Goal: Information Seeking & Learning: Learn about a topic

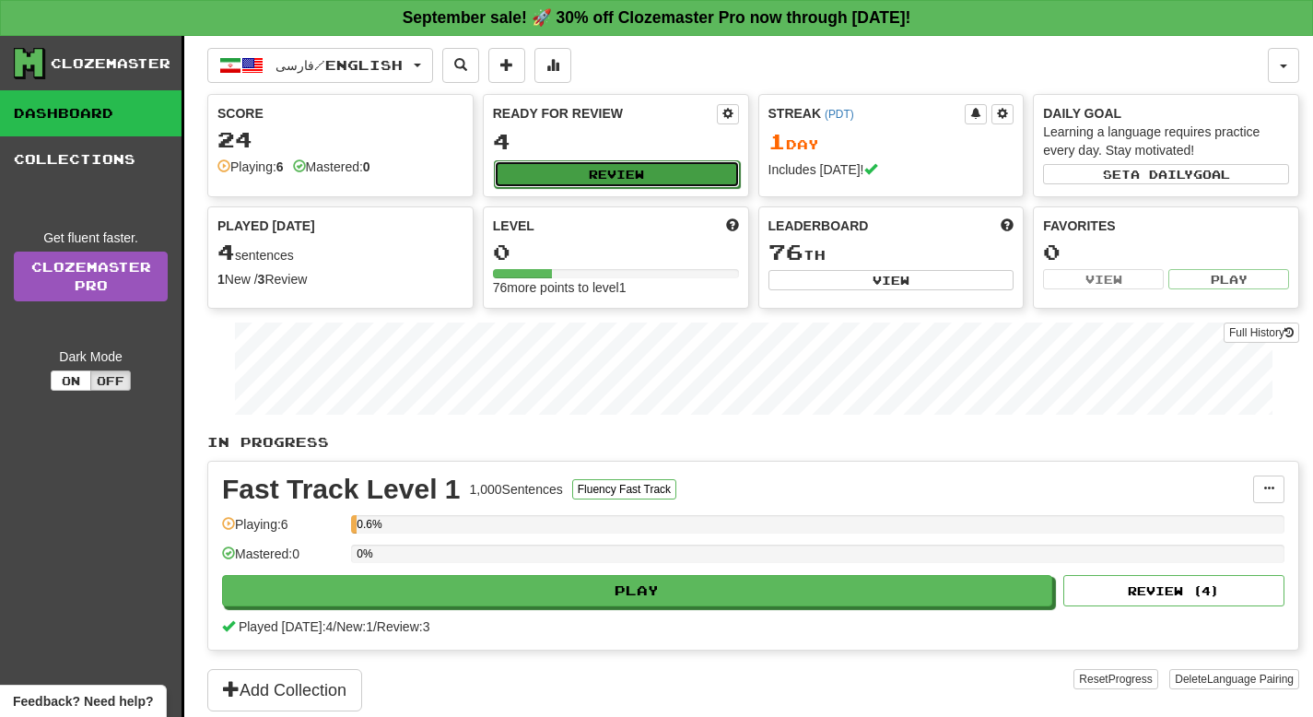
click at [551, 173] on button "Review" at bounding box center [617, 174] width 246 height 28
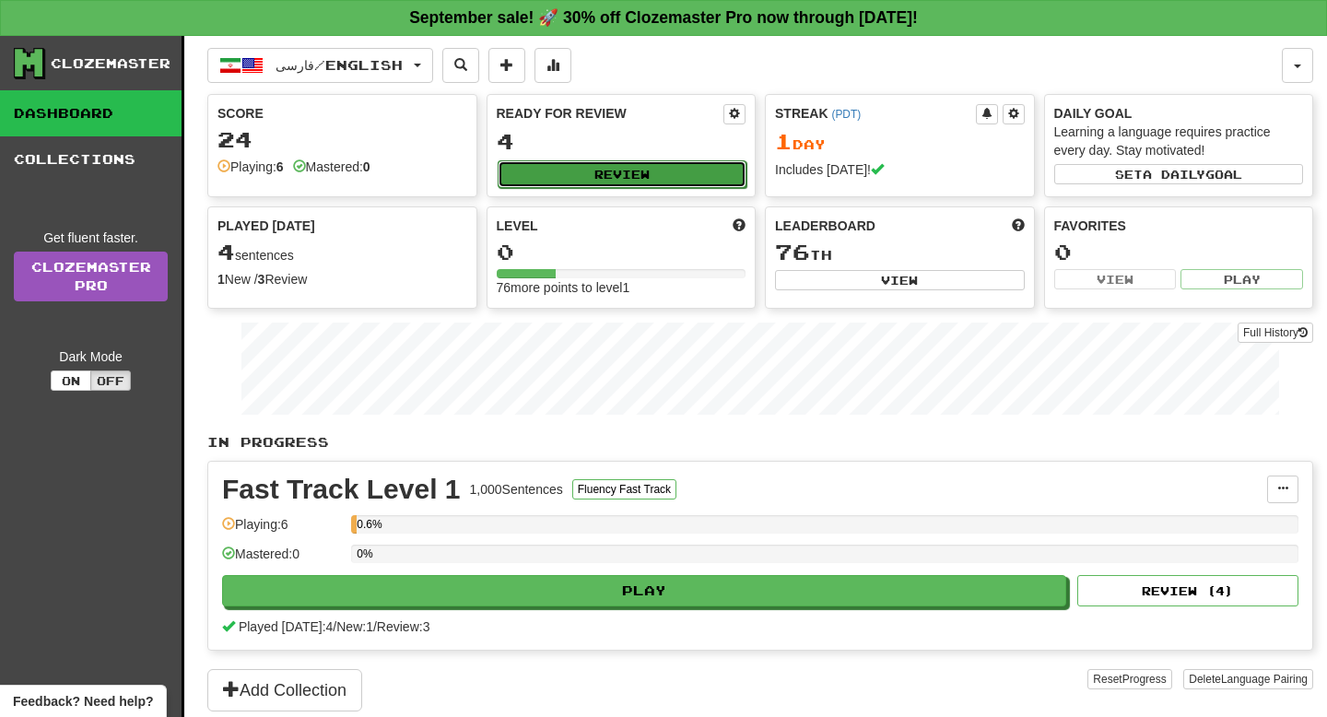
select select "**"
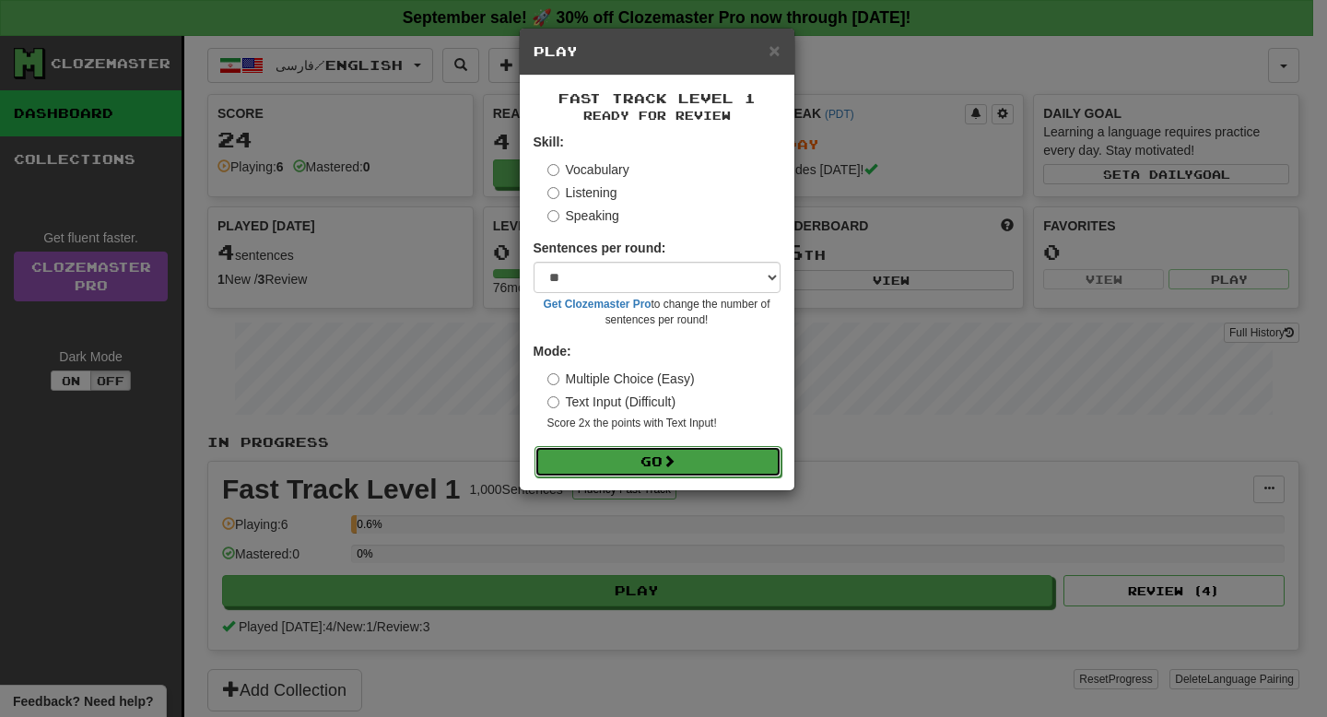
click at [627, 461] on button "Go" at bounding box center [657, 461] width 247 height 31
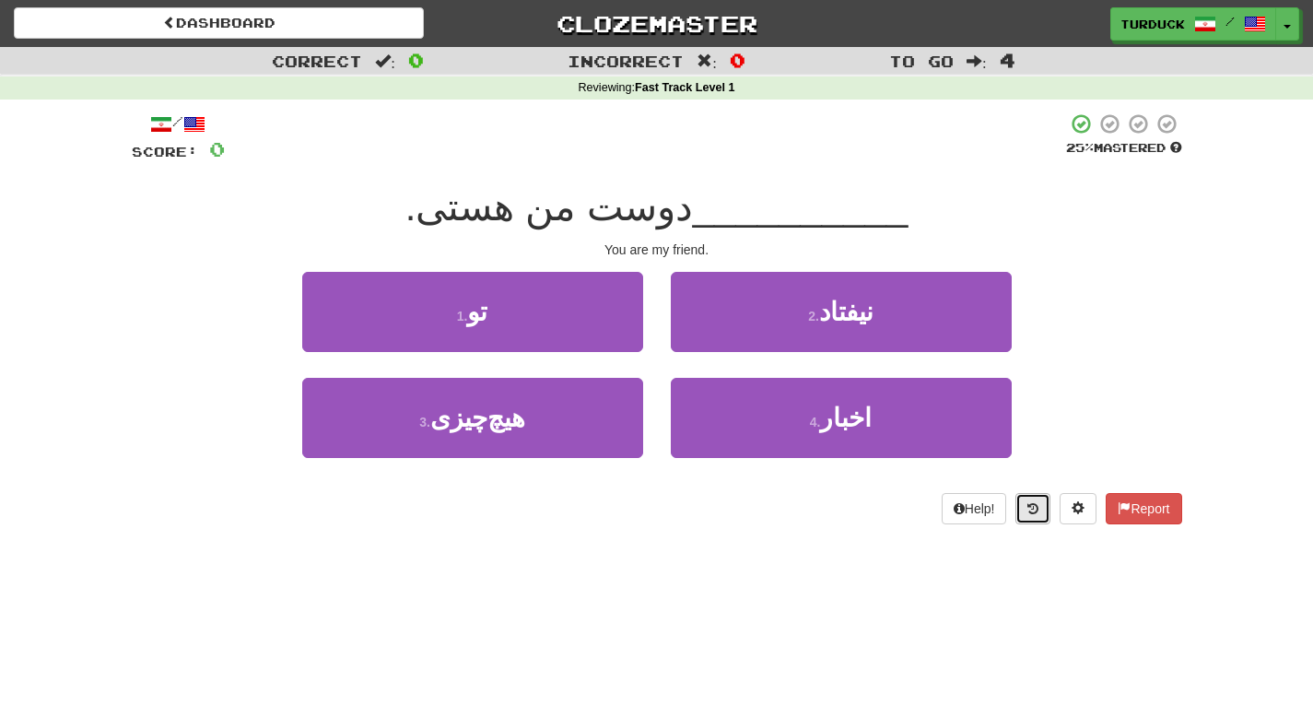
click at [1028, 519] on button at bounding box center [1032, 508] width 35 height 31
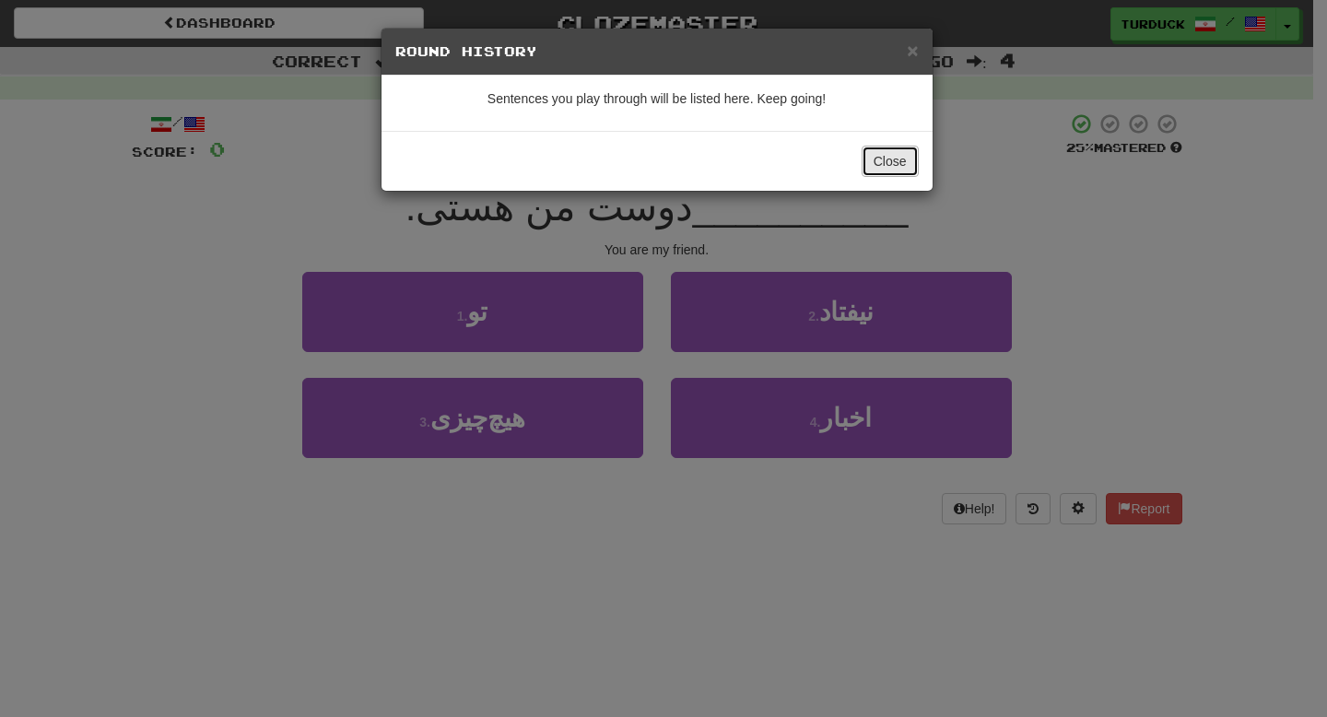
click at [884, 170] on button "Close" at bounding box center [889, 161] width 57 height 31
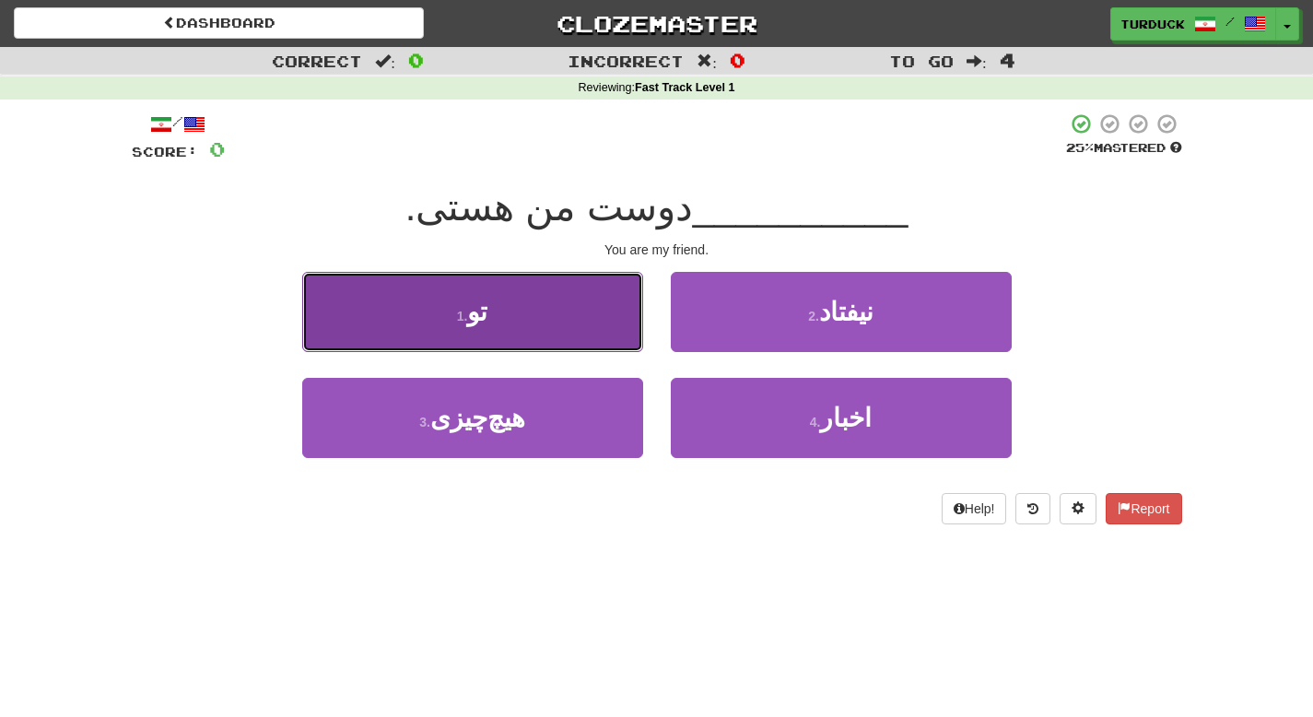
click at [554, 320] on button "1 . تو" at bounding box center [472, 312] width 341 height 80
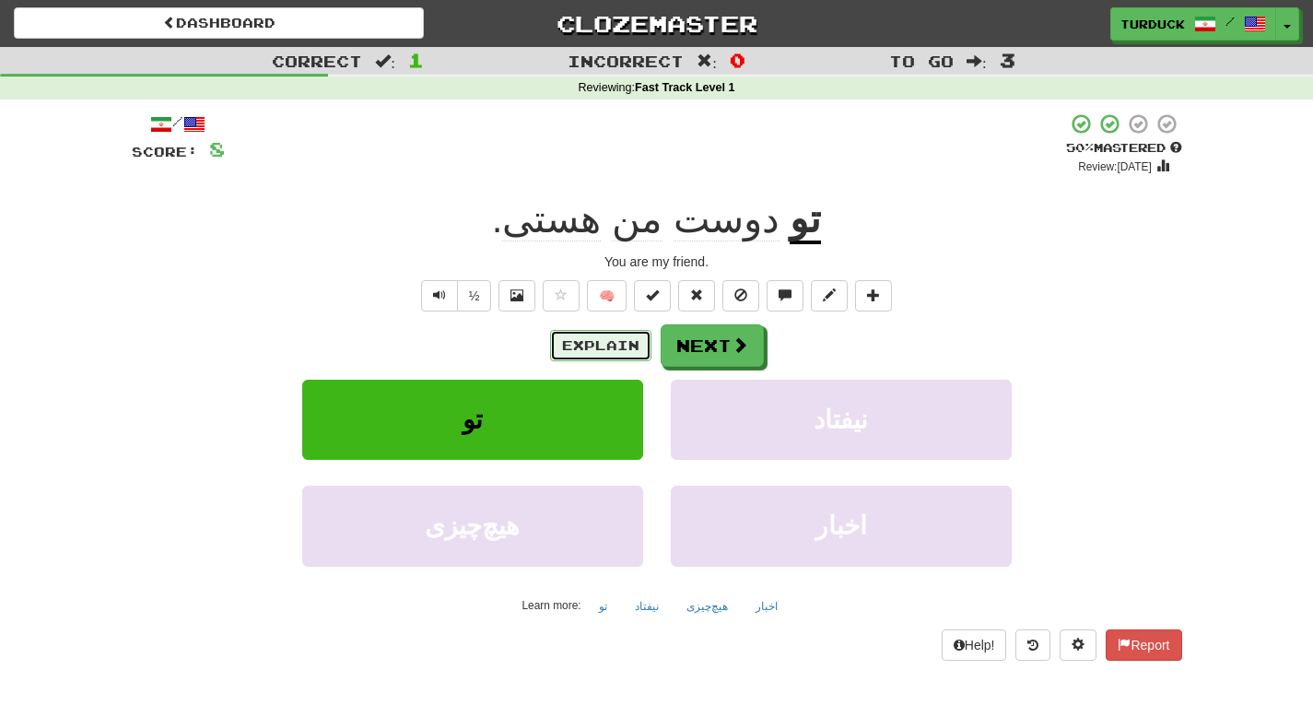
click at [624, 356] on button "Explain" at bounding box center [600, 345] width 101 height 31
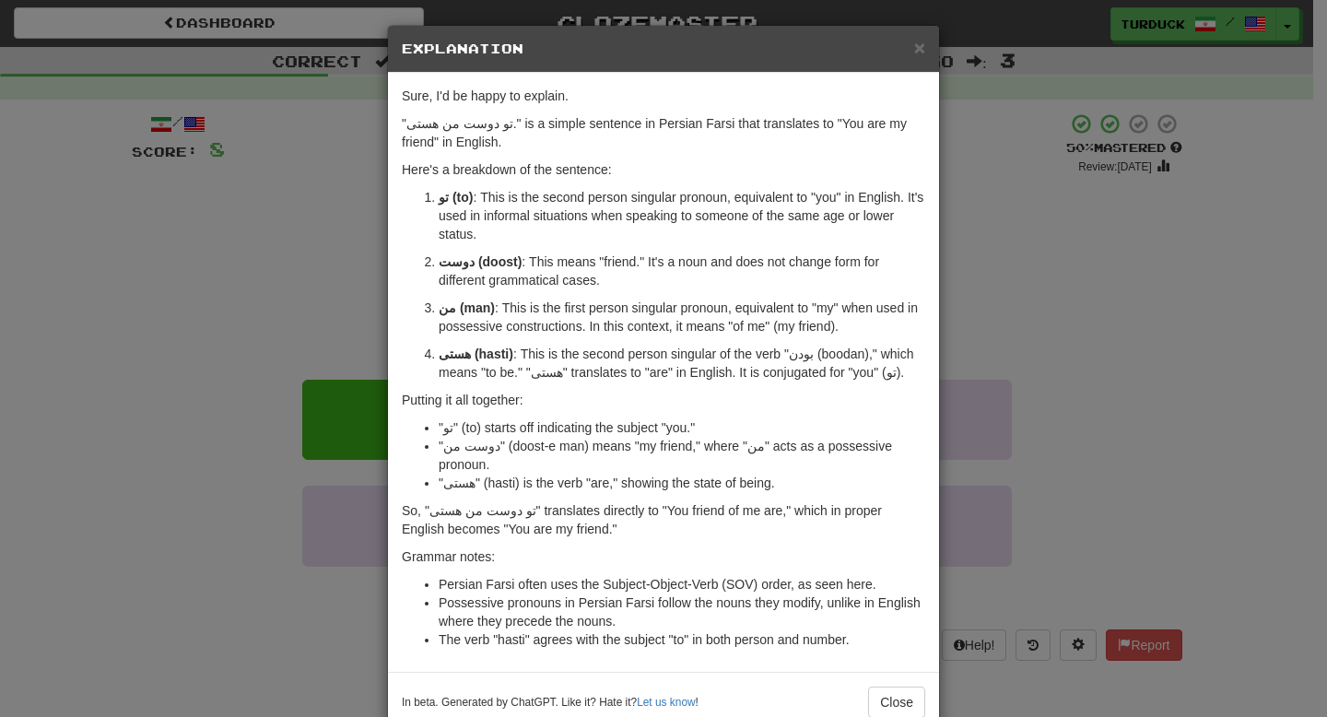
scroll to position [4, 0]
click at [916, 49] on span "×" at bounding box center [919, 46] width 11 height 21
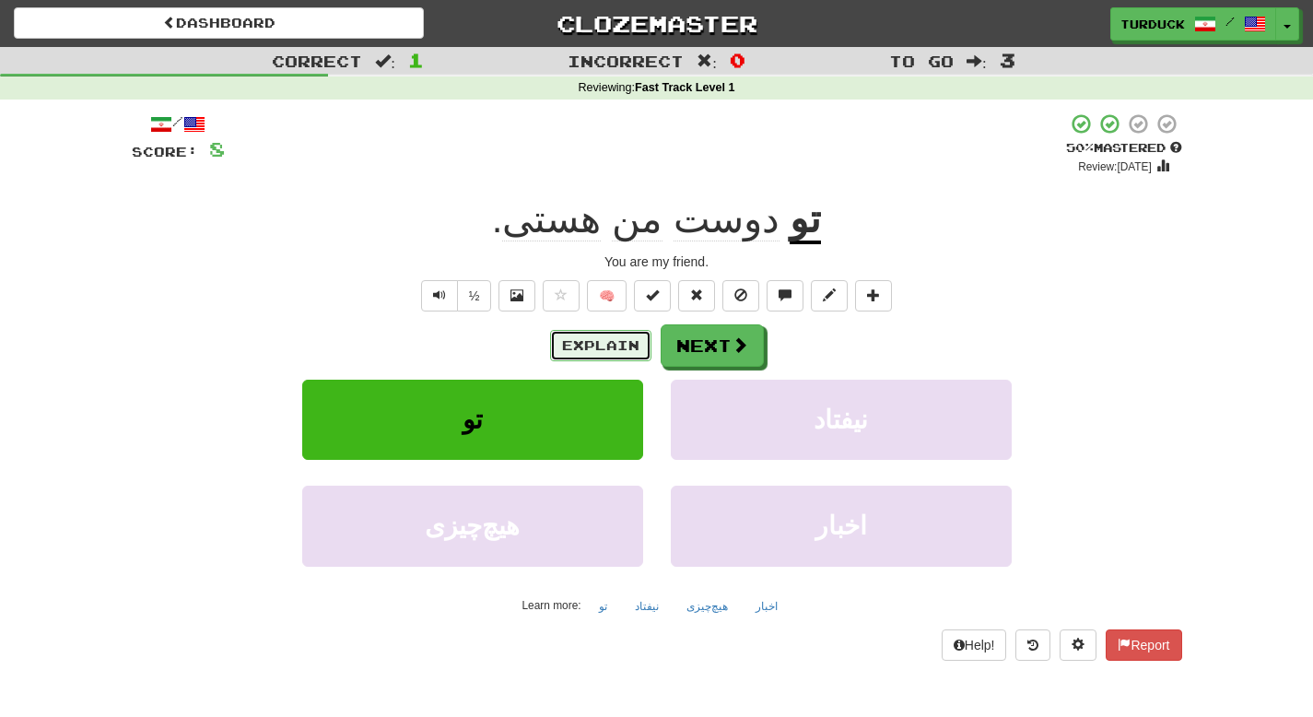
click at [634, 337] on button "Explain" at bounding box center [600, 345] width 101 height 31
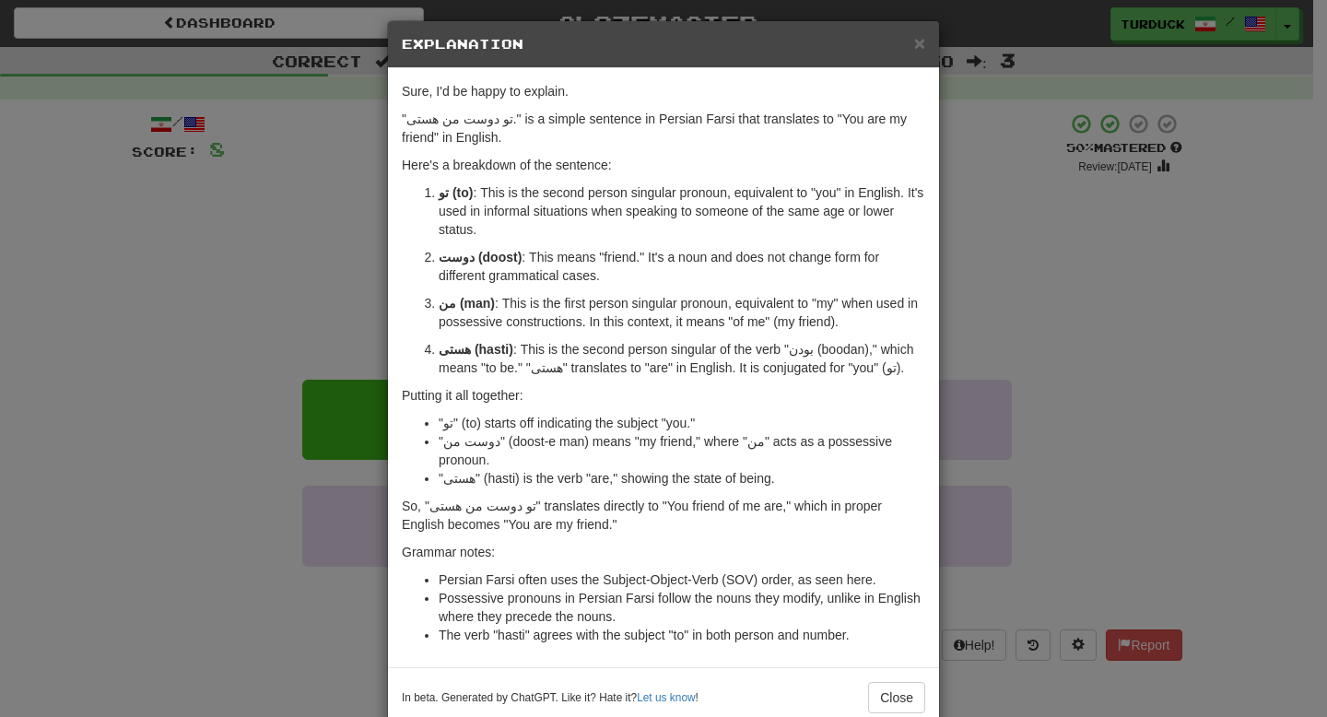
scroll to position [0, 0]
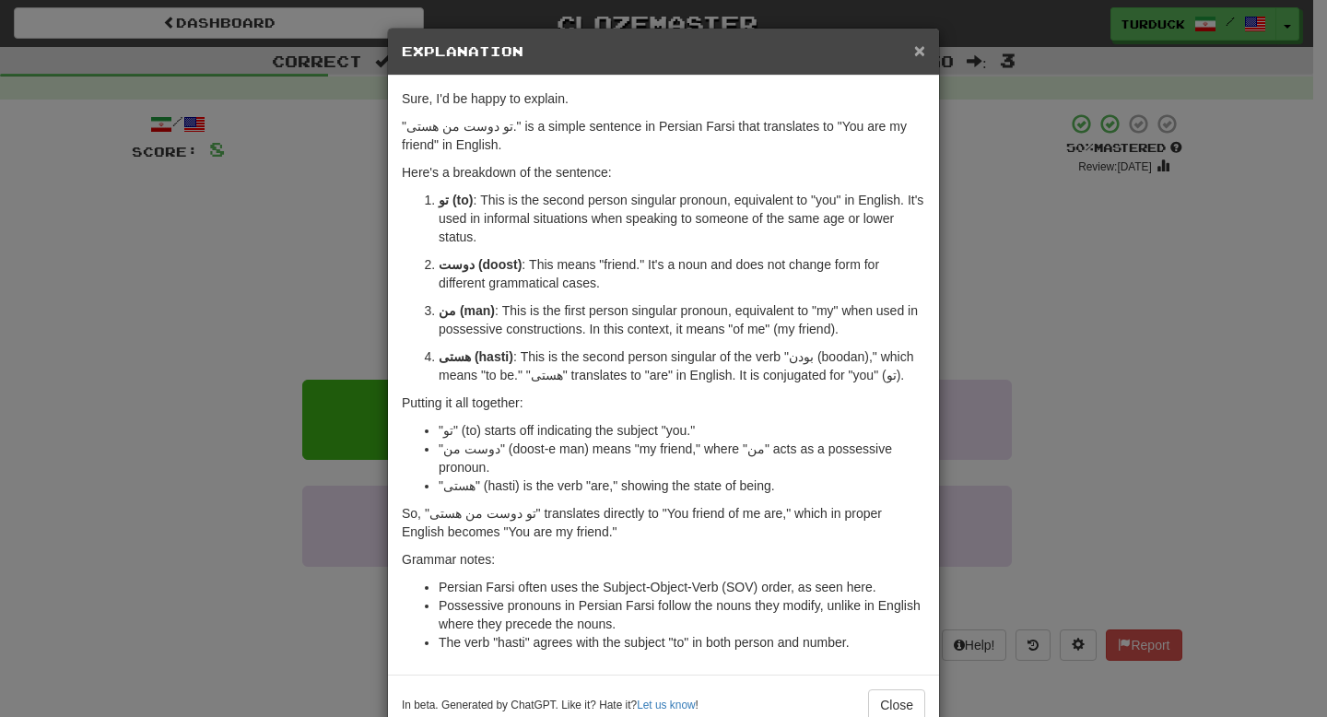
click at [914, 57] on span "×" at bounding box center [919, 50] width 11 height 21
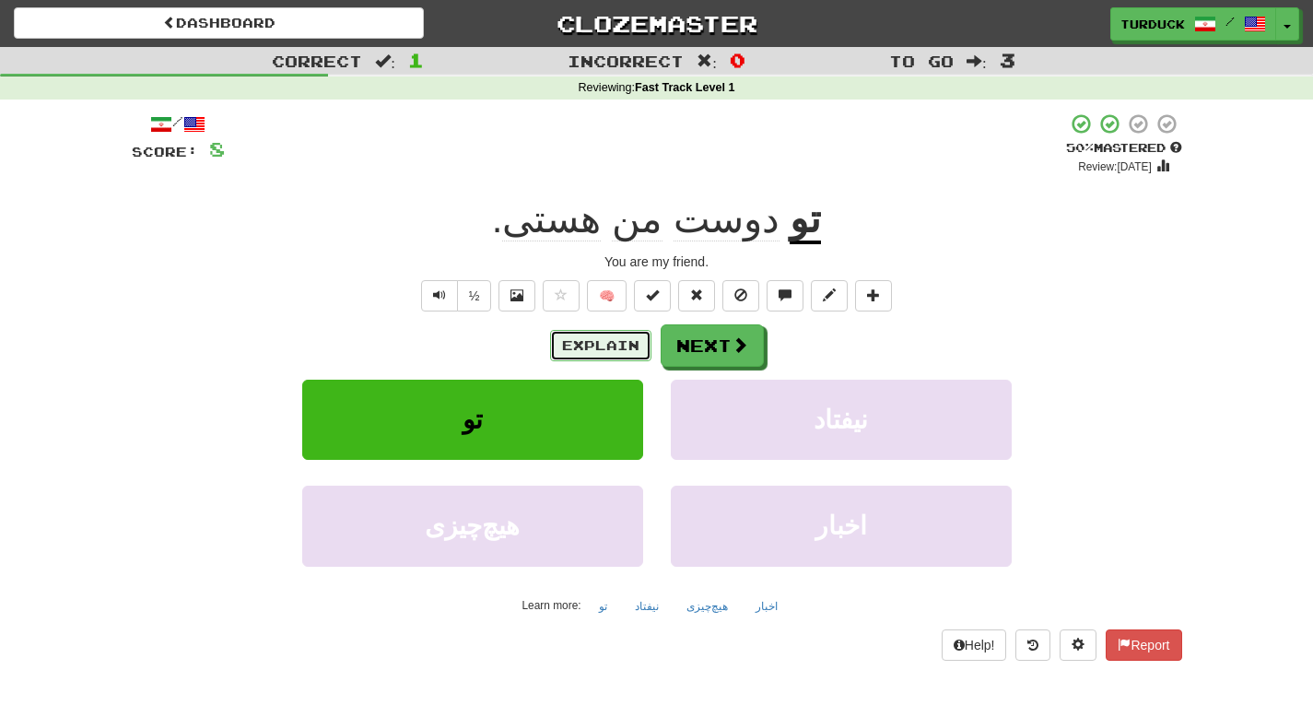
click at [615, 350] on button "Explain" at bounding box center [600, 345] width 101 height 31
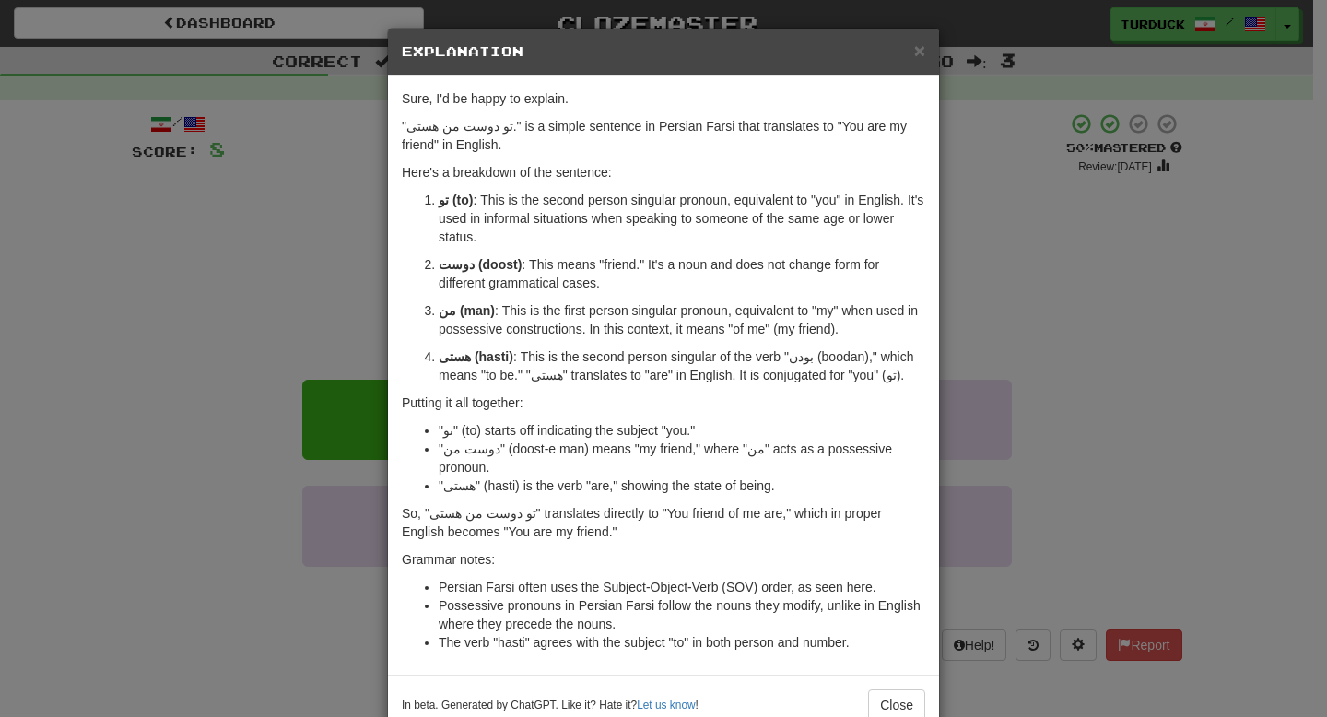
click at [900, 69] on div "× Explanation" at bounding box center [663, 52] width 551 height 47
click at [906, 64] on div "× Explanation" at bounding box center [663, 52] width 551 height 47
click at [914, 56] on span "×" at bounding box center [919, 50] width 11 height 21
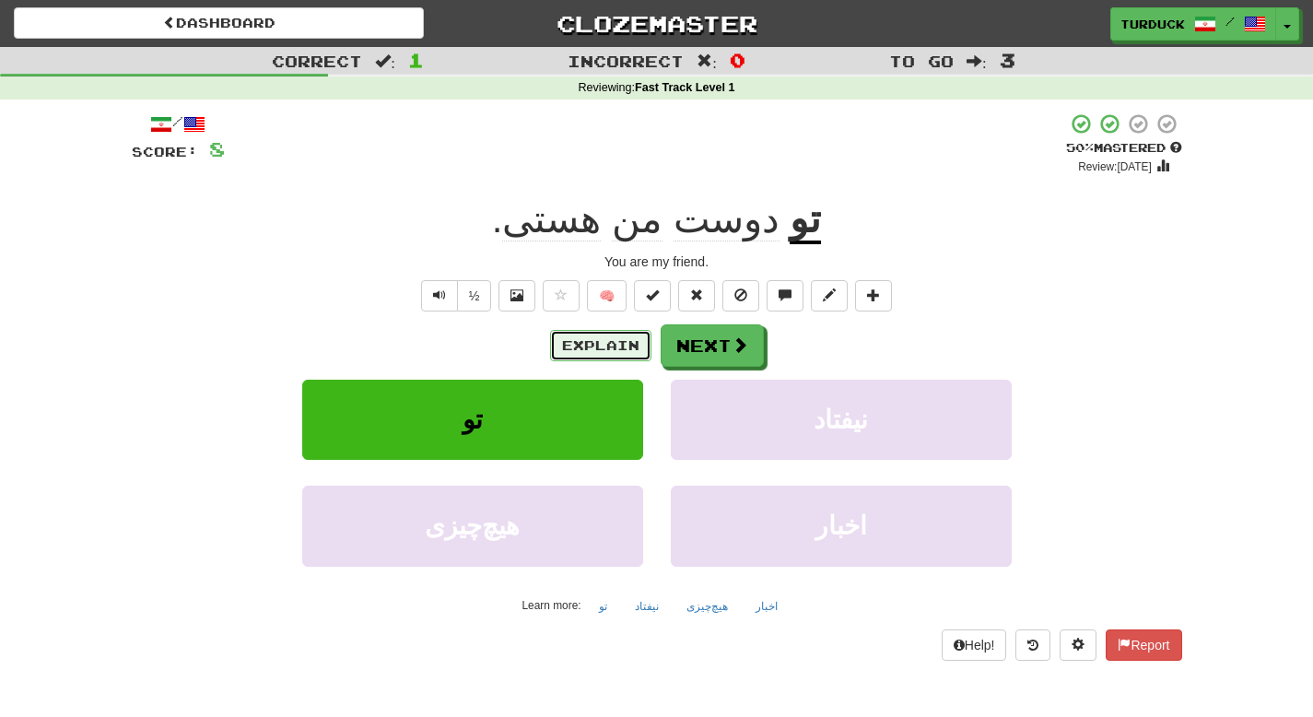
click at [615, 351] on button "Explain" at bounding box center [600, 345] width 101 height 31
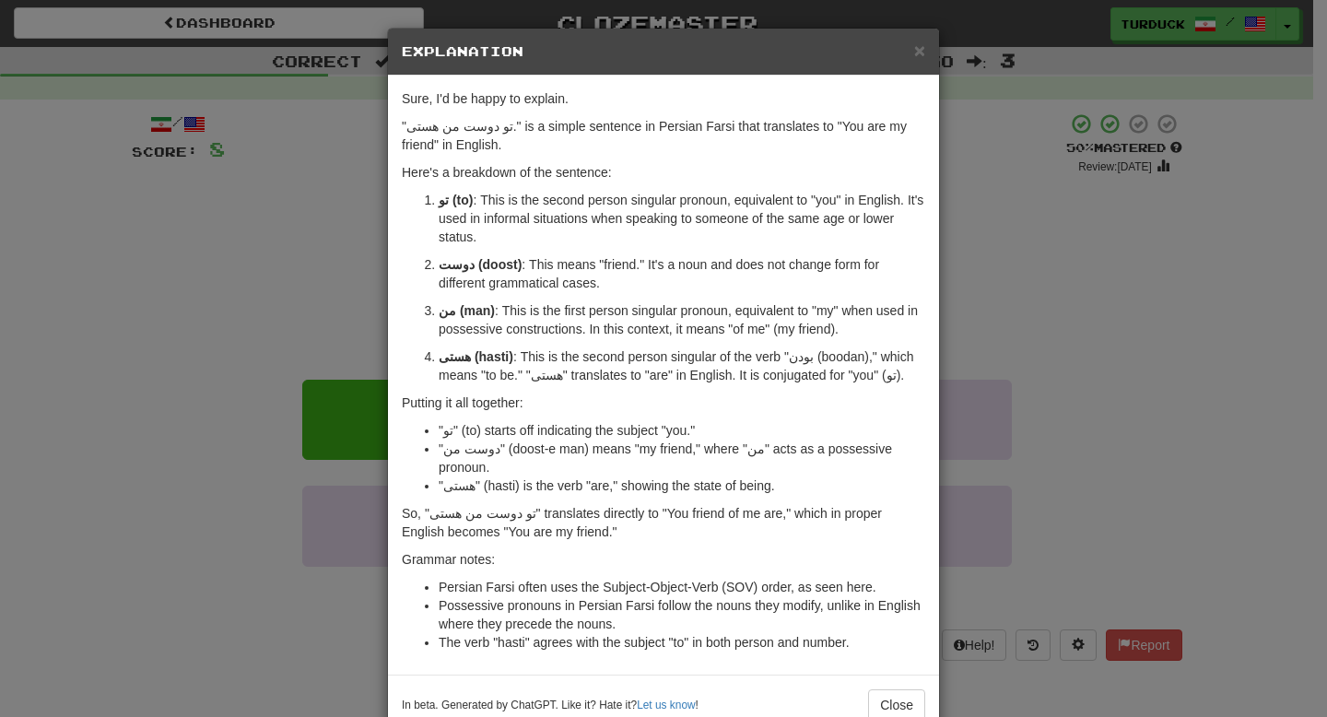
click at [923, 55] on div "× Explanation" at bounding box center [663, 52] width 551 height 47
click at [914, 53] on span "×" at bounding box center [919, 50] width 11 height 21
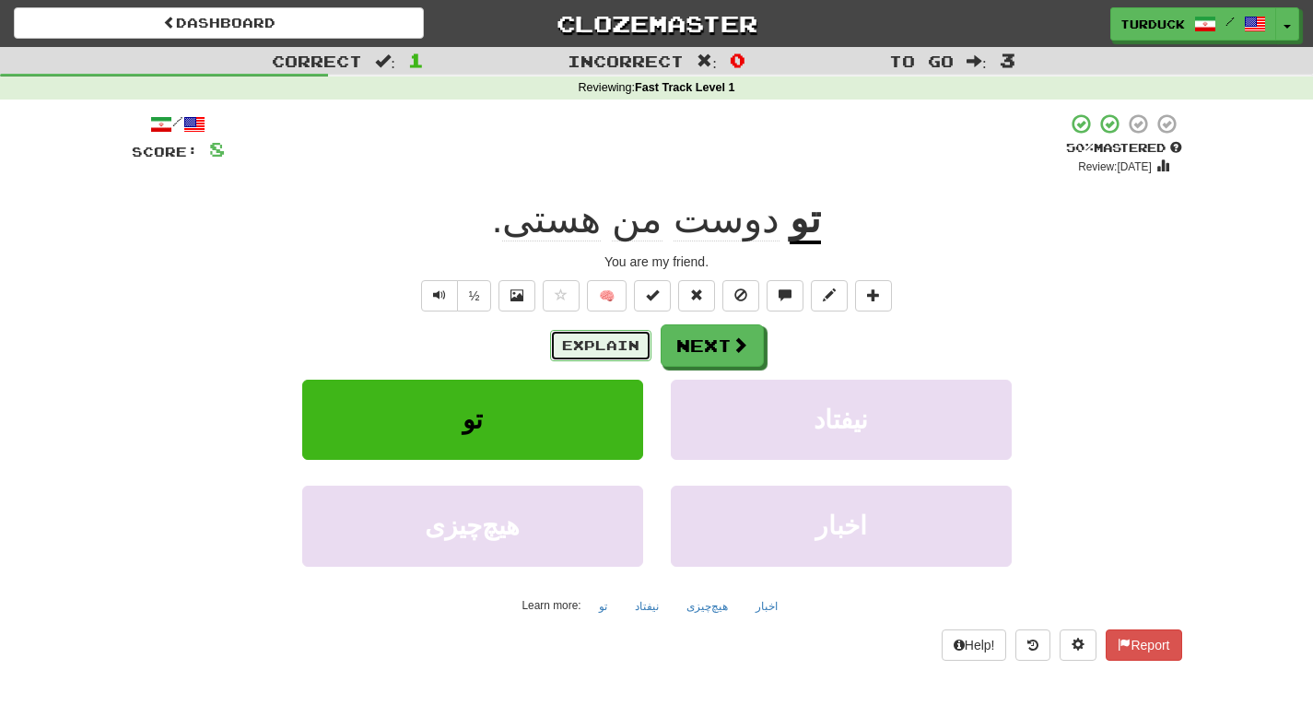
click at [604, 343] on button "Explain" at bounding box center [600, 345] width 101 height 31
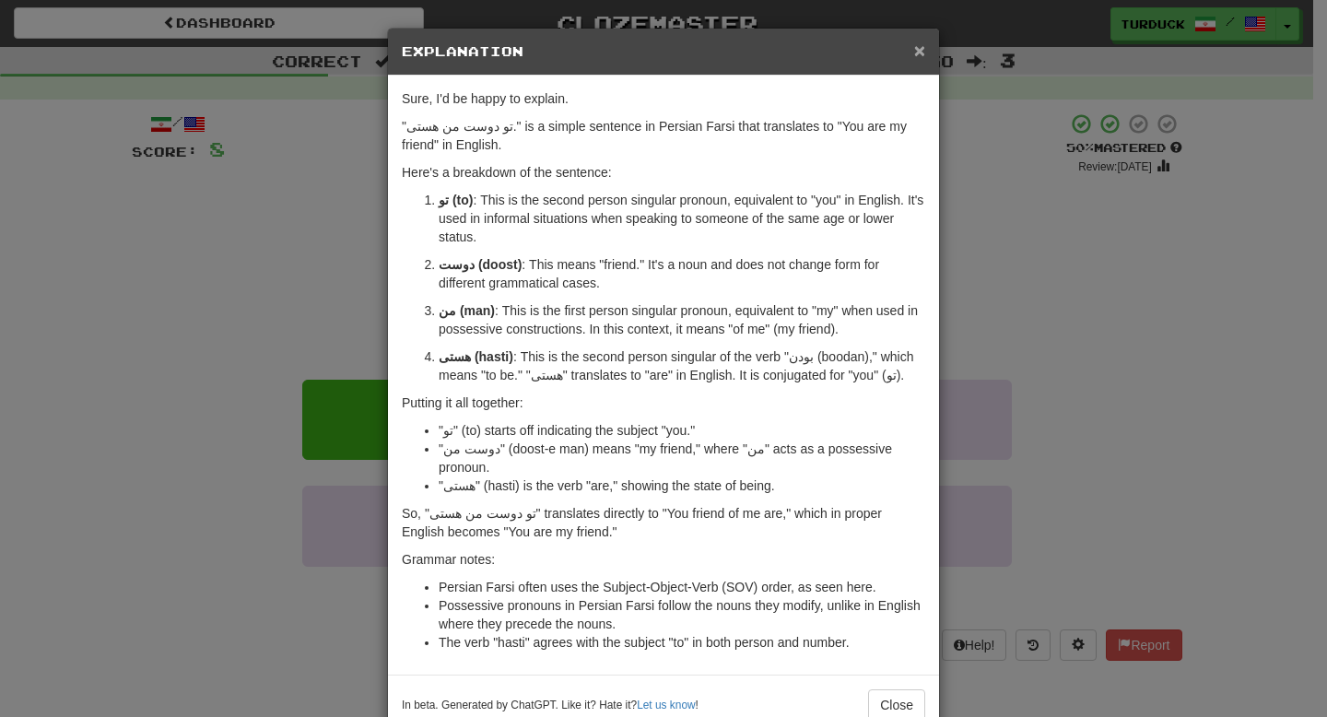
click at [918, 57] on span "×" at bounding box center [919, 50] width 11 height 21
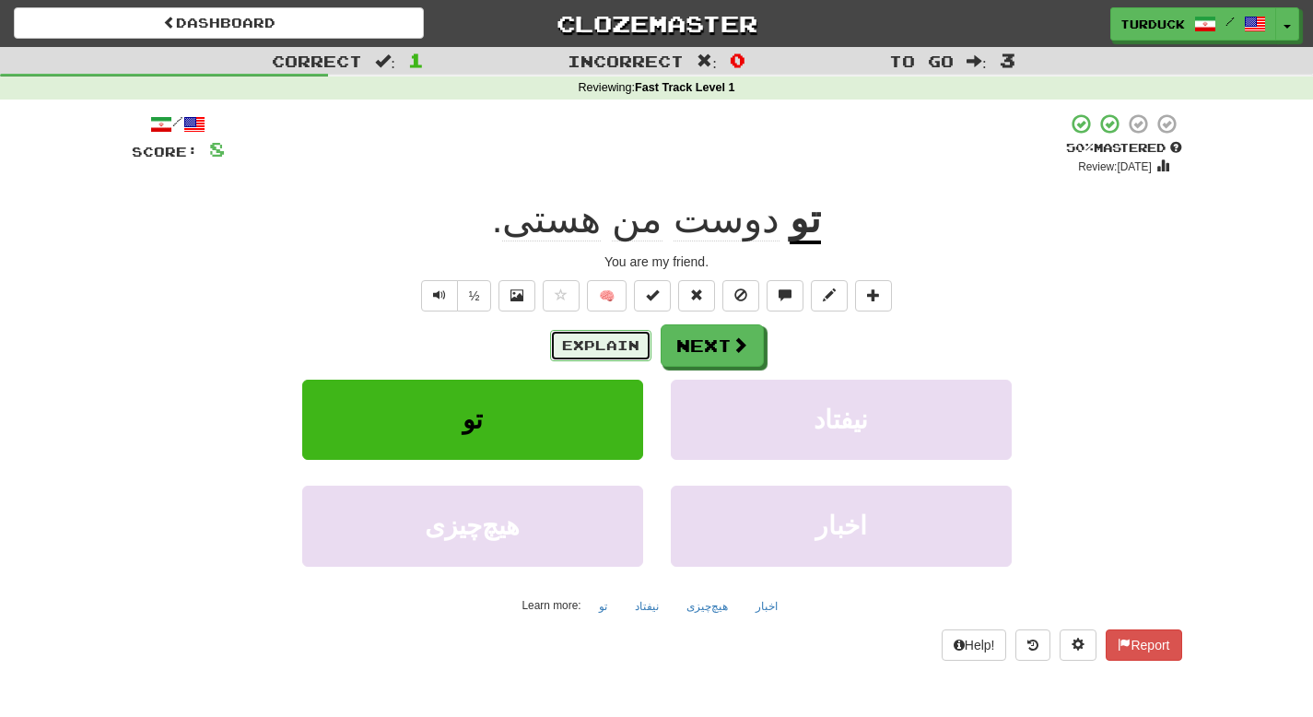
click at [613, 345] on button "Explain" at bounding box center [600, 345] width 101 height 31
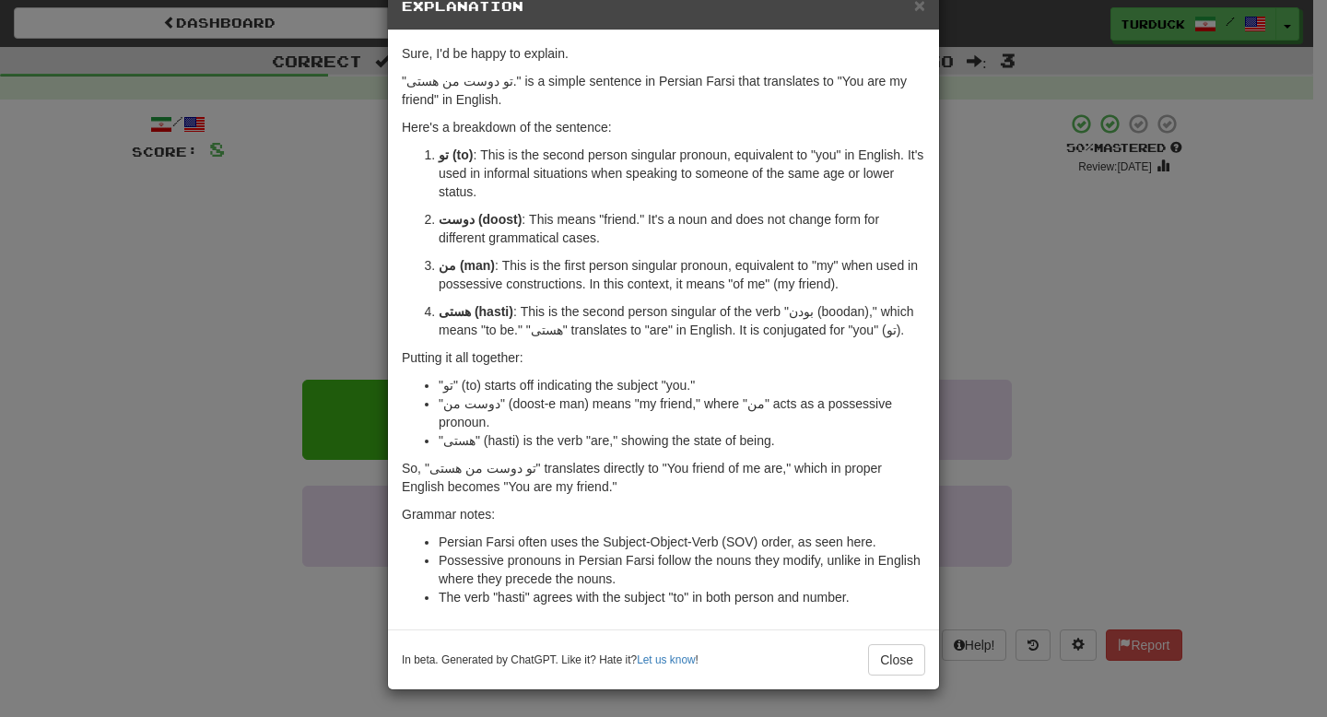
scroll to position [46, 0]
click at [883, 666] on button "Close" at bounding box center [896, 658] width 57 height 31
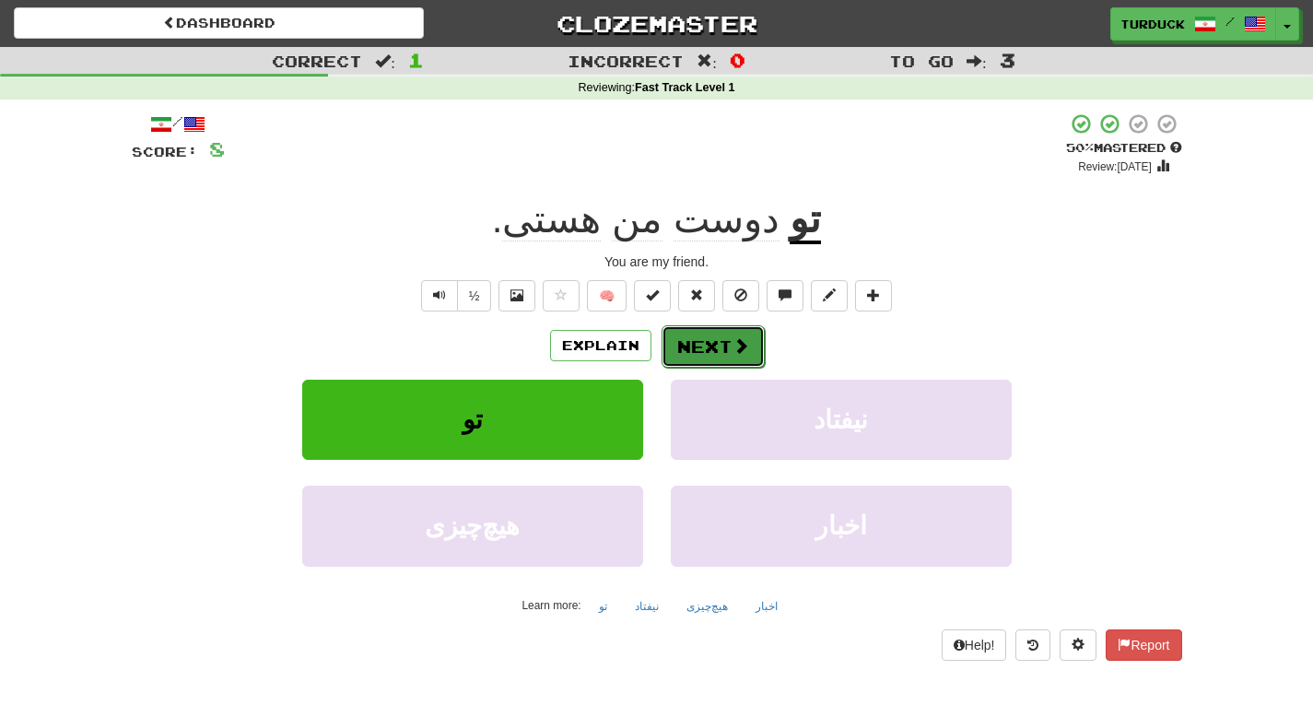
click at [680, 354] on button "Next" at bounding box center [713, 346] width 103 height 42
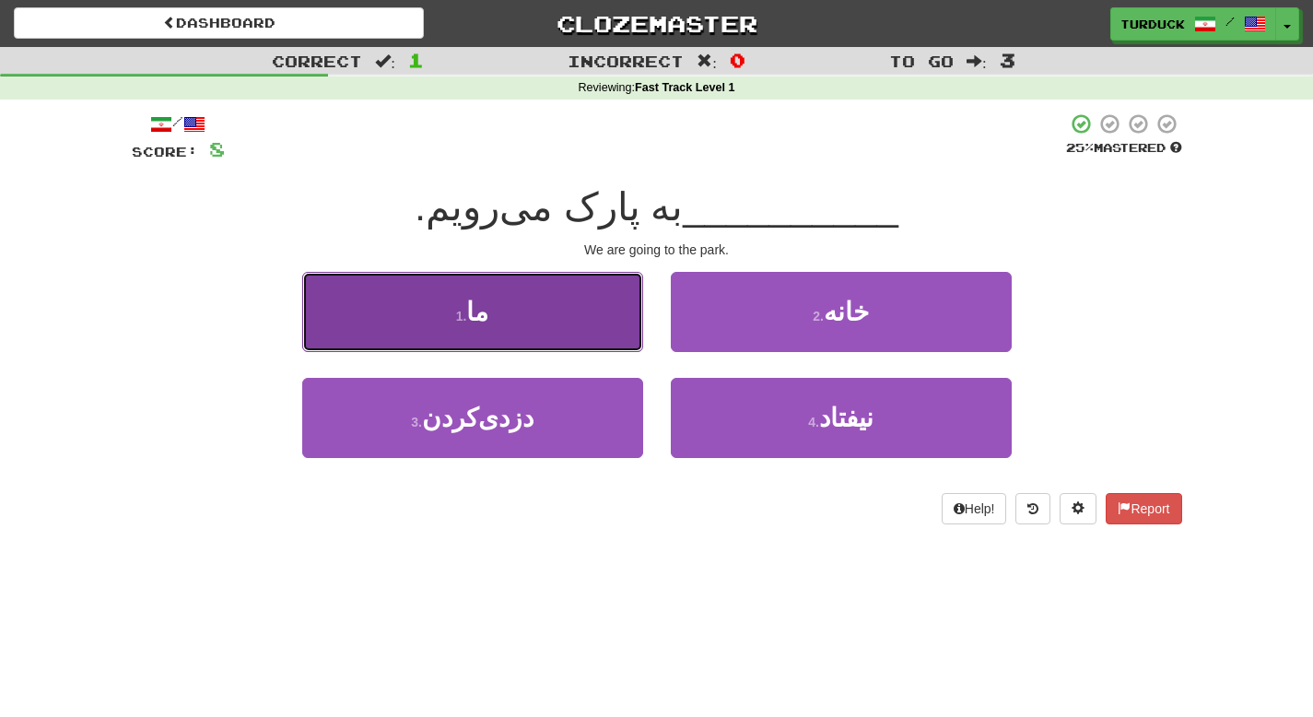
click at [535, 322] on button "1 . ما" at bounding box center [472, 312] width 341 height 80
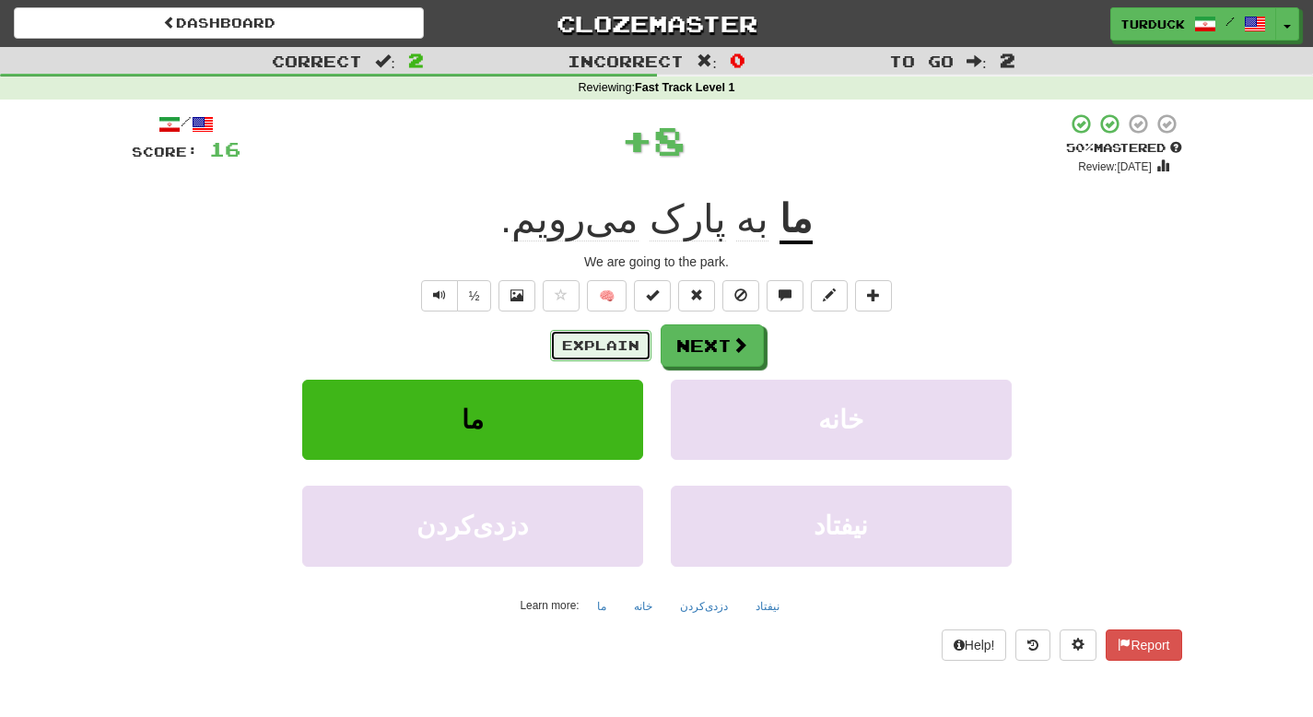
click at [615, 354] on button "Explain" at bounding box center [600, 345] width 101 height 31
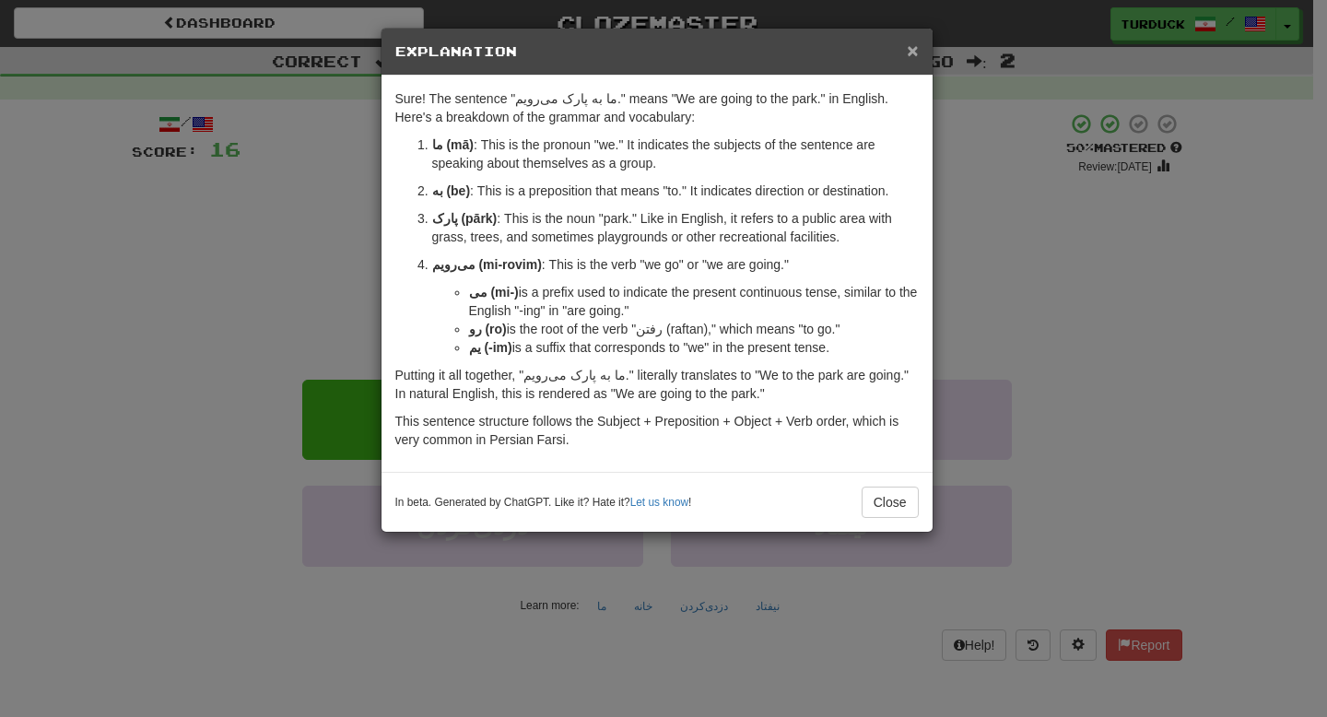
click at [917, 56] on span "×" at bounding box center [912, 50] width 11 height 21
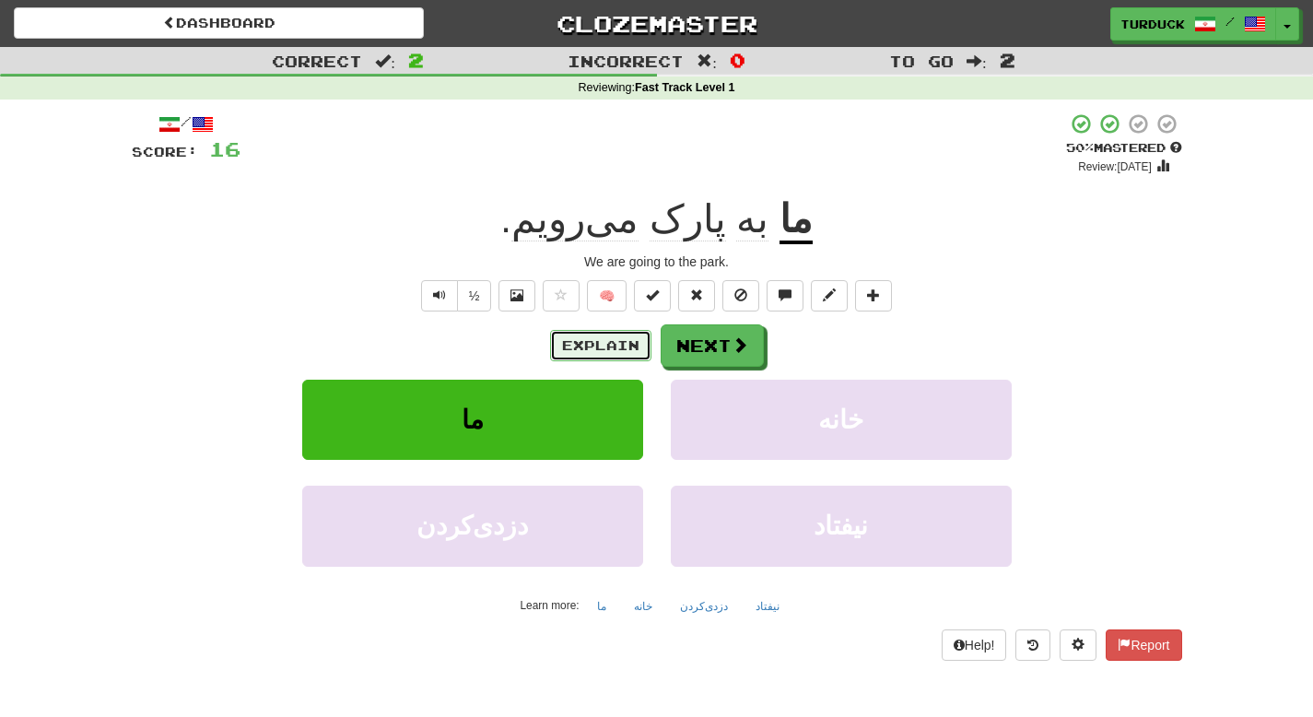
click at [604, 343] on button "Explain" at bounding box center [600, 345] width 101 height 31
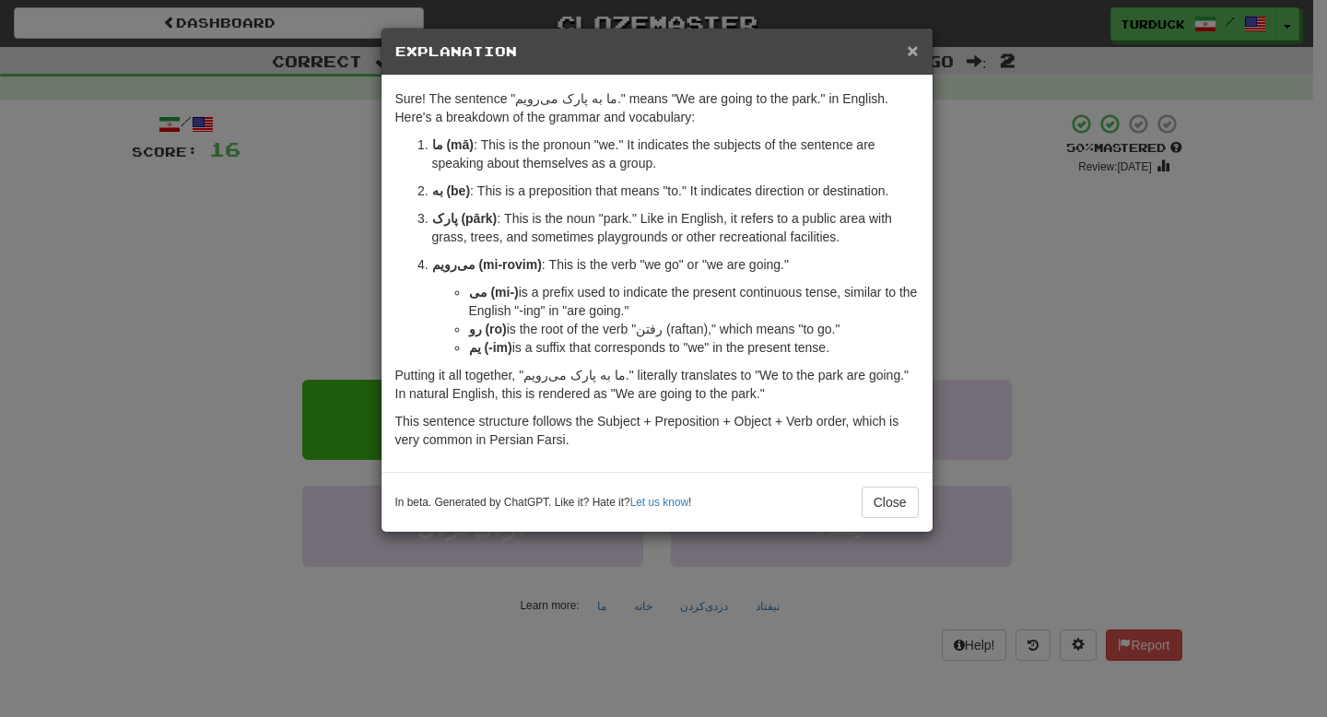
click at [914, 55] on span "×" at bounding box center [912, 50] width 11 height 21
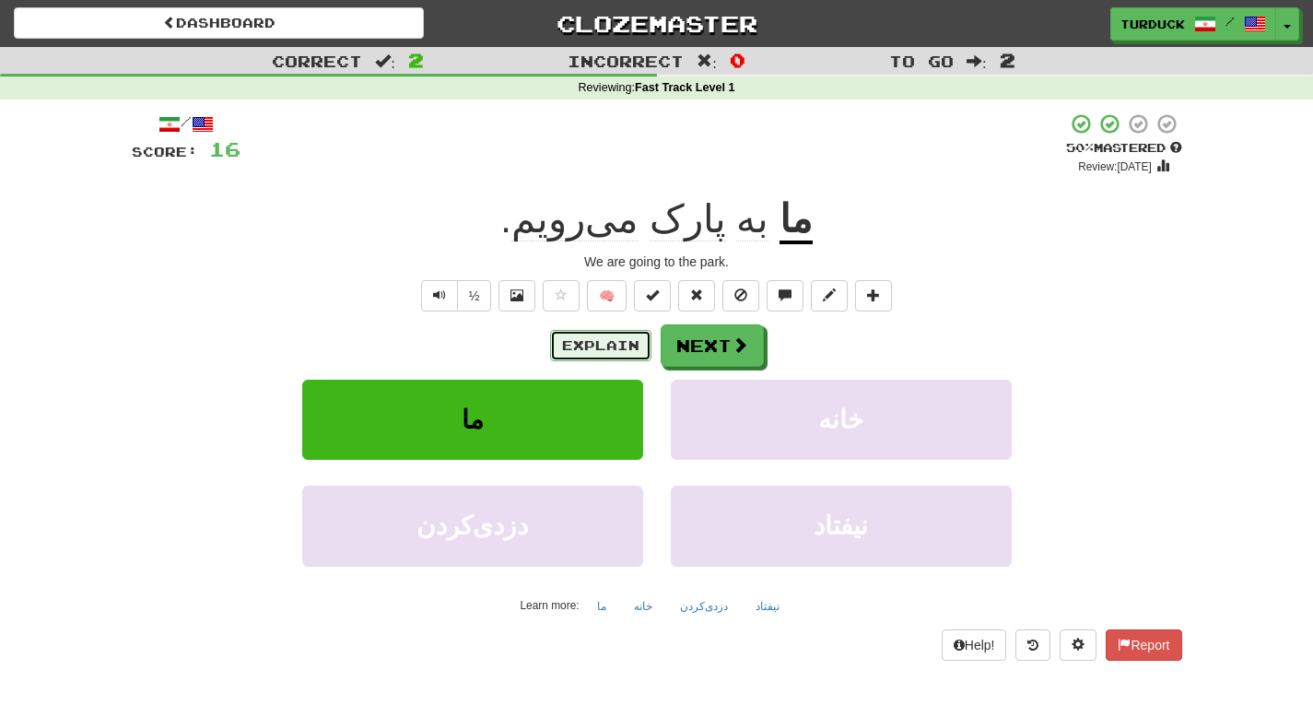
click at [585, 340] on button "Explain" at bounding box center [600, 345] width 101 height 31
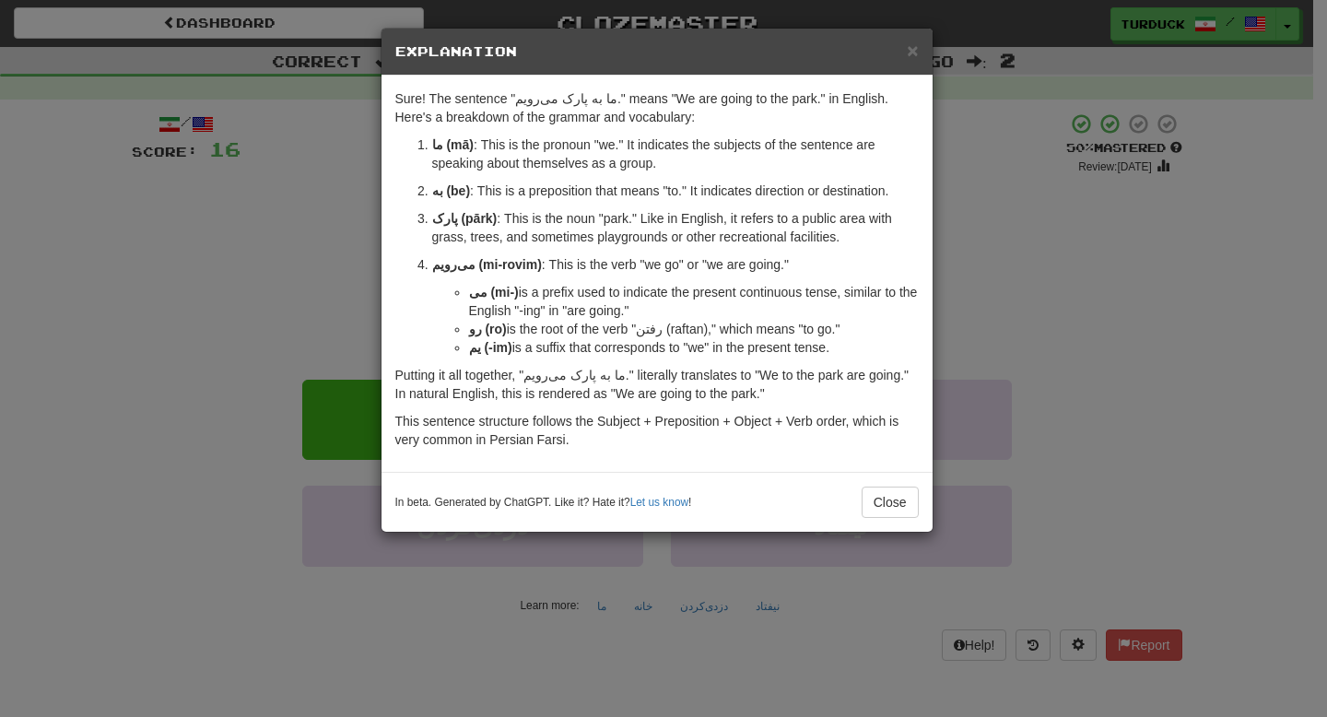
click at [905, 58] on h5 "Explanation" at bounding box center [656, 51] width 523 height 18
click at [905, 59] on h5 "Explanation" at bounding box center [656, 51] width 523 height 18
click at [912, 57] on span "×" at bounding box center [912, 50] width 11 height 21
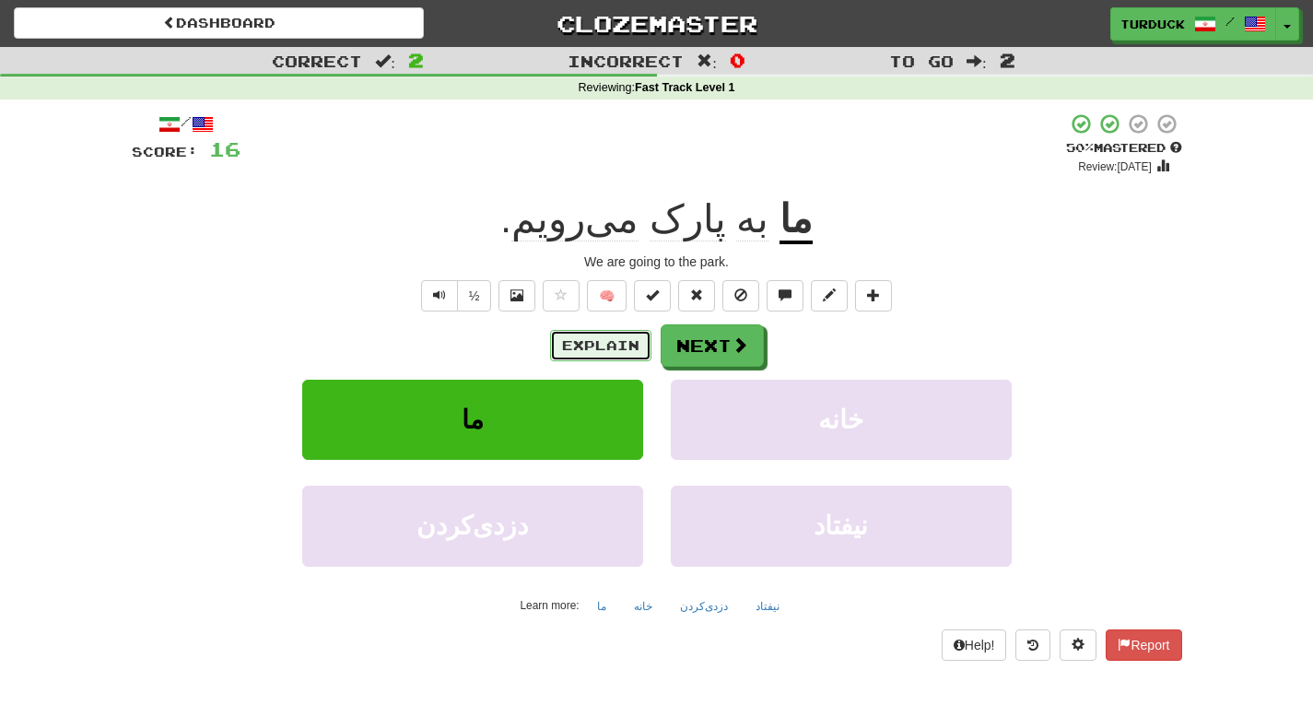
click at [620, 344] on button "Explain" at bounding box center [600, 345] width 101 height 31
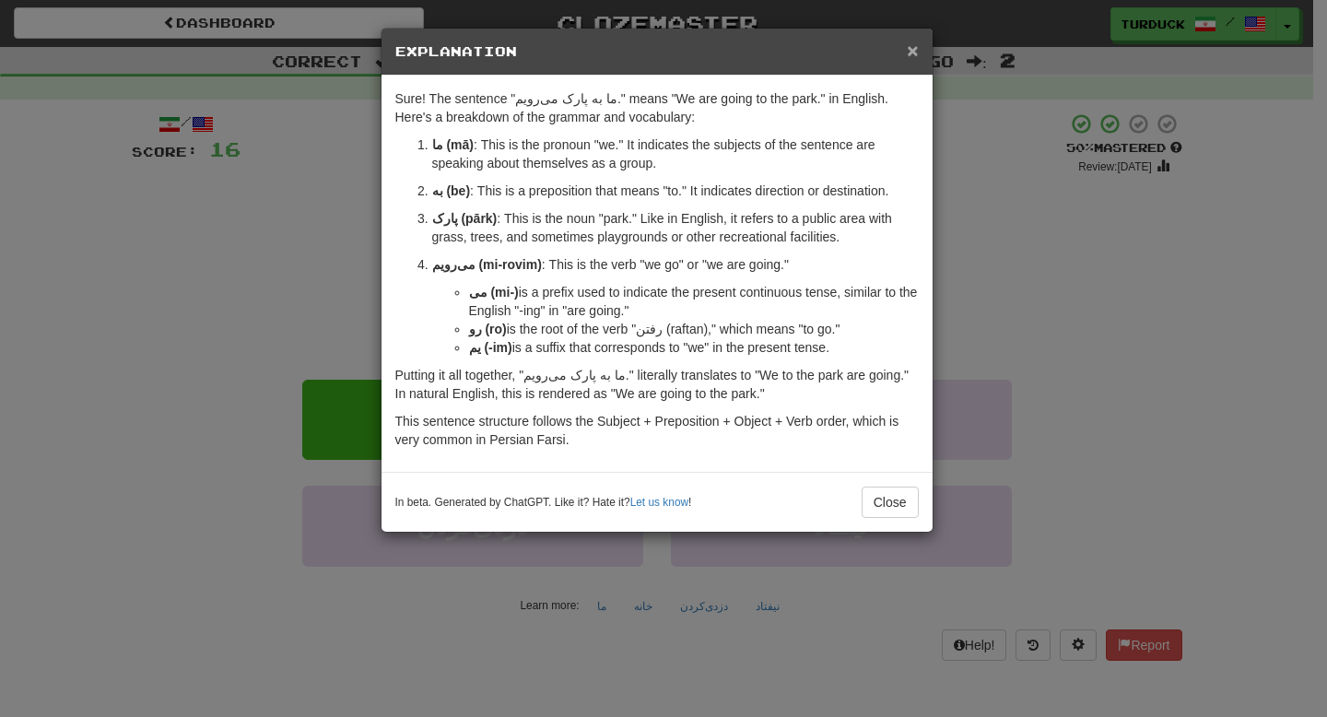
click at [913, 61] on span "×" at bounding box center [912, 50] width 11 height 21
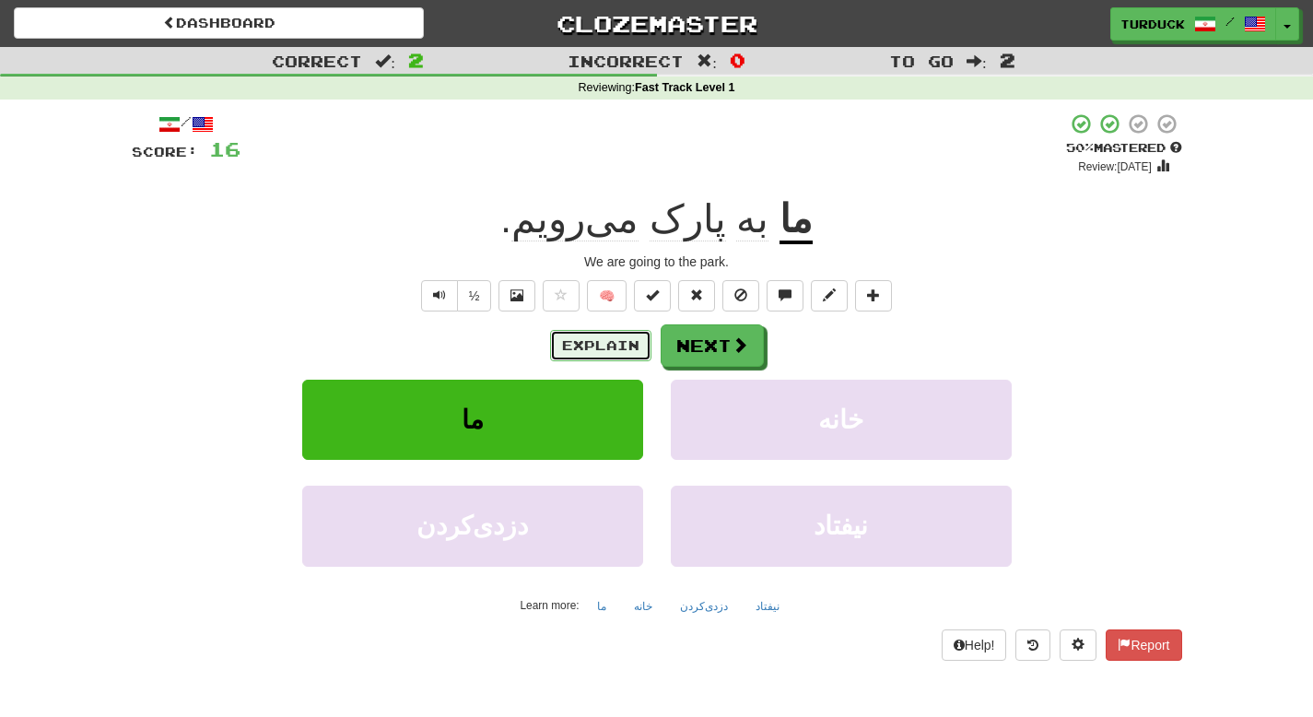
click at [630, 348] on button "Explain" at bounding box center [600, 345] width 101 height 31
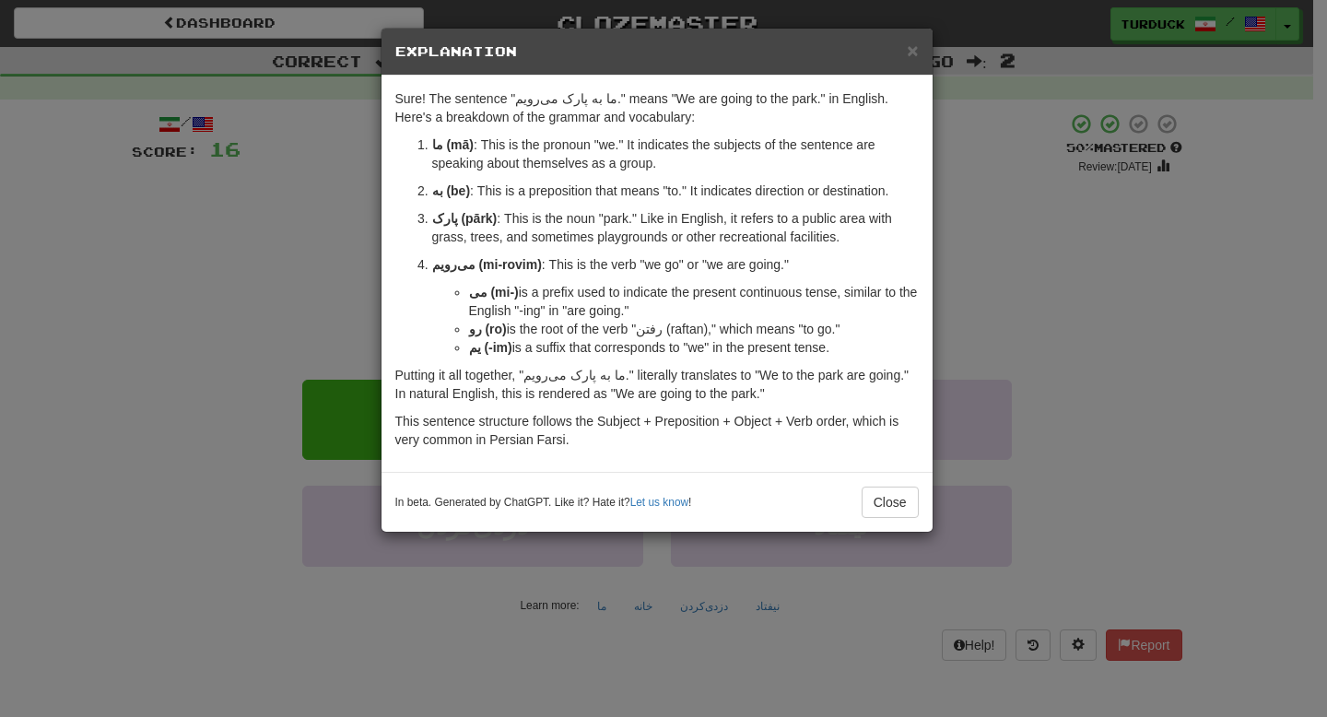
click at [902, 60] on h5 "Explanation" at bounding box center [656, 51] width 523 height 18
click at [910, 55] on span "×" at bounding box center [912, 50] width 11 height 21
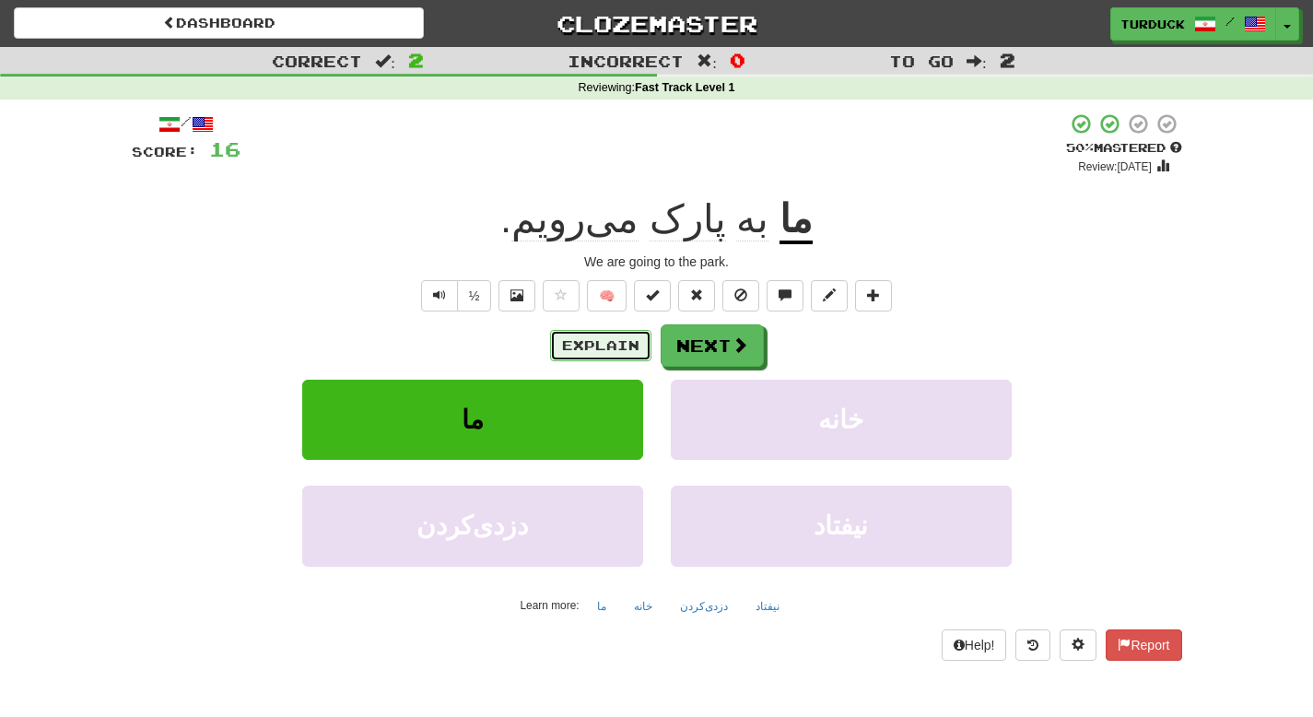
click at [566, 343] on button "Explain" at bounding box center [600, 345] width 101 height 31
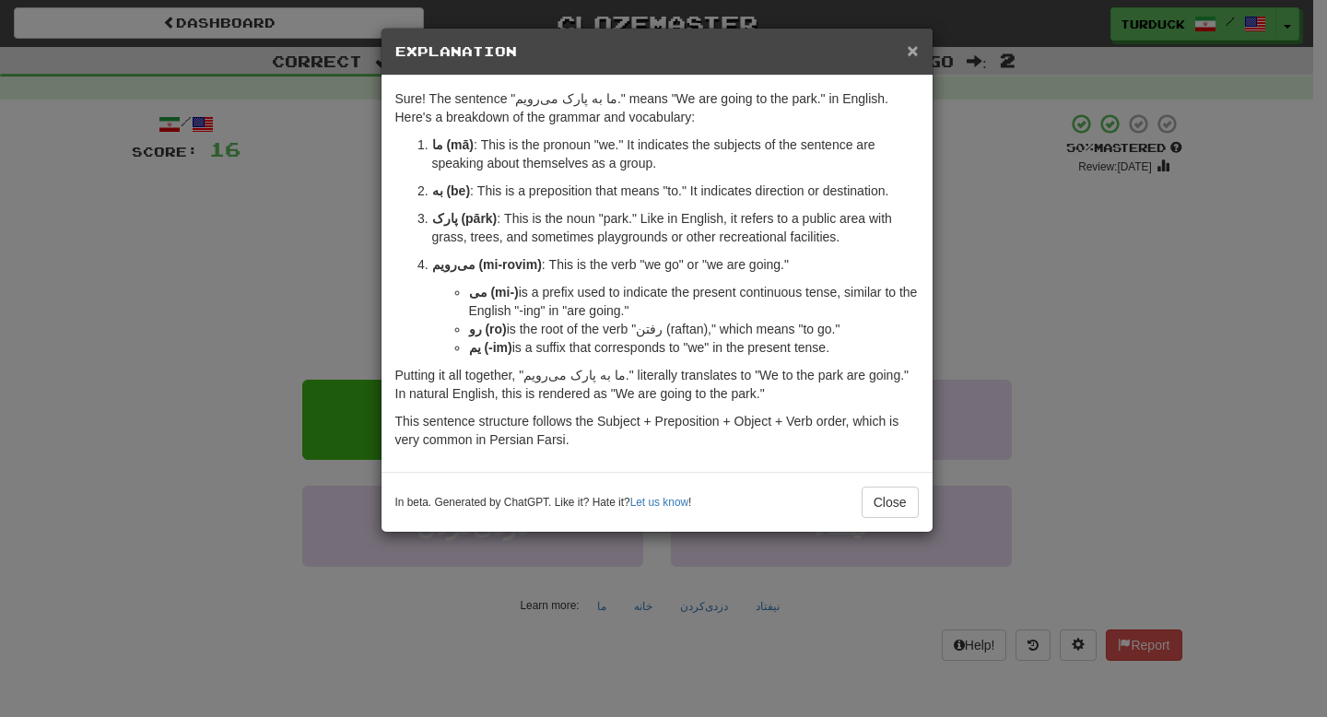
click at [908, 55] on span "×" at bounding box center [912, 50] width 11 height 21
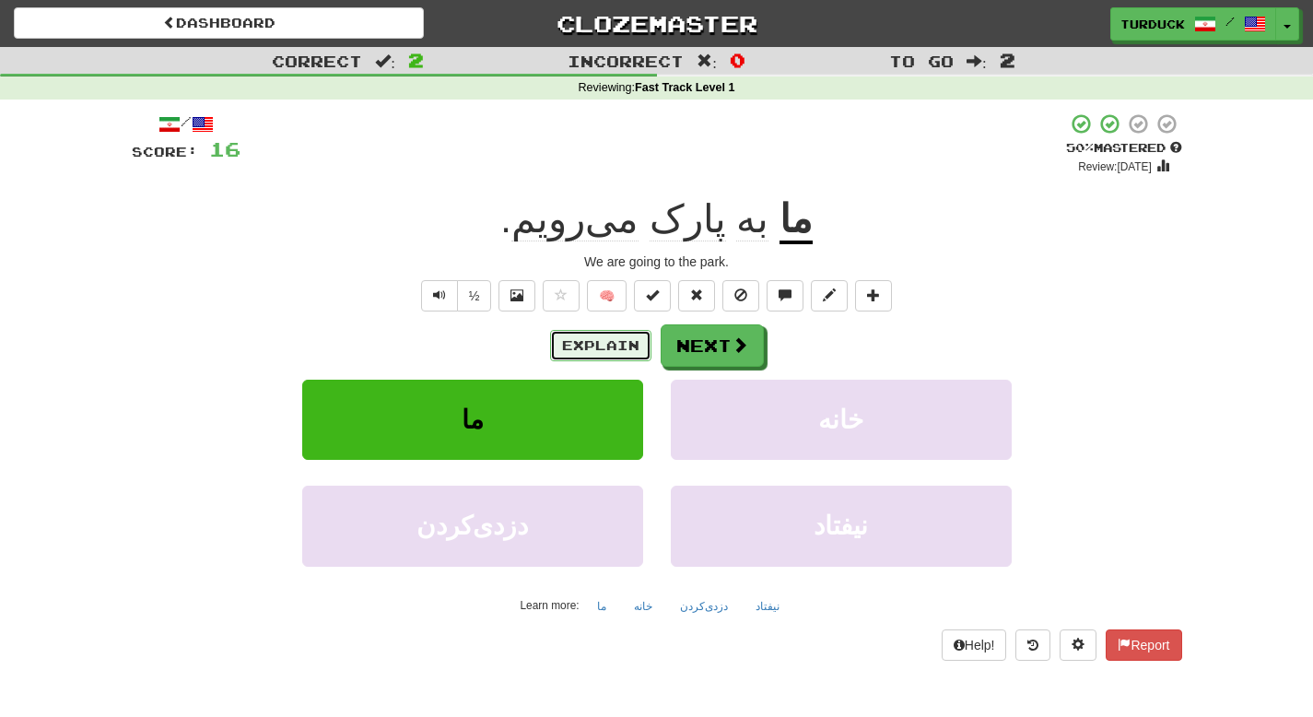
click at [577, 354] on button "Explain" at bounding box center [600, 345] width 101 height 31
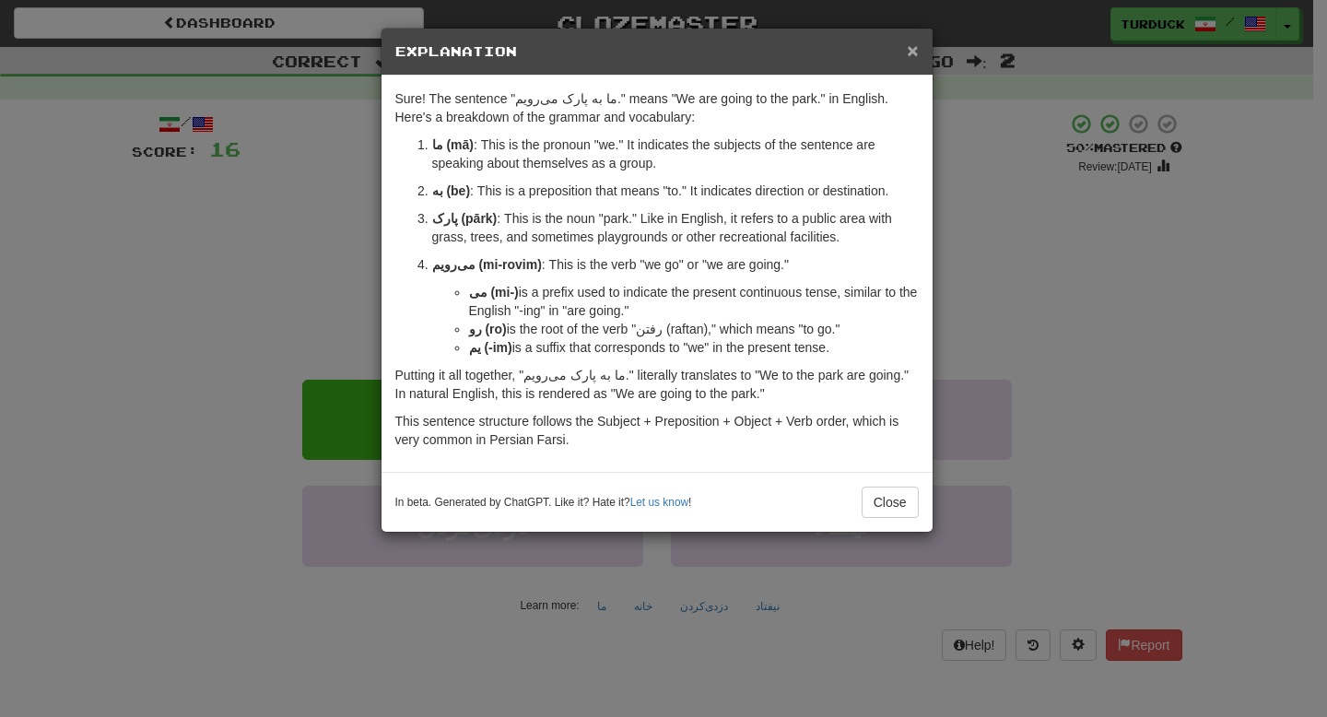
click at [910, 53] on span "×" at bounding box center [912, 50] width 11 height 21
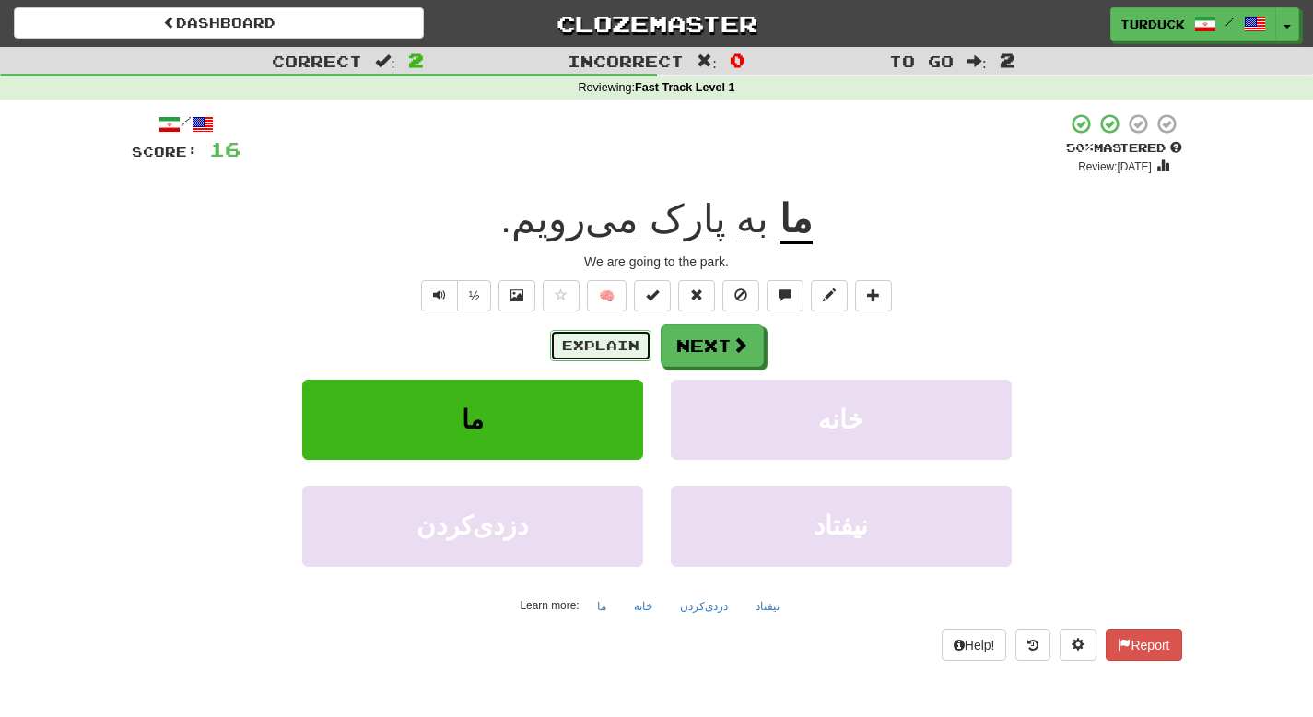
click at [627, 350] on button "Explain" at bounding box center [600, 345] width 101 height 31
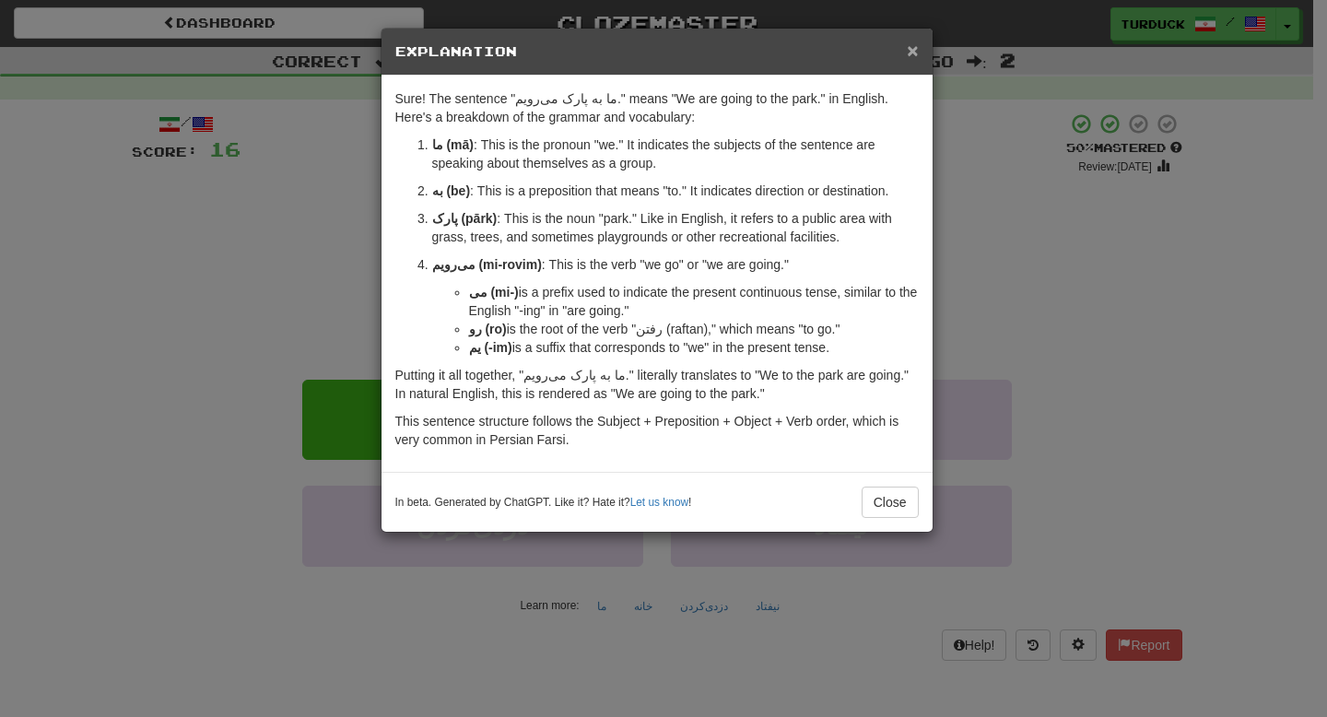
click at [910, 55] on span "×" at bounding box center [912, 50] width 11 height 21
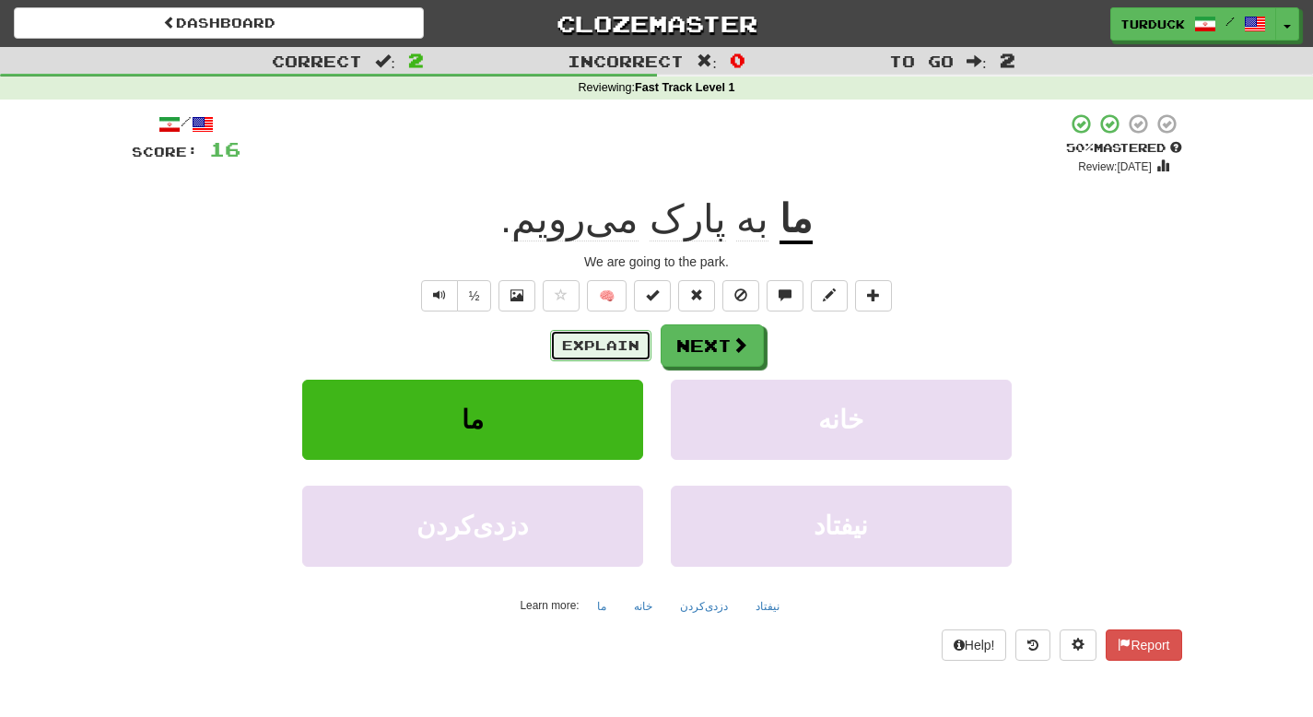
click at [591, 358] on button "Explain" at bounding box center [600, 345] width 101 height 31
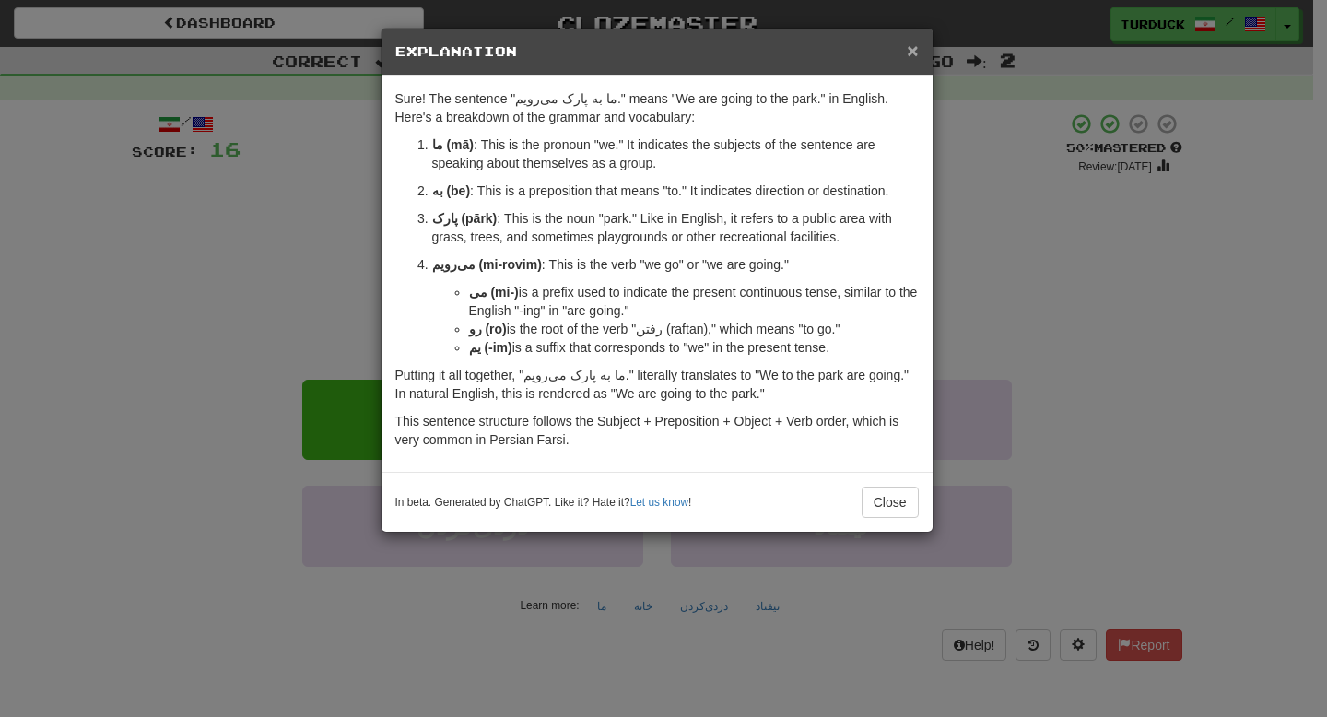
click at [916, 56] on span "×" at bounding box center [912, 50] width 11 height 21
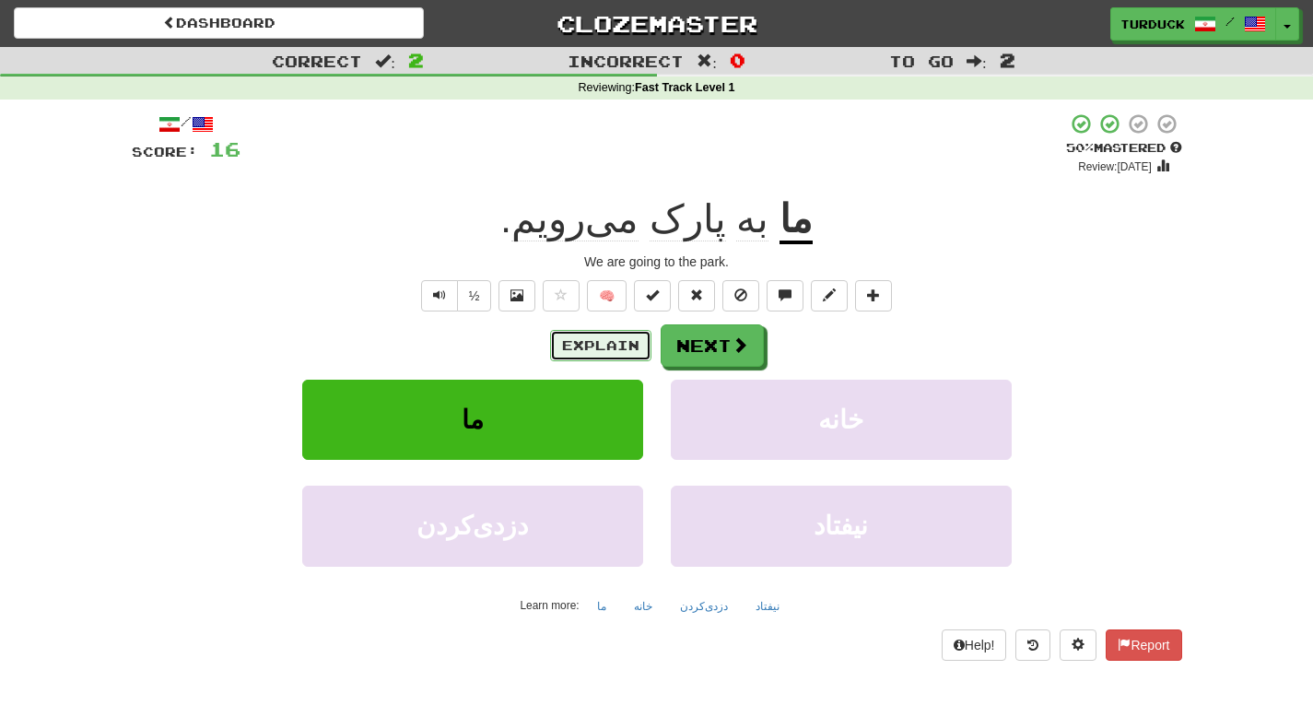
click at [610, 345] on button "Explain" at bounding box center [600, 345] width 101 height 31
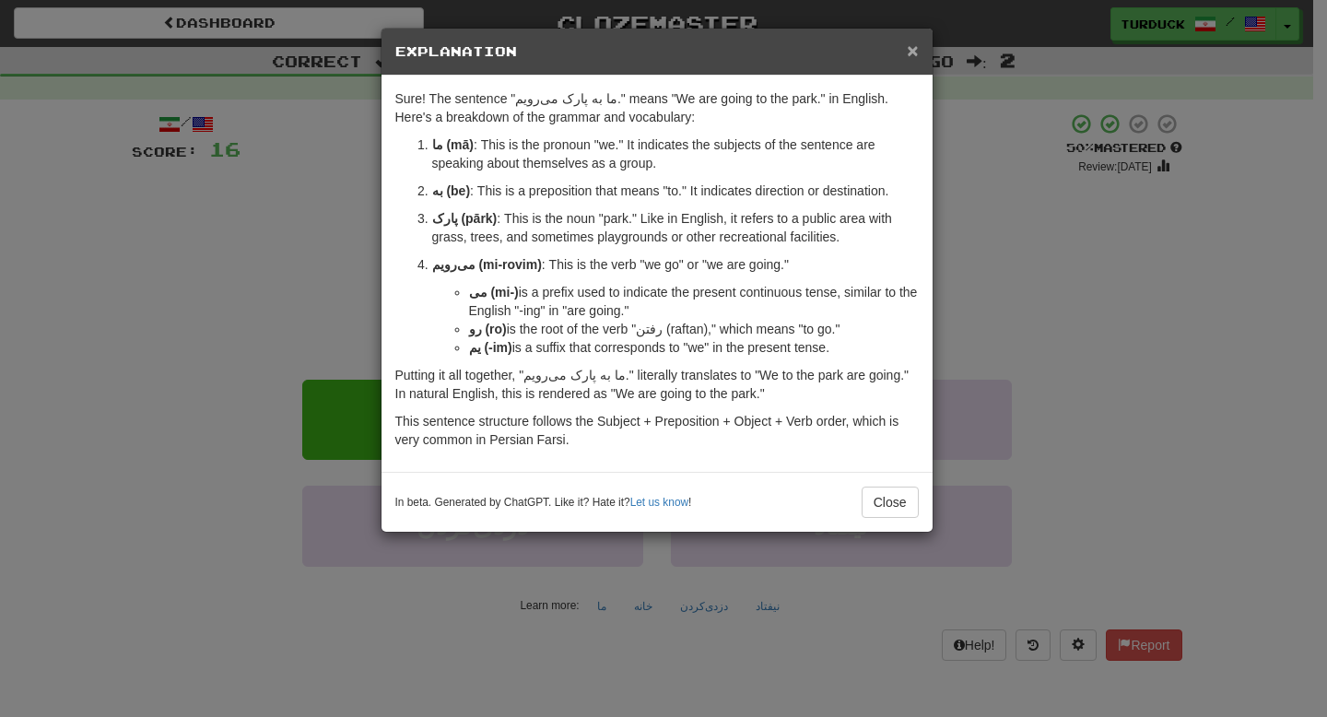
click at [911, 57] on span "×" at bounding box center [912, 50] width 11 height 21
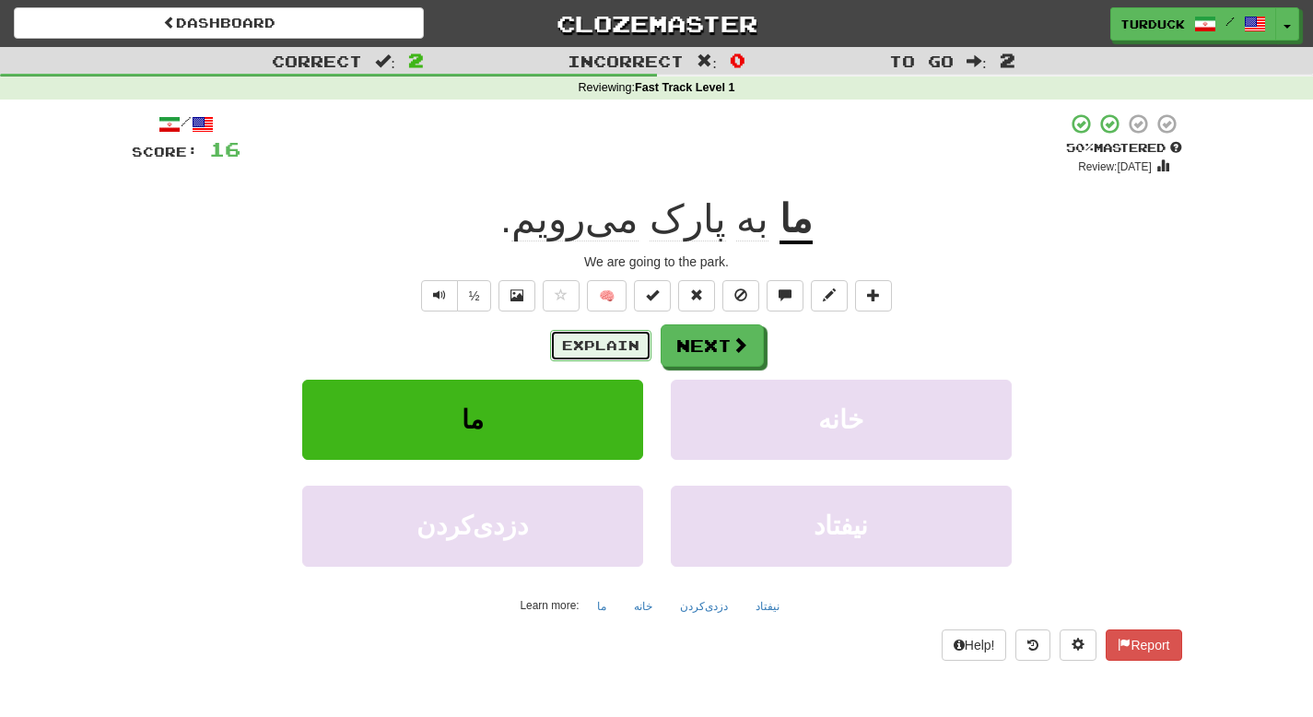
click at [599, 345] on button "Explain" at bounding box center [600, 345] width 101 height 31
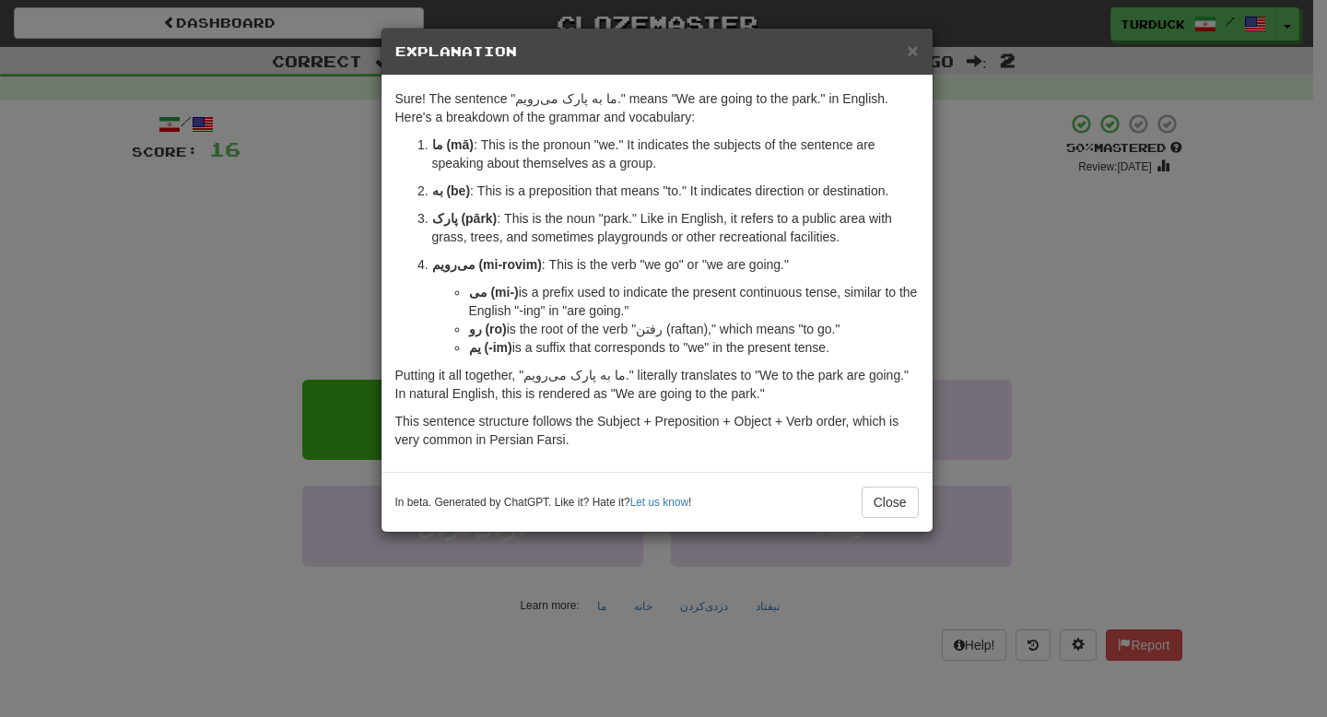
click at [905, 56] on h5 "Explanation" at bounding box center [656, 51] width 523 height 18
click at [910, 55] on span "×" at bounding box center [912, 50] width 11 height 21
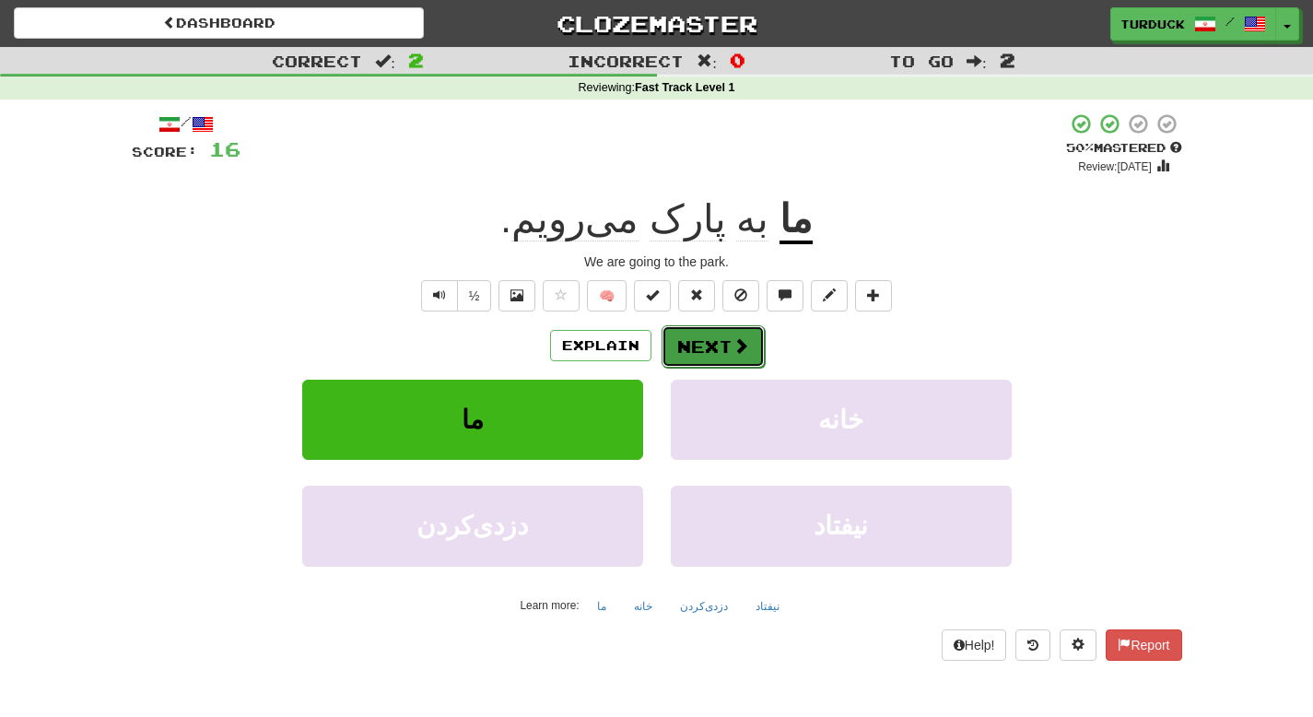
click at [711, 346] on button "Next" at bounding box center [713, 346] width 103 height 42
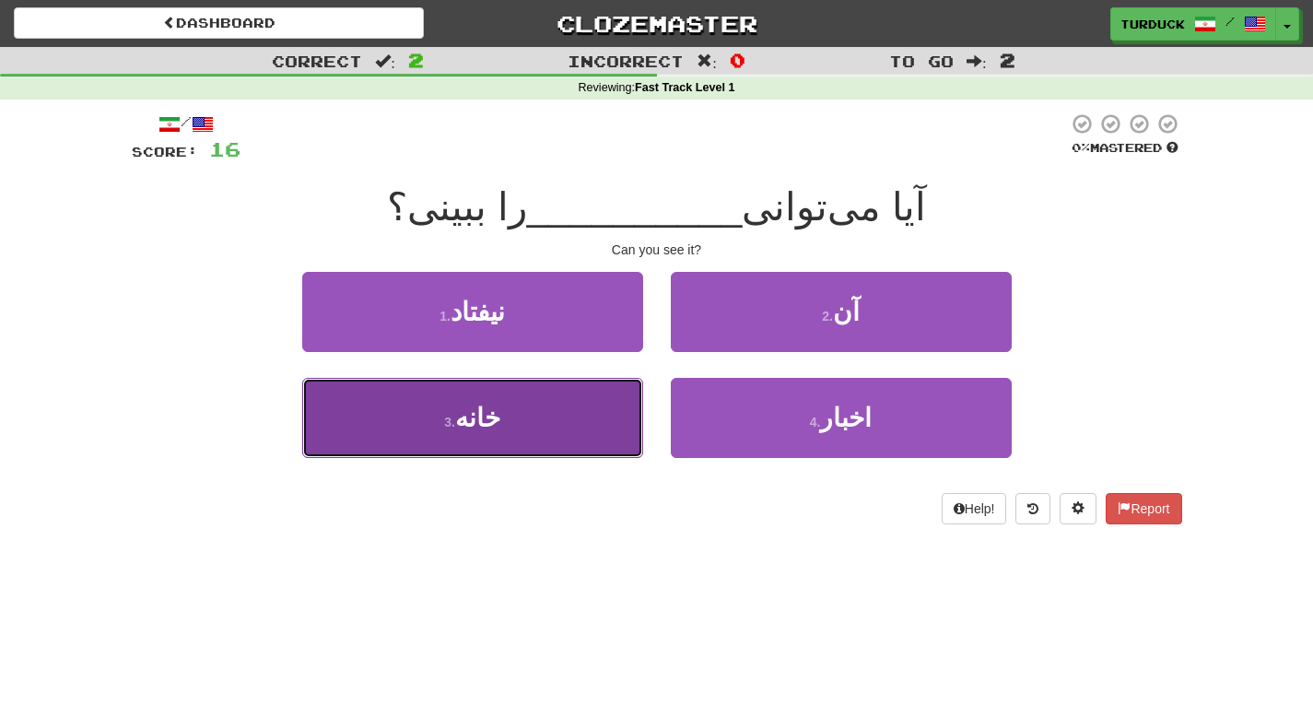
click at [574, 410] on button "3 . خانه" at bounding box center [472, 418] width 341 height 80
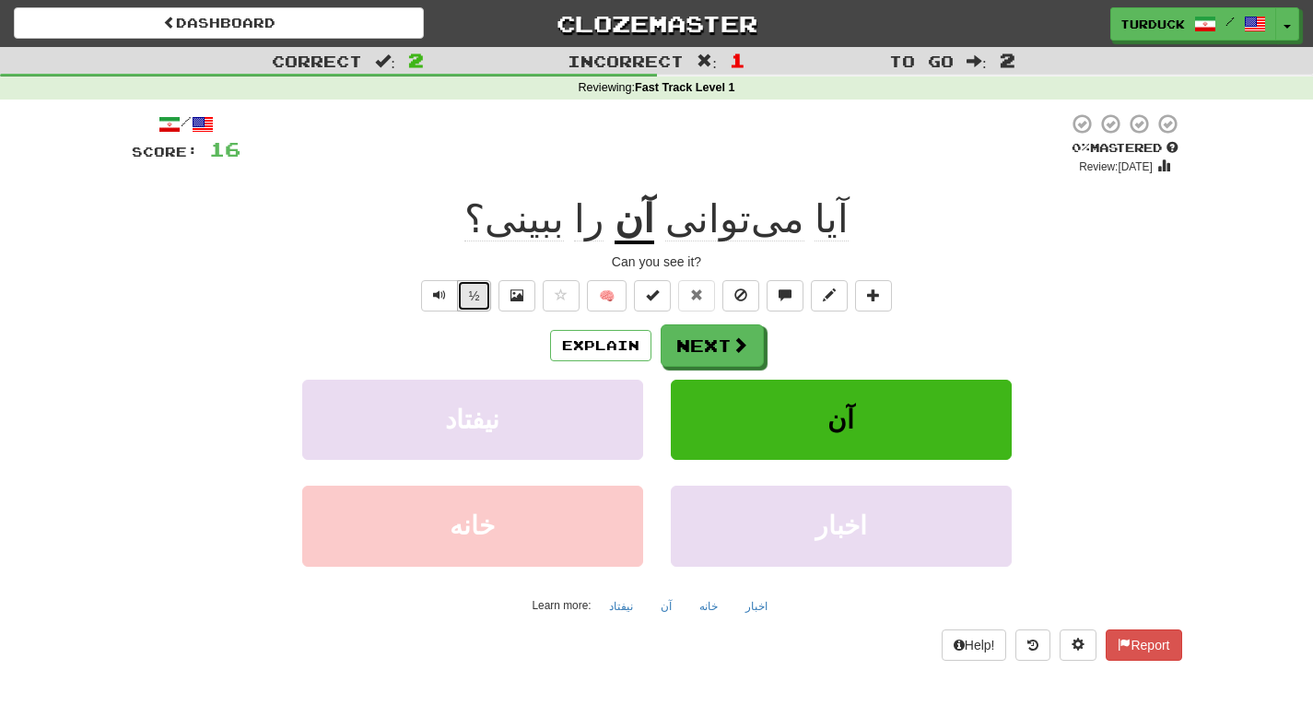
click at [470, 295] on button "½" at bounding box center [474, 295] width 35 height 31
click at [466, 292] on button "½" at bounding box center [474, 295] width 35 height 31
click at [634, 344] on button "Explain" at bounding box center [600, 345] width 101 height 31
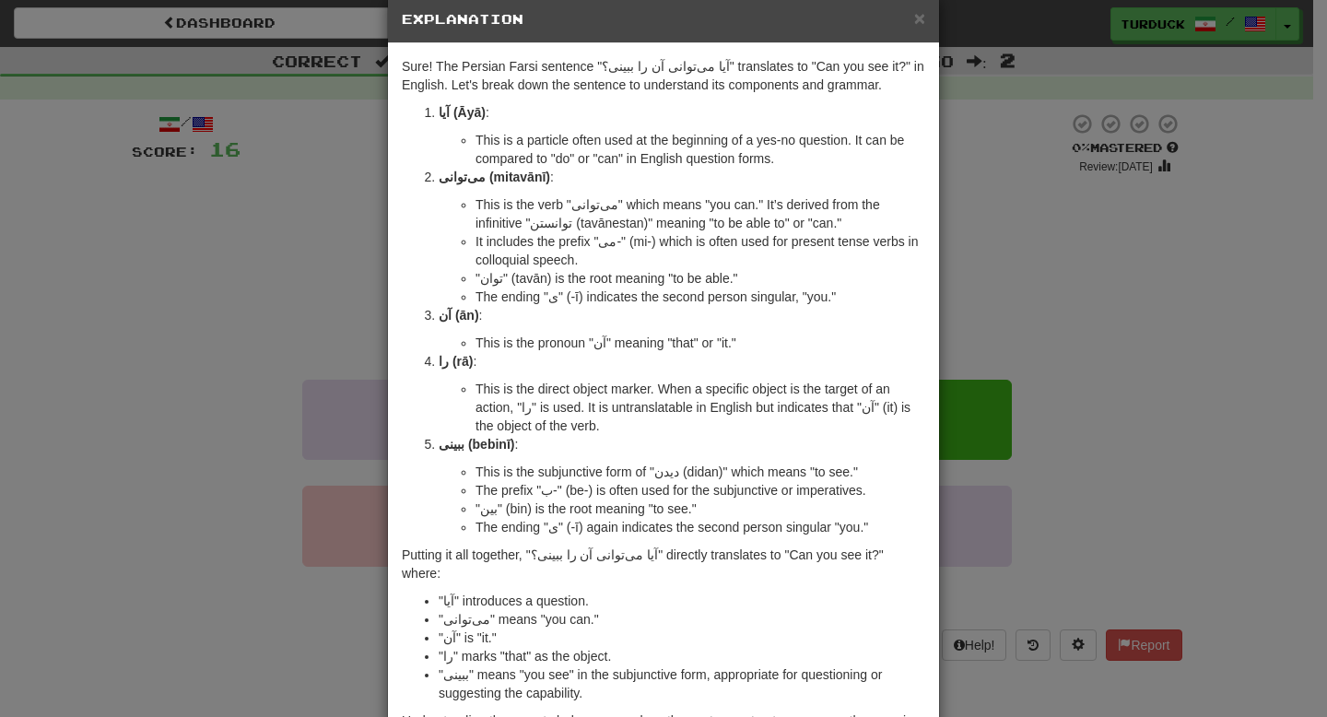
scroll to position [23, 0]
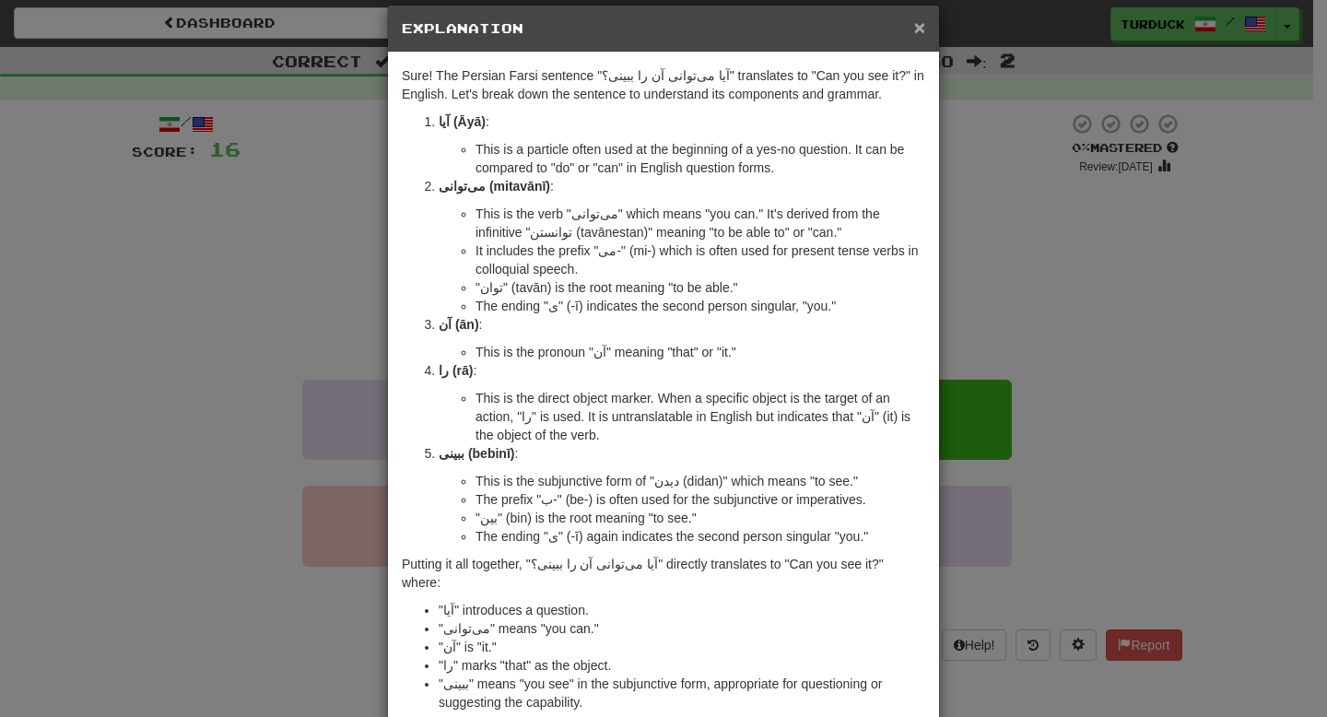
click at [914, 30] on span "×" at bounding box center [919, 27] width 11 height 21
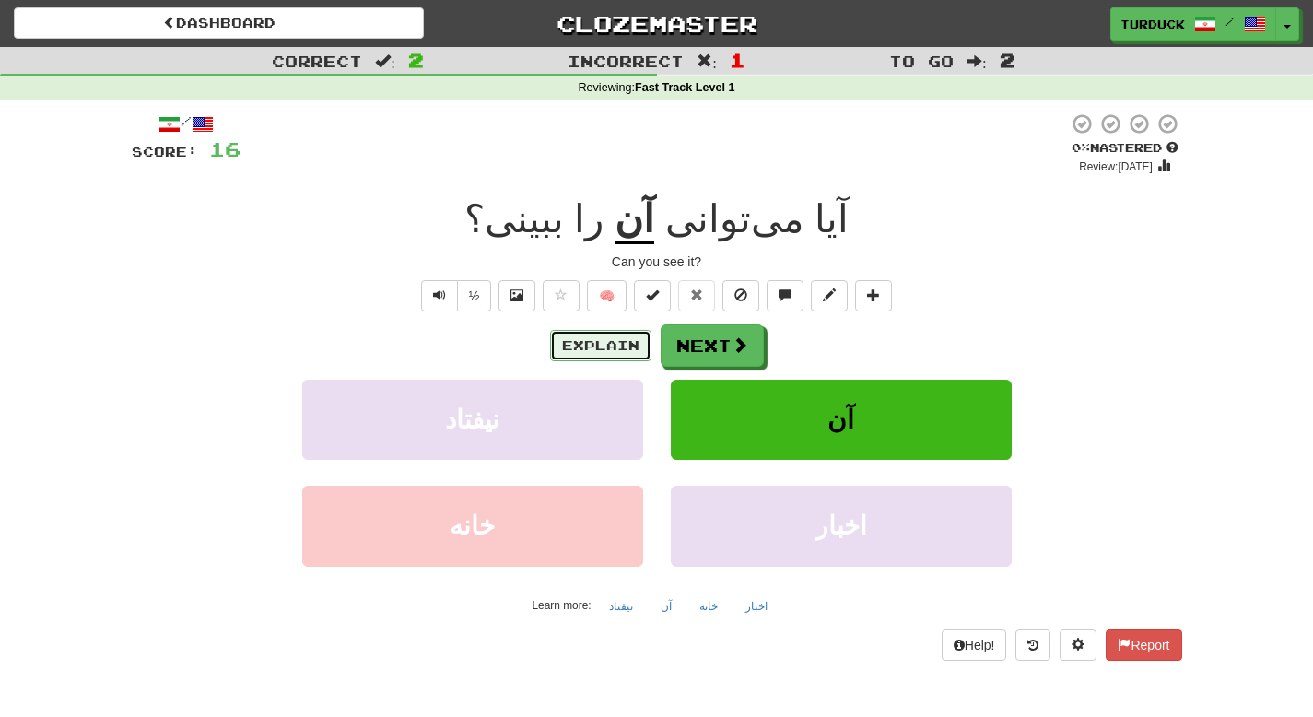
click at [625, 338] on button "Explain" at bounding box center [600, 345] width 101 height 31
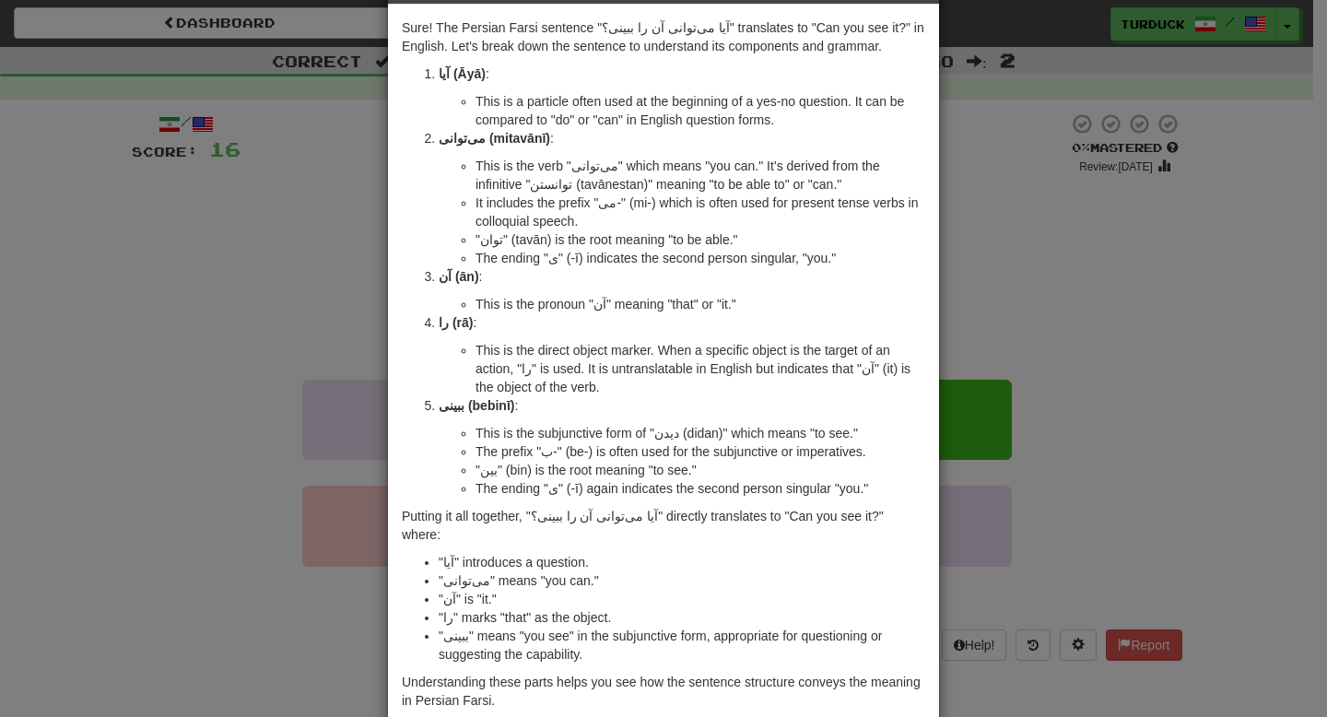
scroll to position [0, 0]
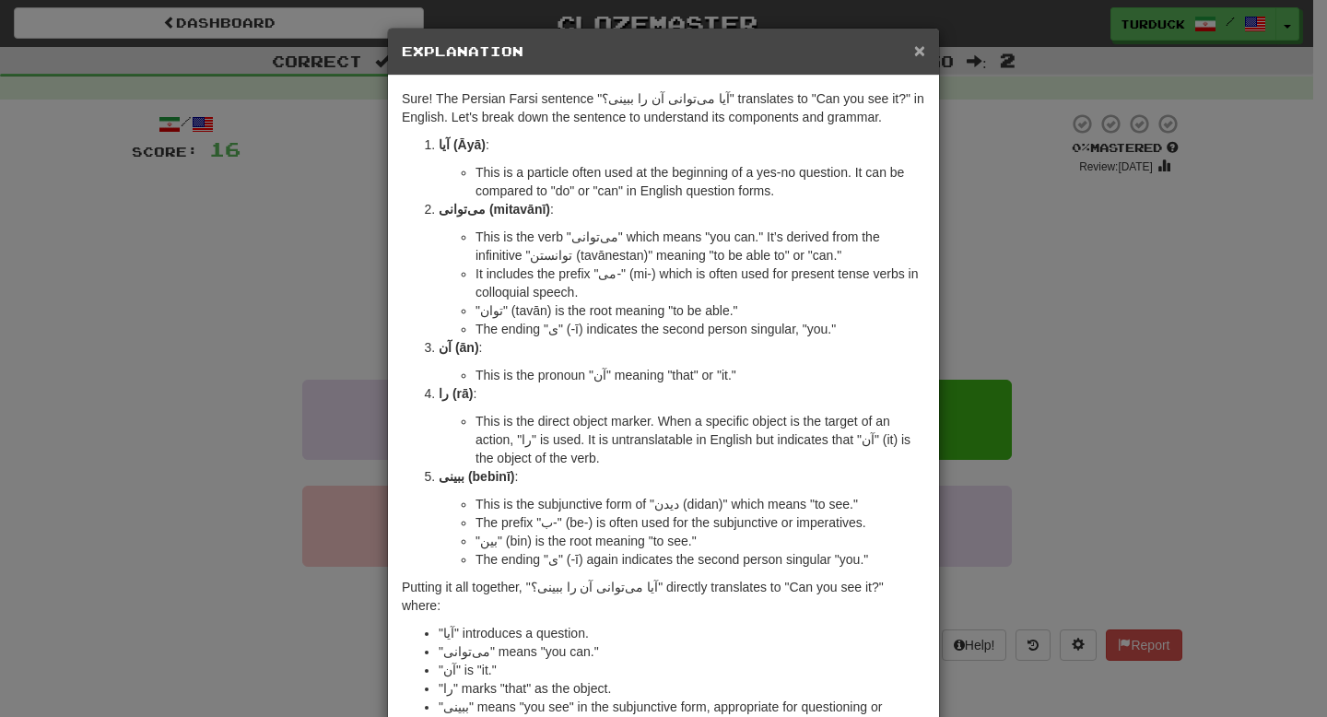
click at [914, 57] on span "×" at bounding box center [919, 50] width 11 height 21
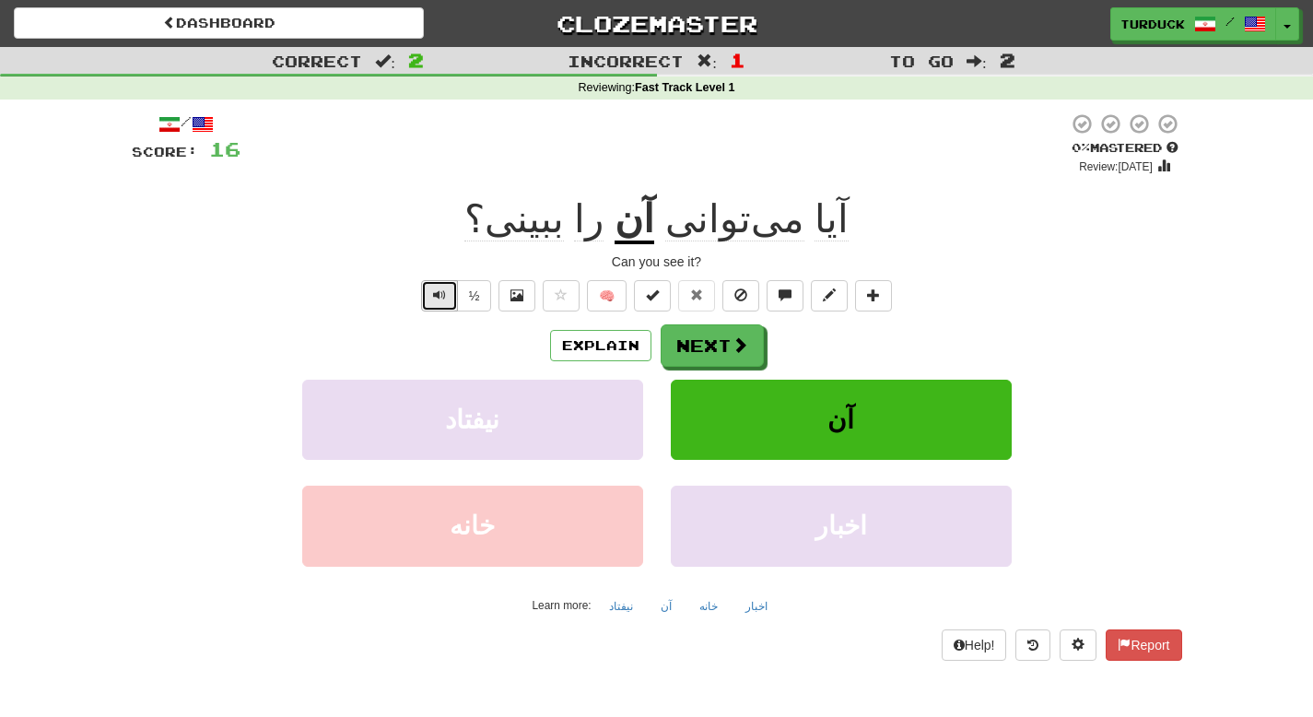
click at [434, 289] on span "Text-to-speech controls" at bounding box center [439, 294] width 13 height 13
click at [472, 306] on button "½" at bounding box center [474, 295] width 35 height 31
click at [478, 292] on button "½" at bounding box center [474, 295] width 35 height 31
click at [617, 343] on button "Explain" at bounding box center [600, 345] width 101 height 31
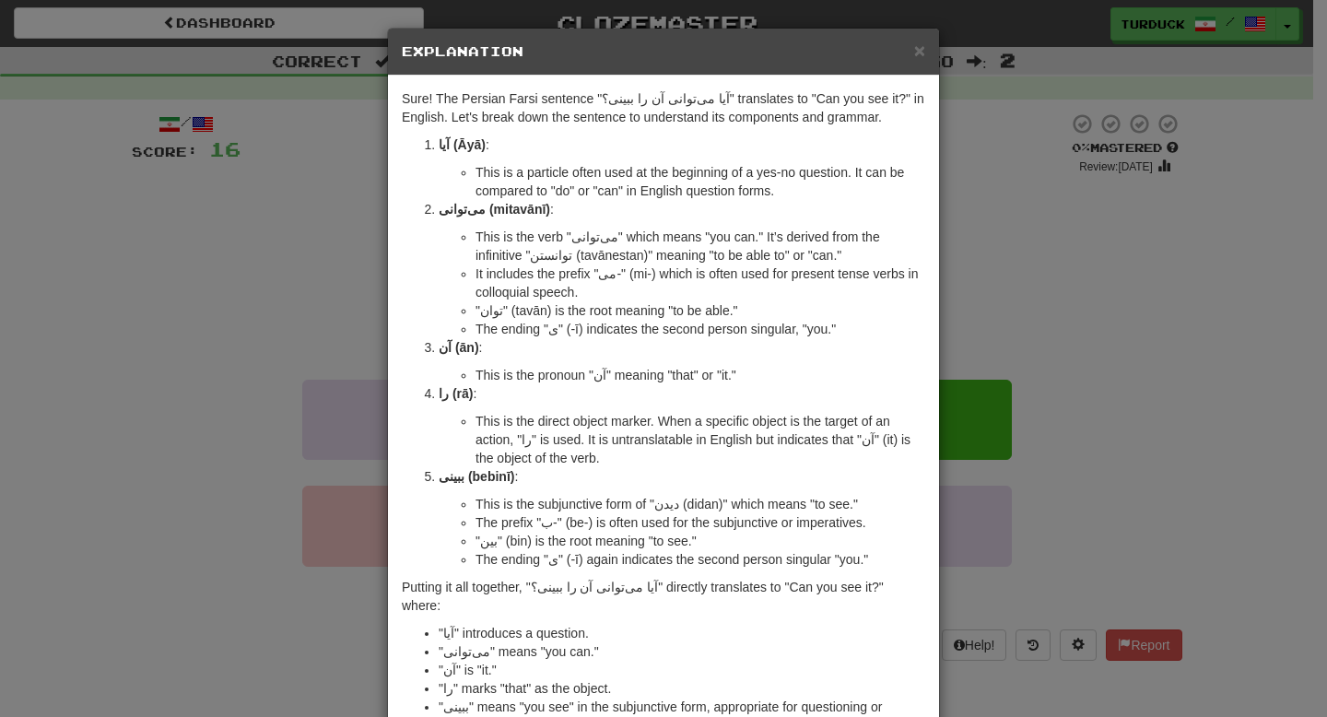
click at [906, 57] on h5 "Explanation" at bounding box center [663, 51] width 523 height 18
click at [914, 60] on span "×" at bounding box center [919, 50] width 11 height 21
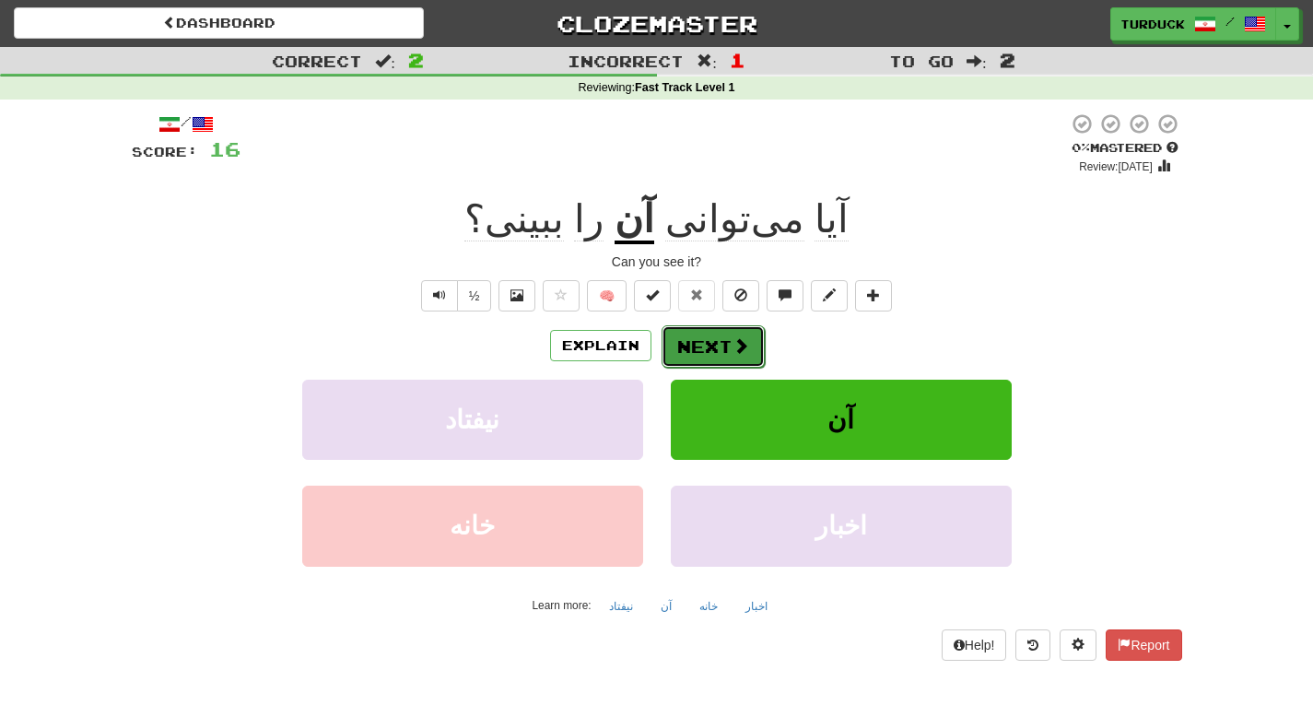
click at [707, 333] on button "Next" at bounding box center [713, 346] width 103 height 42
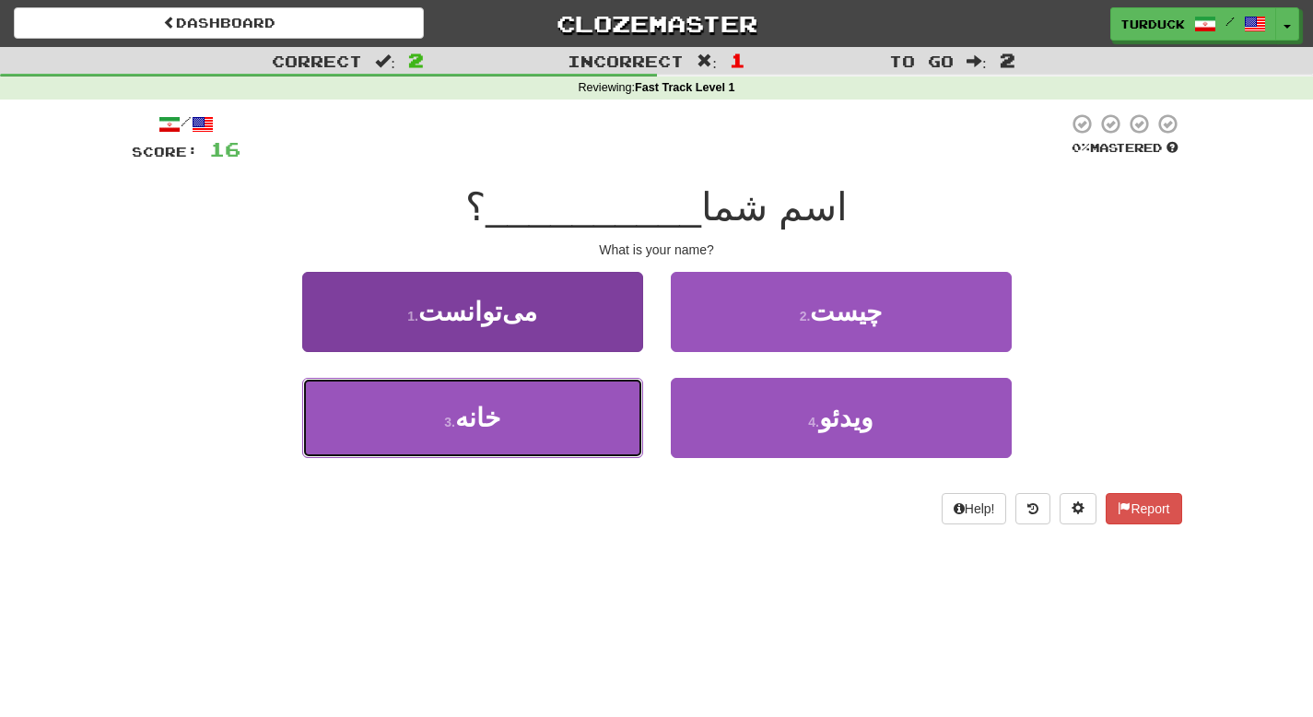
click at [543, 423] on button "3 . خانه" at bounding box center [472, 418] width 341 height 80
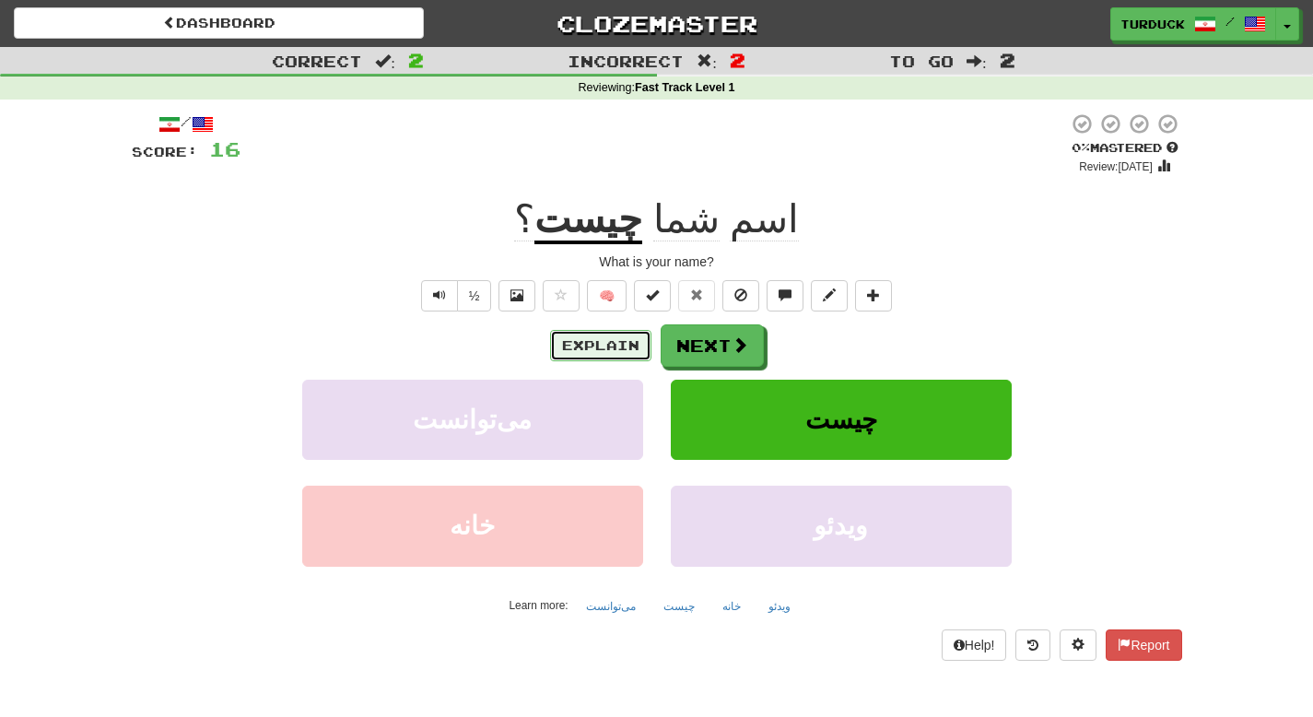
click at [619, 351] on button "Explain" at bounding box center [600, 345] width 101 height 31
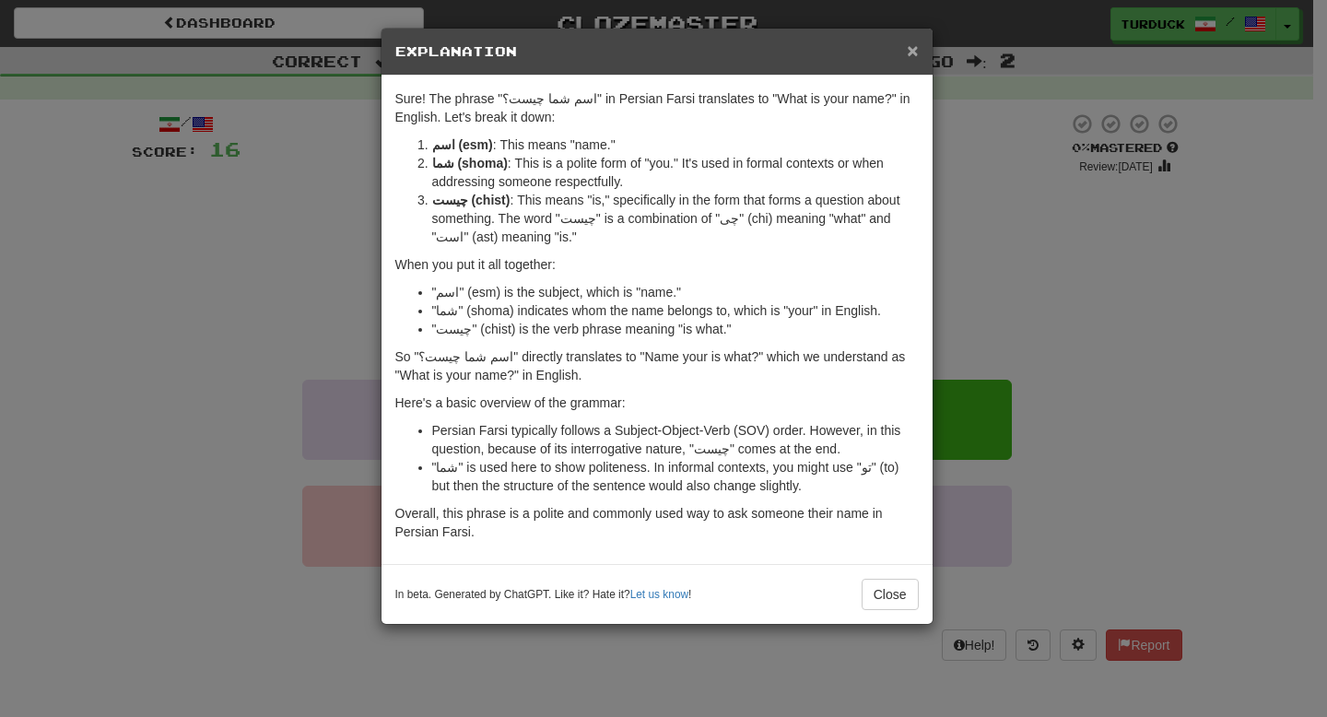
click at [909, 53] on span "×" at bounding box center [912, 50] width 11 height 21
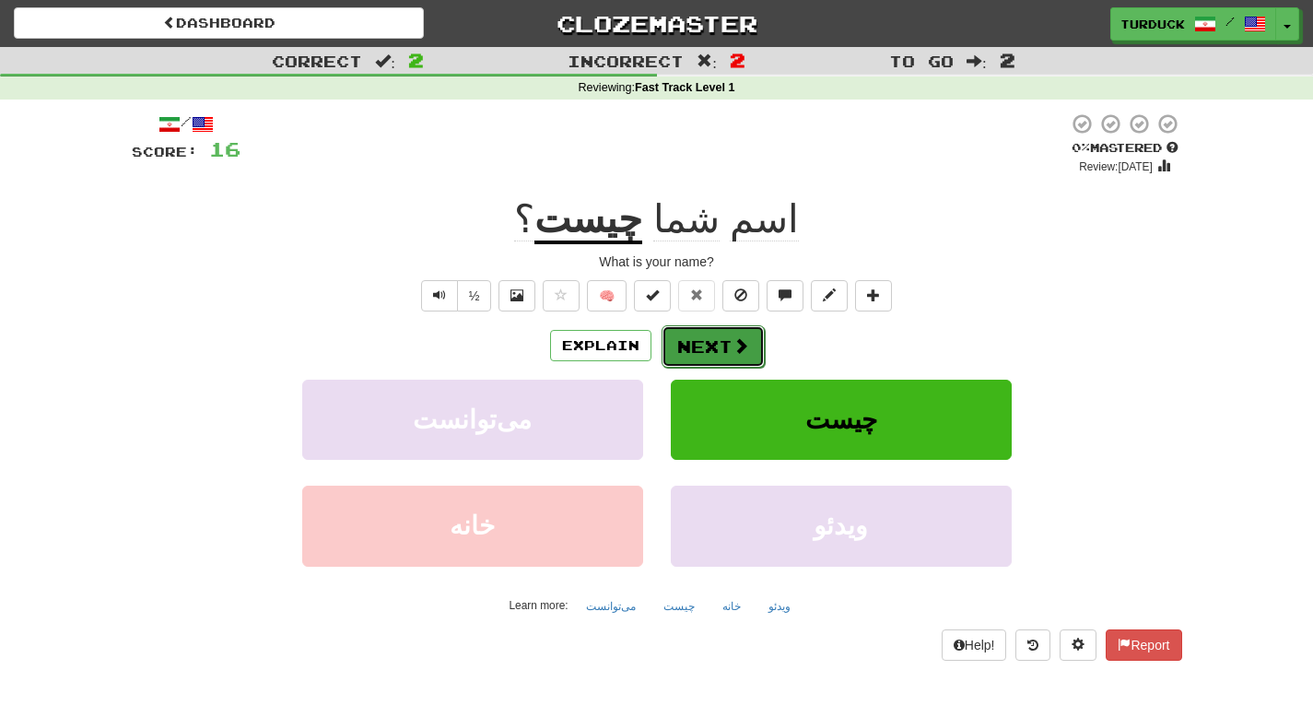
click at [711, 344] on button "Next" at bounding box center [713, 346] width 103 height 42
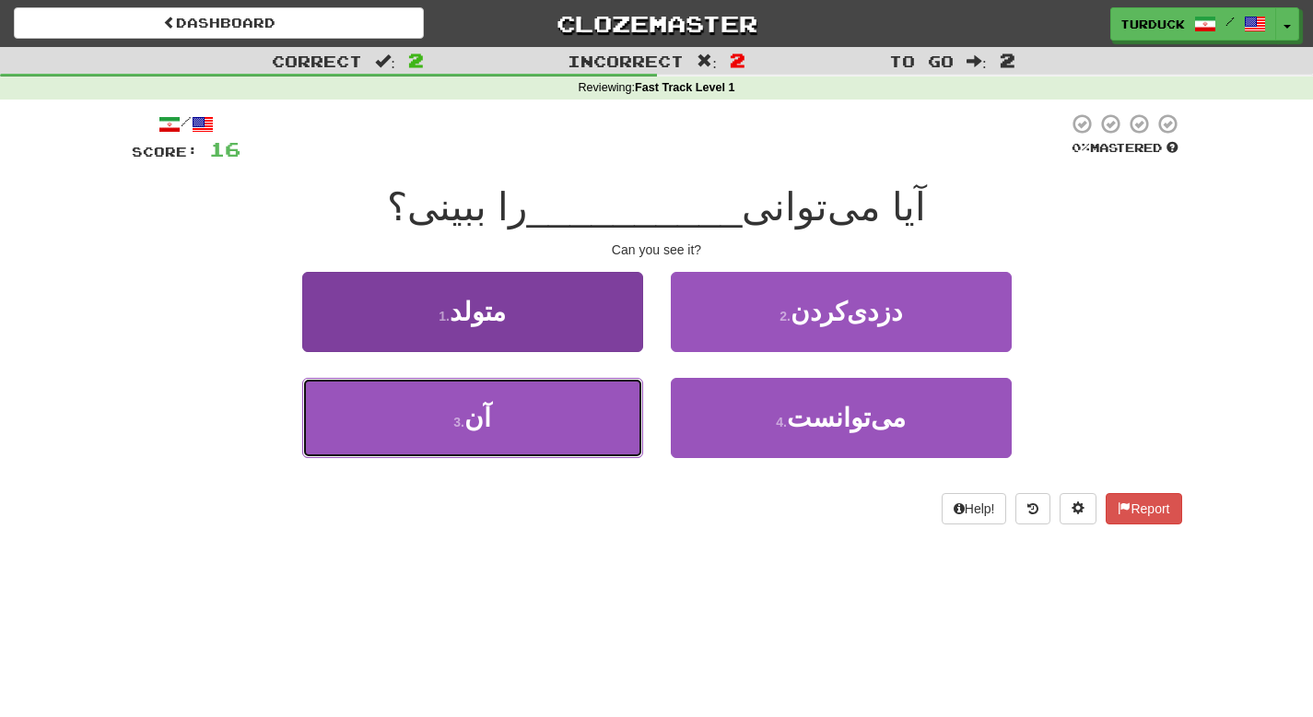
click at [542, 422] on button "3 . آن" at bounding box center [472, 418] width 341 height 80
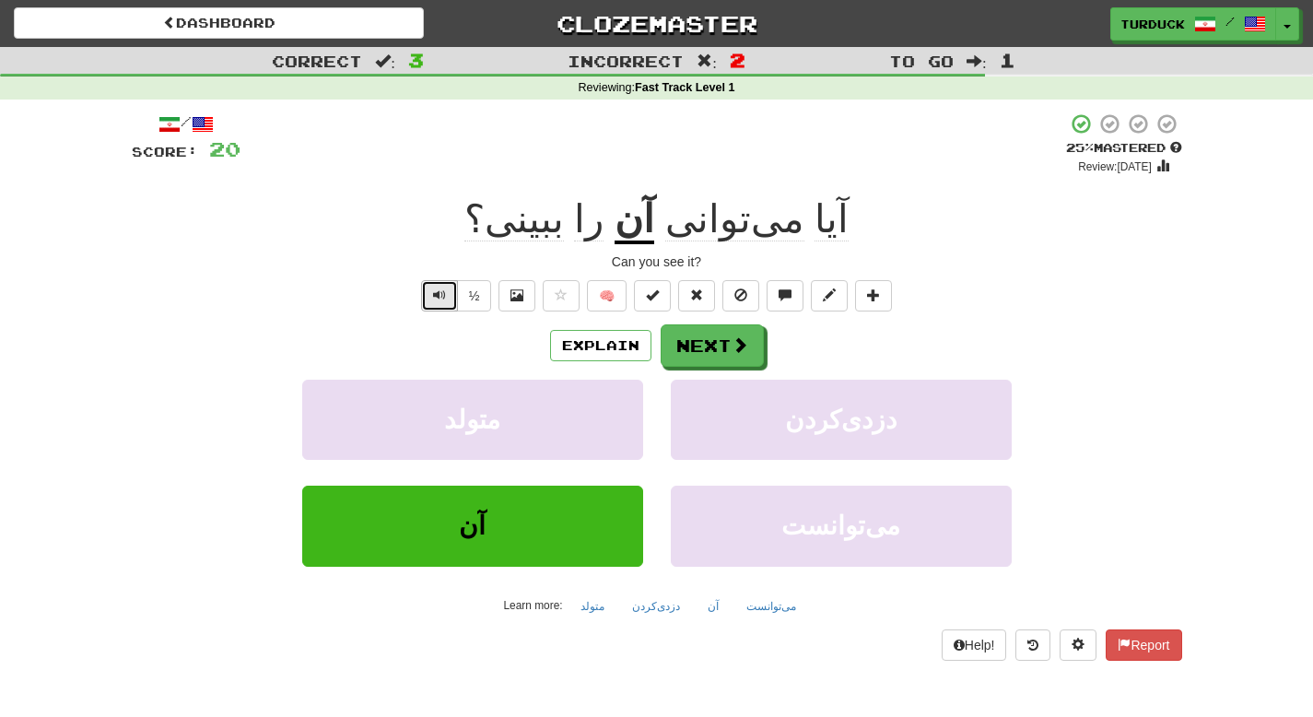
click at [430, 292] on button "Text-to-speech controls" at bounding box center [439, 295] width 37 height 31
click at [616, 342] on button "Explain" at bounding box center [600, 345] width 101 height 31
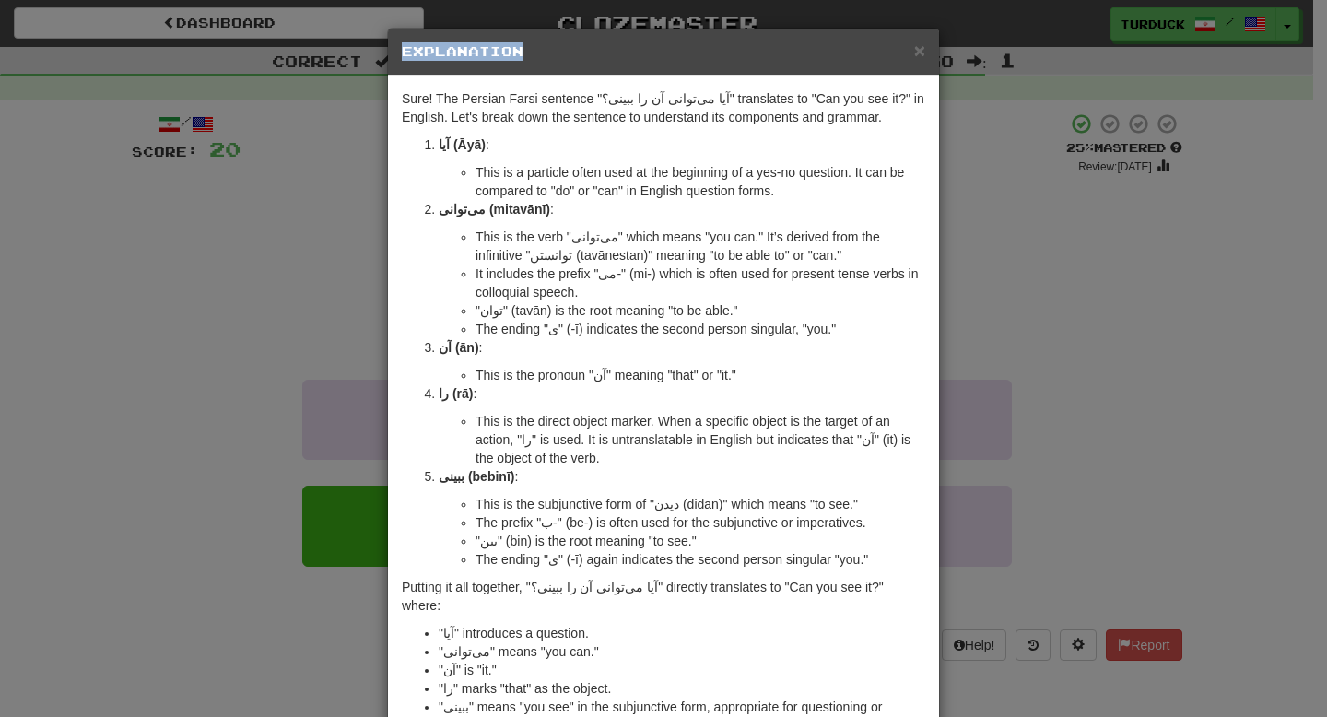
drag, startPoint x: 645, startPoint y: 33, endPoint x: 645, endPoint y: 80, distance: 47.0
click at [642, 75] on div "× Explanation Sure! The Persian Farsi sentence "آیا می‌توانی آن را ببینی؟" tran…" at bounding box center [663, 446] width 553 height 837
click at [639, 137] on p "آیا (Āyā) :" at bounding box center [682, 144] width 486 height 18
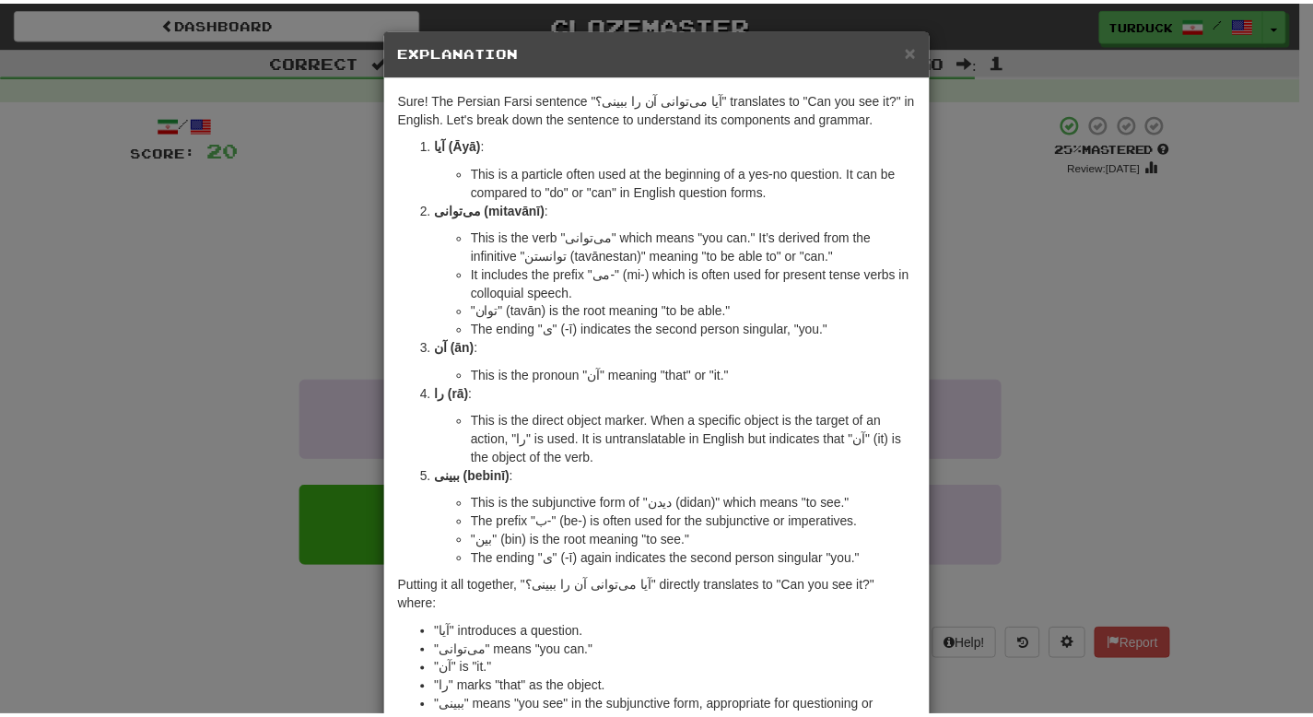
scroll to position [4, 0]
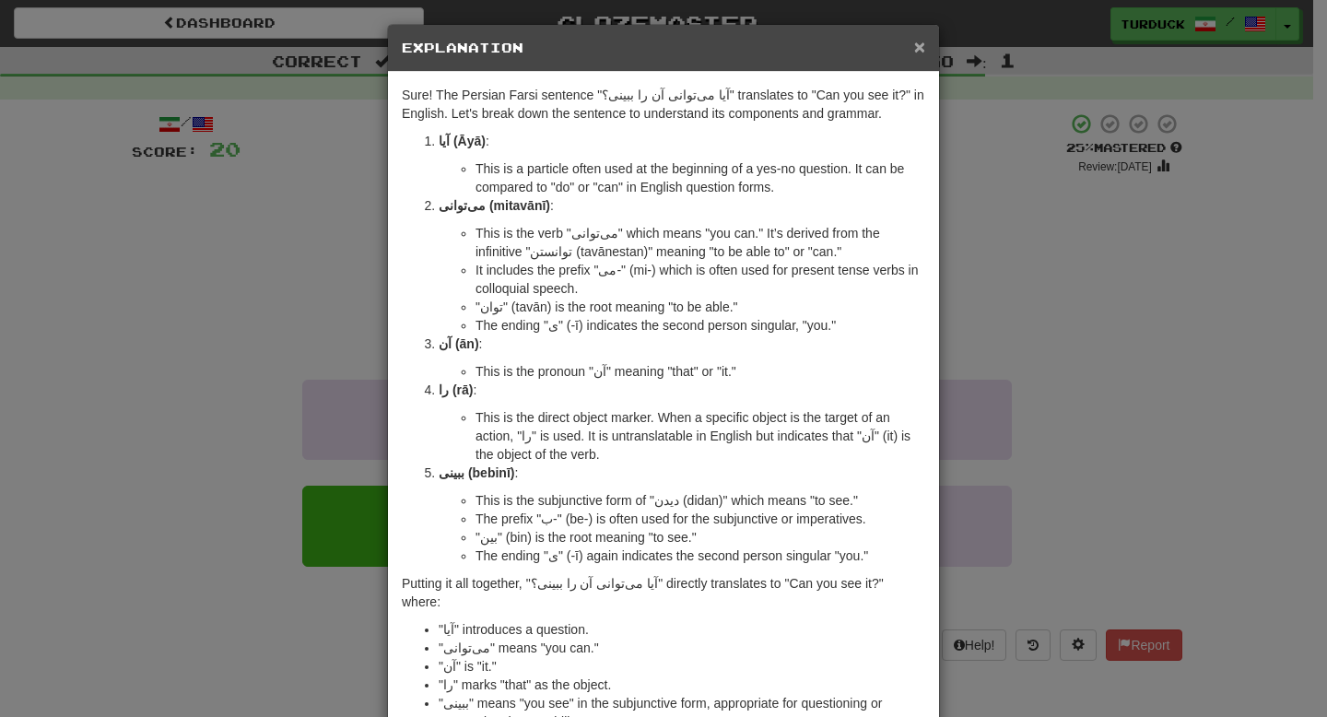
click at [914, 51] on span "×" at bounding box center [919, 46] width 11 height 21
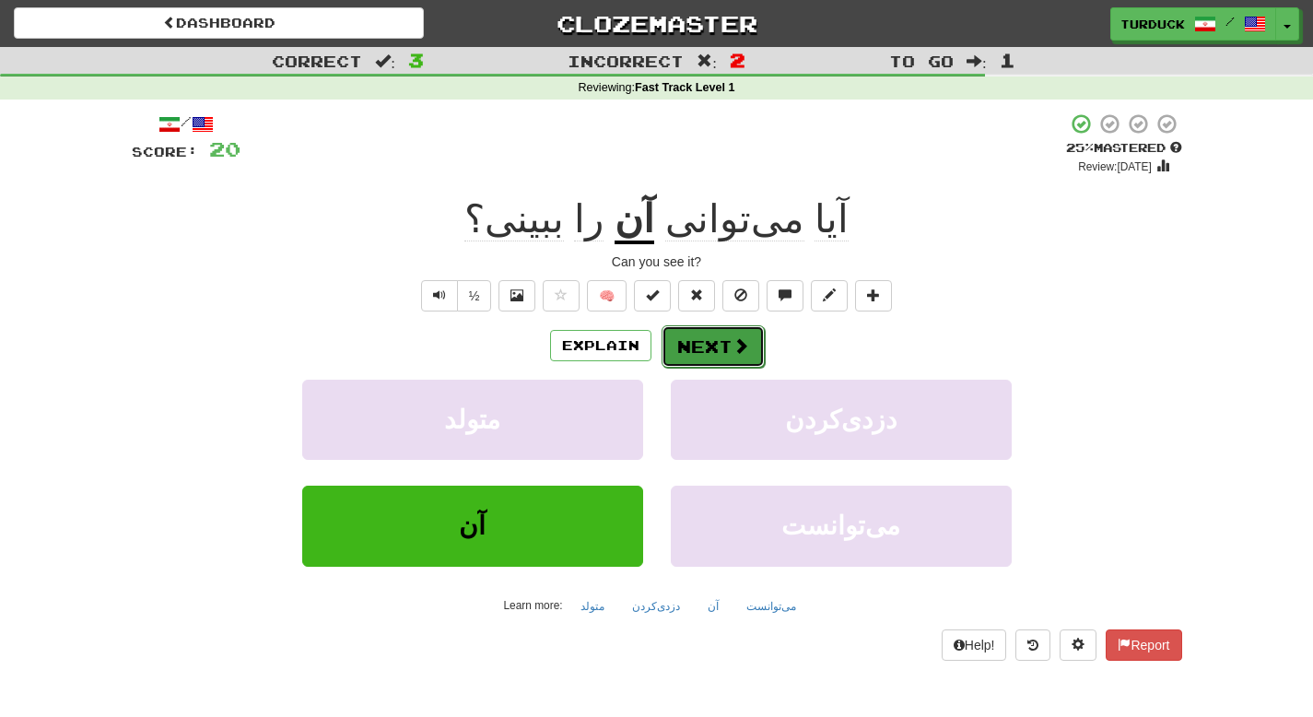
click at [723, 339] on button "Next" at bounding box center [713, 346] width 103 height 42
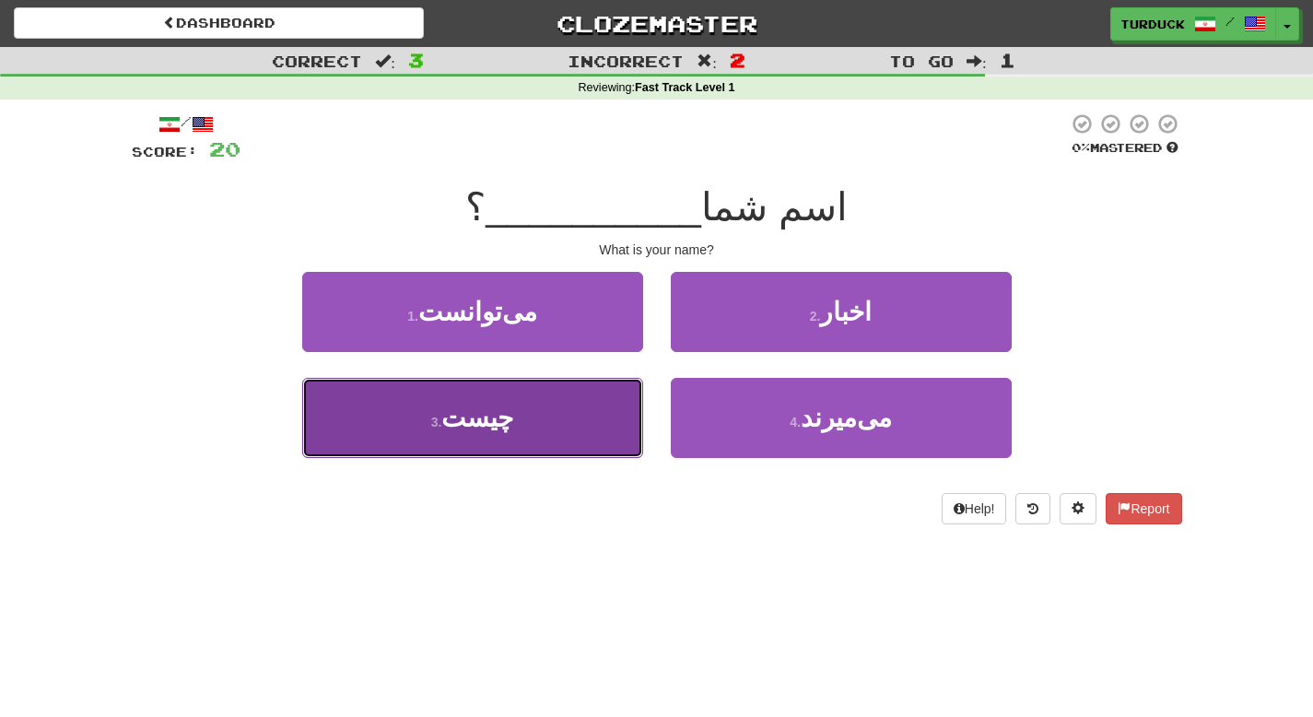
click at [495, 416] on span "چیست" at bounding box center [477, 418] width 72 height 29
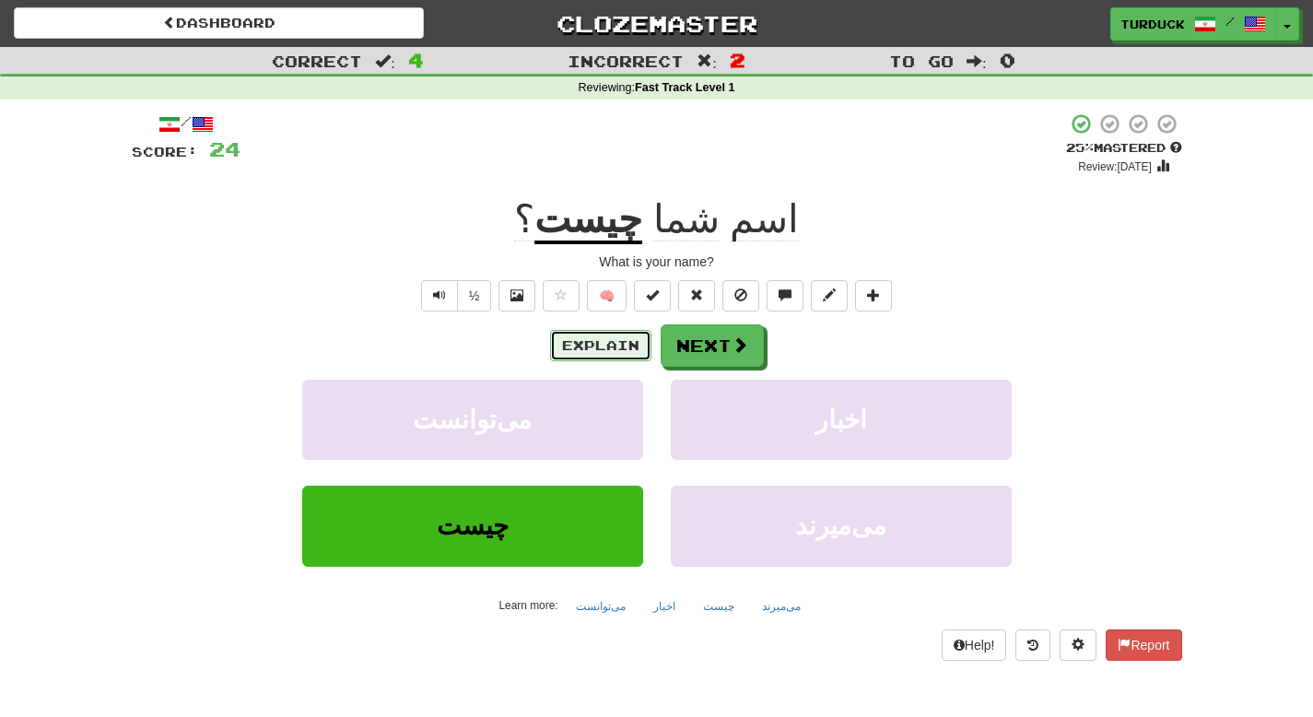
click at [606, 340] on button "Explain" at bounding box center [600, 345] width 101 height 31
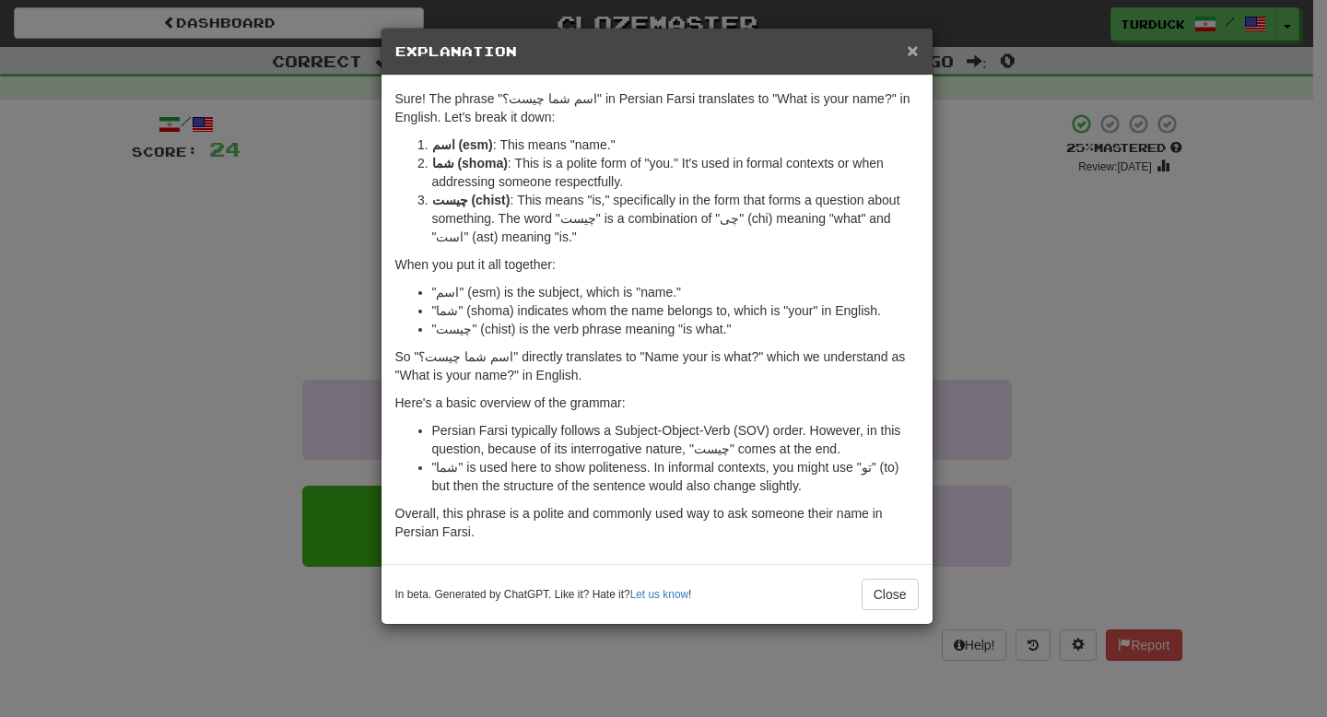
click at [914, 51] on span "×" at bounding box center [912, 50] width 11 height 21
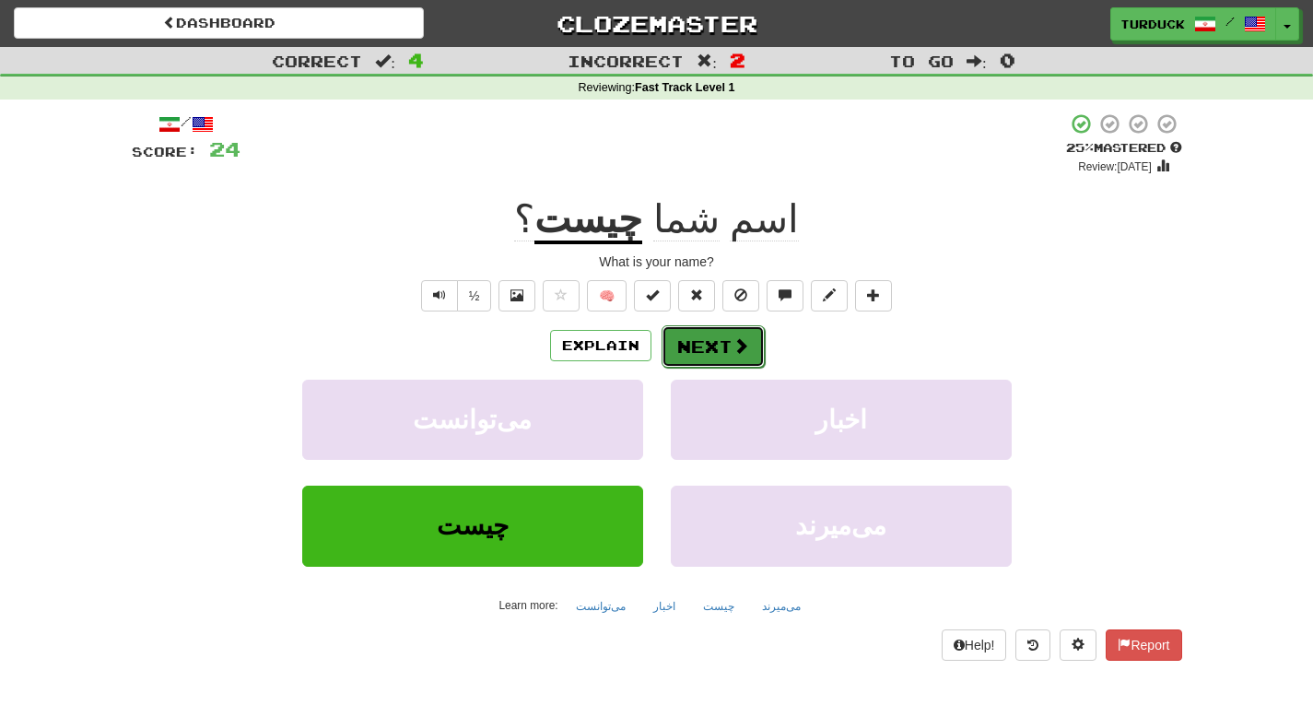
click at [729, 345] on button "Next" at bounding box center [713, 346] width 103 height 42
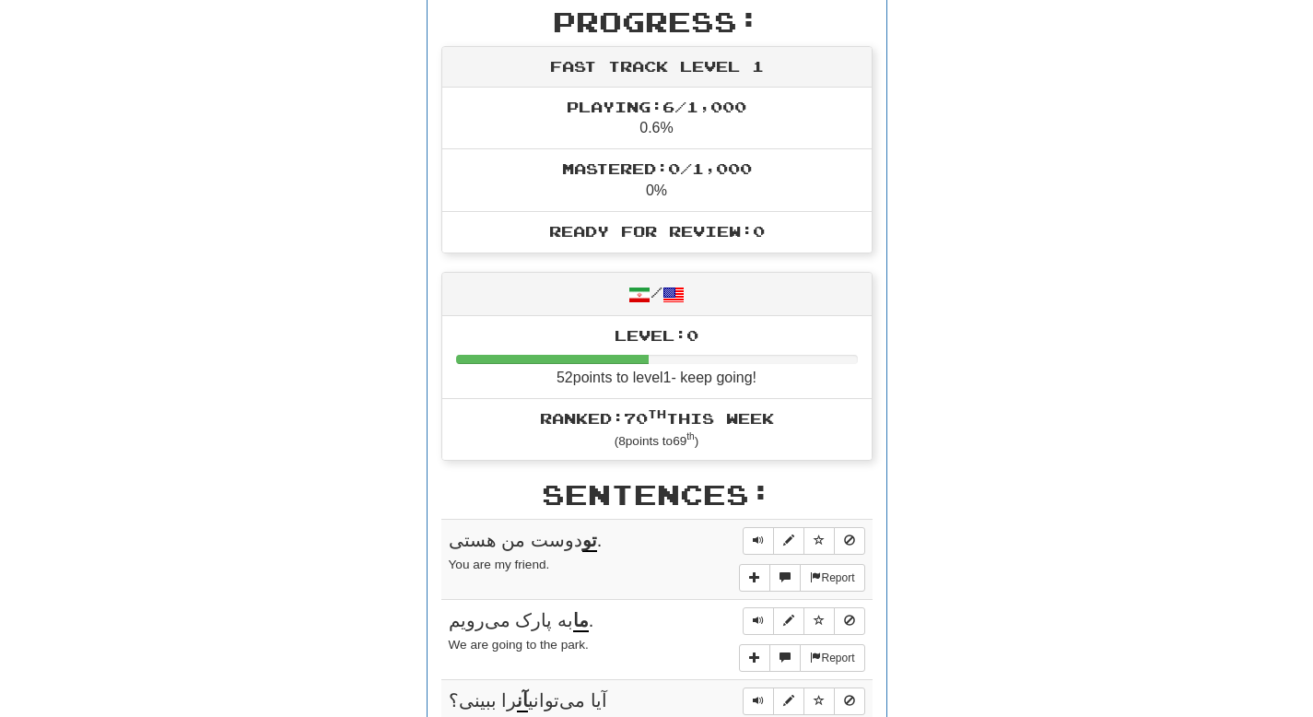
scroll to position [0, 0]
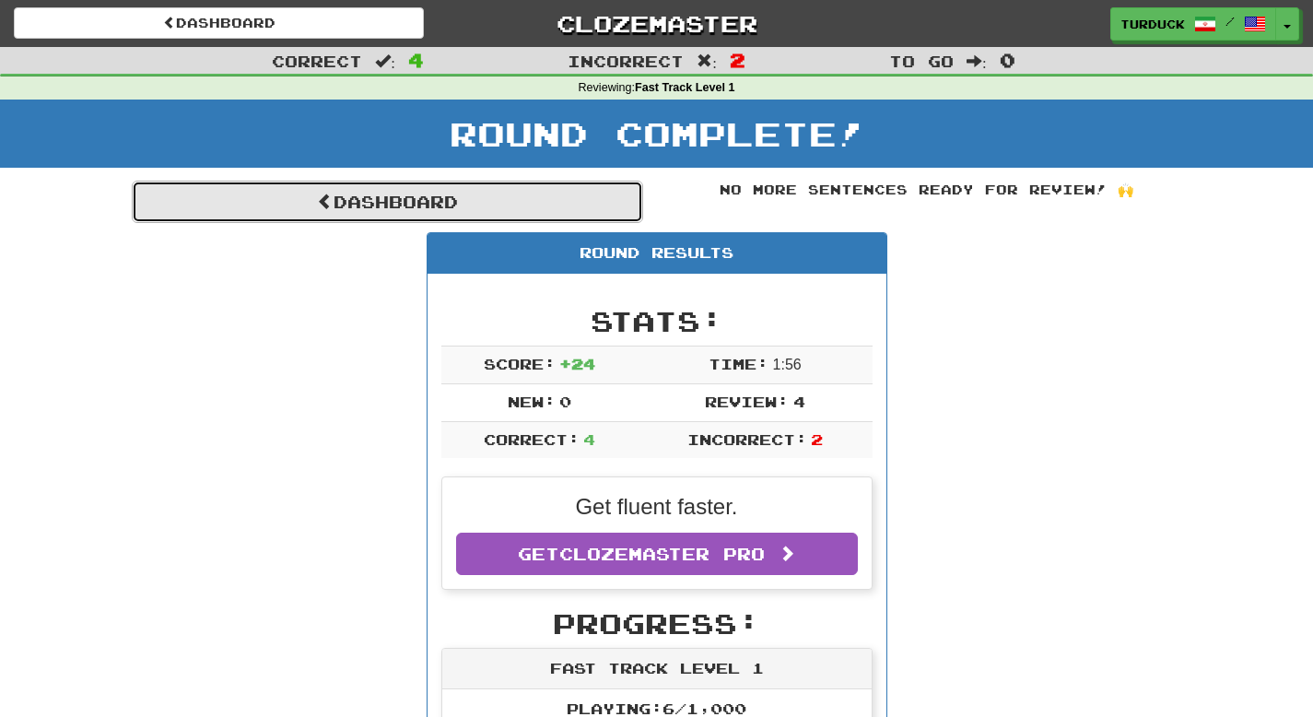
click at [521, 210] on link "Dashboard" at bounding box center [387, 202] width 511 height 42
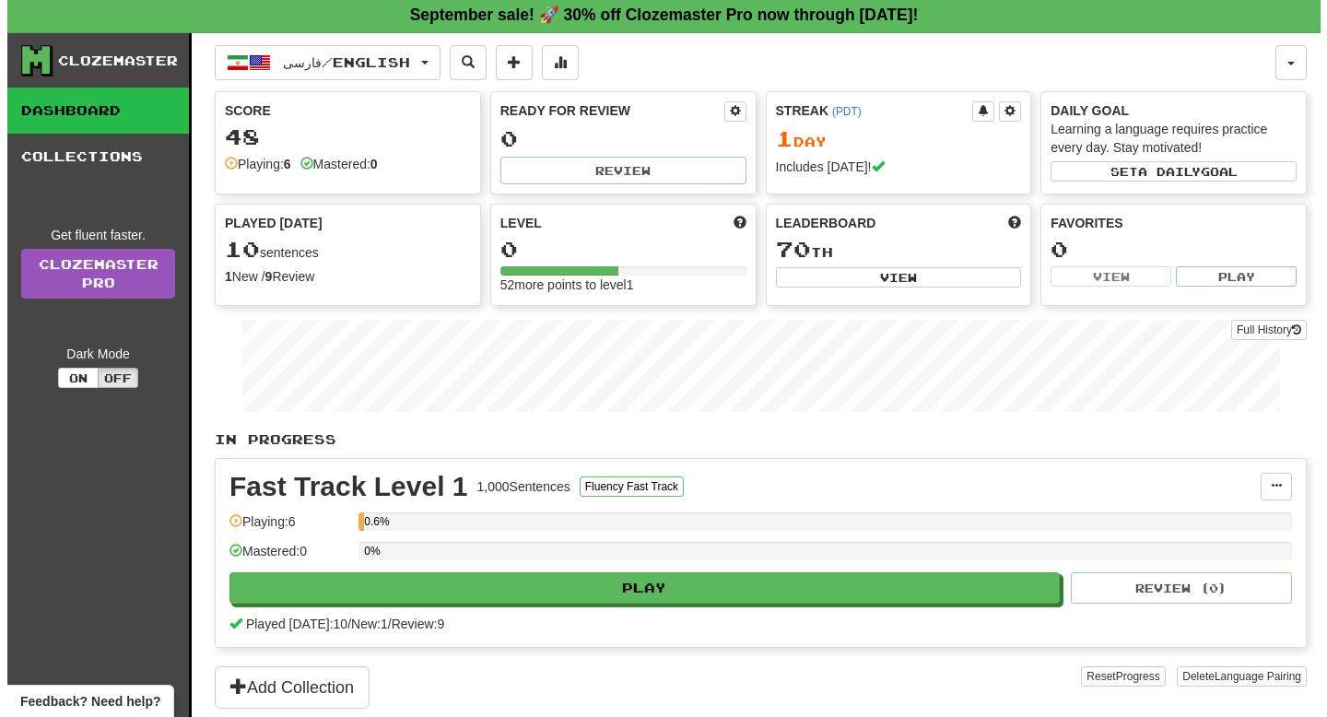
scroll to position [4, 0]
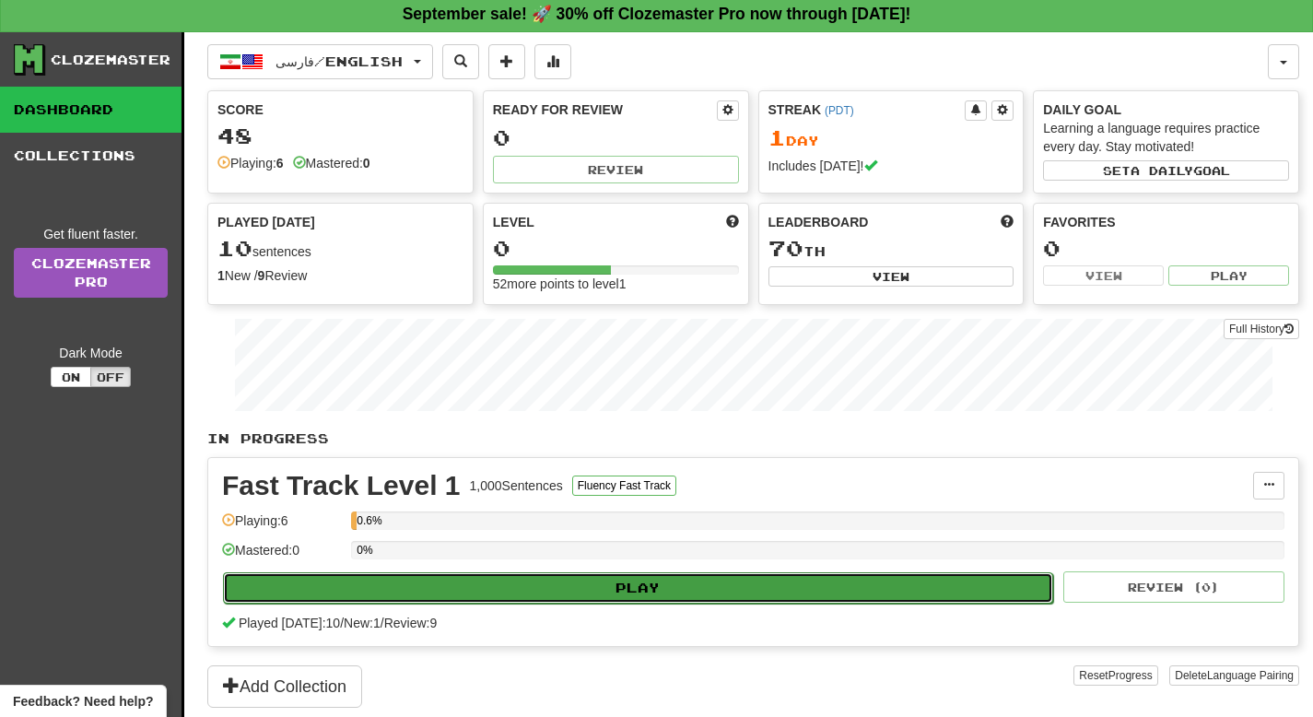
click at [430, 589] on button "Play" at bounding box center [638, 587] width 830 height 31
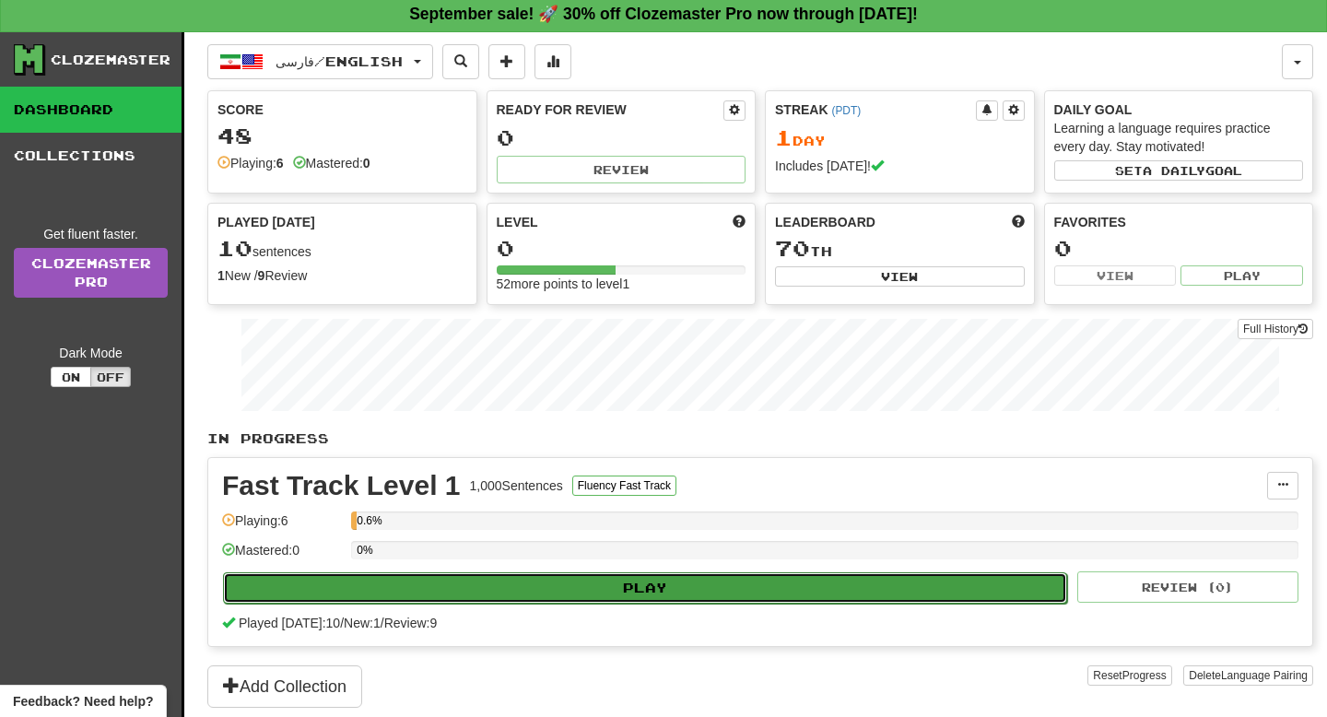
select select "**"
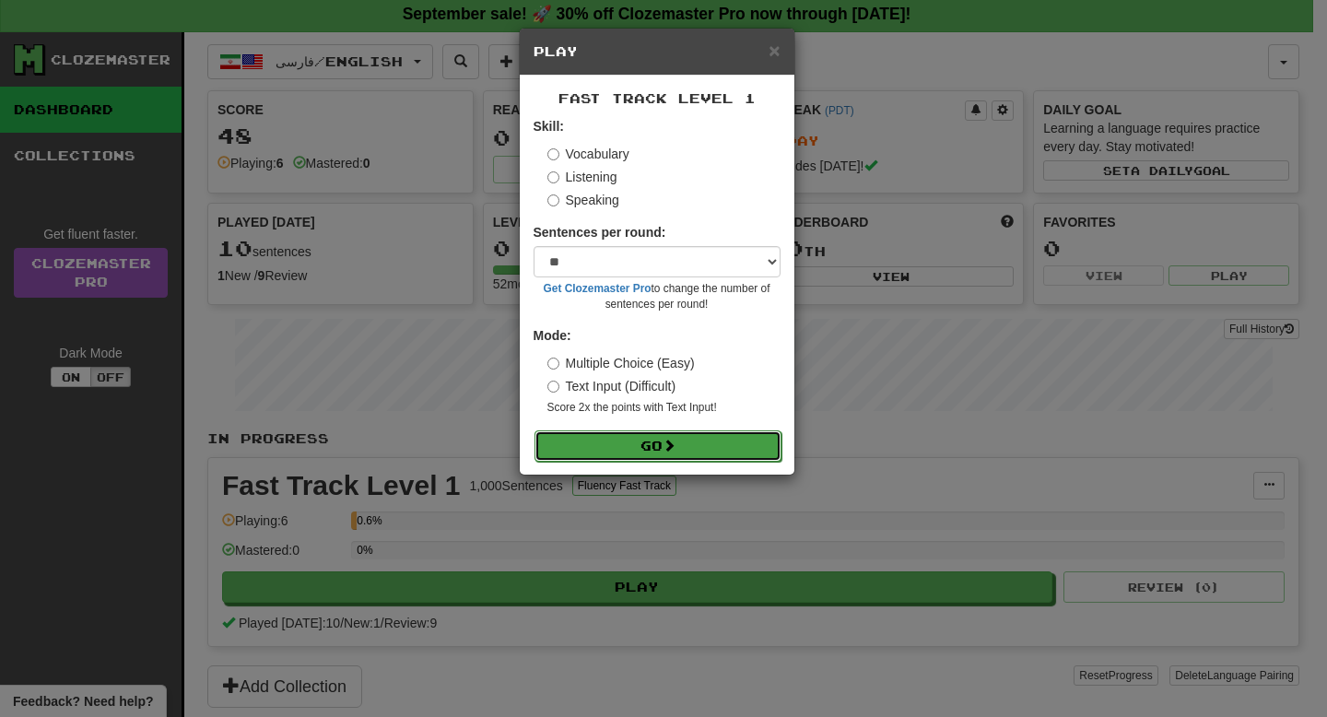
click at [587, 439] on button "Go" at bounding box center [657, 445] width 247 height 31
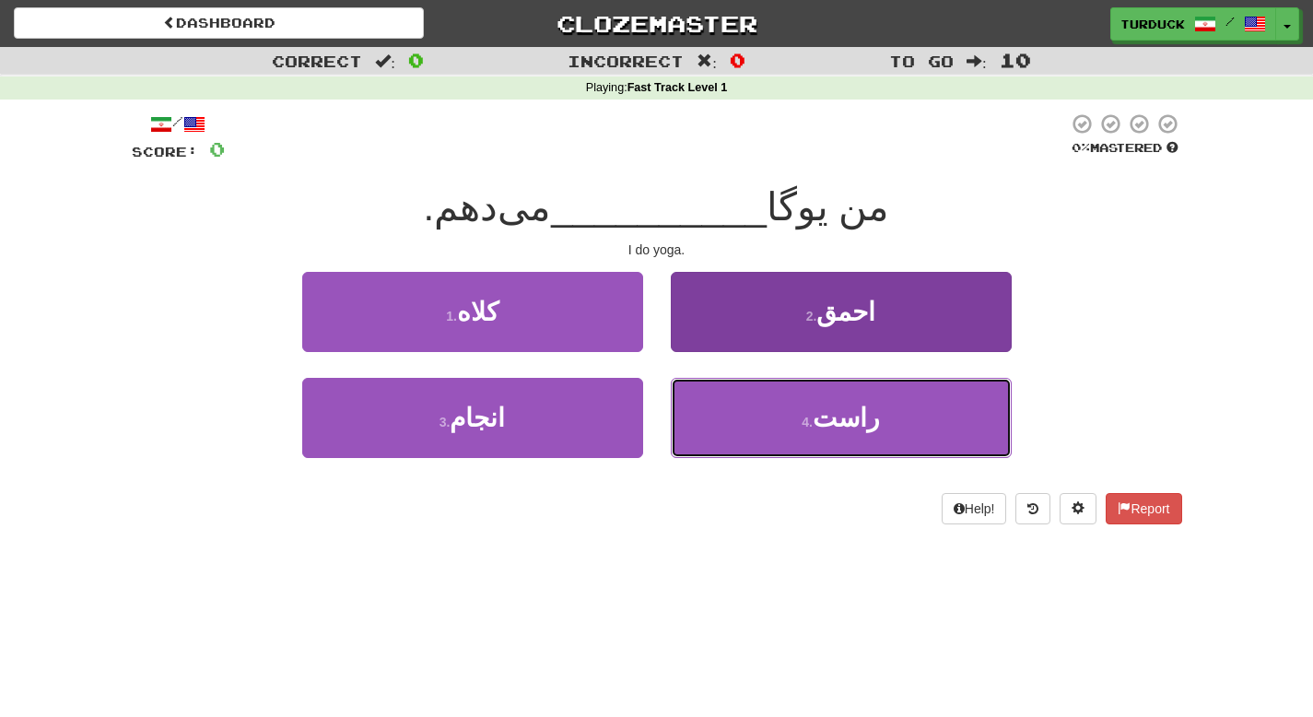
click at [802, 439] on button "4 . راست" at bounding box center [841, 418] width 341 height 80
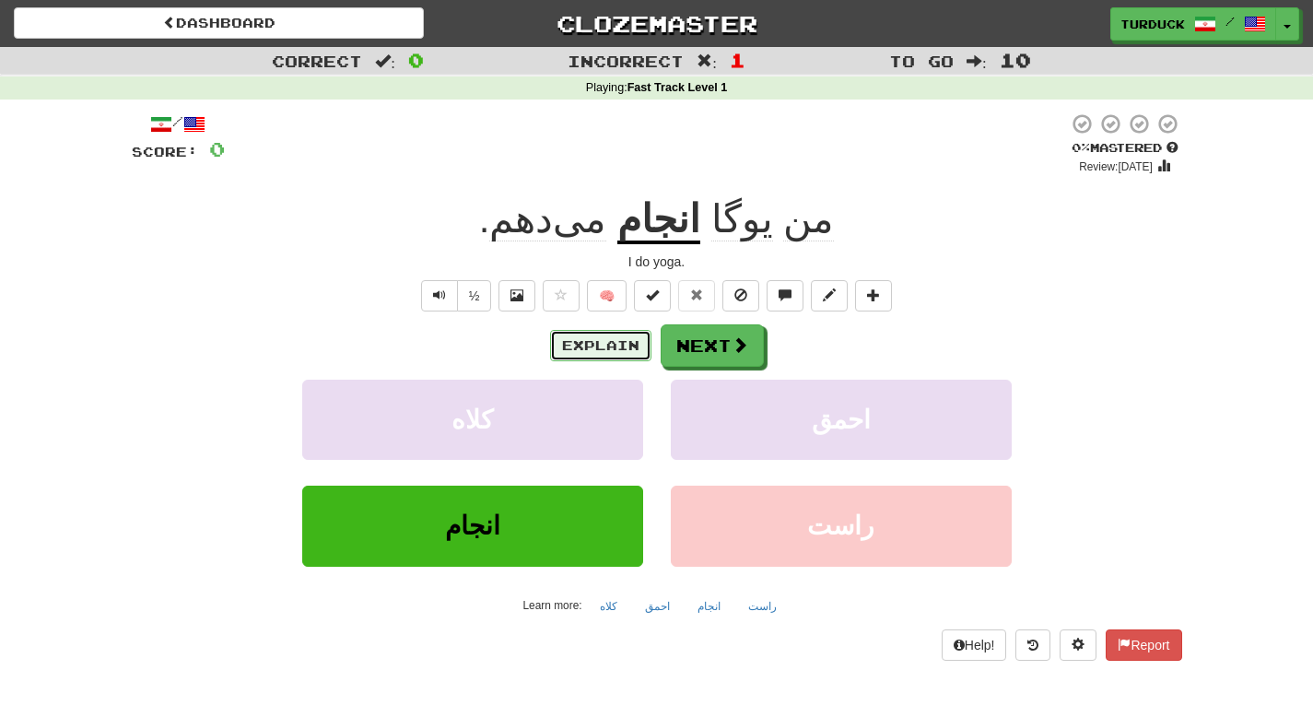
click at [614, 338] on button "Explain" at bounding box center [600, 345] width 101 height 31
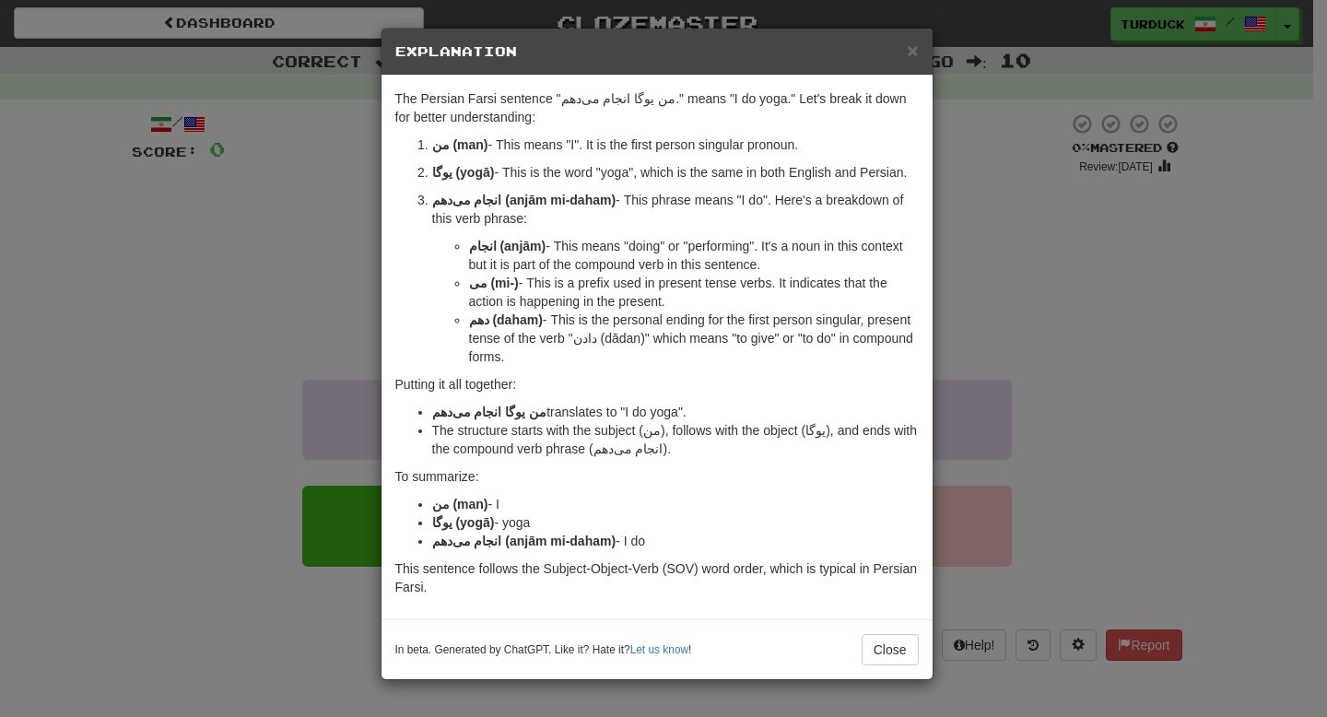
click at [920, 53] on div "× Explanation" at bounding box center [656, 52] width 551 height 47
click at [910, 51] on span "×" at bounding box center [912, 50] width 11 height 21
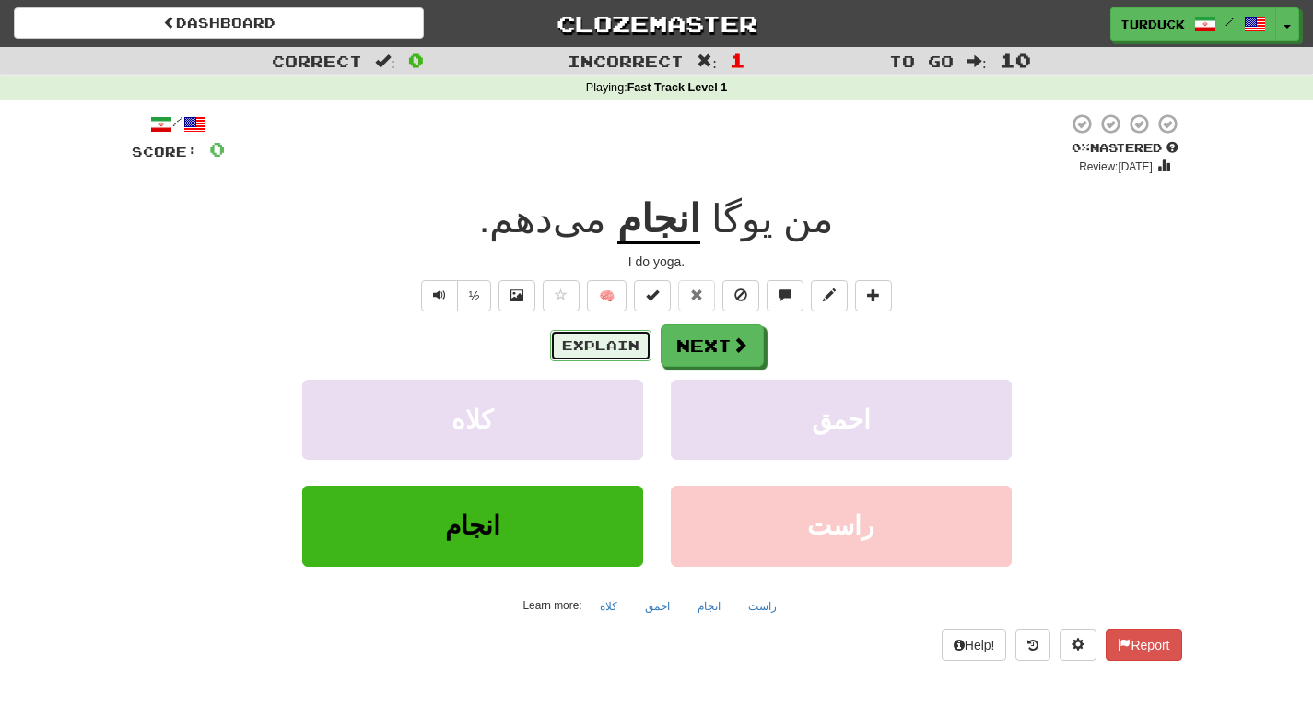
click at [622, 340] on button "Explain" at bounding box center [600, 345] width 101 height 31
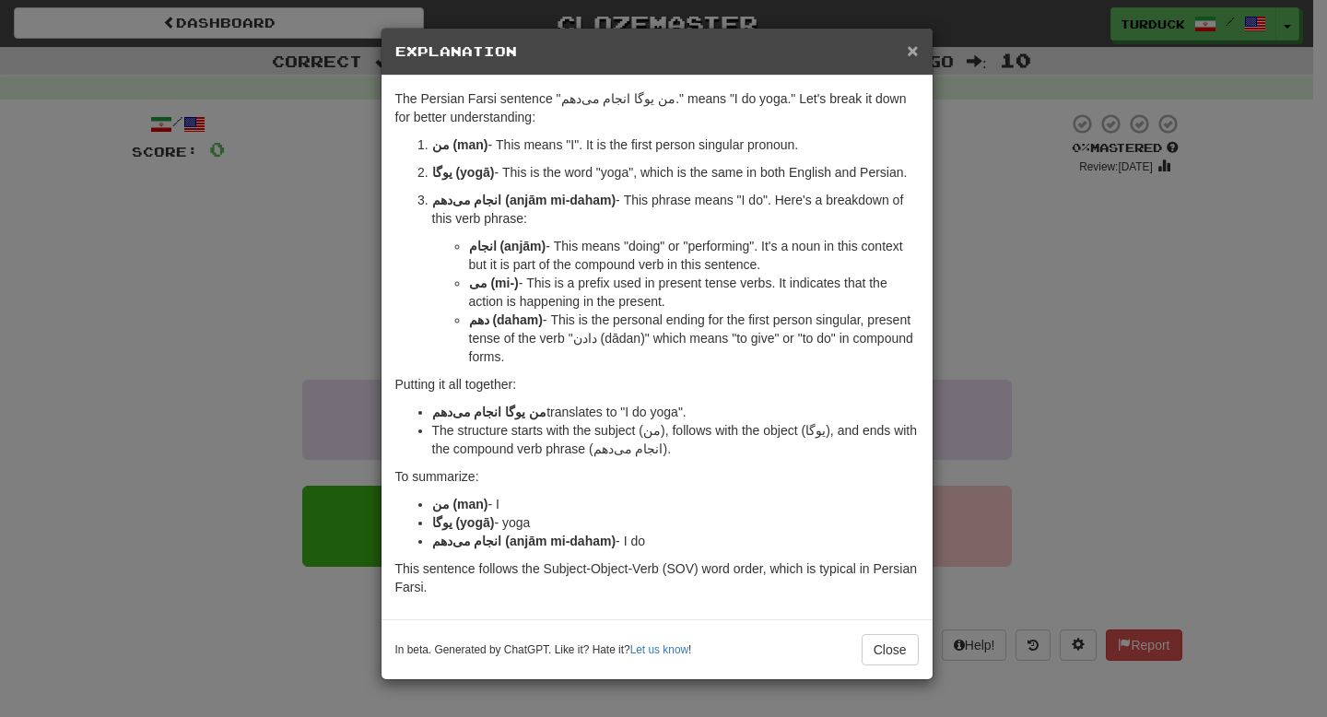
click at [907, 57] on span "×" at bounding box center [912, 50] width 11 height 21
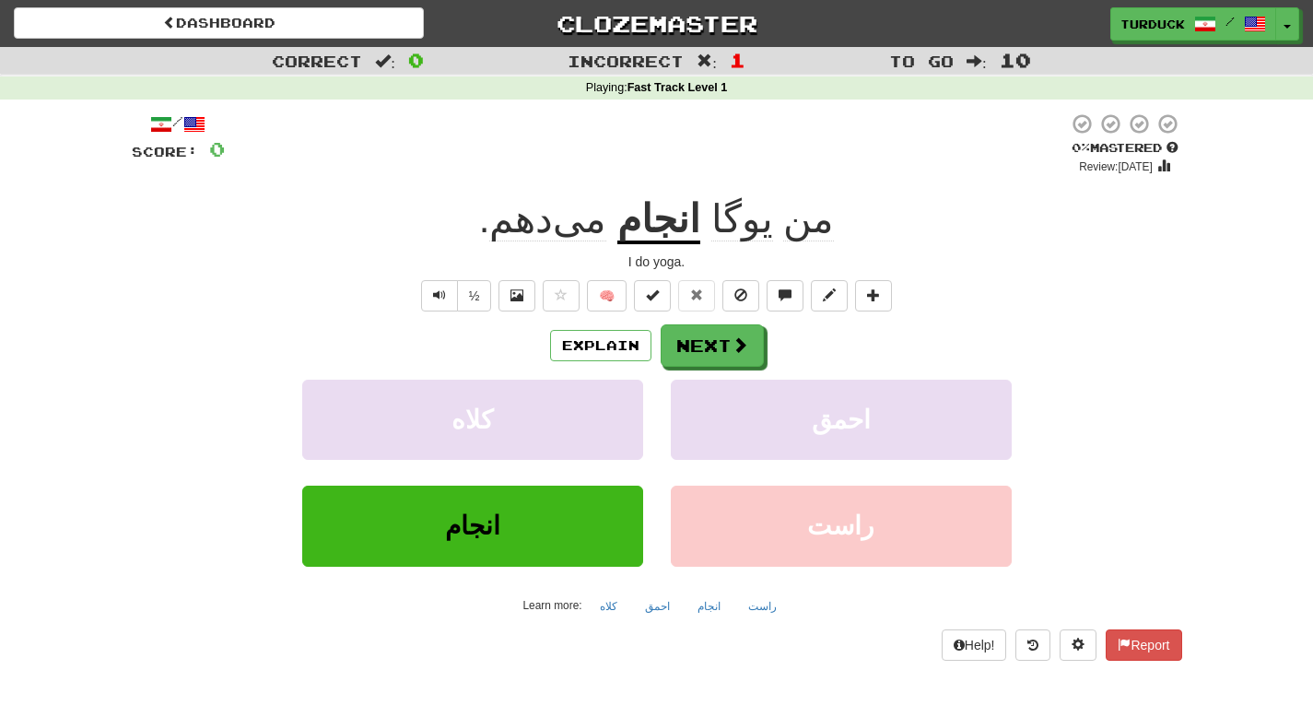
click at [654, 222] on u "انجام" at bounding box center [658, 220] width 83 height 47
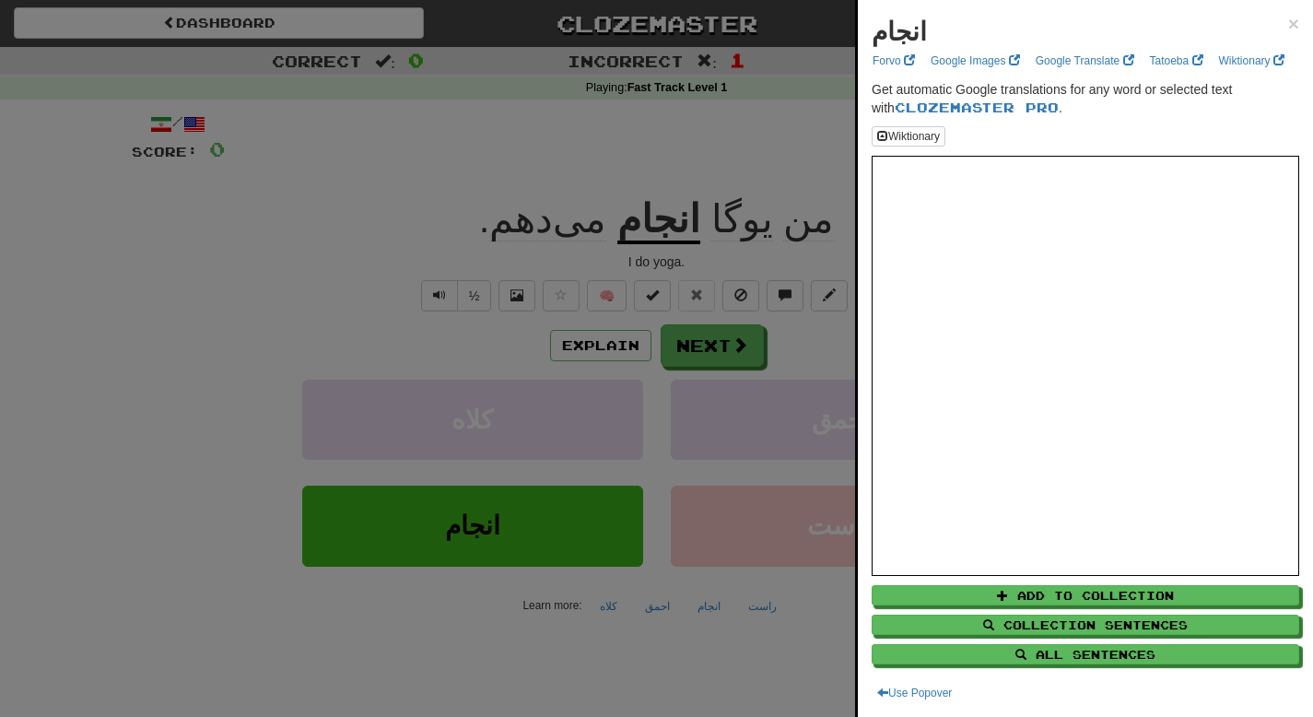
click at [805, 138] on div at bounding box center [656, 358] width 1313 height 717
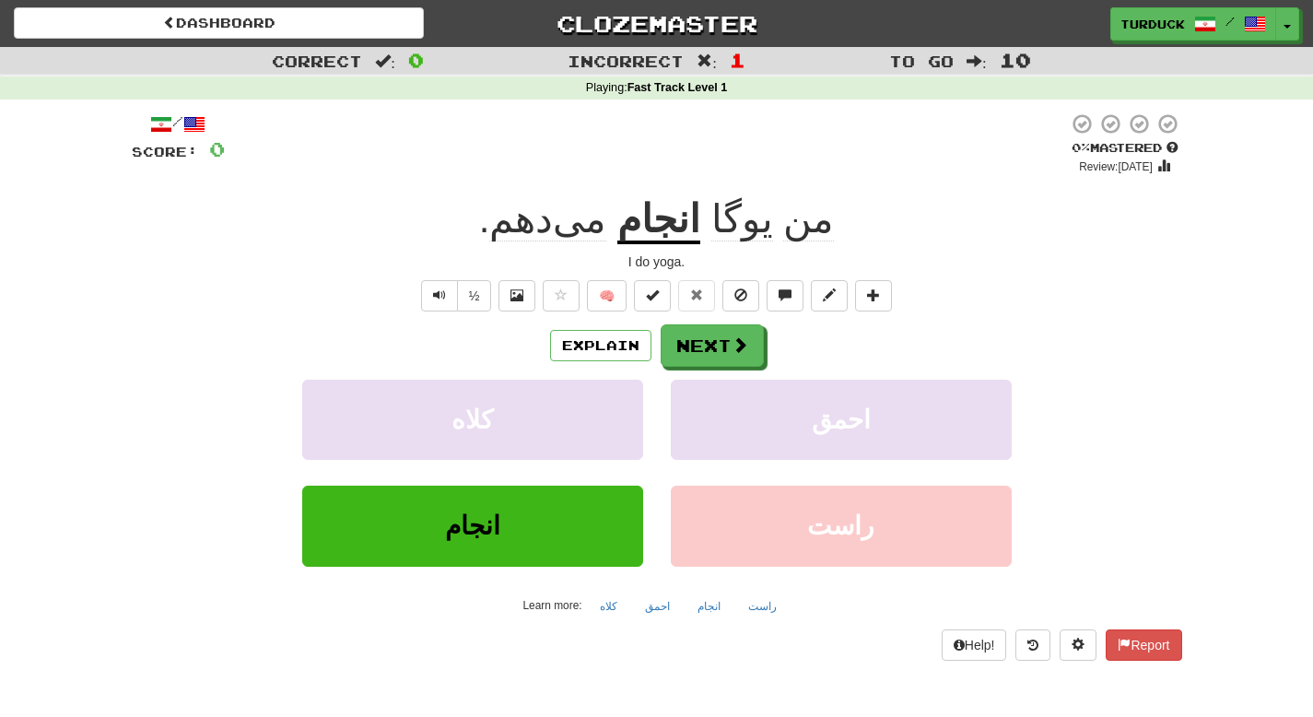
click at [787, 226] on span "من" at bounding box center [808, 219] width 51 height 44
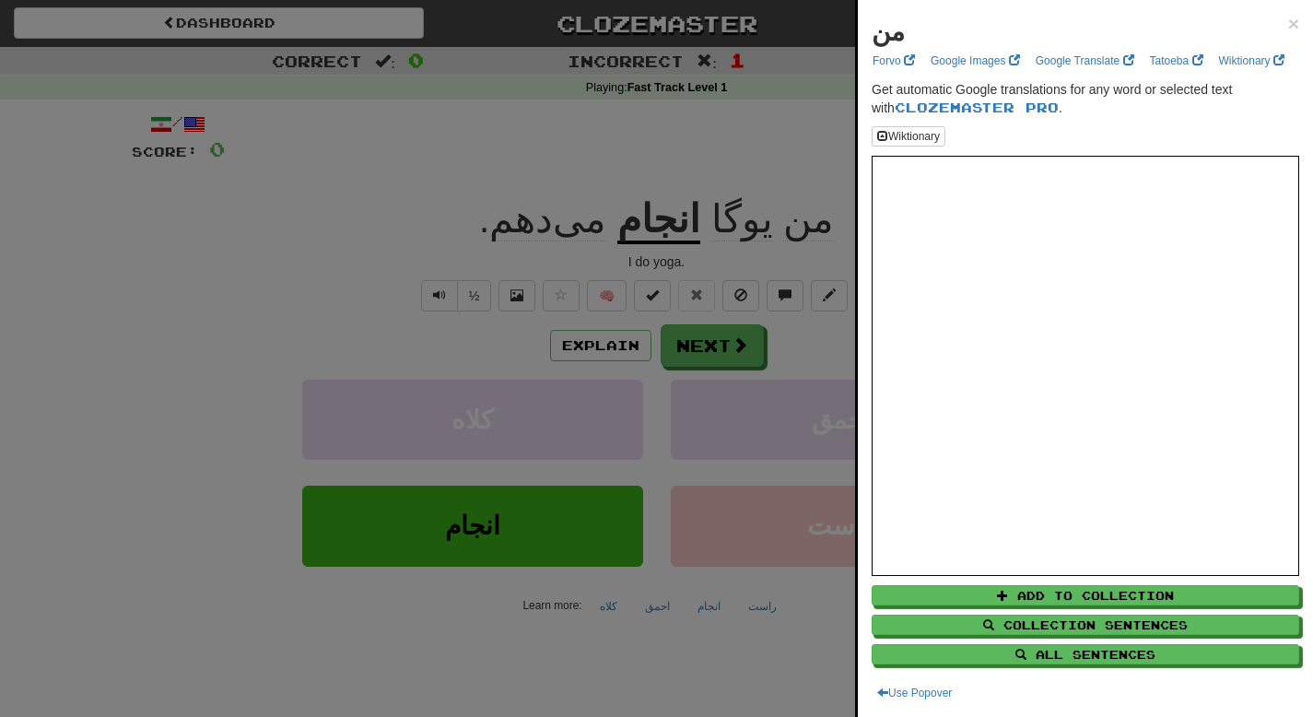
click at [754, 140] on div at bounding box center [656, 358] width 1313 height 717
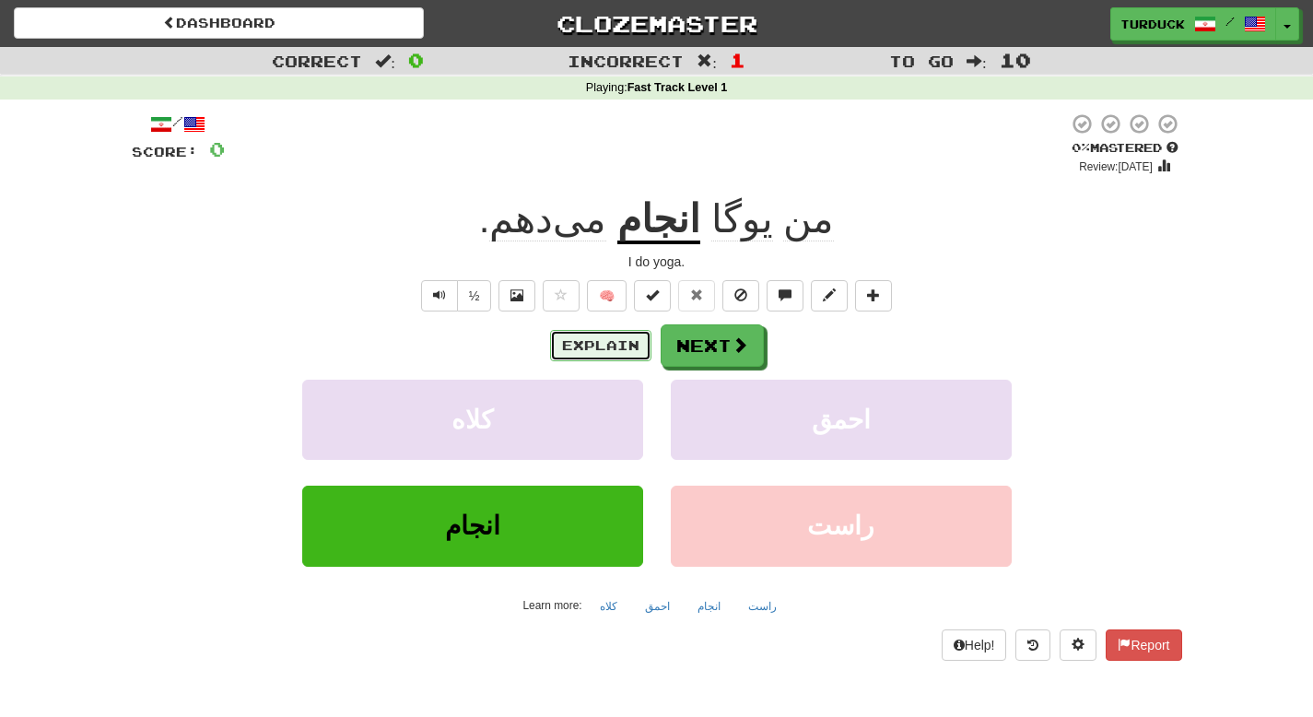
click at [603, 341] on button "Explain" at bounding box center [600, 345] width 101 height 31
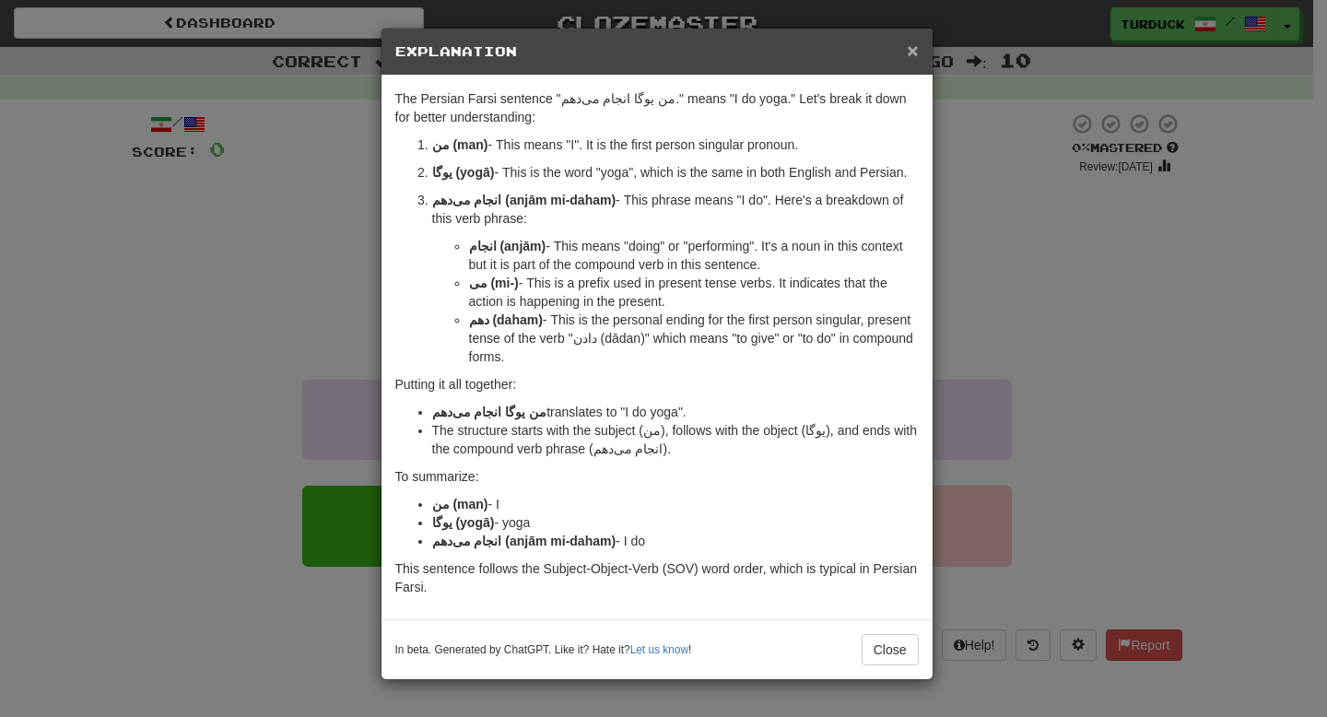
click at [921, 56] on div "× Explanation" at bounding box center [656, 52] width 551 height 47
click at [915, 54] on span "×" at bounding box center [912, 50] width 11 height 21
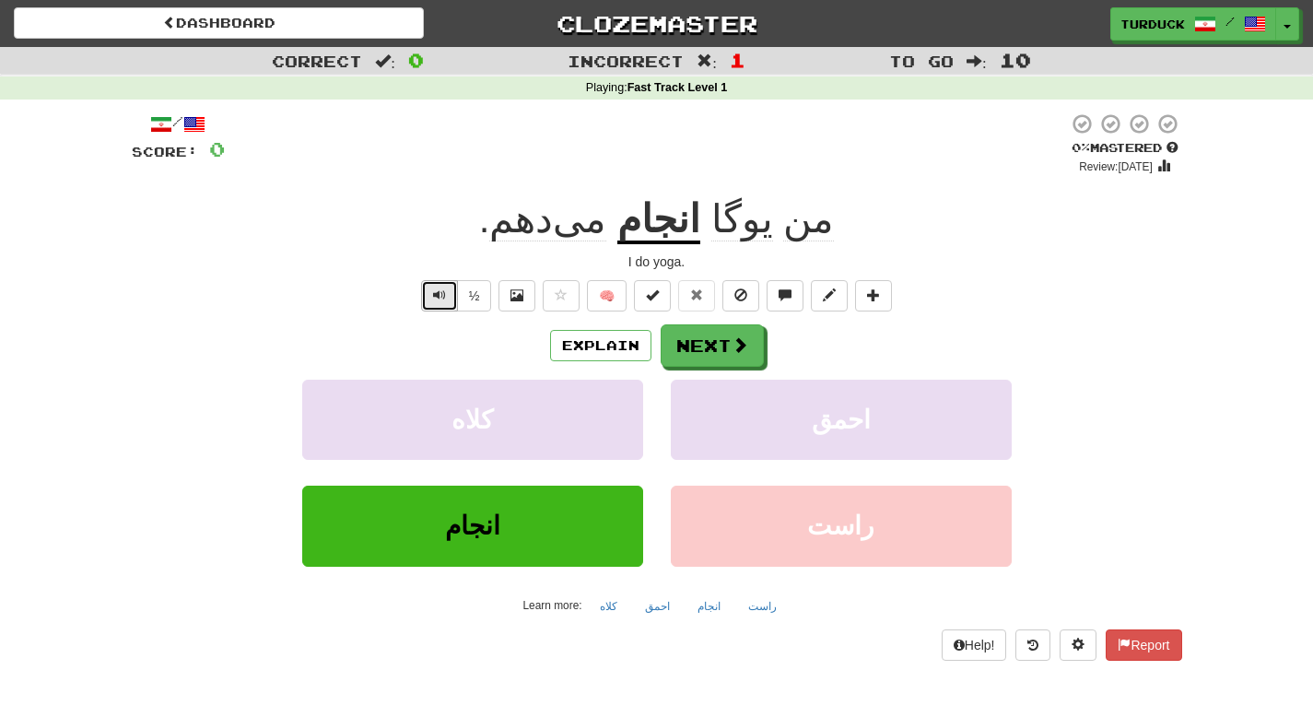
click at [433, 293] on button "Text-to-speech controls" at bounding box center [439, 295] width 37 height 31
click at [577, 339] on button "Explain" at bounding box center [600, 345] width 101 height 31
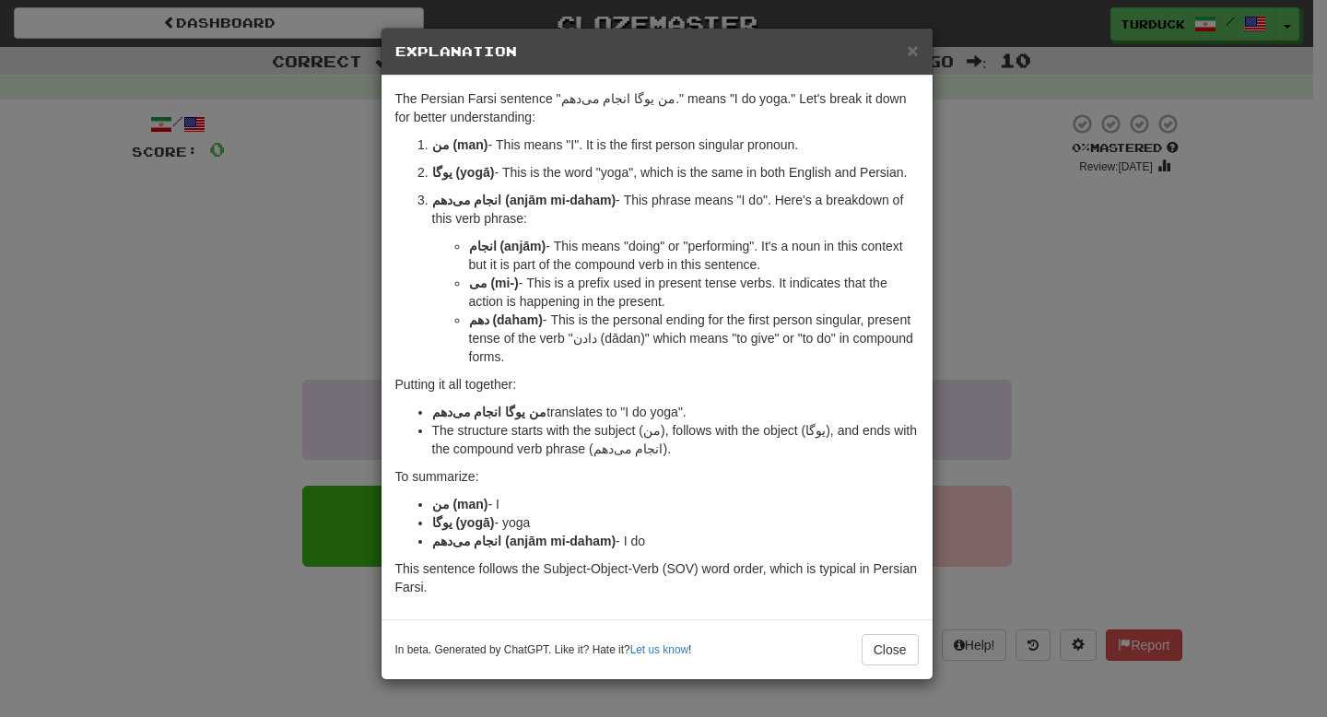
click at [920, 56] on div "× Explanation" at bounding box center [656, 52] width 551 height 47
click at [908, 55] on span "×" at bounding box center [912, 50] width 11 height 21
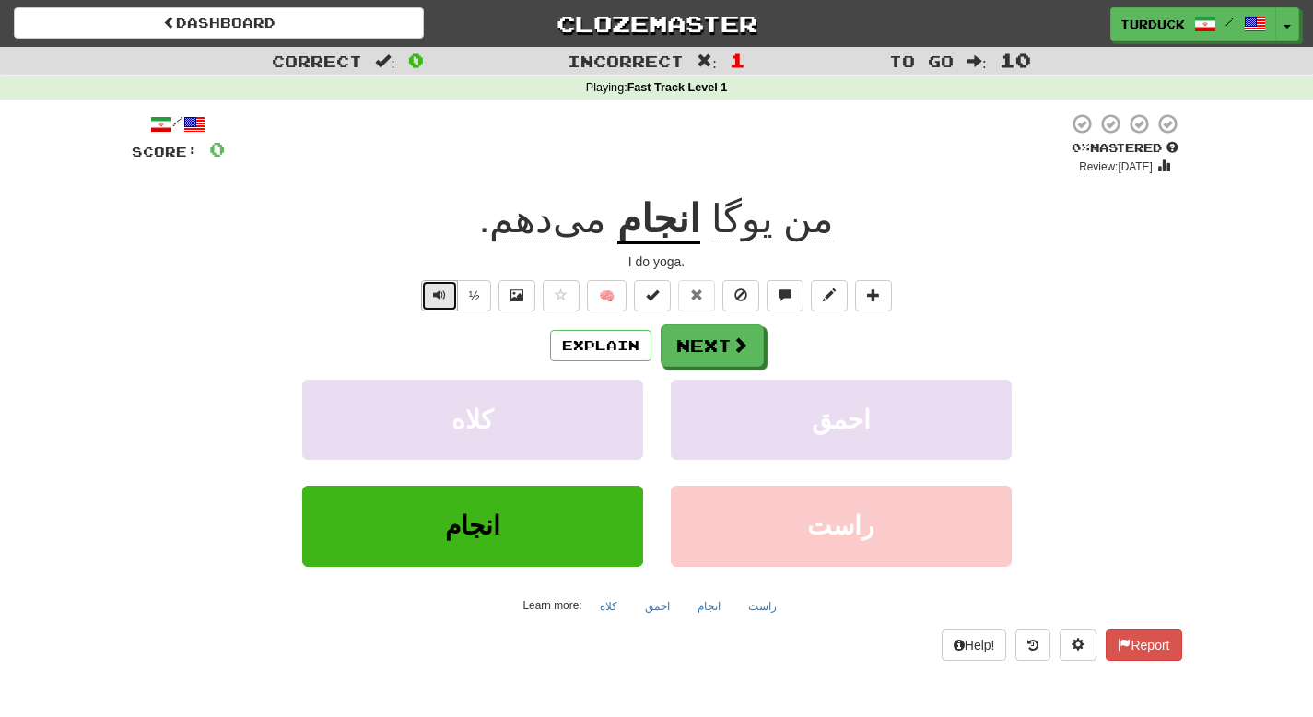
click at [447, 297] on button "Text-to-speech controls" at bounding box center [439, 295] width 37 height 31
click at [447, 296] on button "Text-to-speech controls" at bounding box center [439, 295] width 37 height 31
click at [686, 345] on button "Next" at bounding box center [713, 346] width 103 height 42
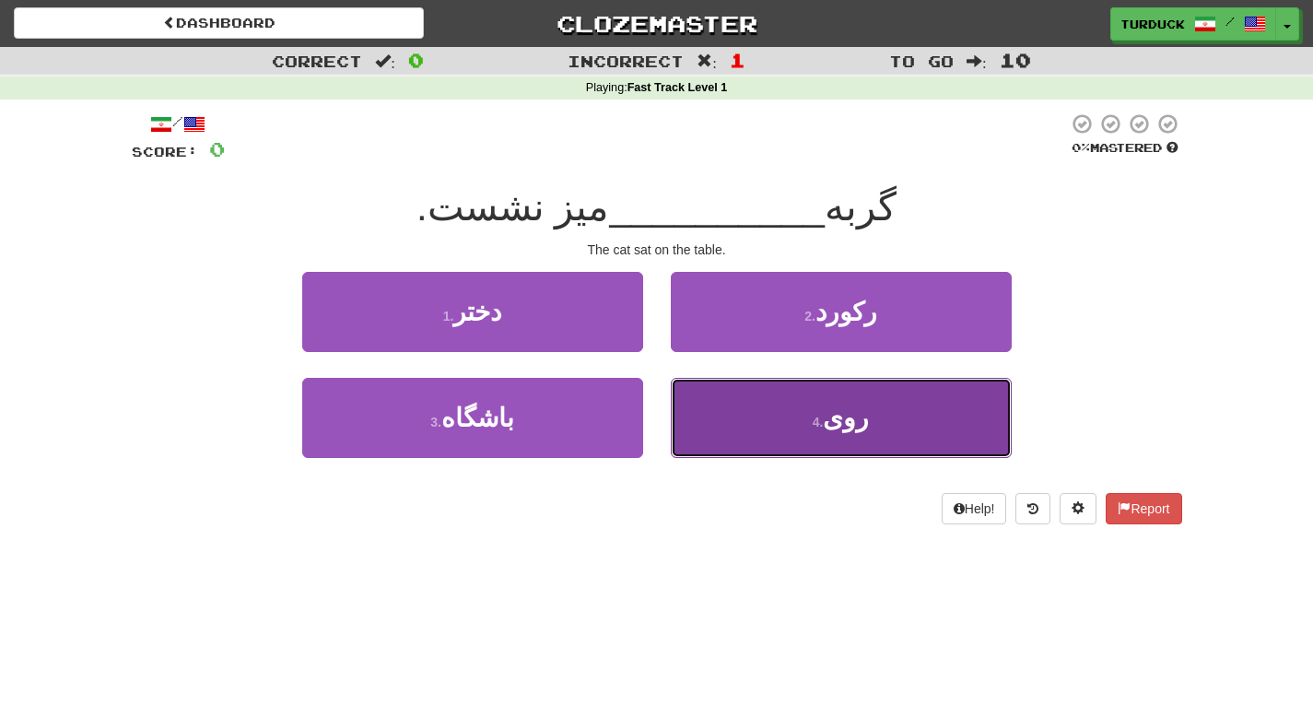
click at [767, 420] on button "4 . روی" at bounding box center [841, 418] width 341 height 80
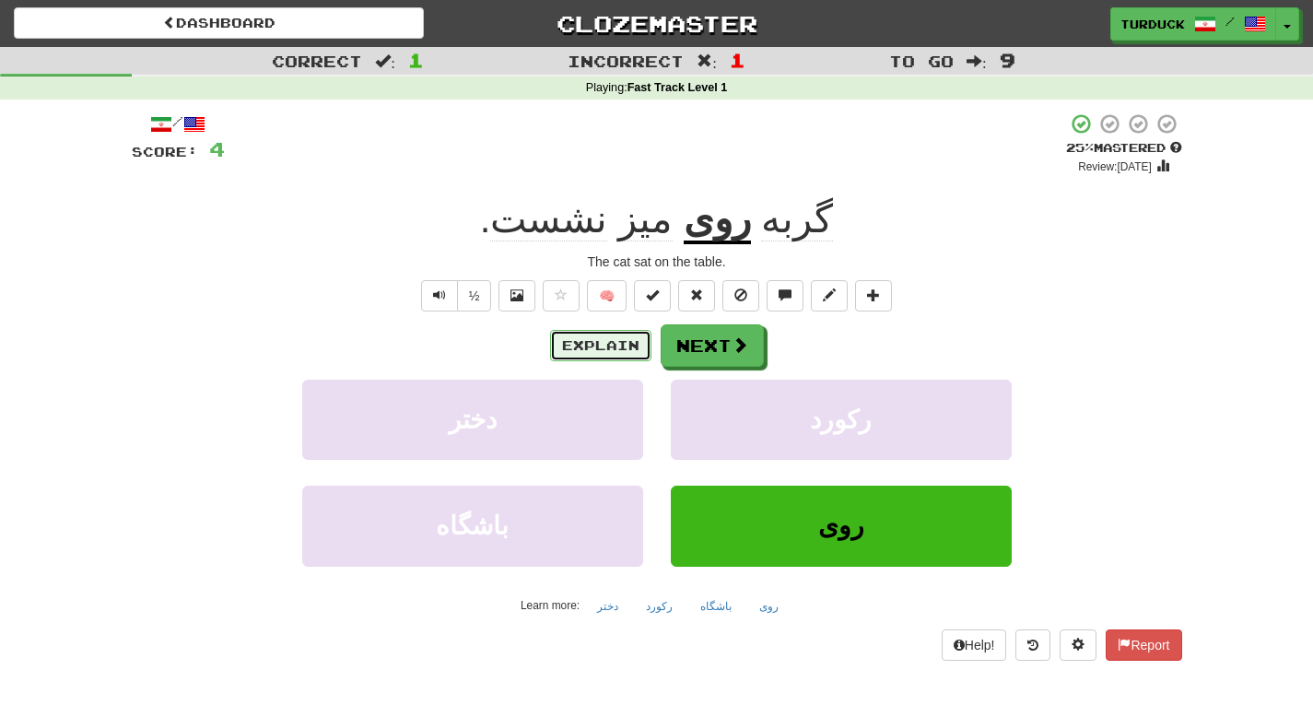
click at [597, 356] on button "Explain" at bounding box center [600, 345] width 101 height 31
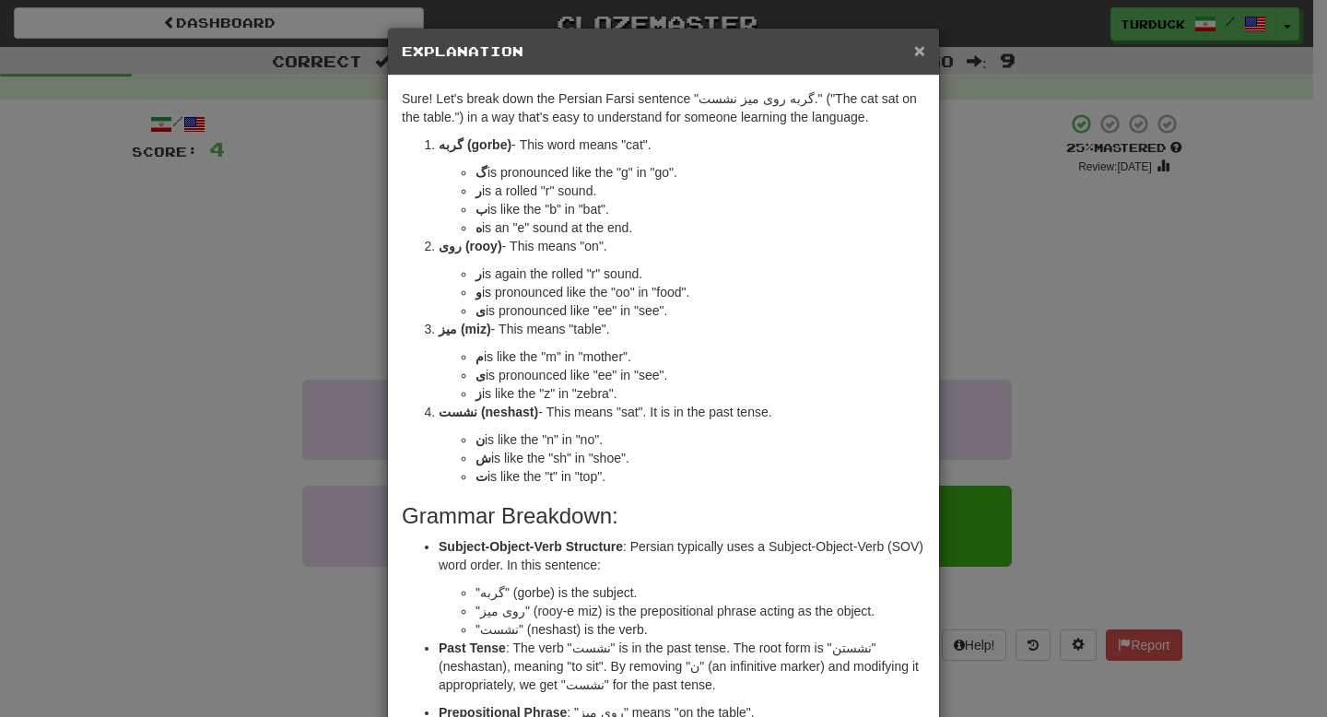
click at [917, 53] on span "×" at bounding box center [919, 50] width 11 height 21
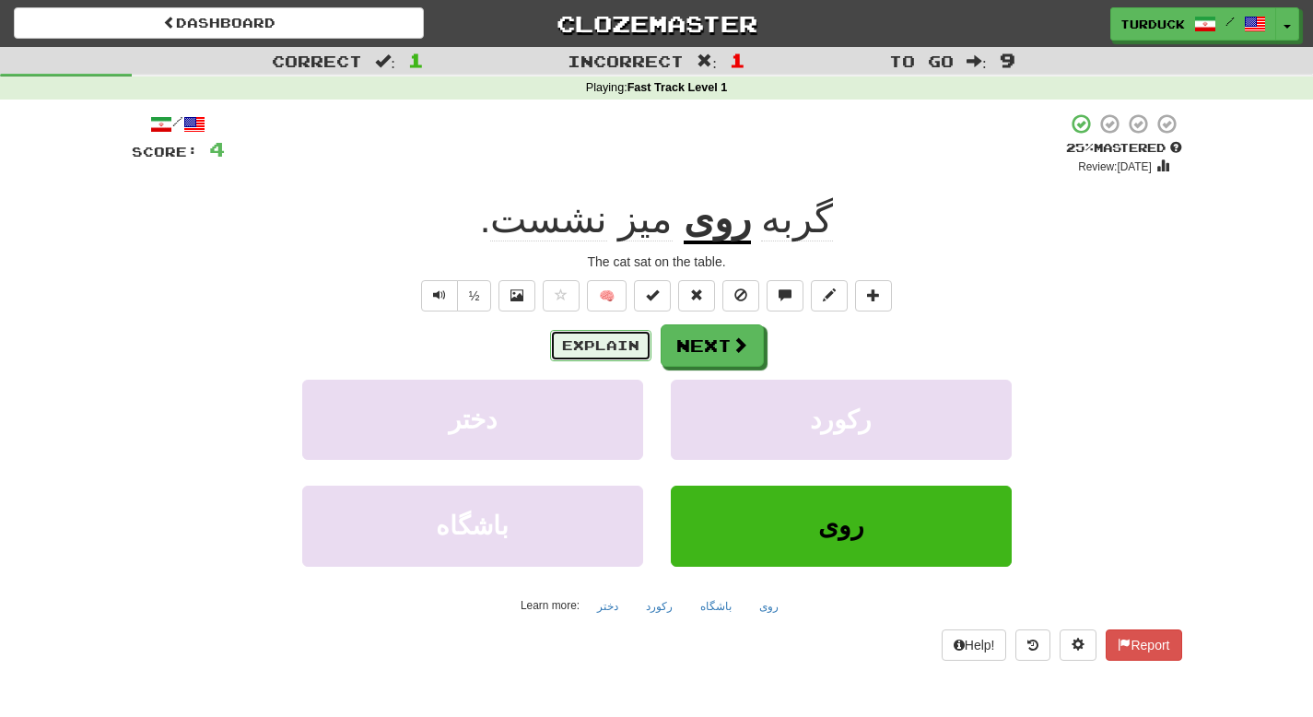
click at [597, 354] on button "Explain" at bounding box center [600, 345] width 101 height 31
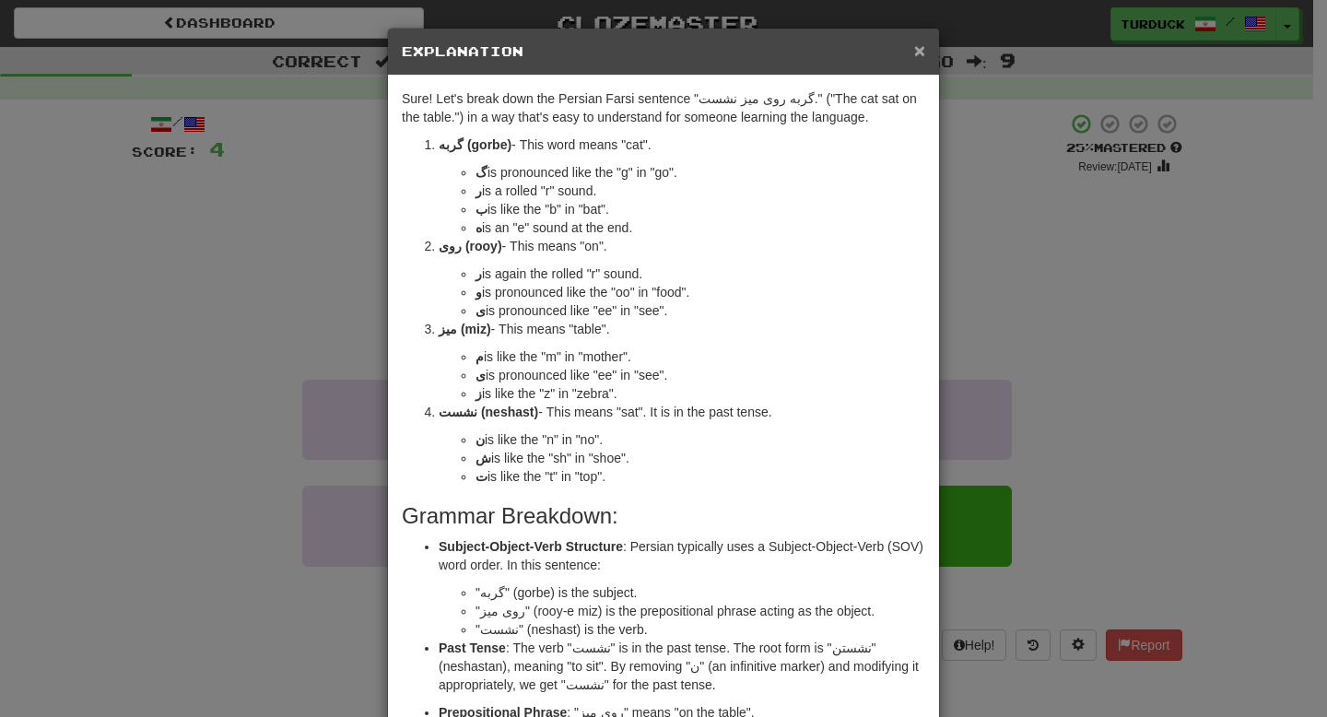
click at [914, 54] on span "×" at bounding box center [919, 50] width 11 height 21
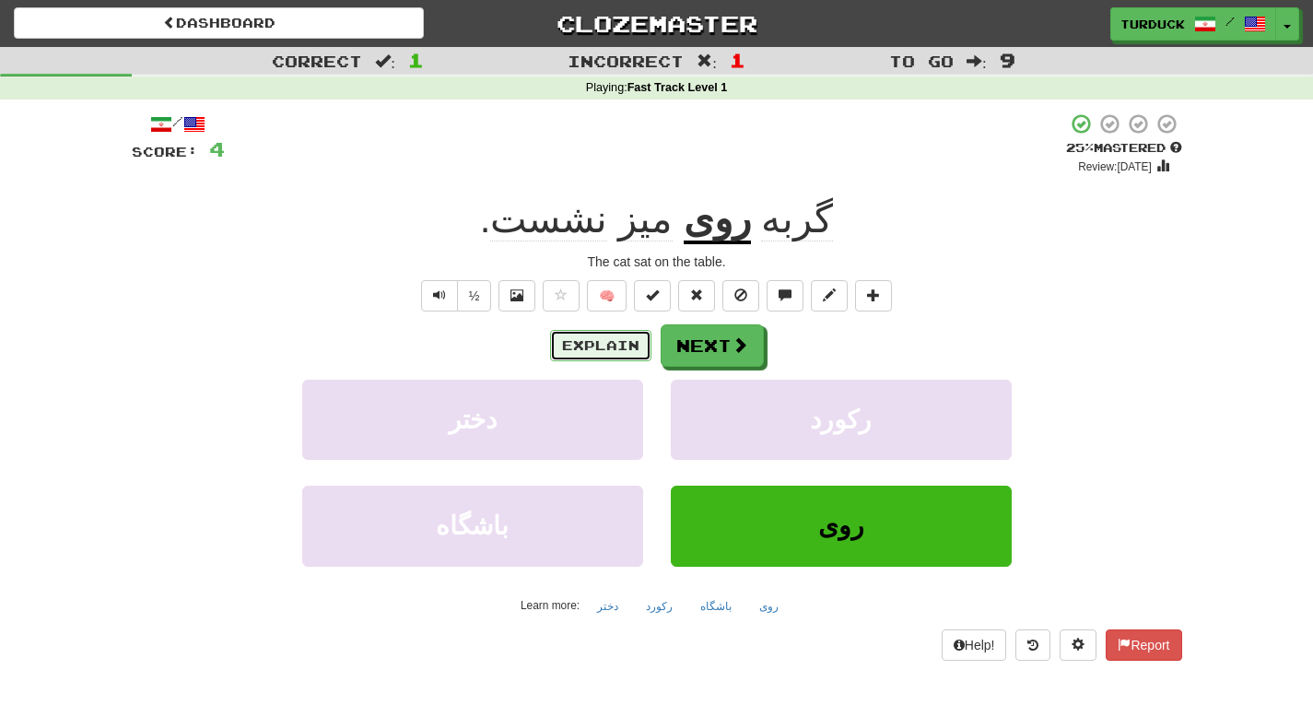
click at [625, 334] on button "Explain" at bounding box center [600, 345] width 101 height 31
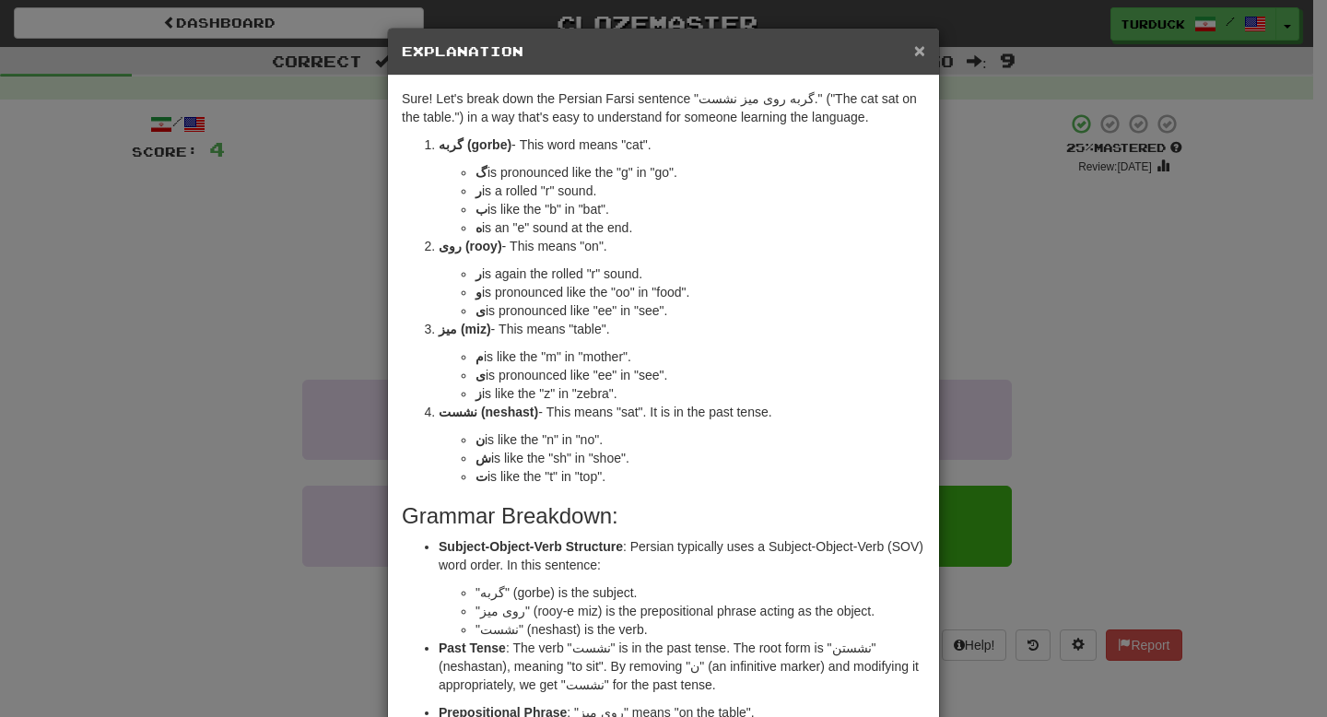
click at [915, 60] on span "×" at bounding box center [919, 50] width 11 height 21
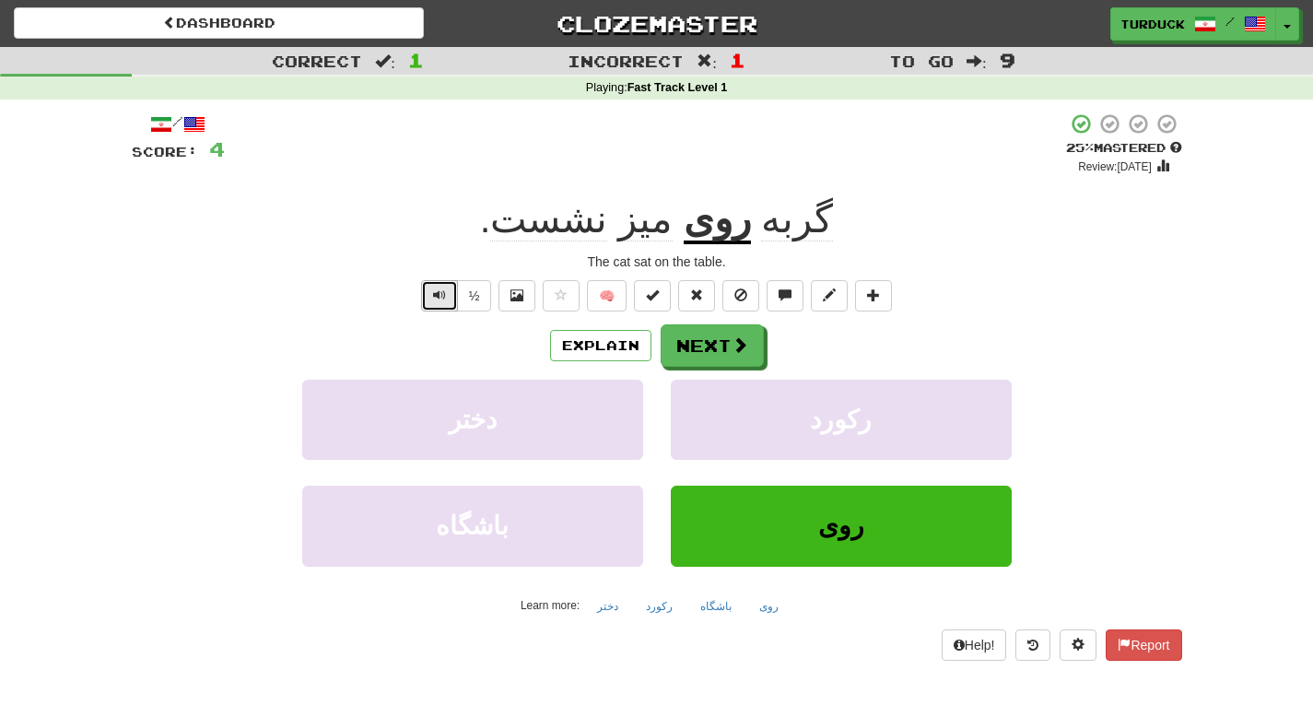
click at [439, 301] on span "Text-to-speech controls" at bounding box center [439, 294] width 13 height 13
click at [472, 293] on button "½" at bounding box center [474, 295] width 35 height 31
click at [584, 334] on button "Explain" at bounding box center [600, 345] width 101 height 31
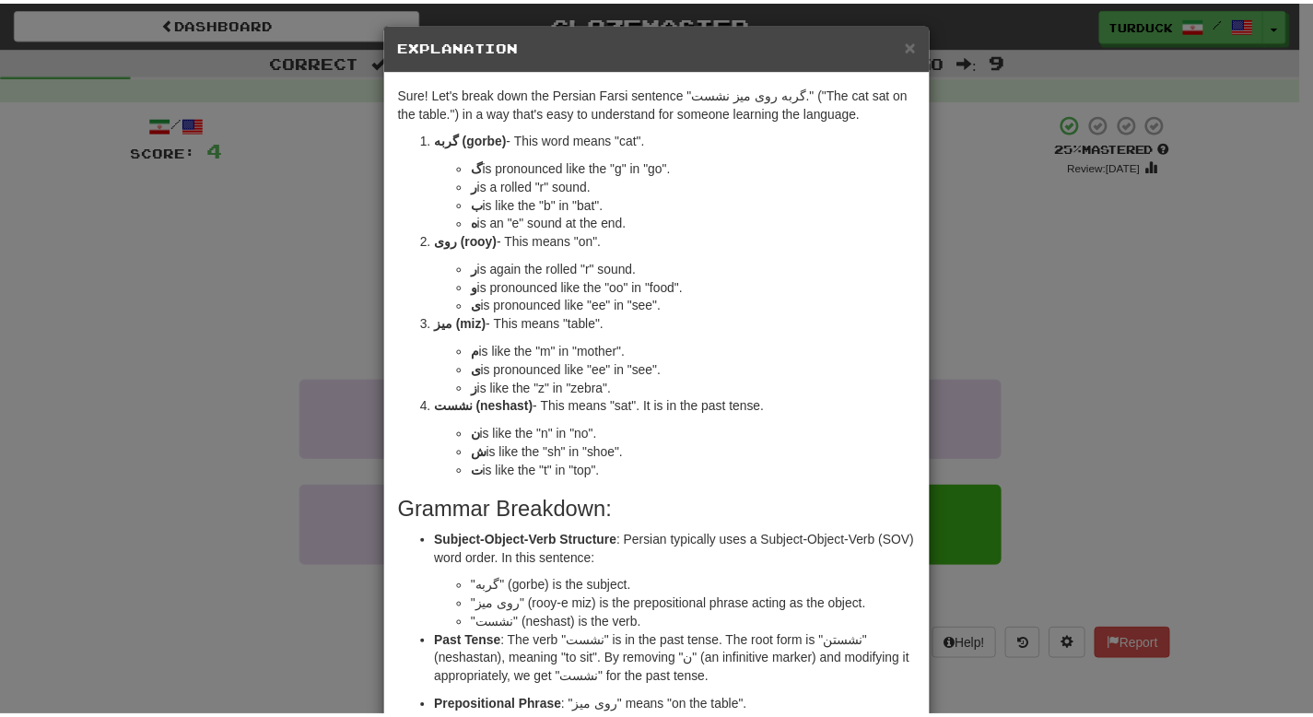
scroll to position [5, 0]
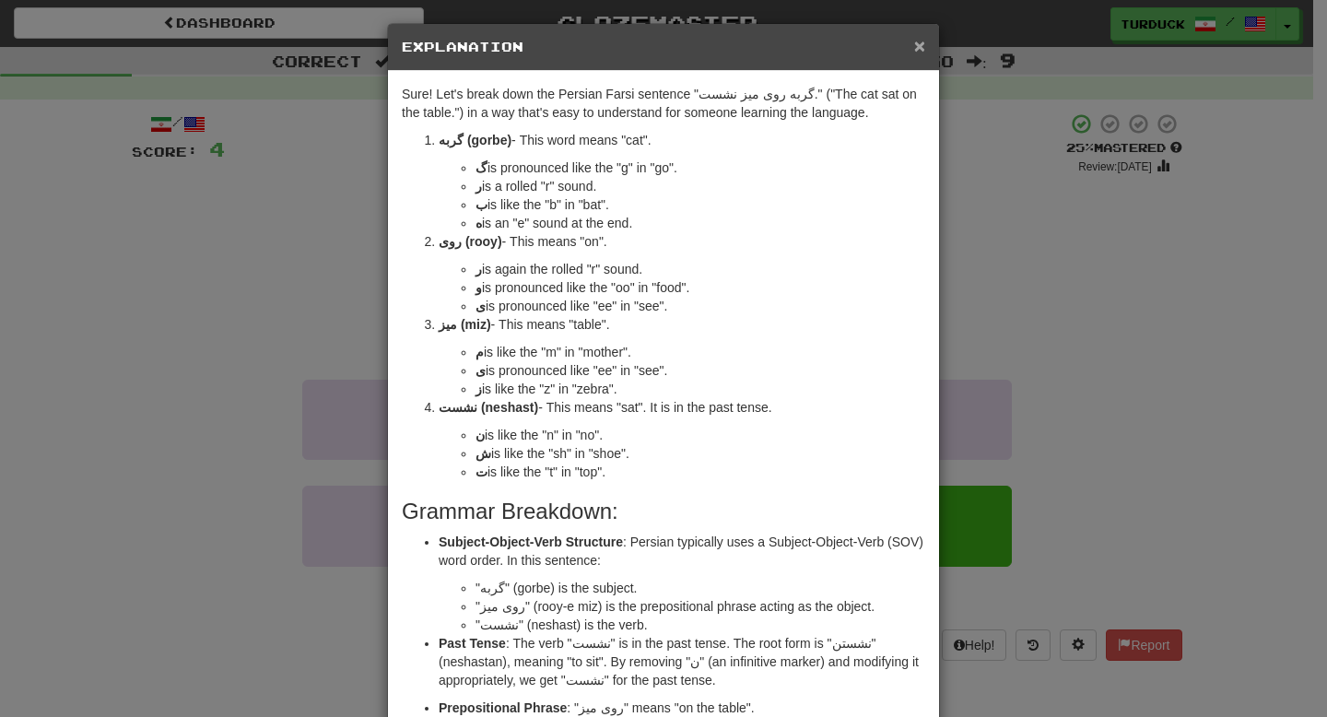
click at [914, 51] on span "×" at bounding box center [919, 45] width 11 height 21
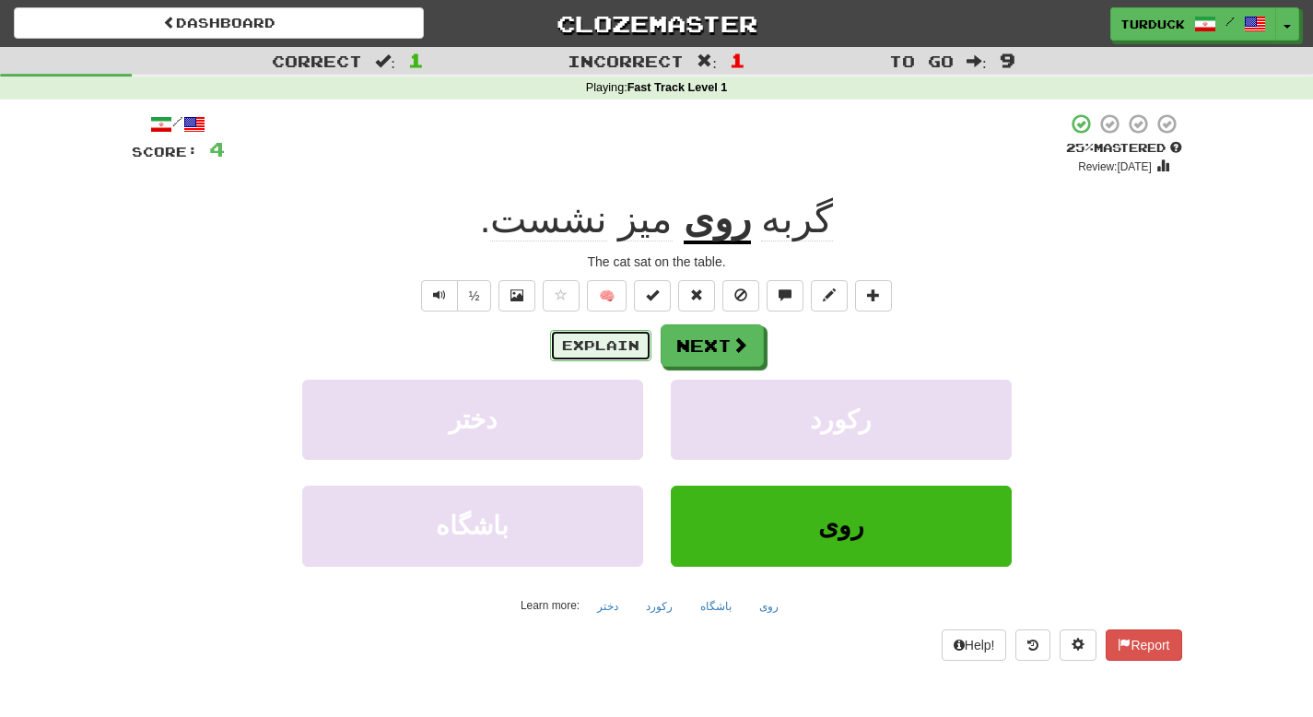
click at [621, 344] on button "Explain" at bounding box center [600, 345] width 101 height 31
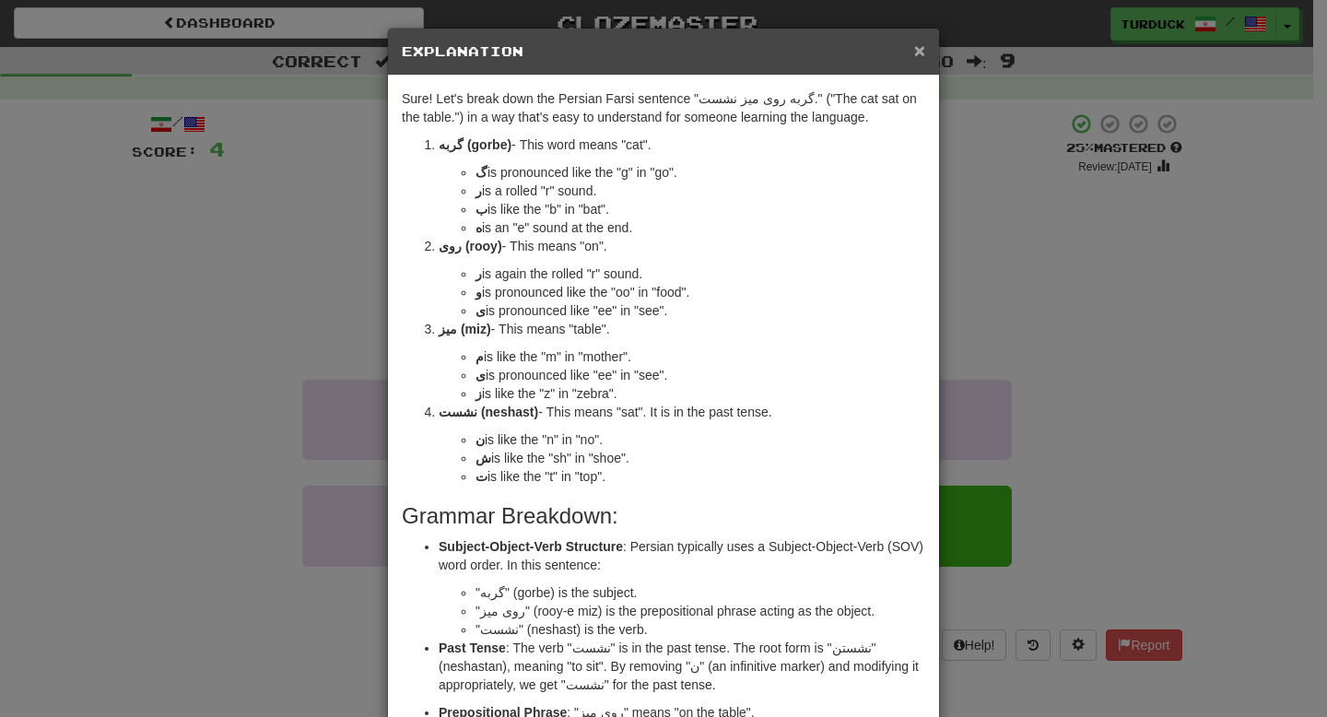
click at [917, 56] on span "×" at bounding box center [919, 50] width 11 height 21
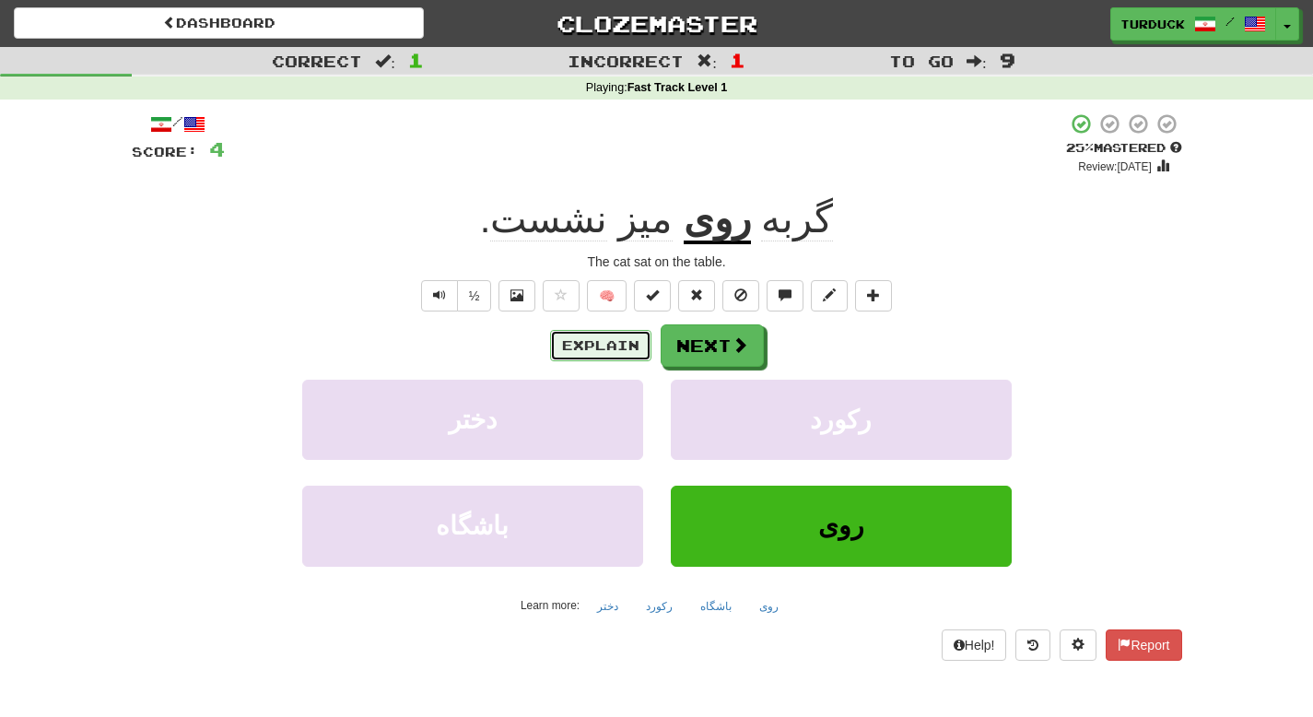
click at [623, 345] on button "Explain" at bounding box center [600, 345] width 101 height 31
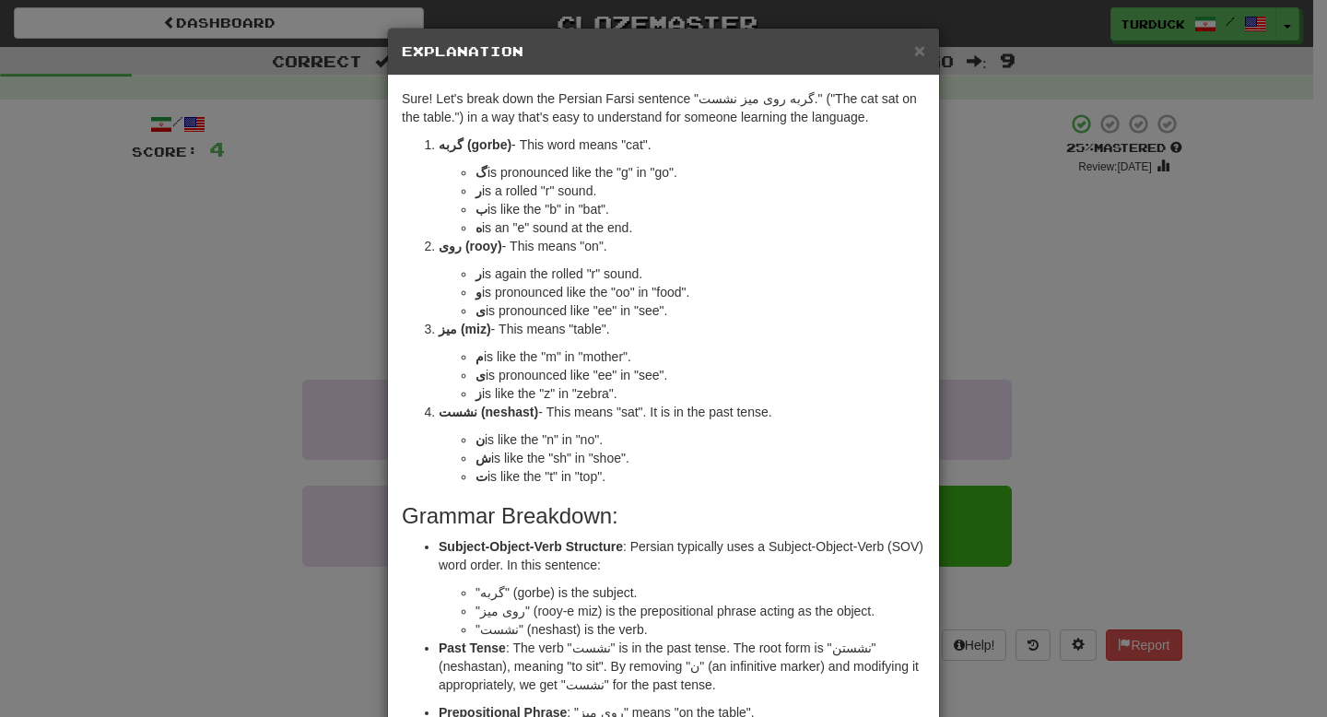
click at [919, 56] on div "× Explanation" at bounding box center [663, 52] width 551 height 47
click at [909, 62] on div "× Explanation" at bounding box center [663, 52] width 551 height 47
click at [914, 54] on span "×" at bounding box center [919, 50] width 11 height 21
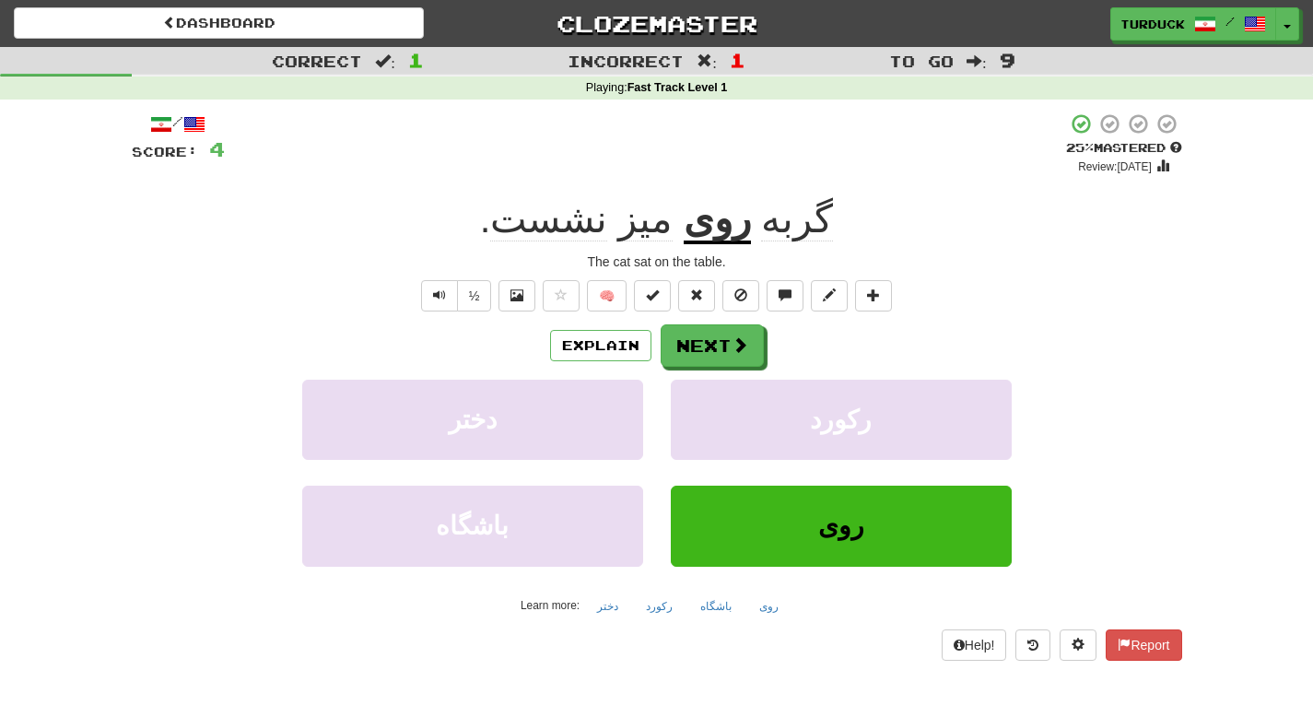
click at [774, 226] on span "گربه" at bounding box center [797, 219] width 72 height 44
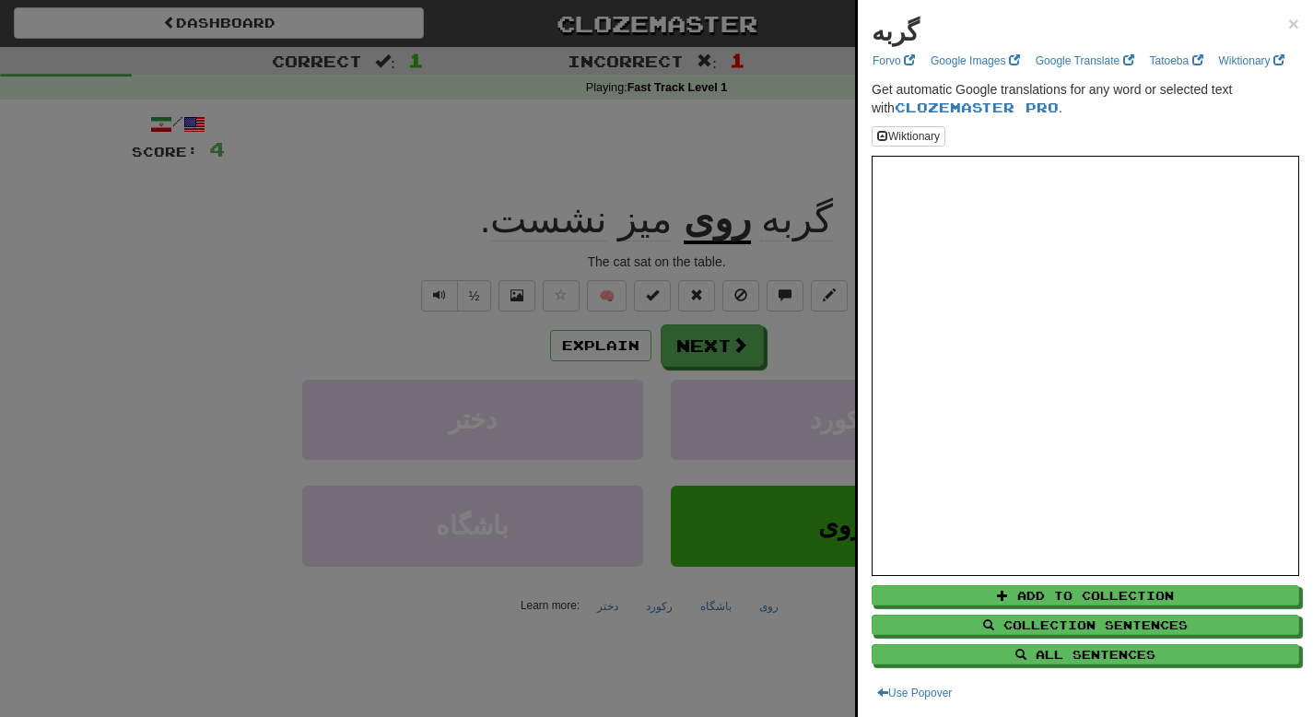
click at [767, 241] on div at bounding box center [656, 358] width 1313 height 717
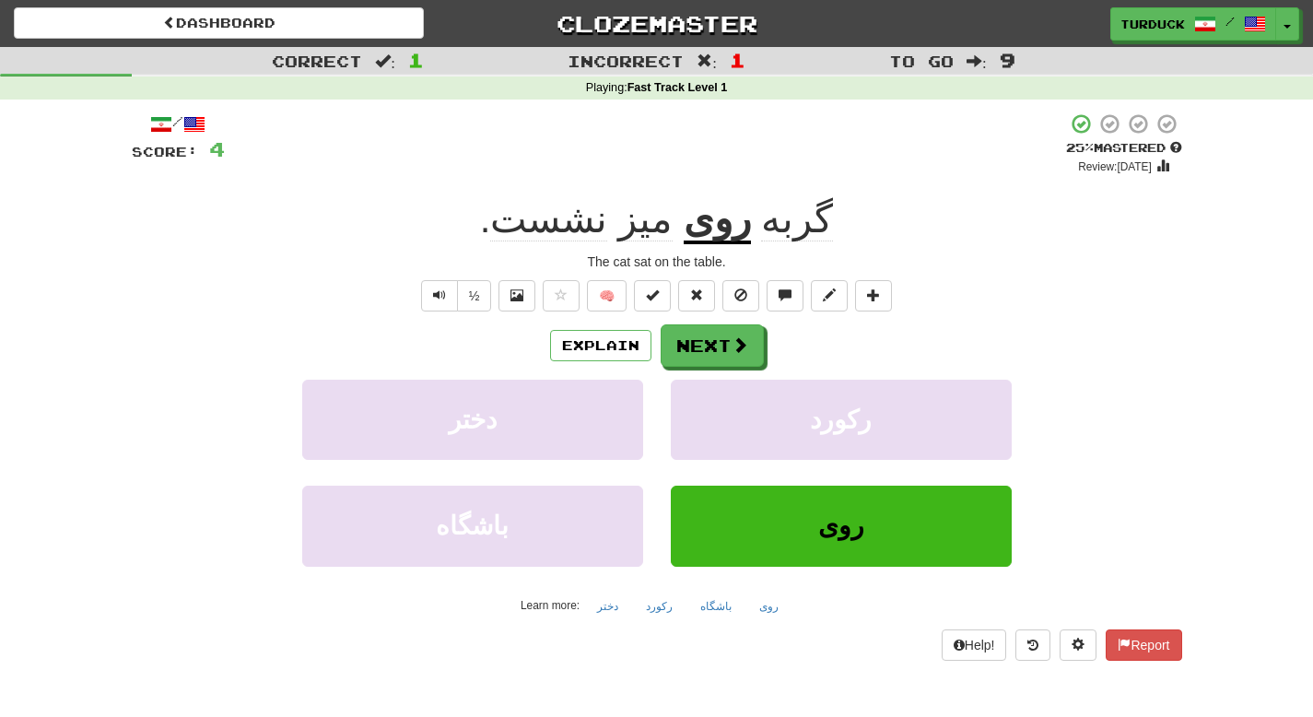
click at [702, 226] on u "روی" at bounding box center [717, 220] width 67 height 47
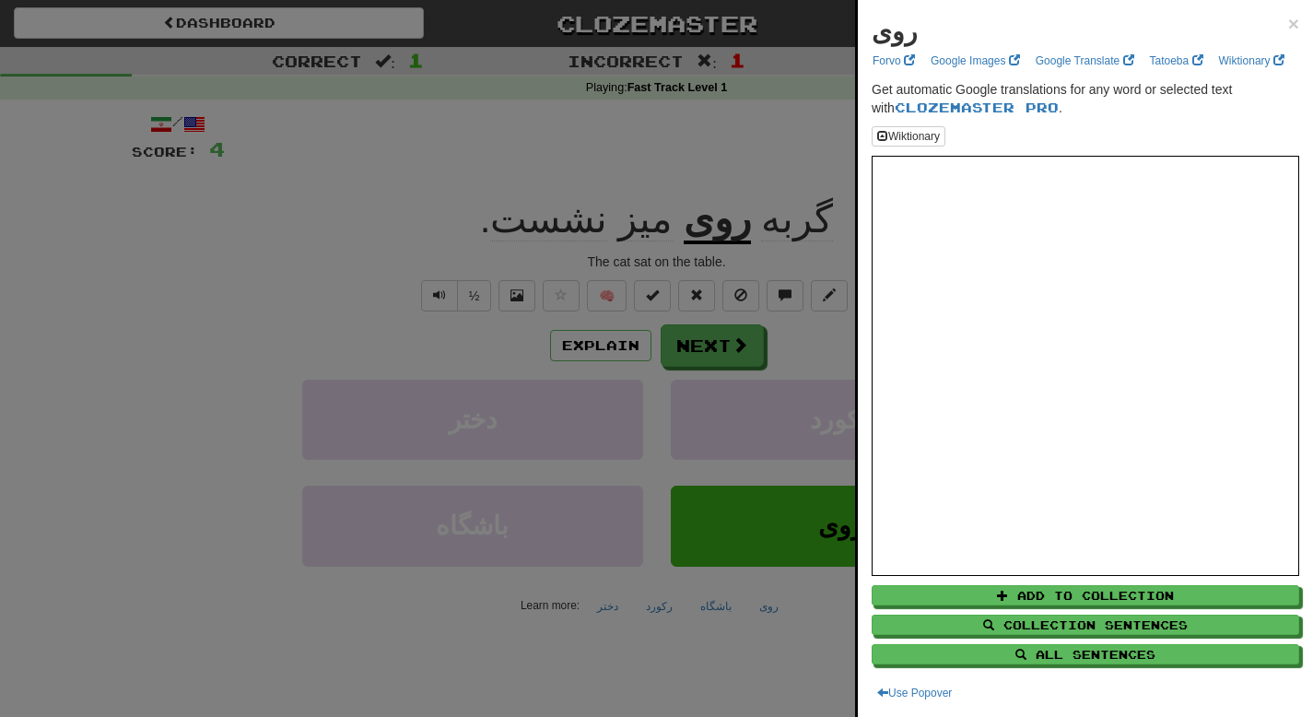
click at [802, 138] on div at bounding box center [656, 358] width 1313 height 717
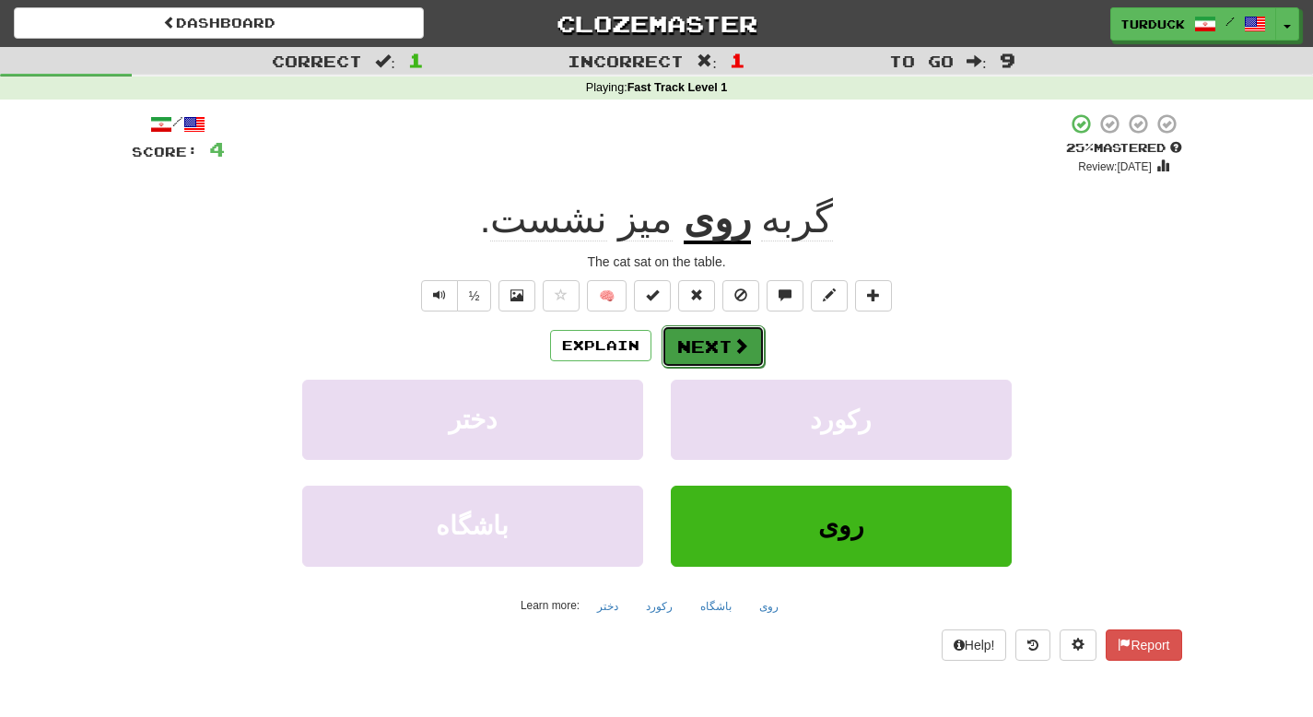
click at [694, 353] on button "Next" at bounding box center [713, 346] width 103 height 42
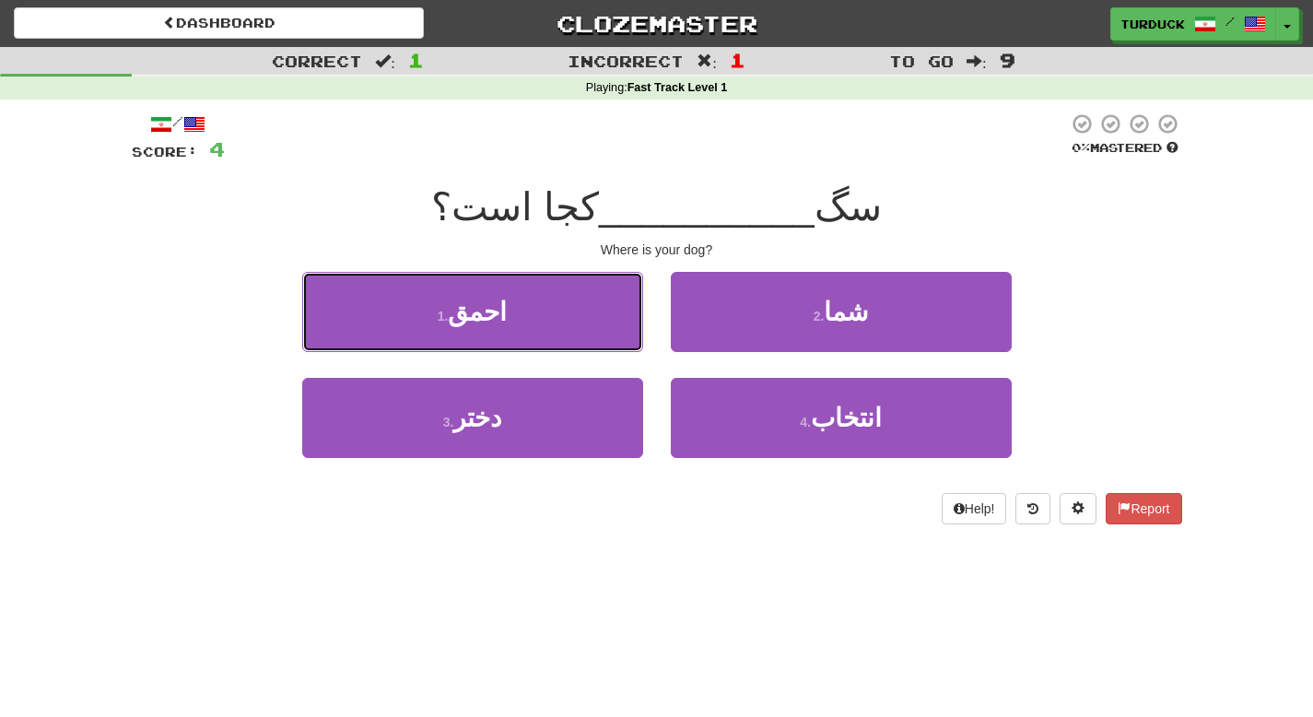
click at [499, 322] on span "احمق" at bounding box center [477, 312] width 59 height 29
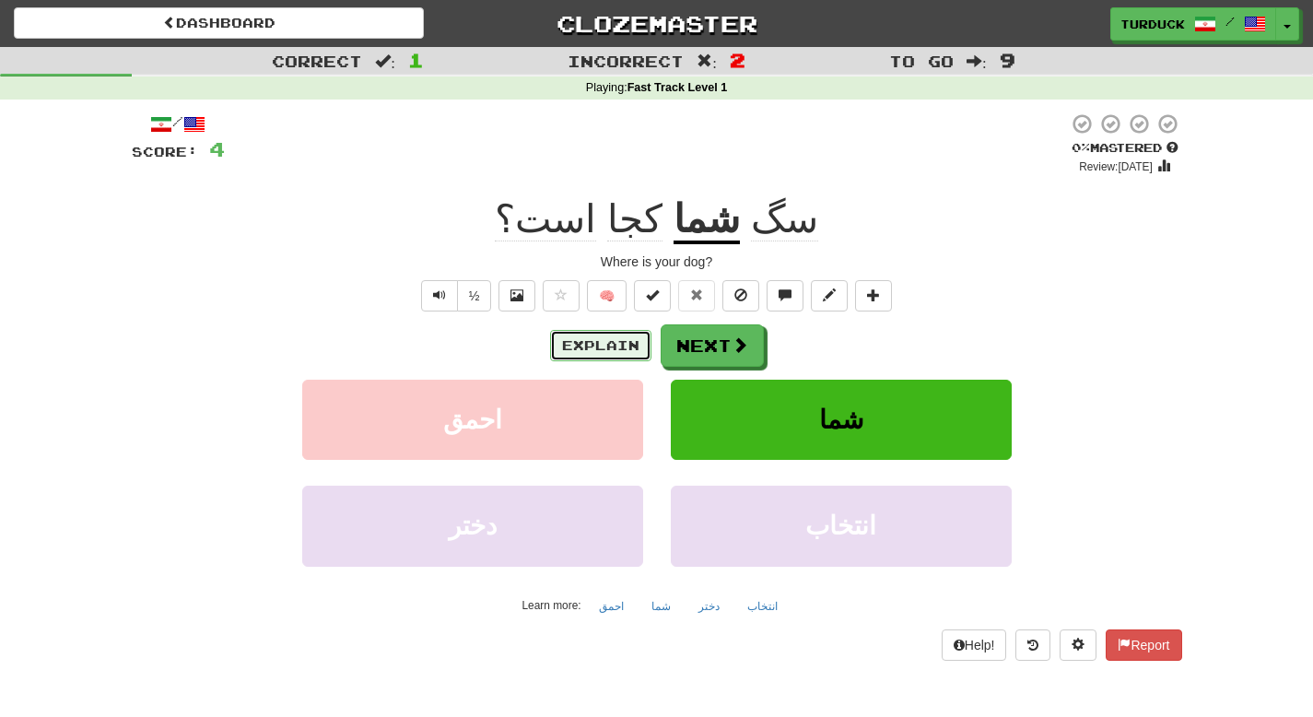
click at [597, 360] on button "Explain" at bounding box center [600, 345] width 101 height 31
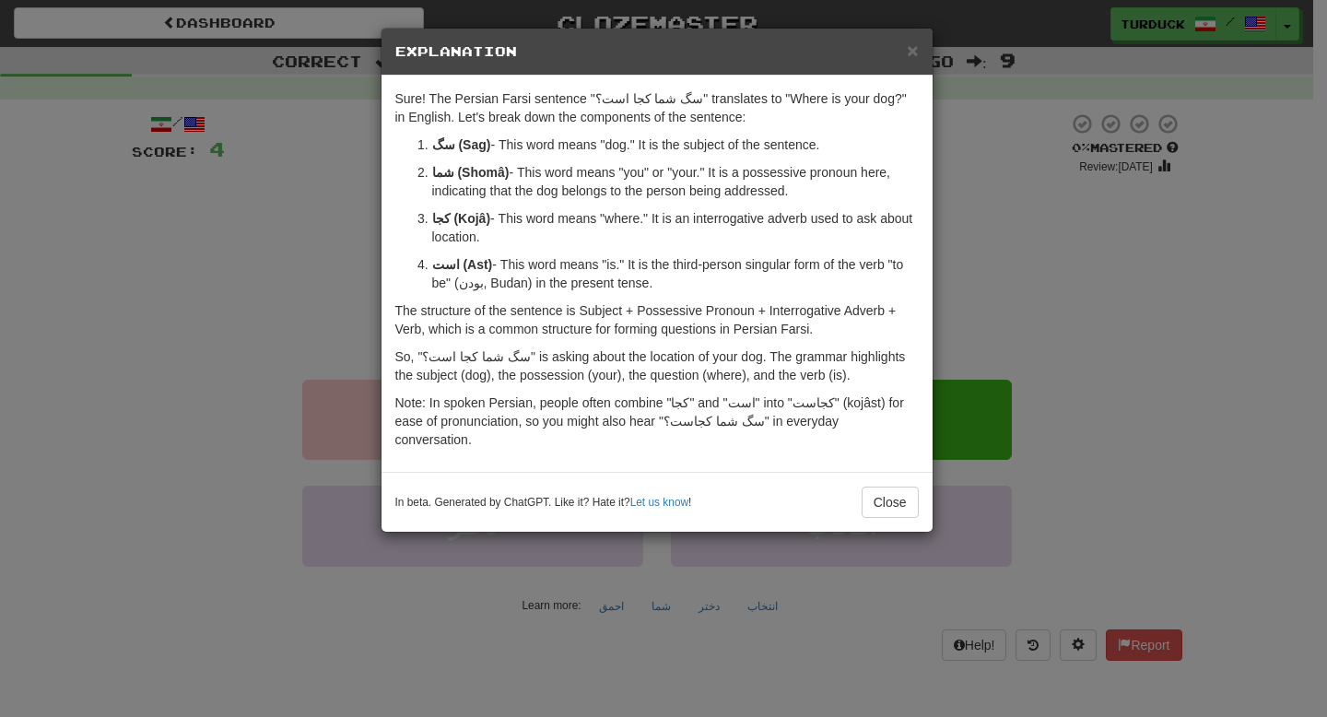
click at [920, 52] on div "× Explanation" at bounding box center [656, 52] width 551 height 47
click at [919, 52] on div "× Explanation" at bounding box center [656, 52] width 551 height 47
click at [915, 56] on span "×" at bounding box center [912, 50] width 11 height 21
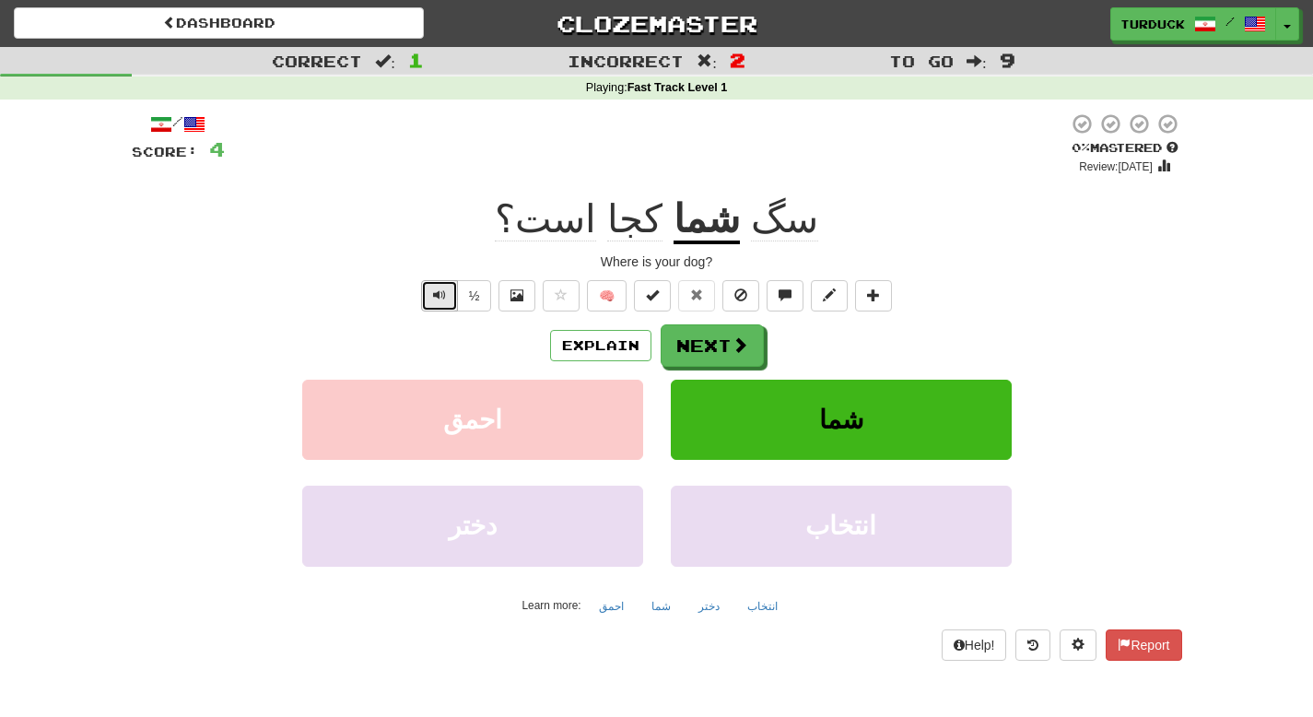
click at [451, 296] on button "Text-to-speech controls" at bounding box center [439, 295] width 37 height 31
click at [482, 295] on button "½" at bounding box center [474, 295] width 35 height 31
click at [588, 346] on button "Explain" at bounding box center [600, 345] width 101 height 31
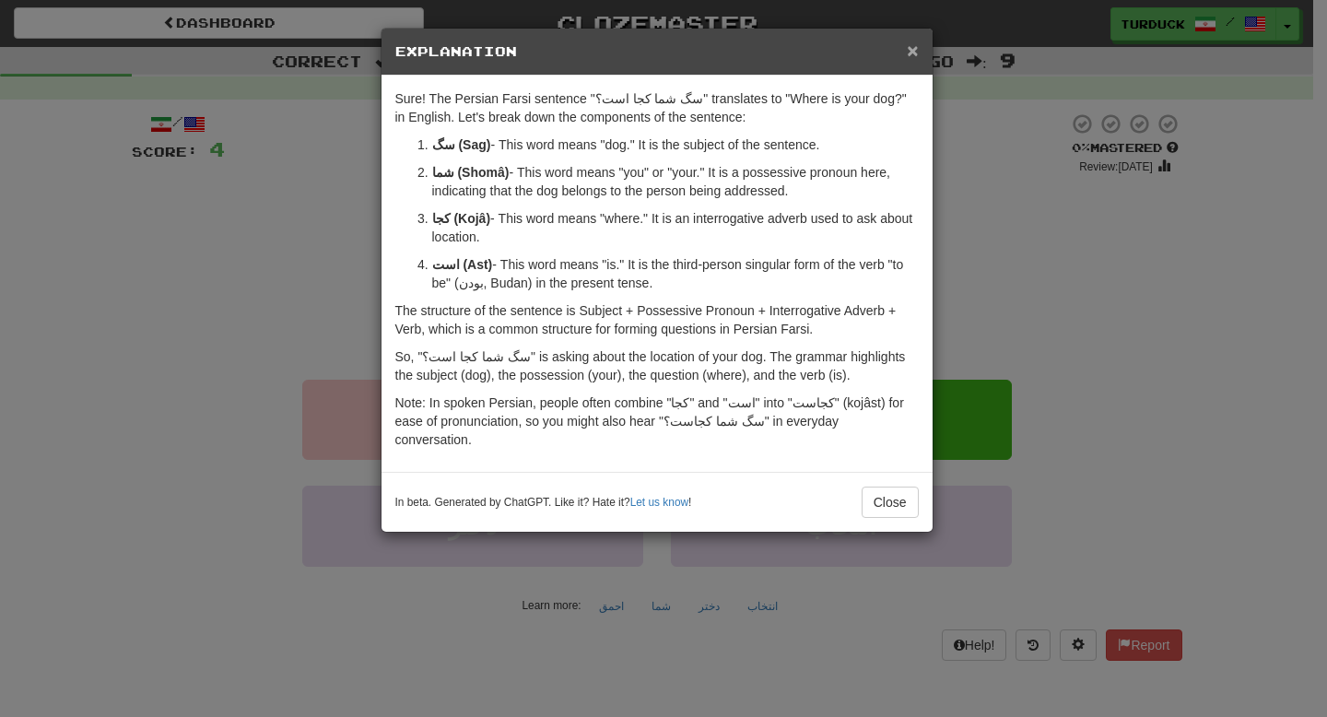
click at [916, 52] on span "×" at bounding box center [912, 50] width 11 height 21
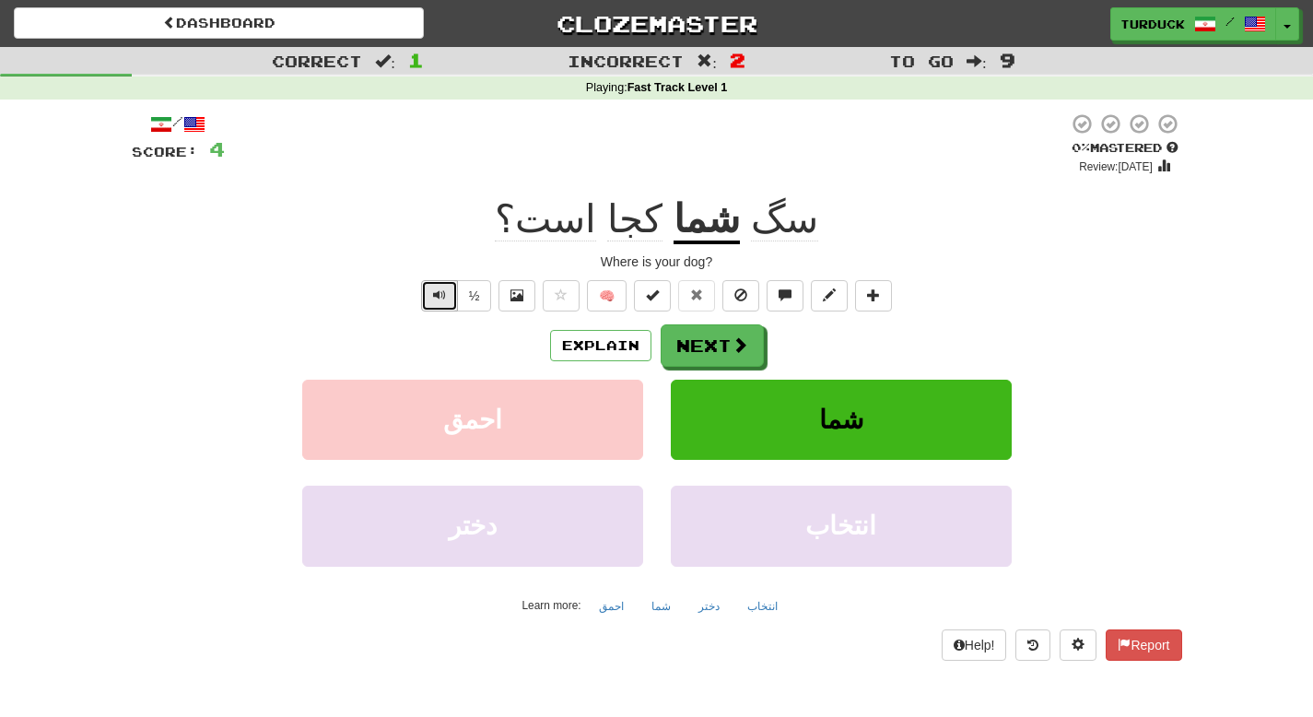
click at [448, 287] on button "Text-to-speech controls" at bounding box center [439, 295] width 37 height 31
click at [703, 343] on button "Next" at bounding box center [713, 346] width 103 height 42
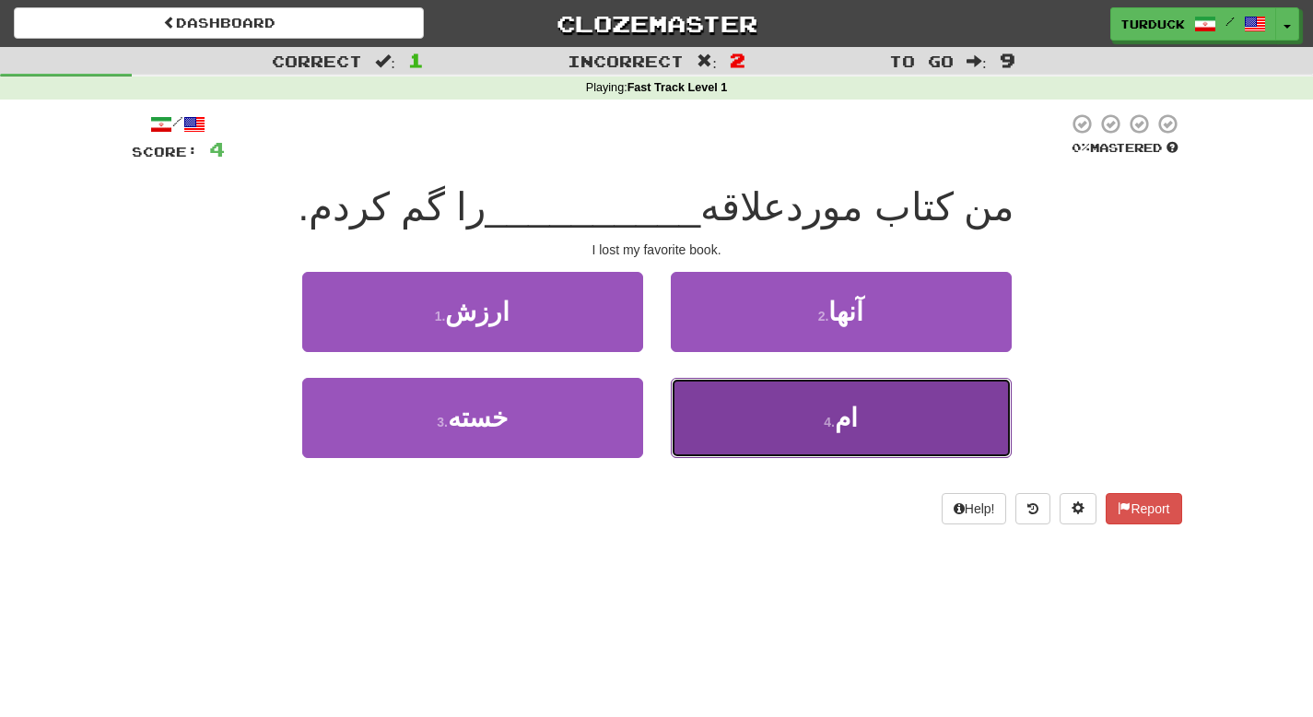
click at [706, 395] on button "4 . ام" at bounding box center [841, 418] width 341 height 80
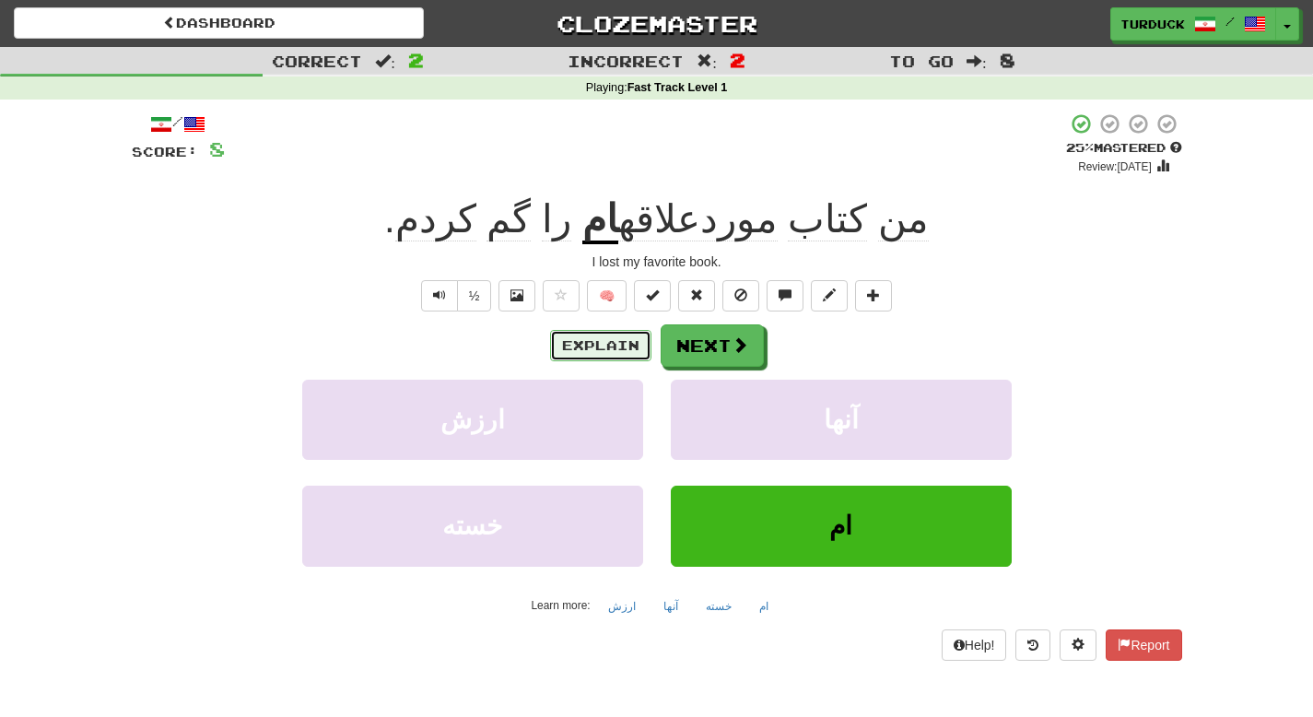
click at [598, 347] on button "Explain" at bounding box center [600, 345] width 101 height 31
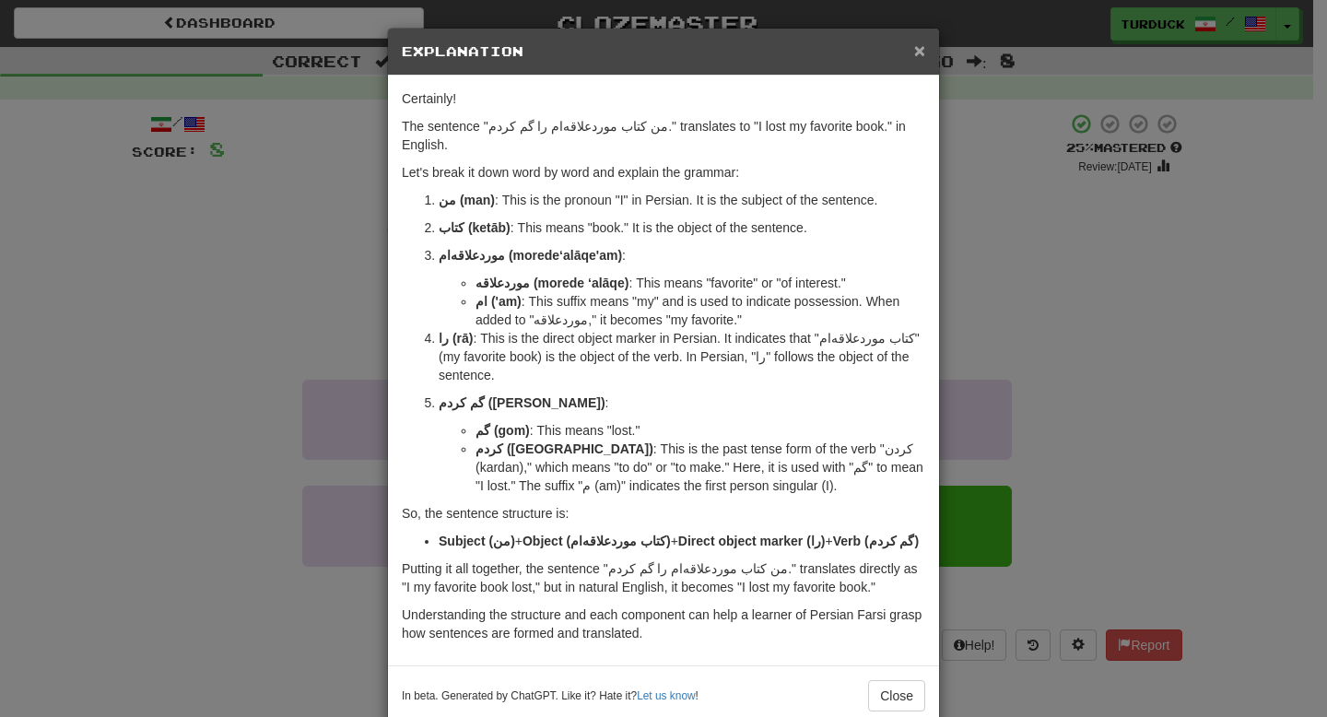
click at [914, 56] on span "×" at bounding box center [919, 50] width 11 height 21
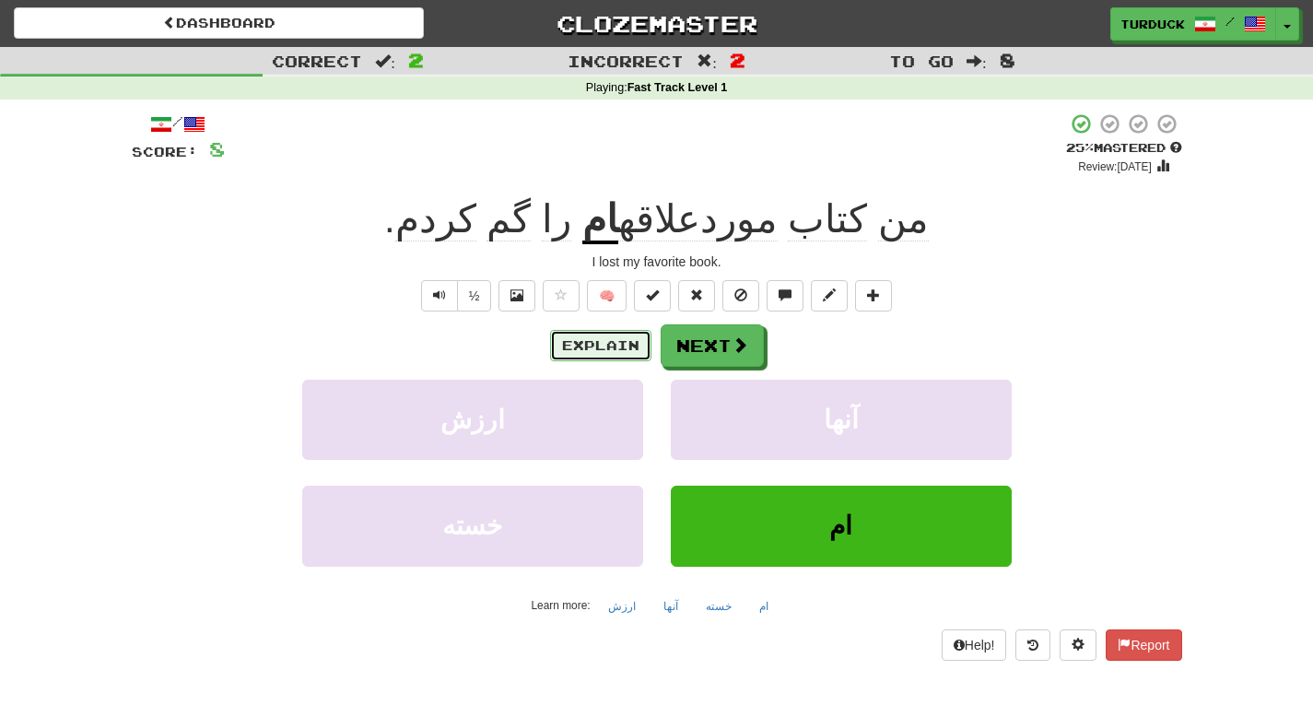
click at [625, 342] on button "Explain" at bounding box center [600, 345] width 101 height 31
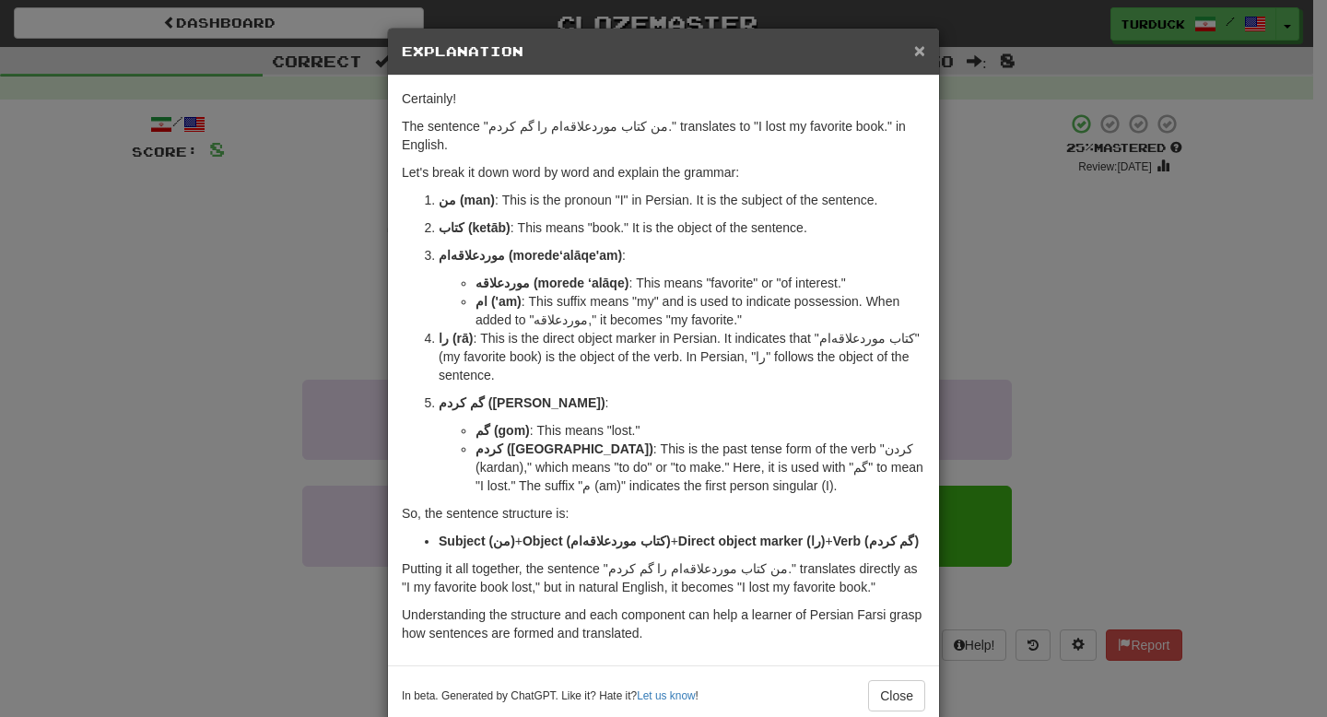
click at [914, 53] on span "×" at bounding box center [919, 50] width 11 height 21
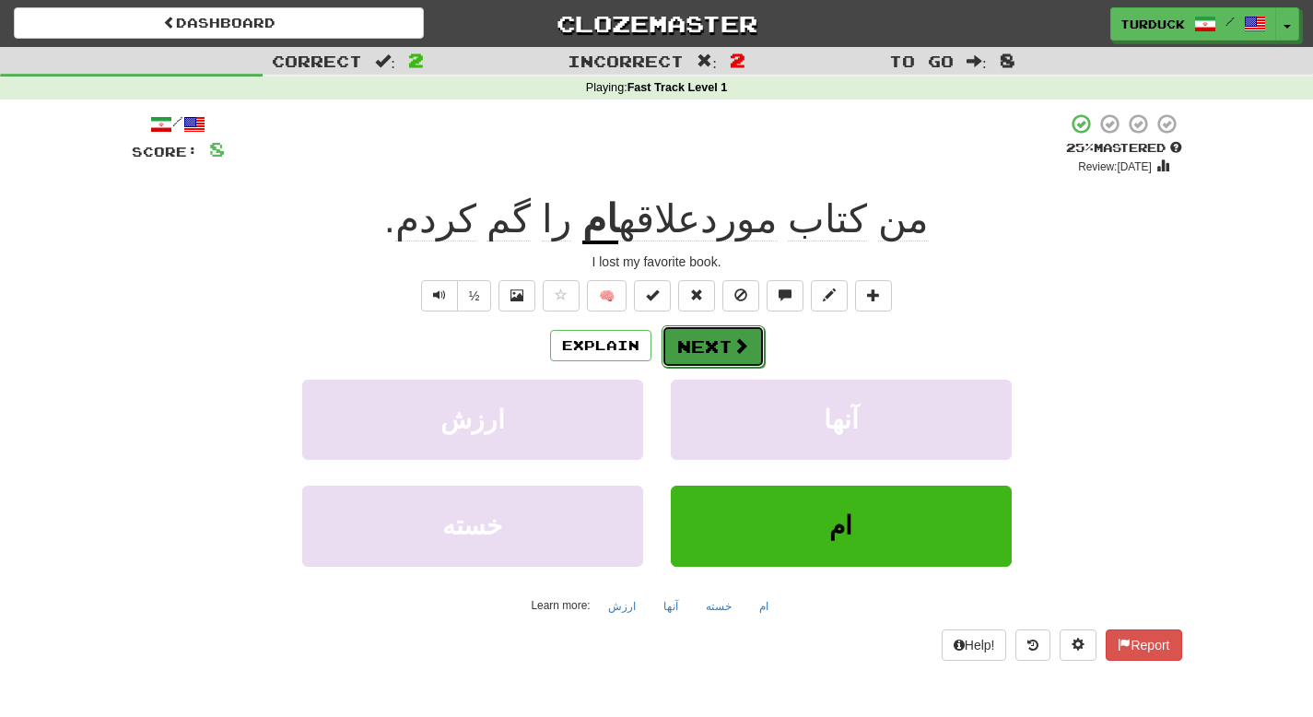
click at [707, 332] on button "Next" at bounding box center [713, 346] width 103 height 42
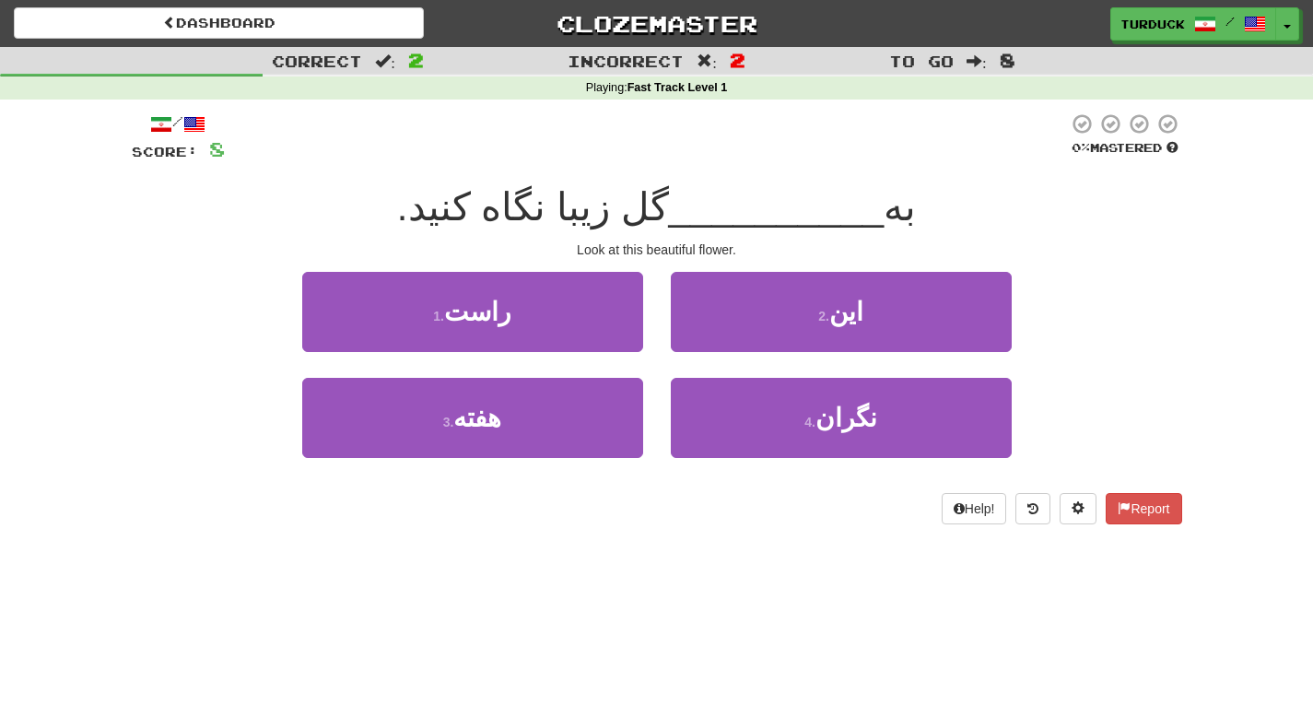
click at [509, 369] on div "1 . راست" at bounding box center [472, 325] width 369 height 106
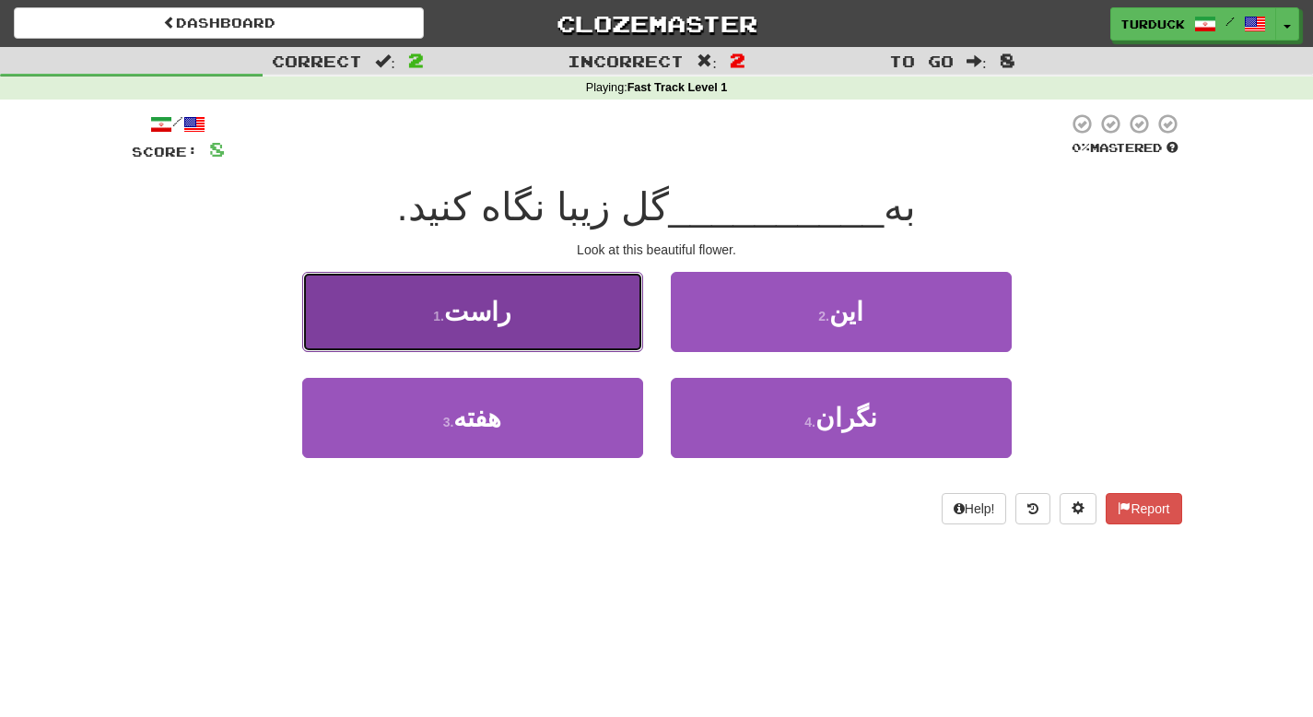
click at [546, 303] on button "1 . راست" at bounding box center [472, 312] width 341 height 80
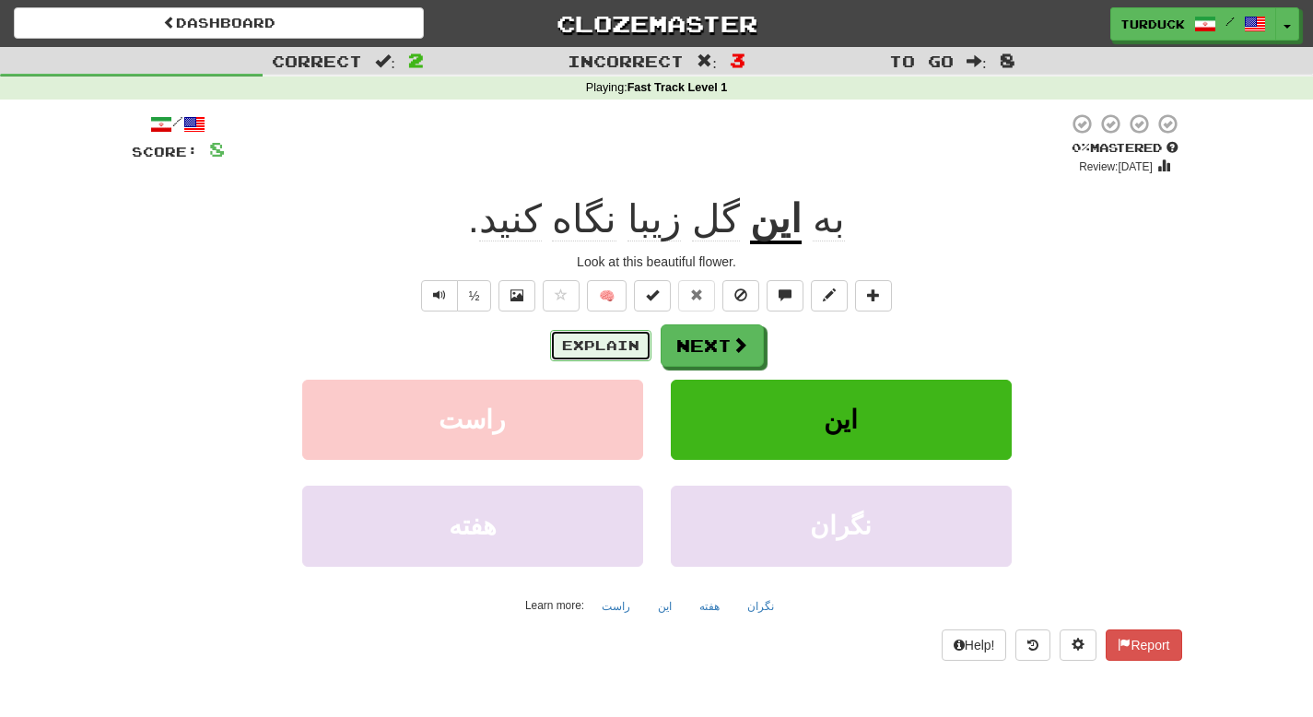
click at [607, 342] on button "Explain" at bounding box center [600, 345] width 101 height 31
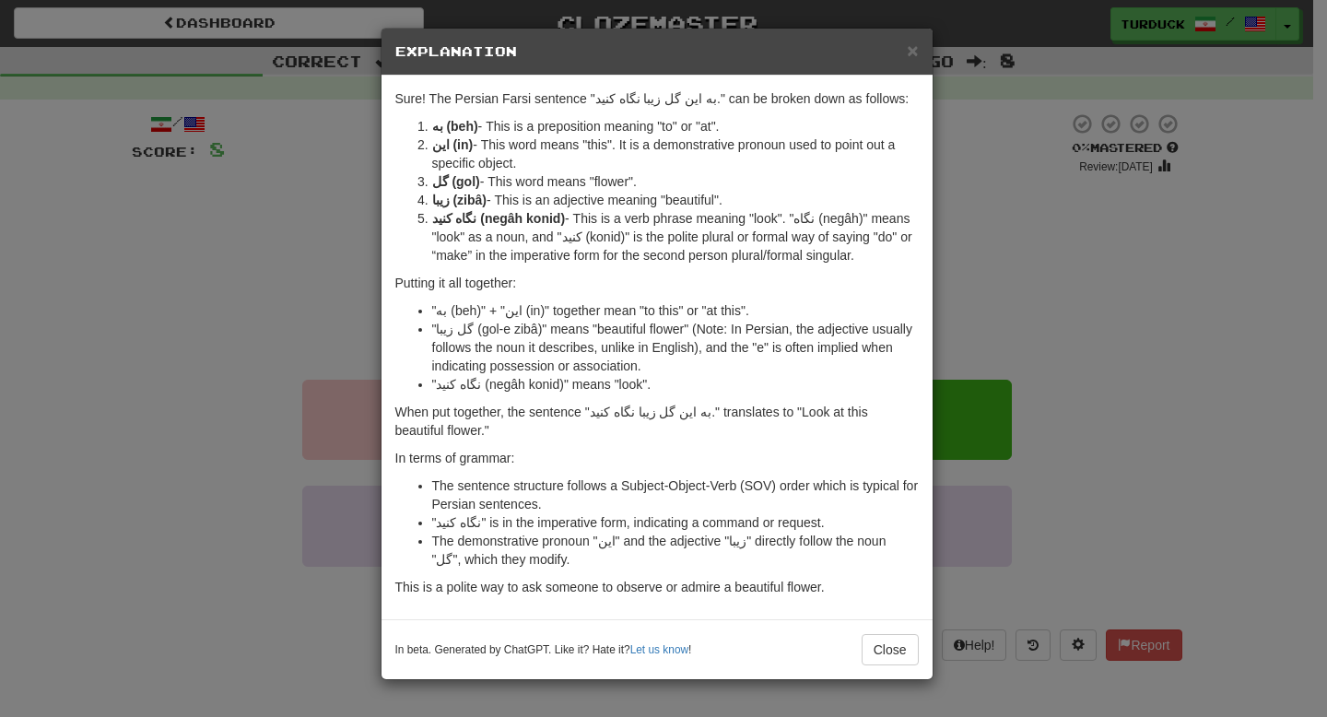
click at [919, 57] on div "× Explanation" at bounding box center [656, 52] width 551 height 47
click at [912, 58] on span "×" at bounding box center [912, 50] width 11 height 21
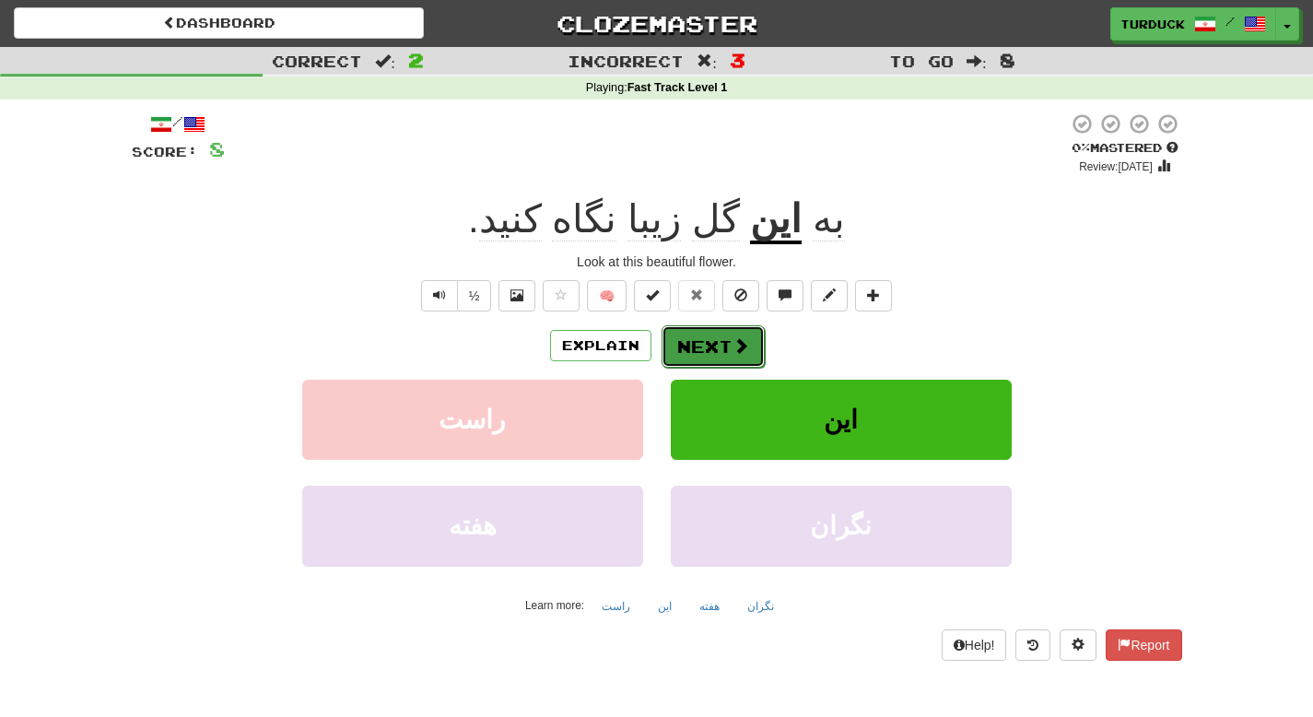
click at [682, 357] on button "Next" at bounding box center [713, 346] width 103 height 42
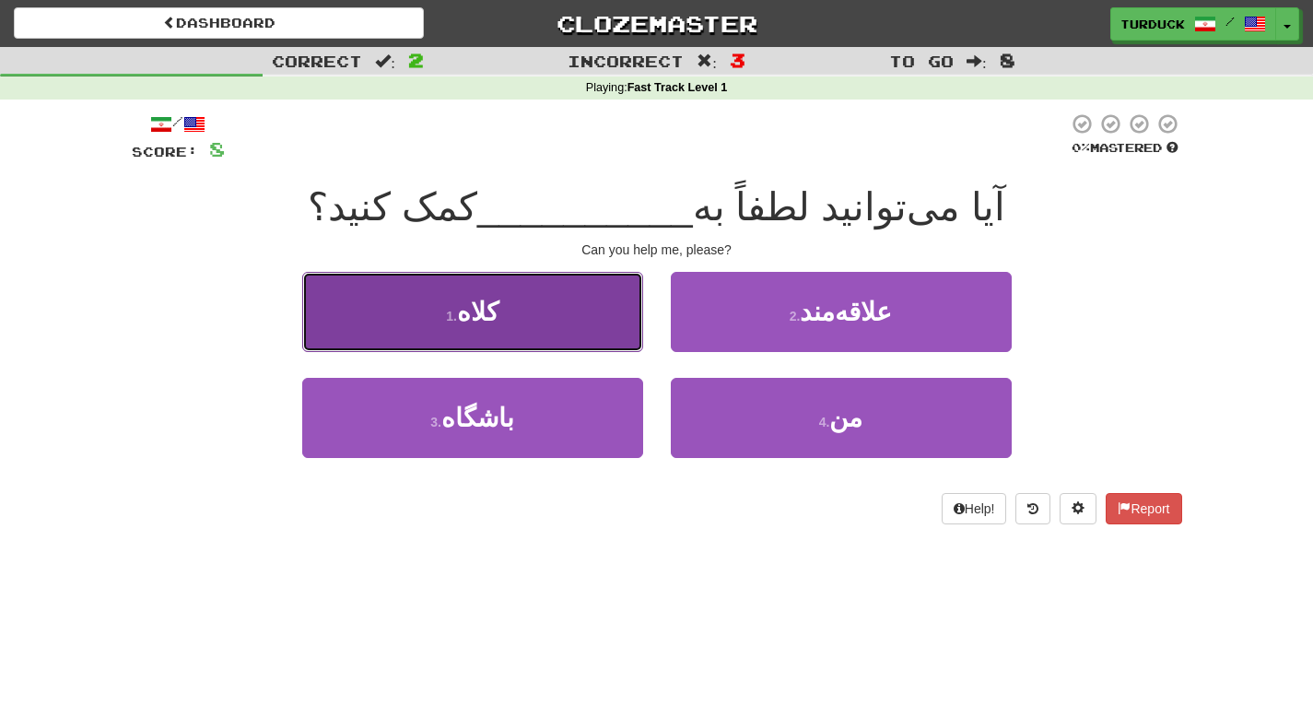
click at [607, 307] on button "1 . [GEOGRAPHIC_DATA]" at bounding box center [472, 312] width 341 height 80
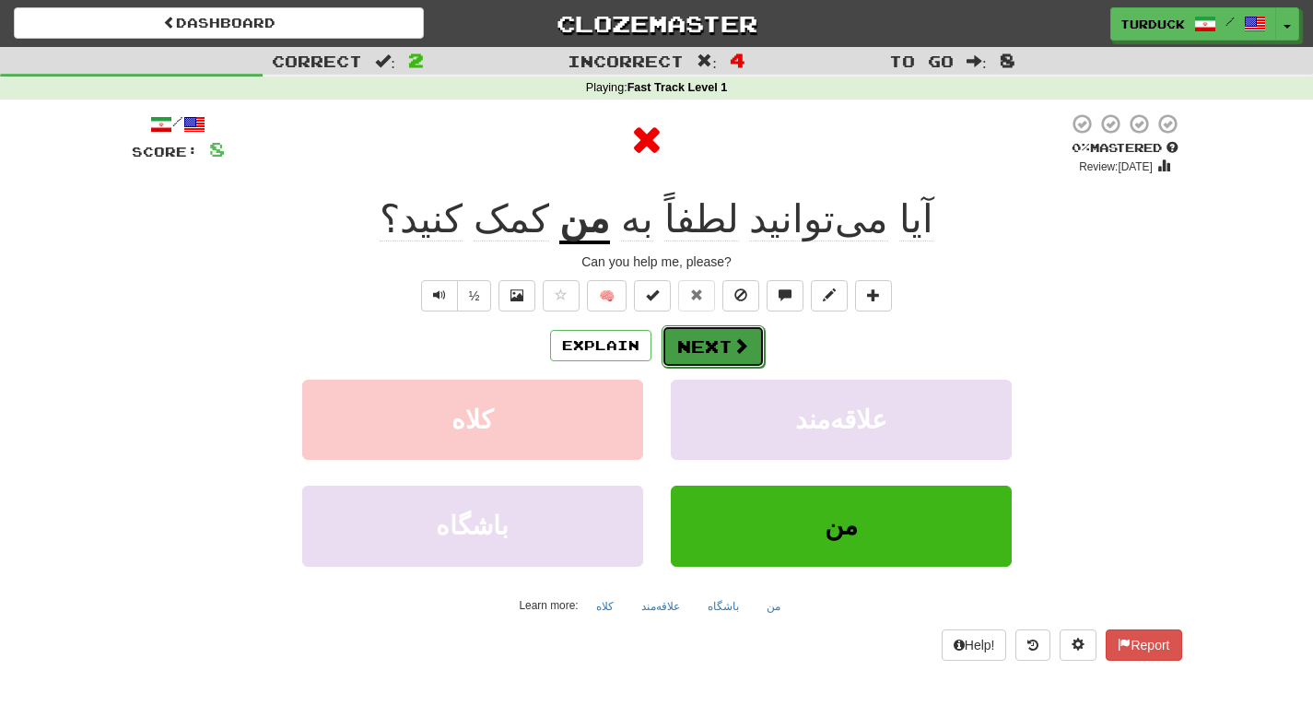
click at [703, 330] on button "Next" at bounding box center [713, 346] width 103 height 42
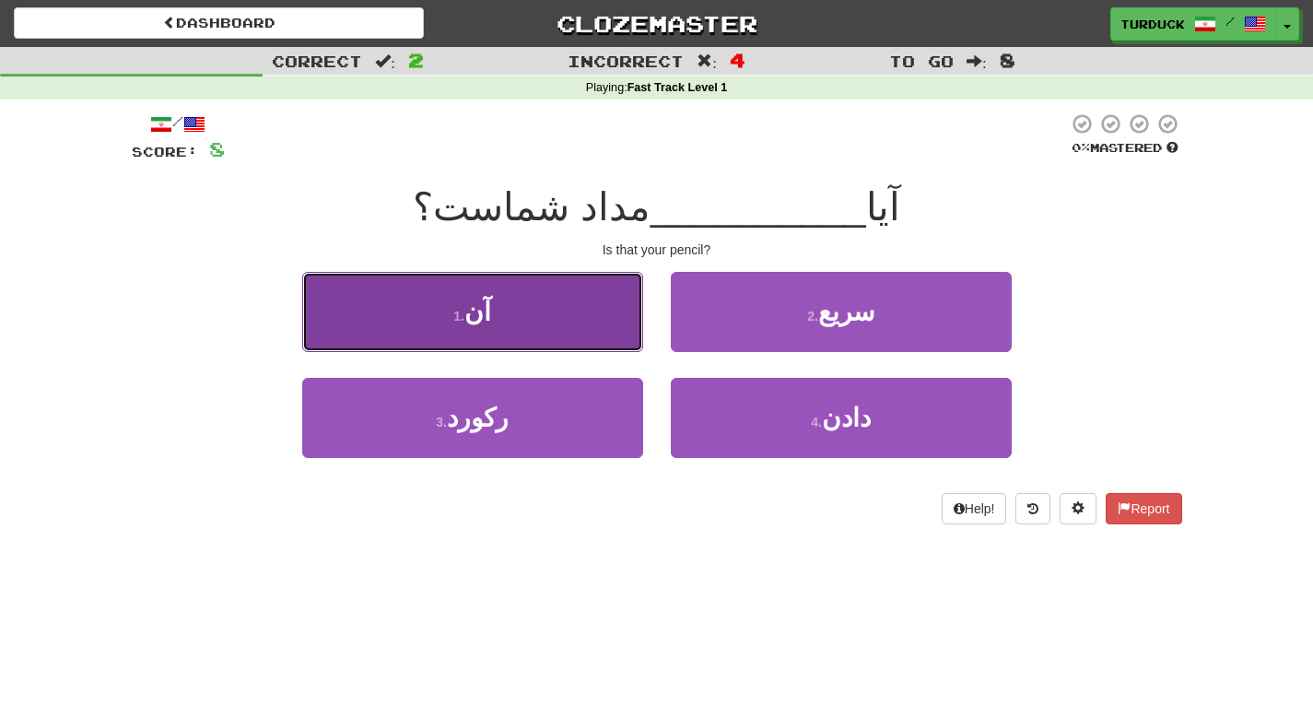
click at [577, 303] on button "1 . آن" at bounding box center [472, 312] width 341 height 80
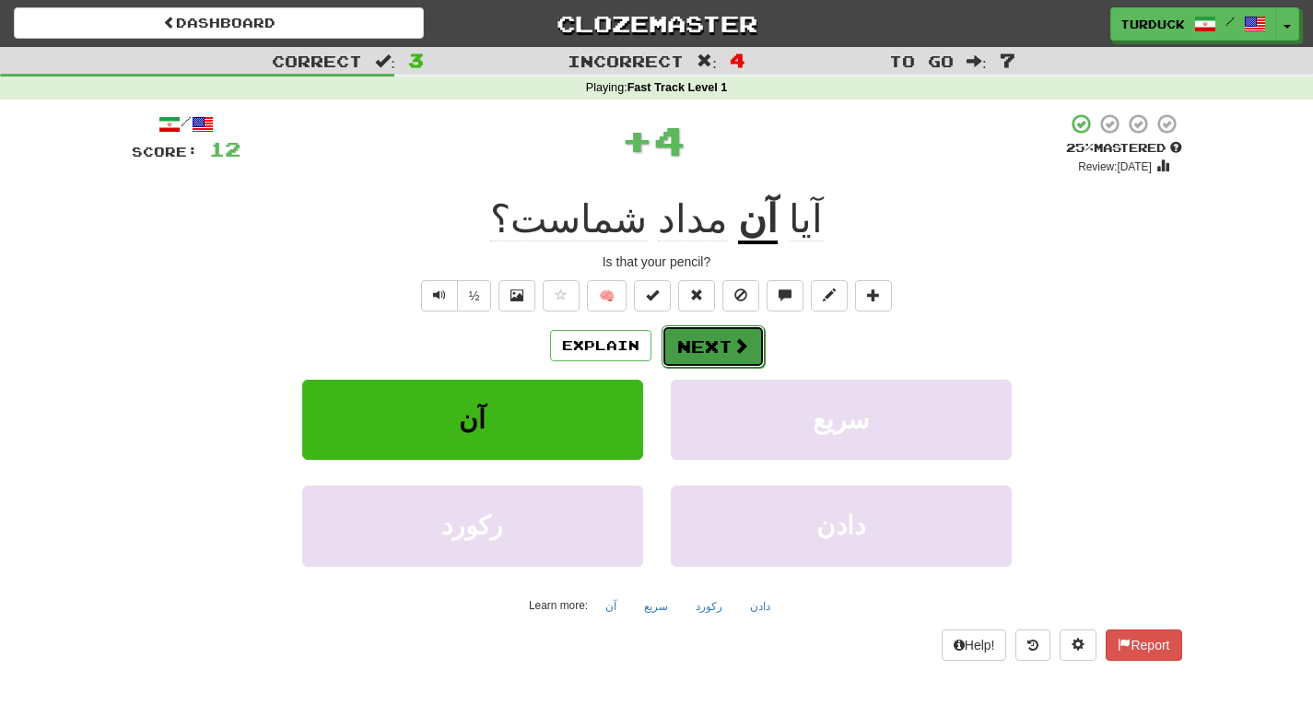
click at [709, 336] on button "Next" at bounding box center [713, 346] width 103 height 42
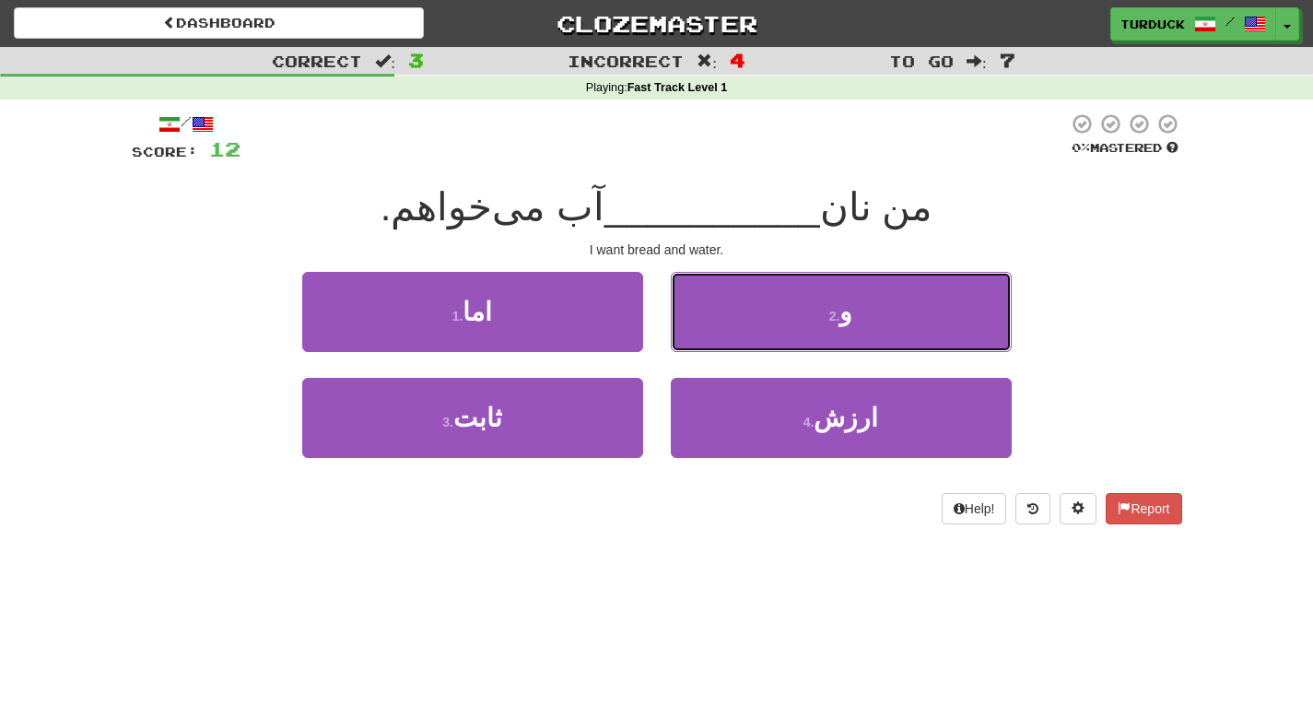
click at [806, 301] on button "2 . و" at bounding box center [841, 312] width 341 height 80
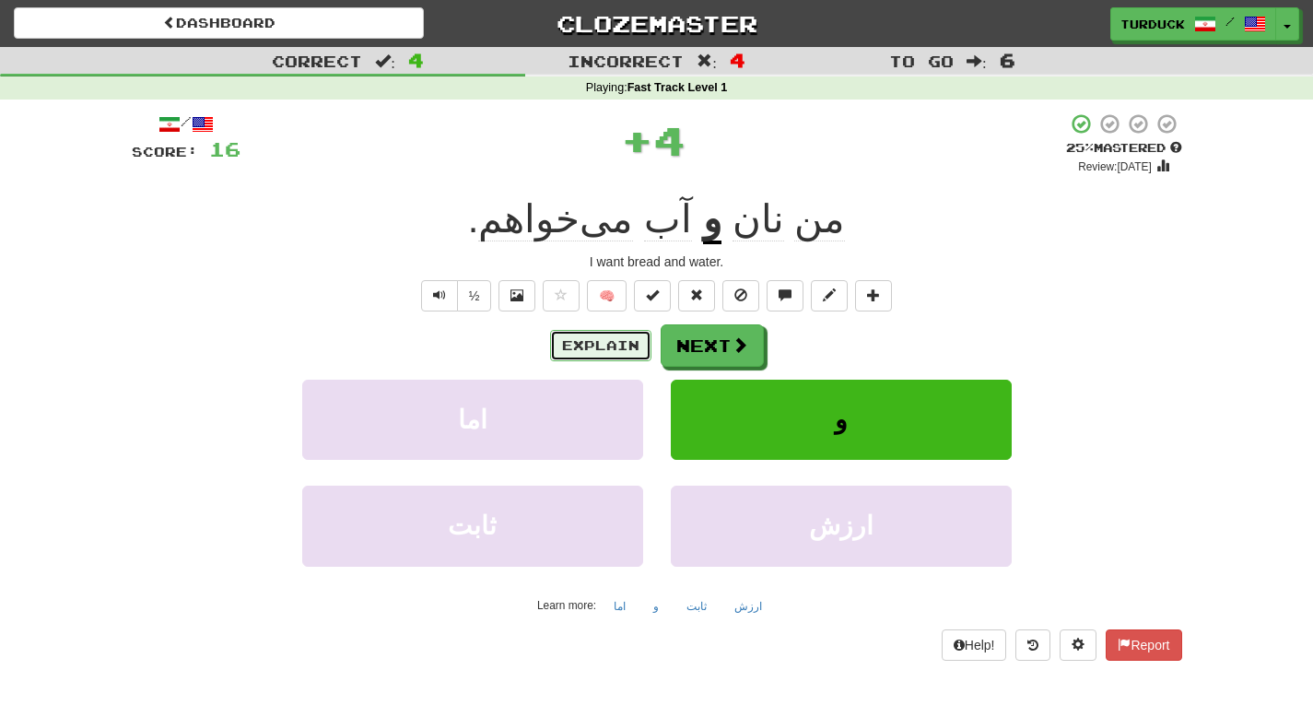
click at [626, 334] on button "Explain" at bounding box center [600, 345] width 101 height 31
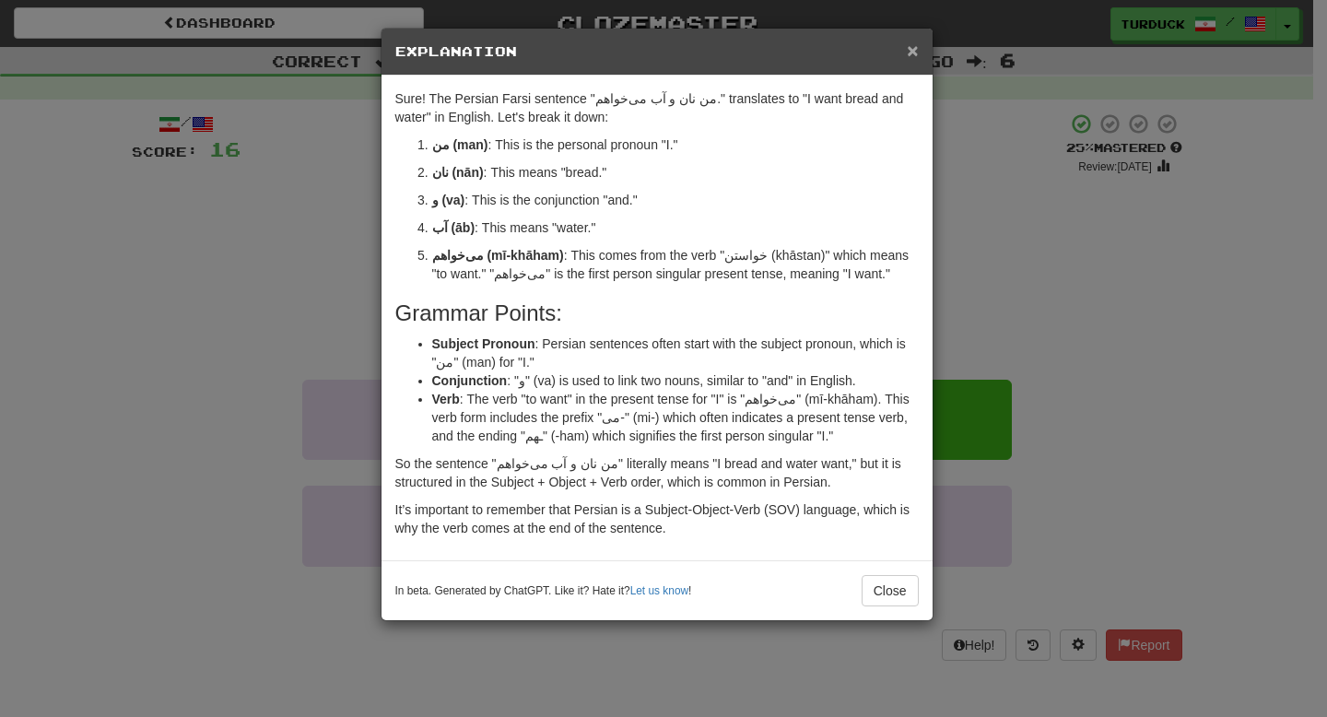
click at [915, 55] on span "×" at bounding box center [912, 50] width 11 height 21
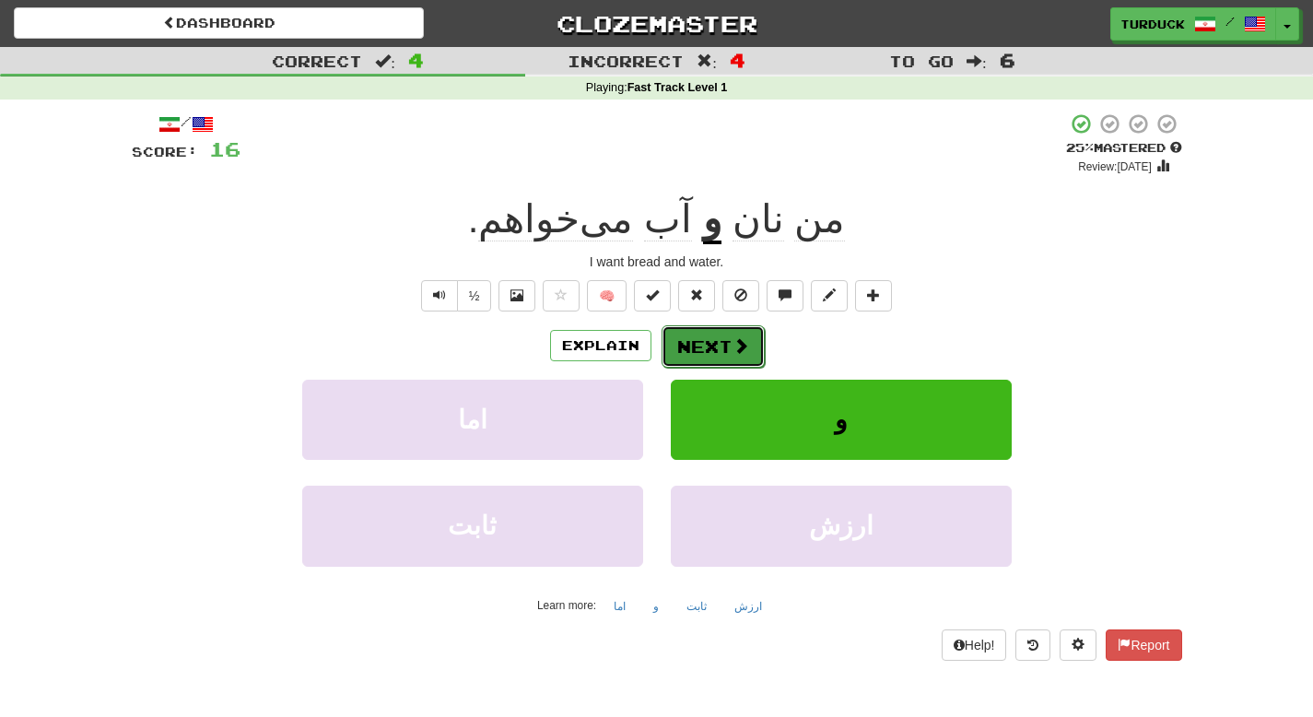
click at [712, 351] on button "Next" at bounding box center [713, 346] width 103 height 42
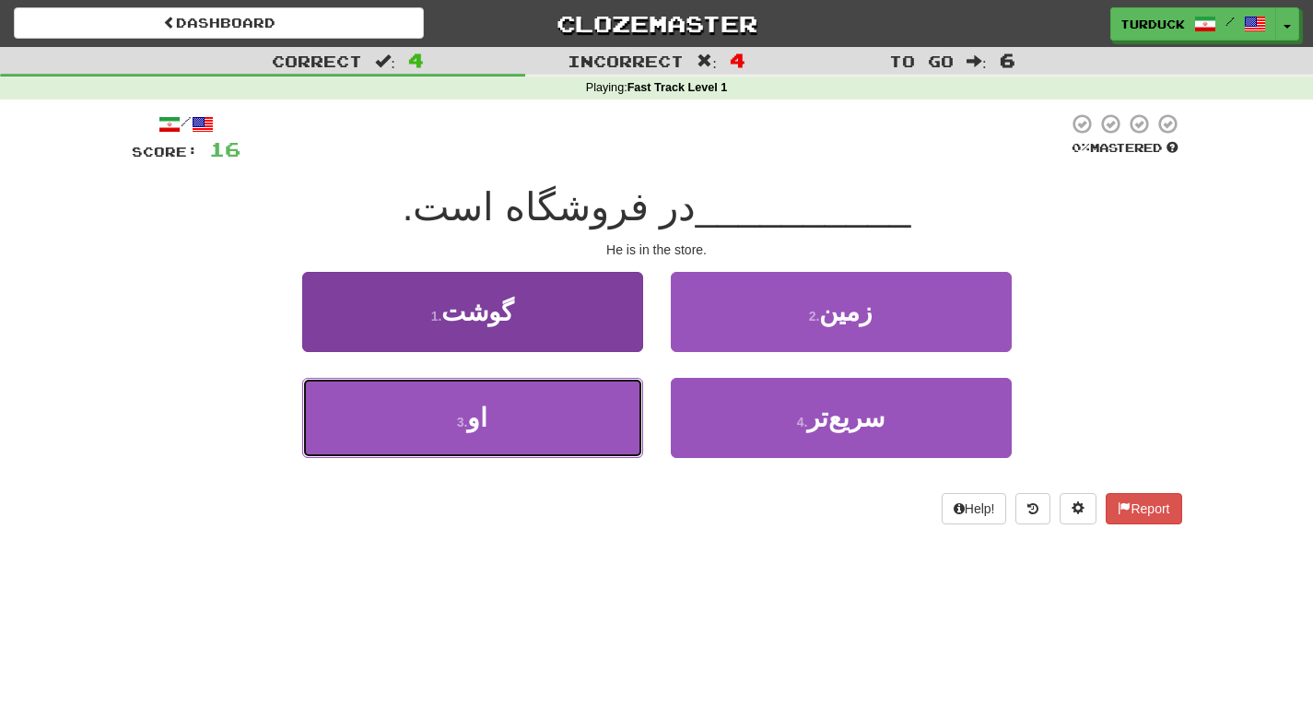
click at [573, 410] on button "3 . او" at bounding box center [472, 418] width 341 height 80
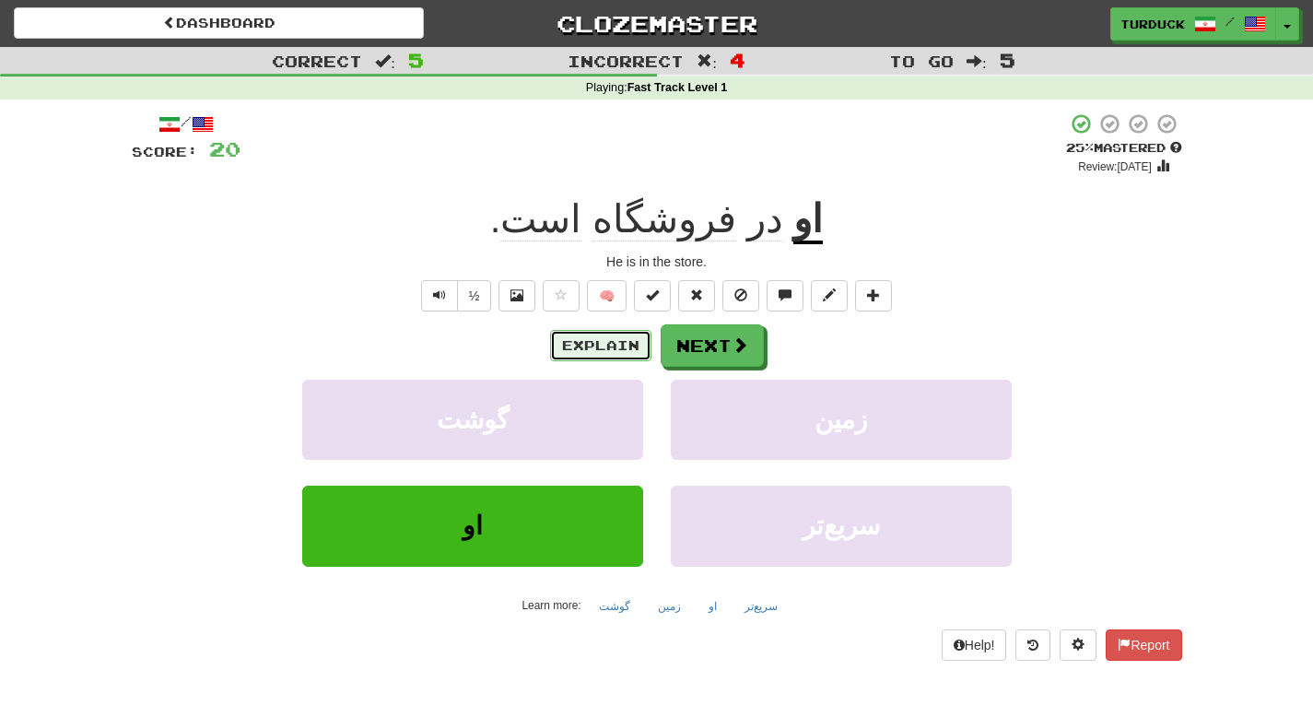
click at [619, 347] on button "Explain" at bounding box center [600, 345] width 101 height 31
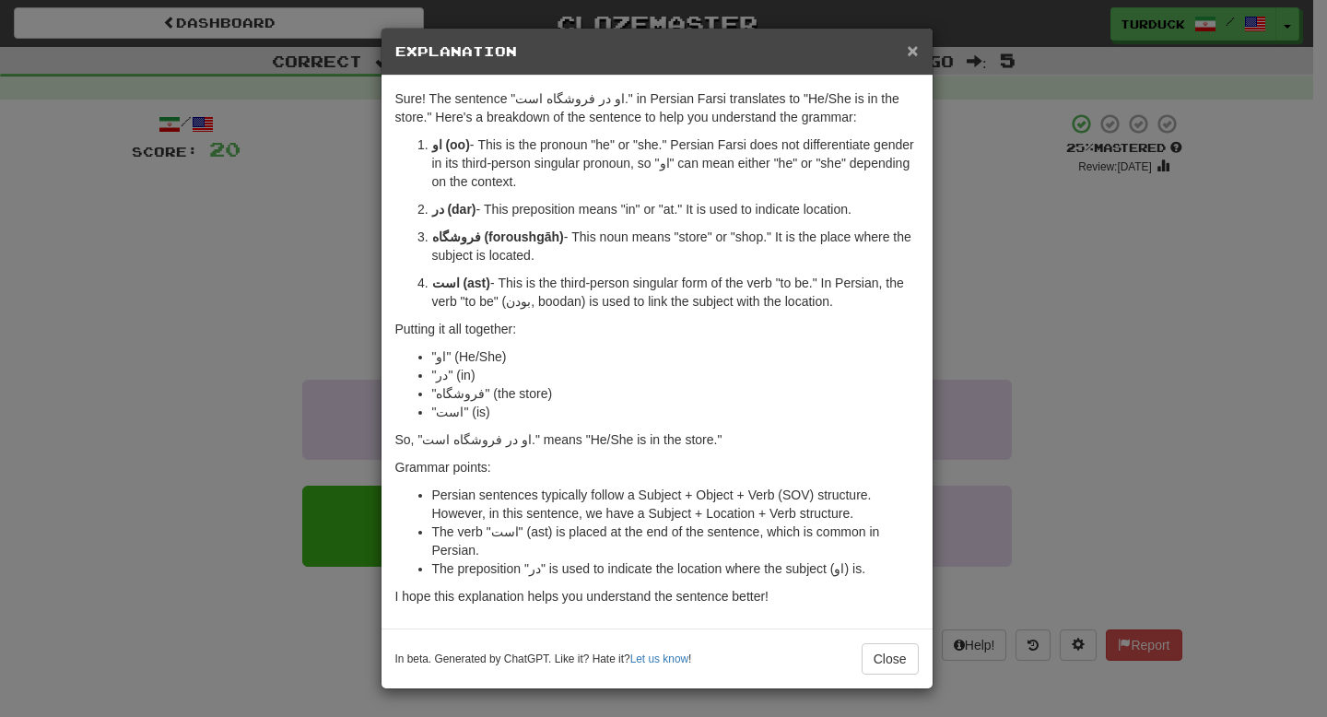
click at [914, 53] on span "×" at bounding box center [912, 50] width 11 height 21
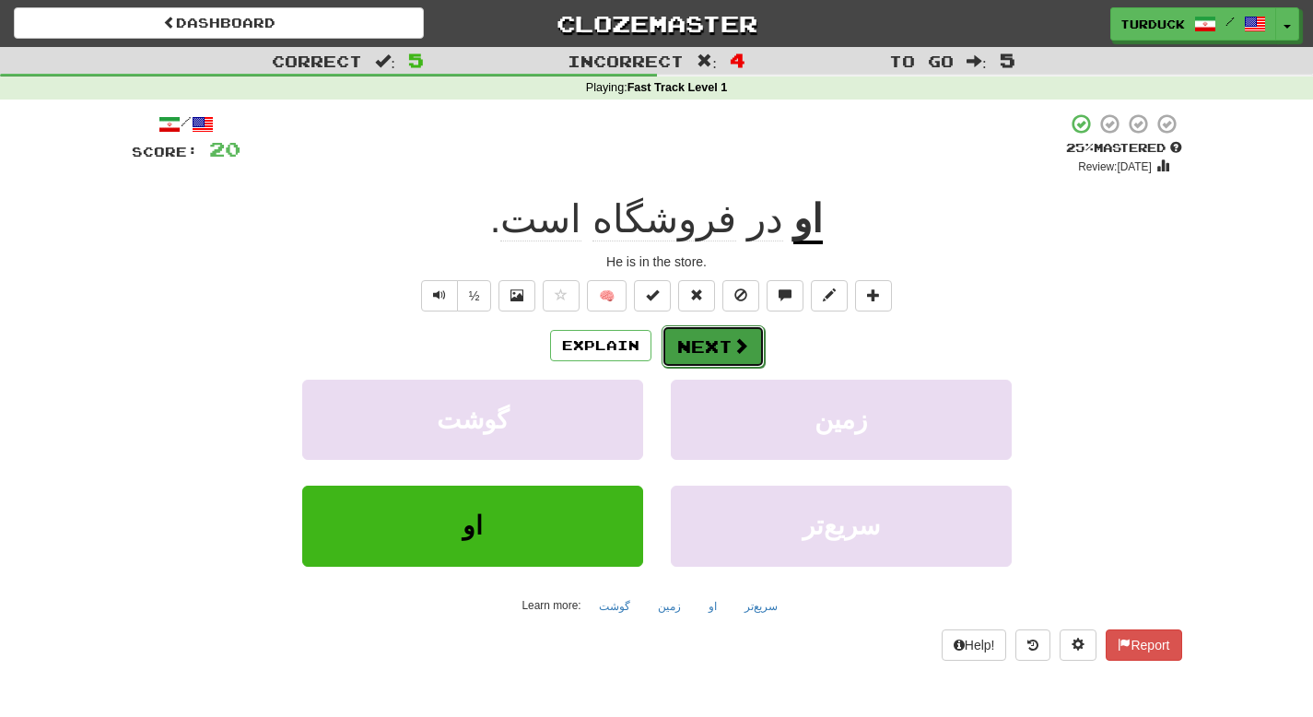
click at [725, 335] on button "Next" at bounding box center [713, 346] width 103 height 42
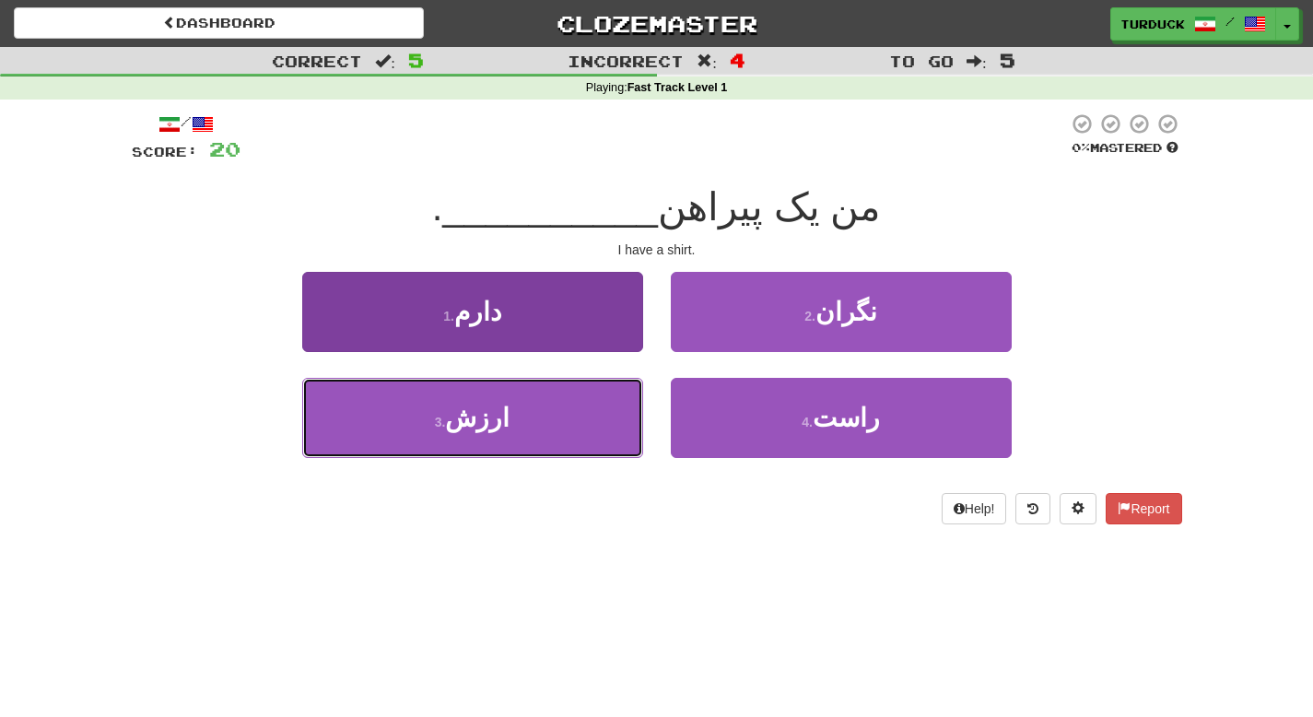
click at [486, 426] on span "ارزش" at bounding box center [477, 418] width 64 height 29
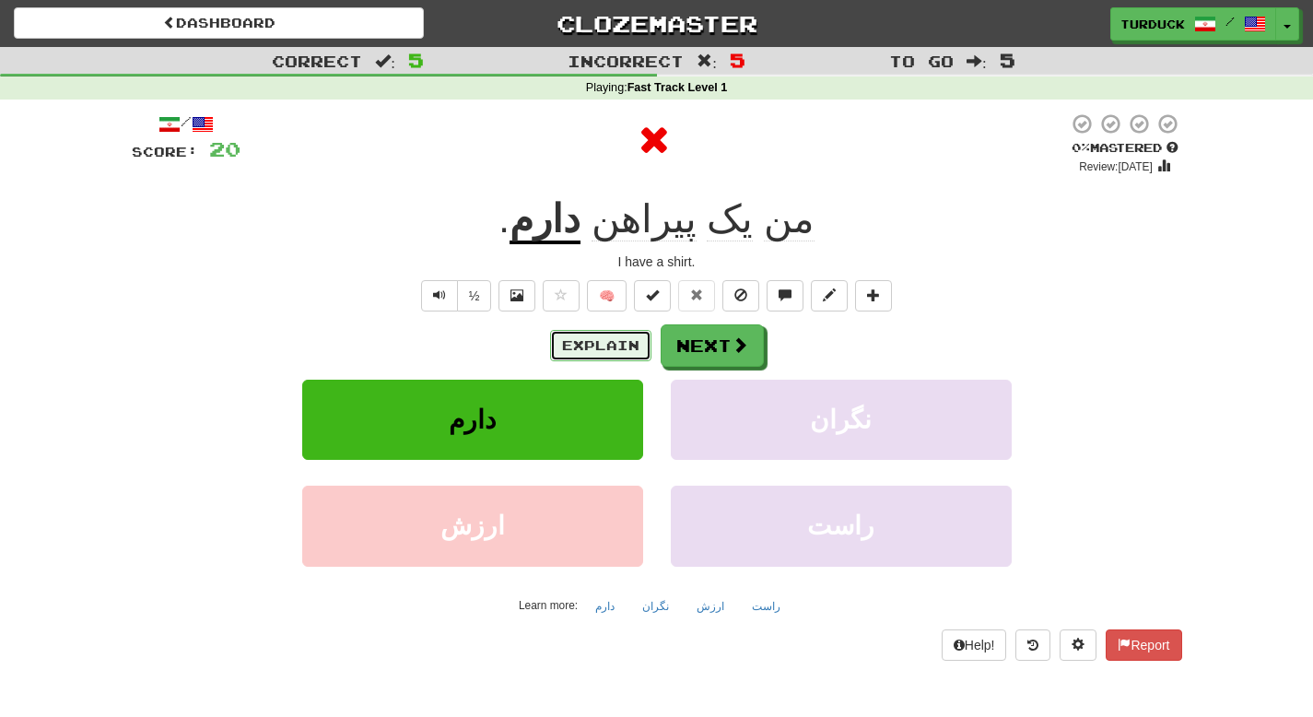
click at [625, 345] on button "Explain" at bounding box center [600, 345] width 101 height 31
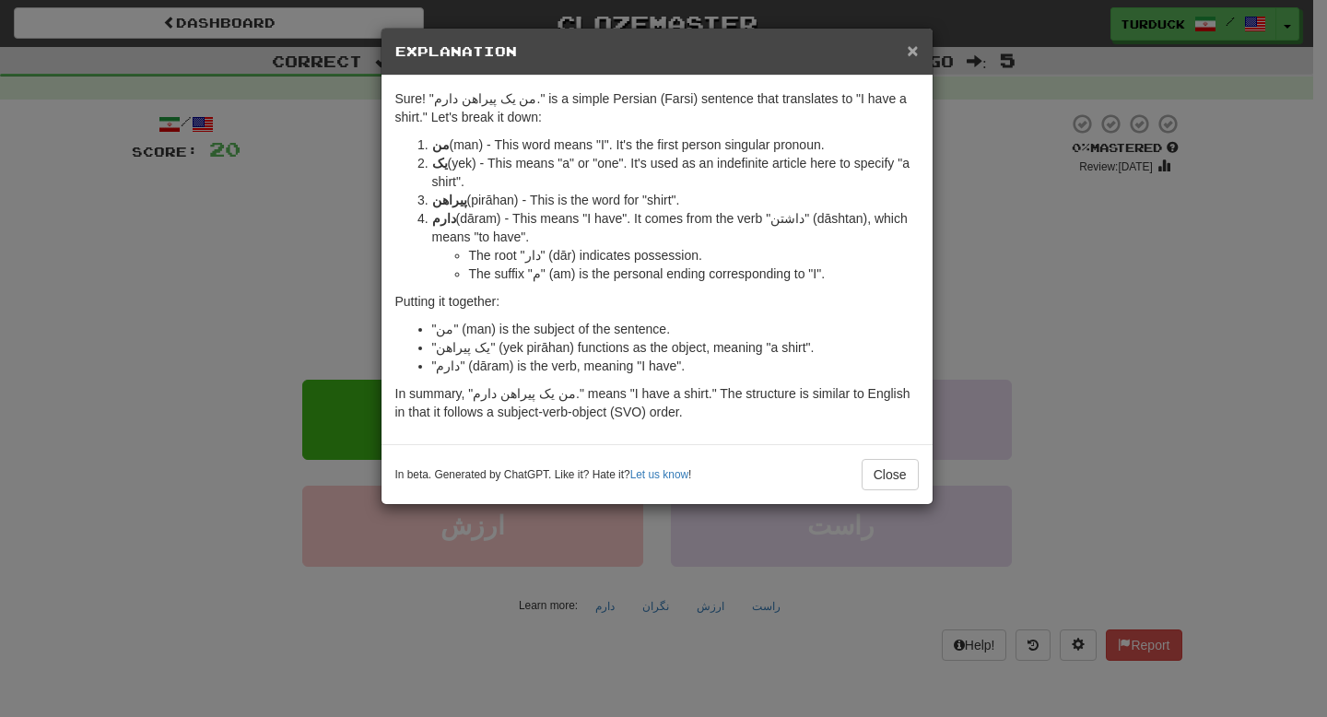
click at [910, 53] on span "×" at bounding box center [912, 50] width 11 height 21
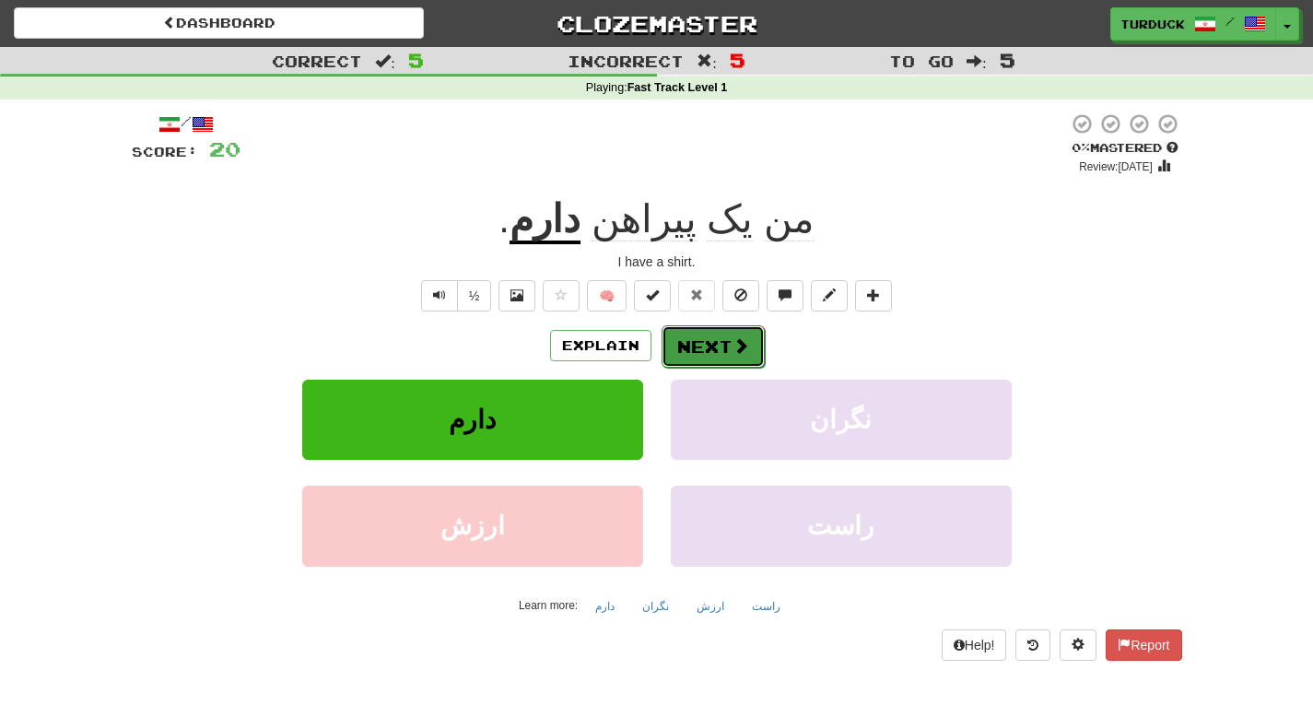
click at [682, 342] on button "Next" at bounding box center [713, 346] width 103 height 42
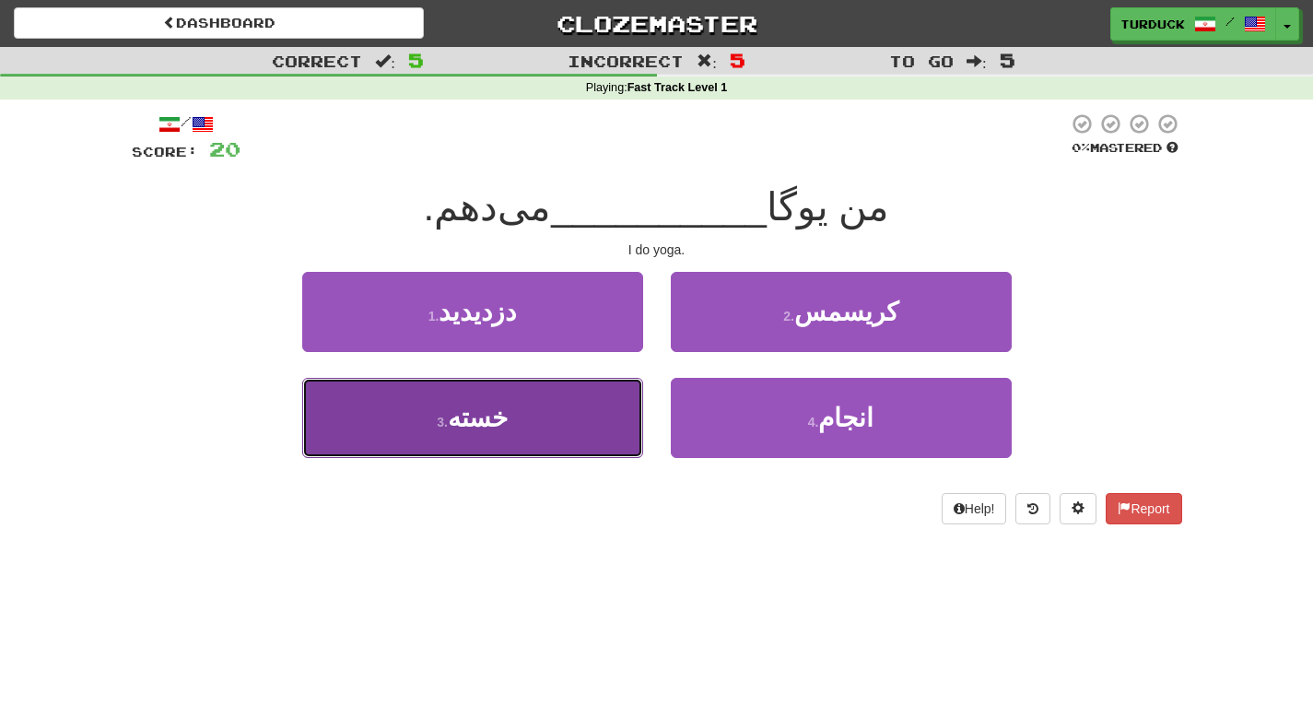
click at [576, 420] on button "3 . خسته" at bounding box center [472, 418] width 341 height 80
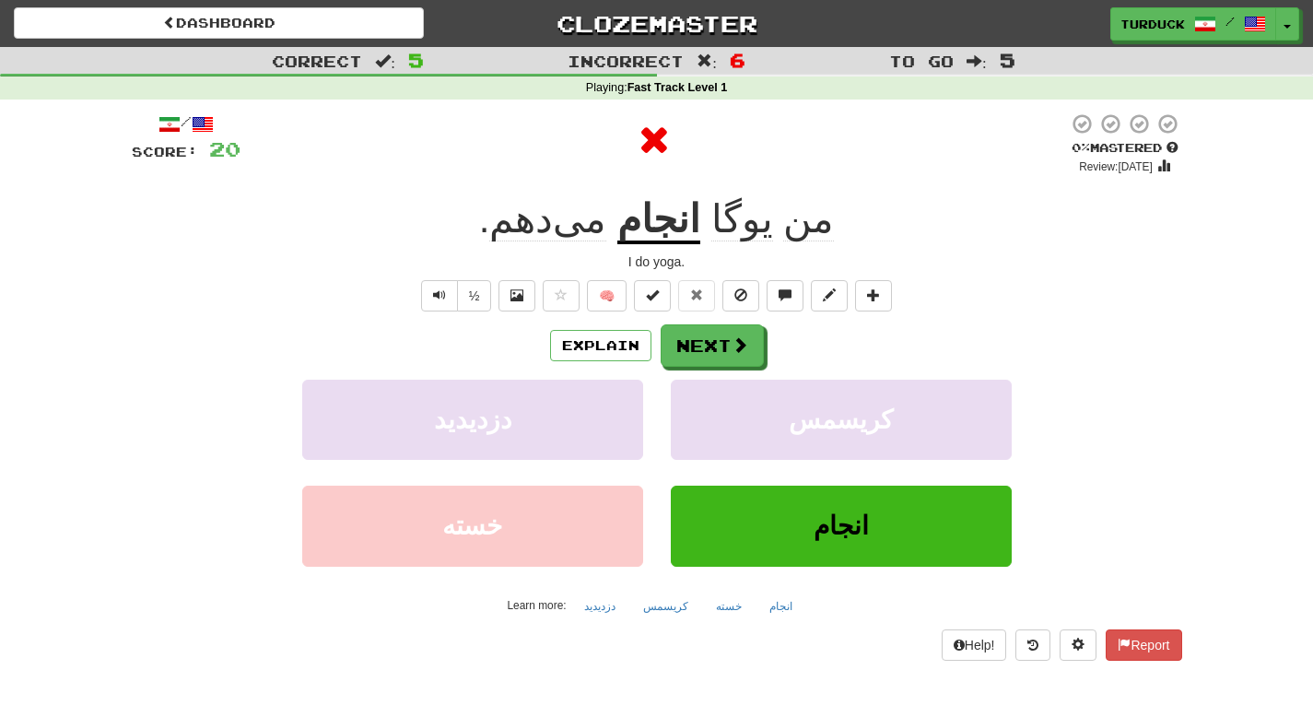
click at [574, 318] on div "/ Score: 20 0 % Mastered Review: [DATE] من یوگا انجام می‌دهم . I do yoga. ½ 🧠 E…" at bounding box center [657, 385] width 1050 height 547
click at [579, 339] on button "Explain" at bounding box center [600, 345] width 101 height 31
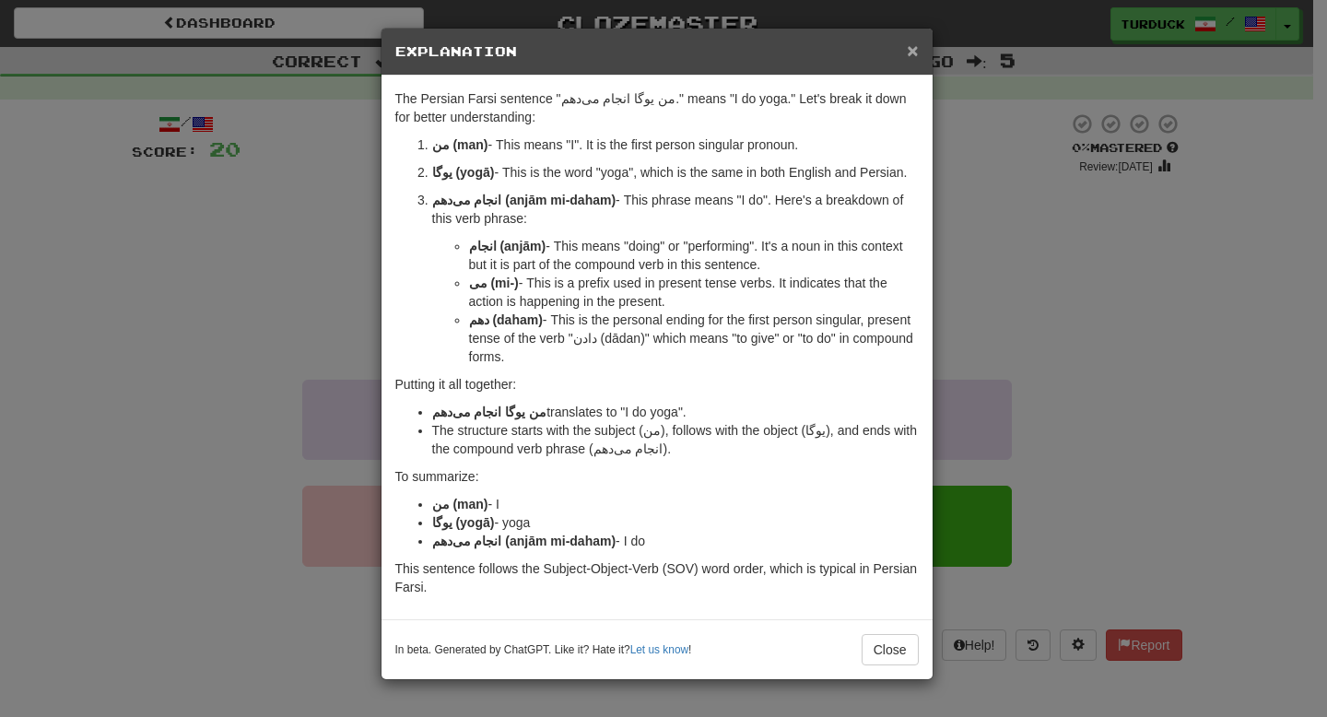
click at [914, 49] on span "×" at bounding box center [912, 50] width 11 height 21
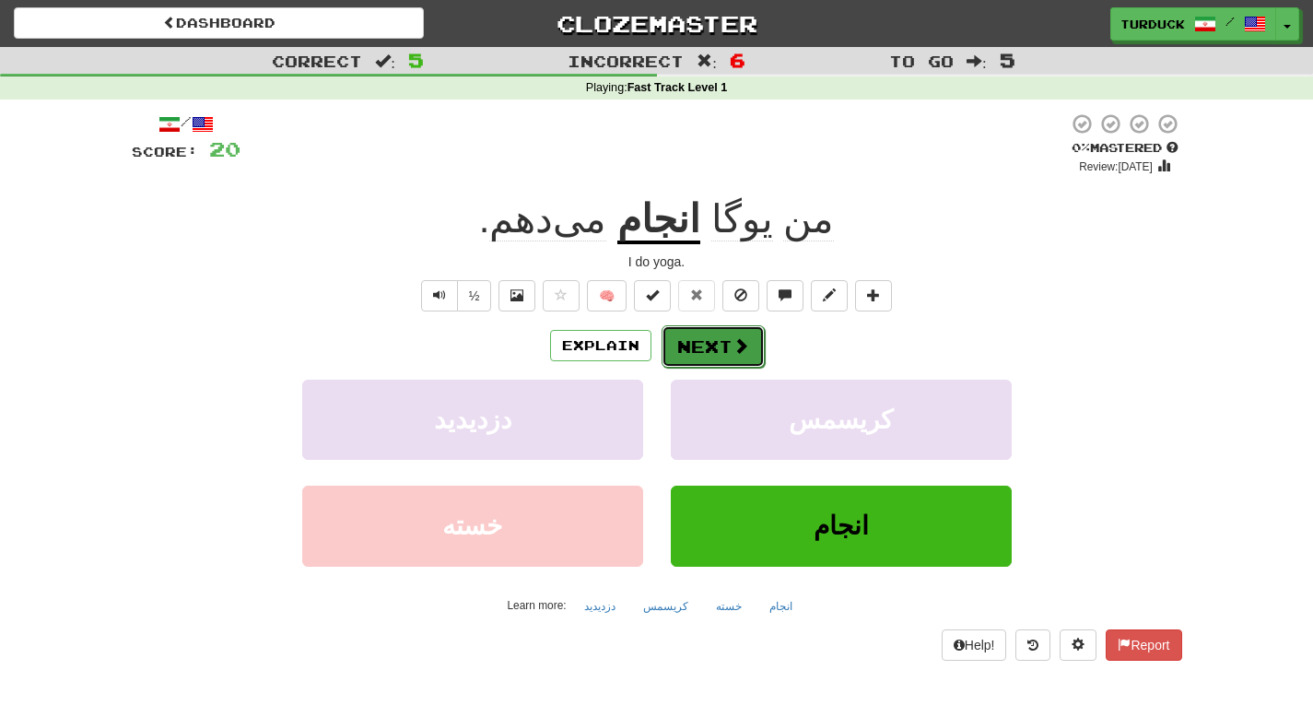
click at [718, 327] on button "Next" at bounding box center [713, 346] width 103 height 42
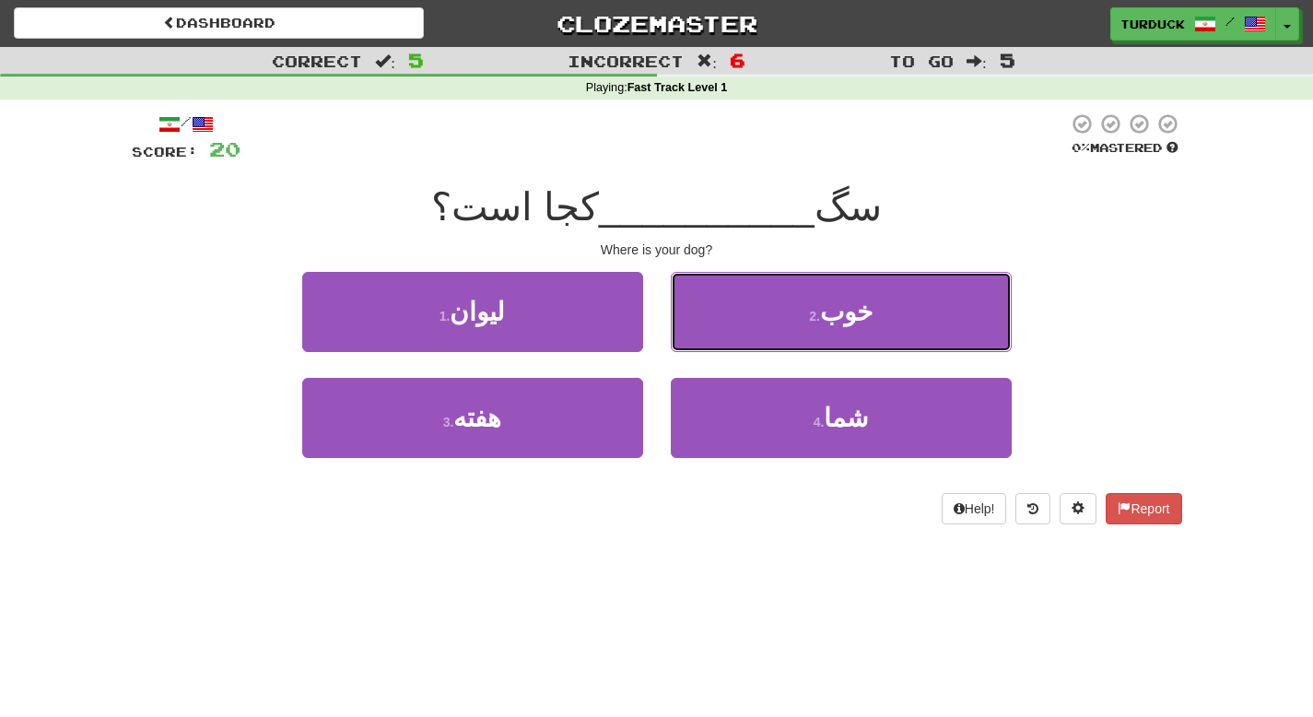
click at [816, 322] on small "2 ." at bounding box center [814, 316] width 11 height 15
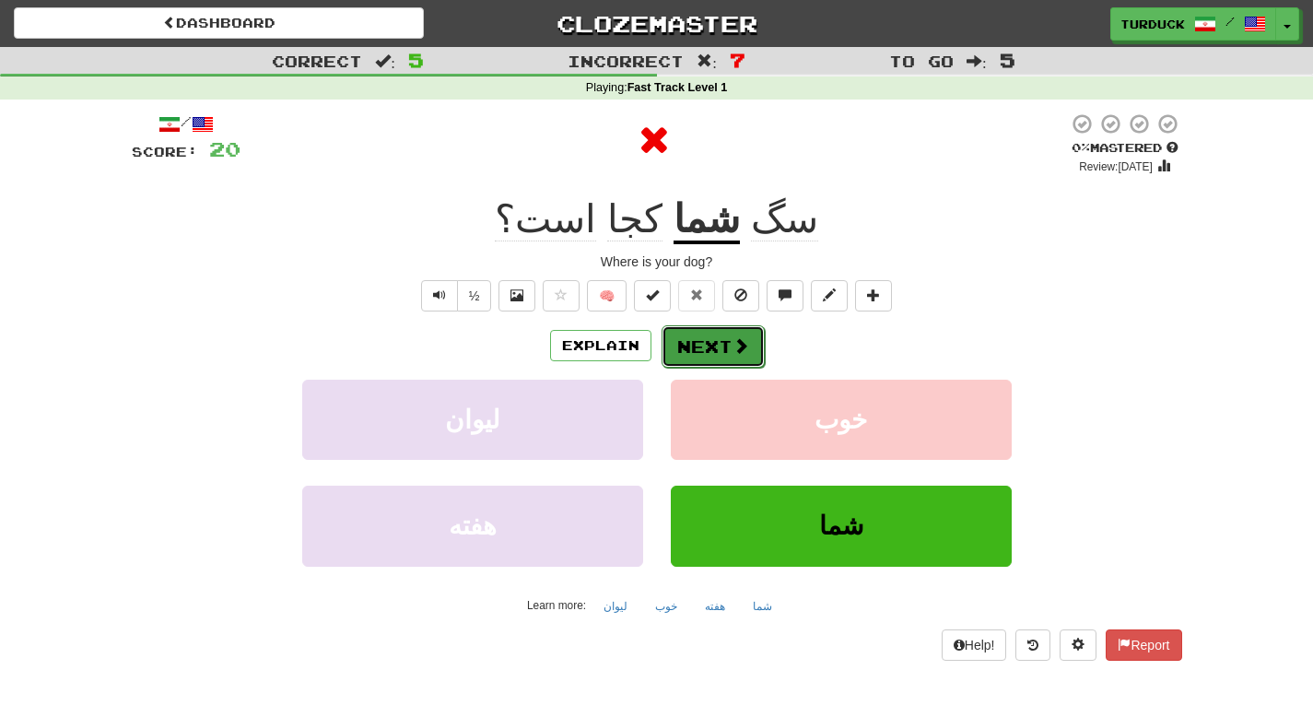
click at [720, 337] on button "Next" at bounding box center [713, 346] width 103 height 42
